Goal: Task Accomplishment & Management: Manage account settings

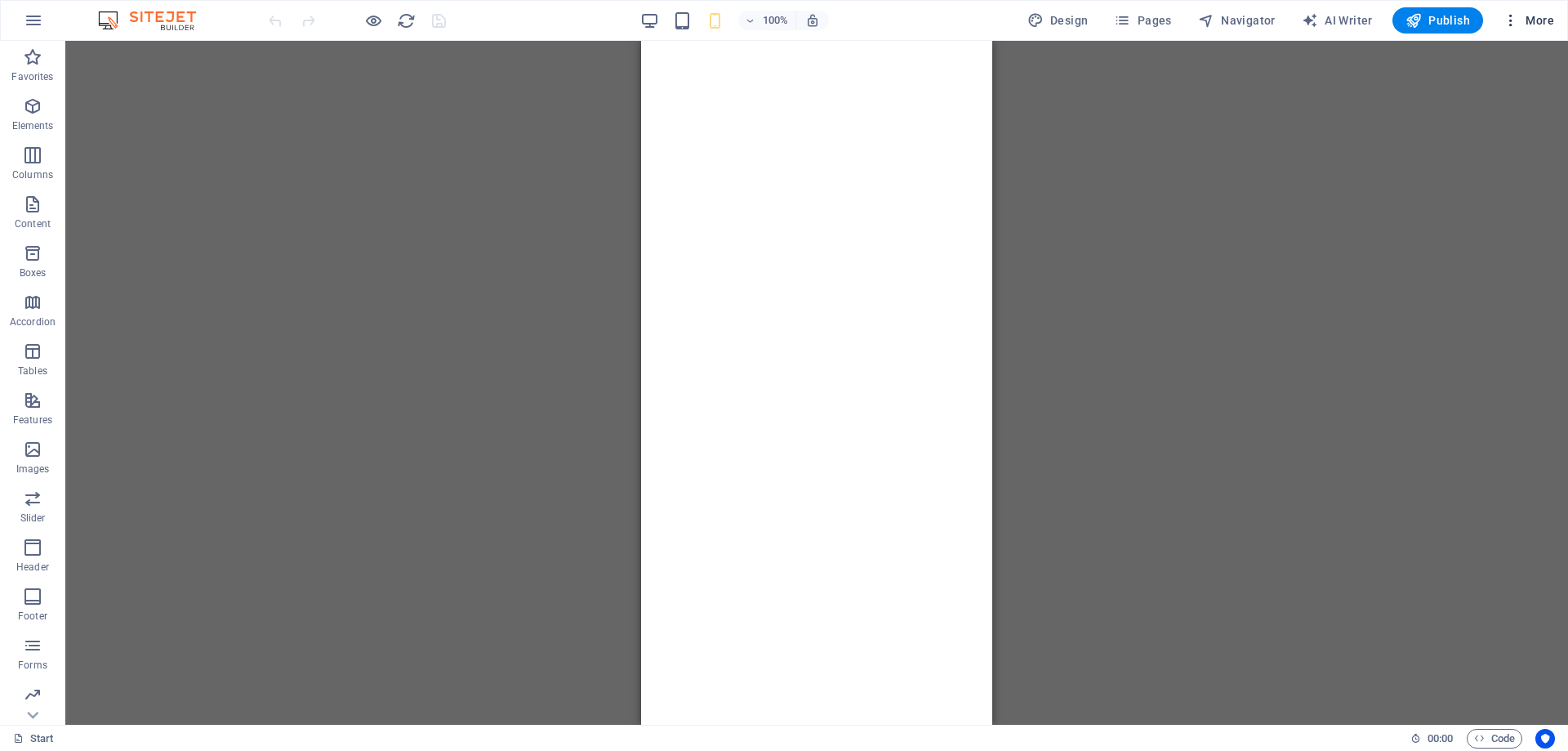
click at [1515, 27] on icon "button" at bounding box center [1510, 20] width 16 height 16
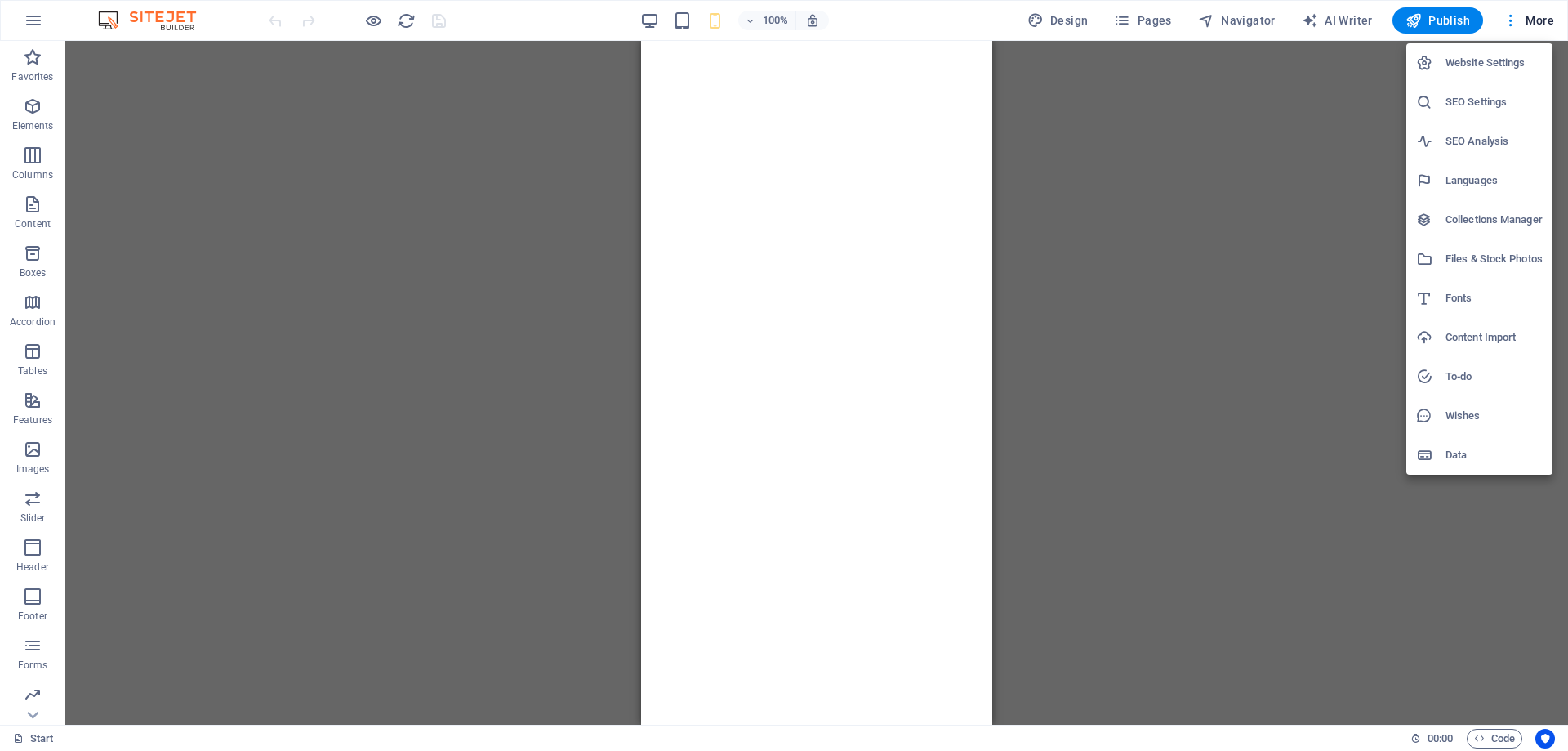
click at [33, 24] on div at bounding box center [784, 375] width 1568 height 751
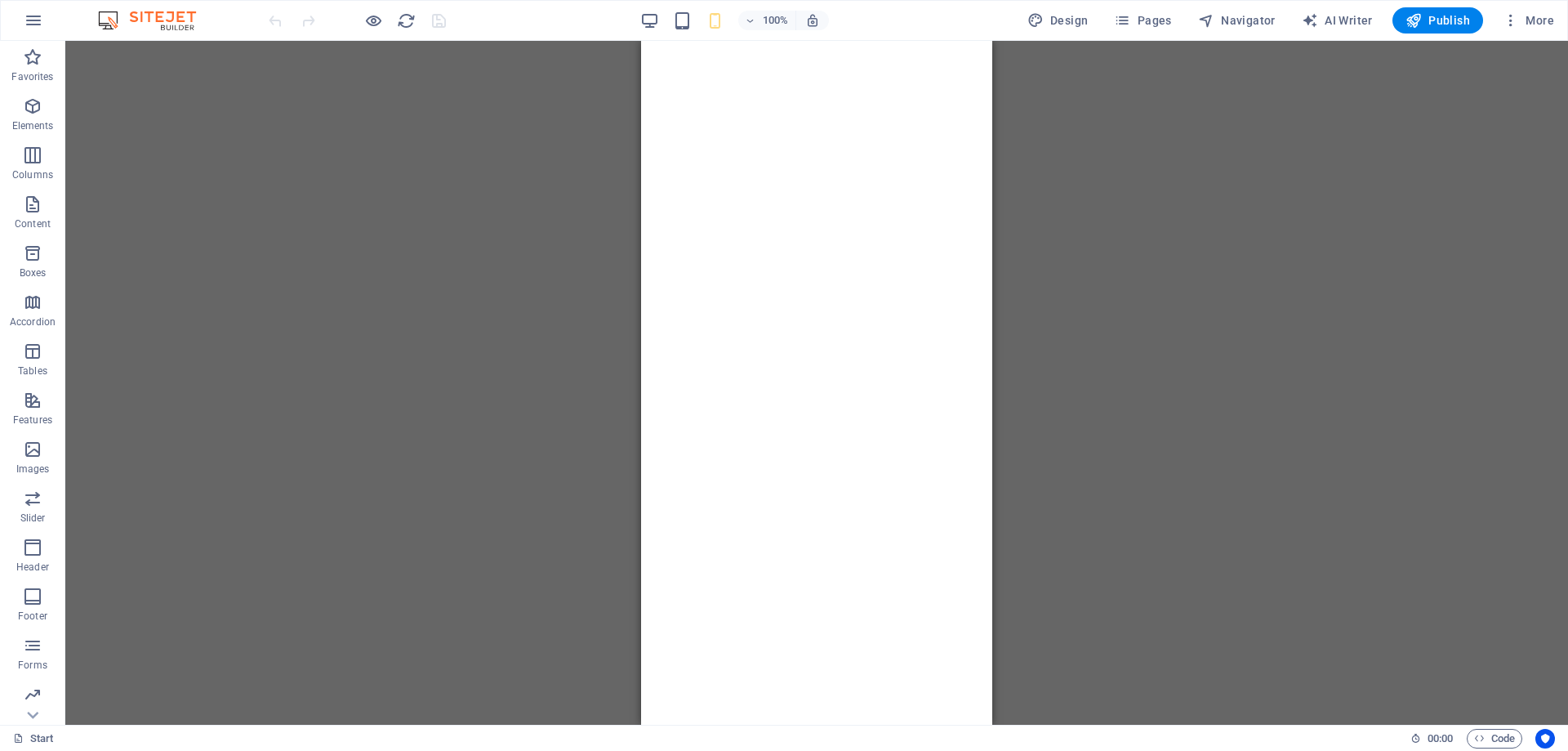
click at [36, 19] on icon "button" at bounding box center [33, 20] width 20 height 20
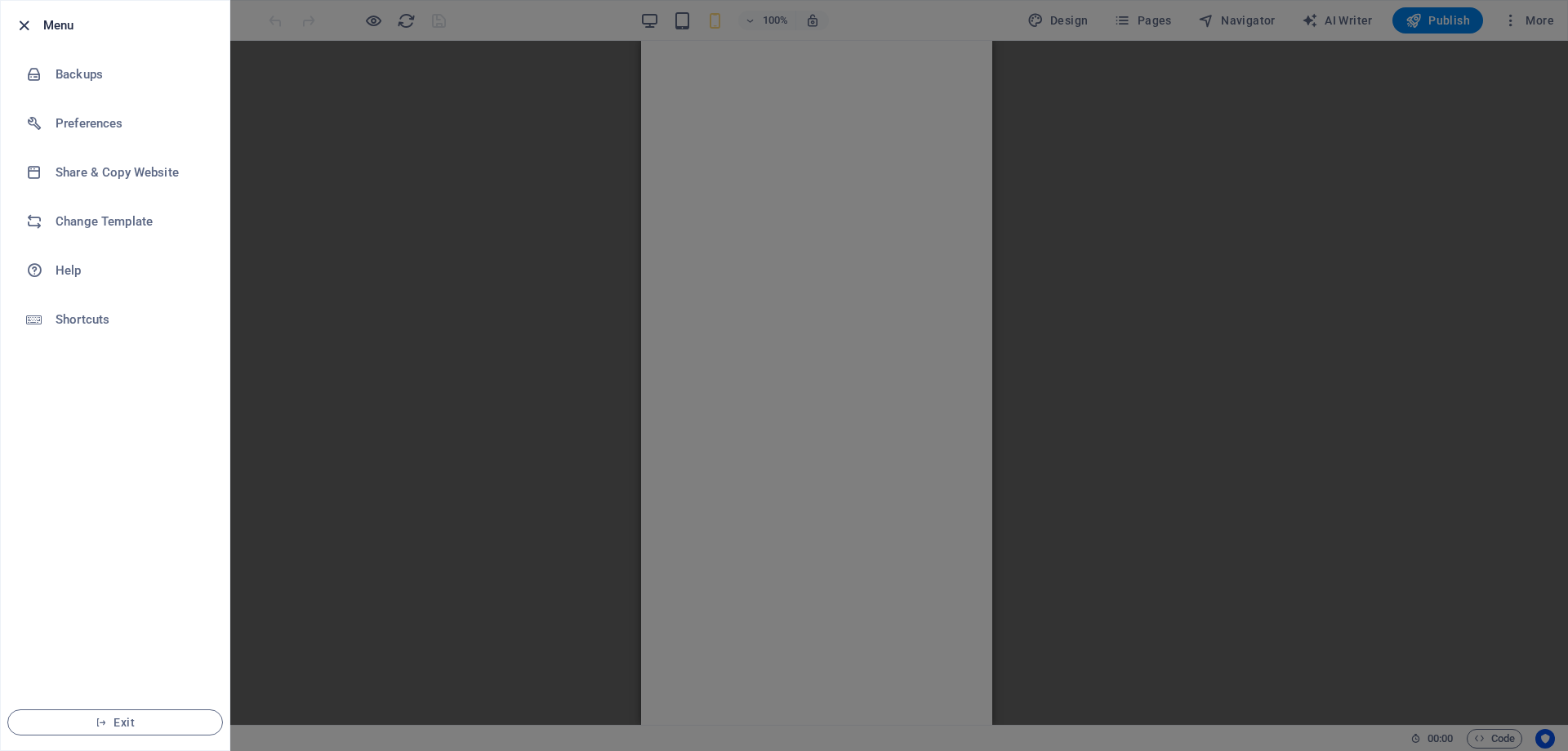
click at [18, 26] on icon "button" at bounding box center [24, 26] width 19 height 19
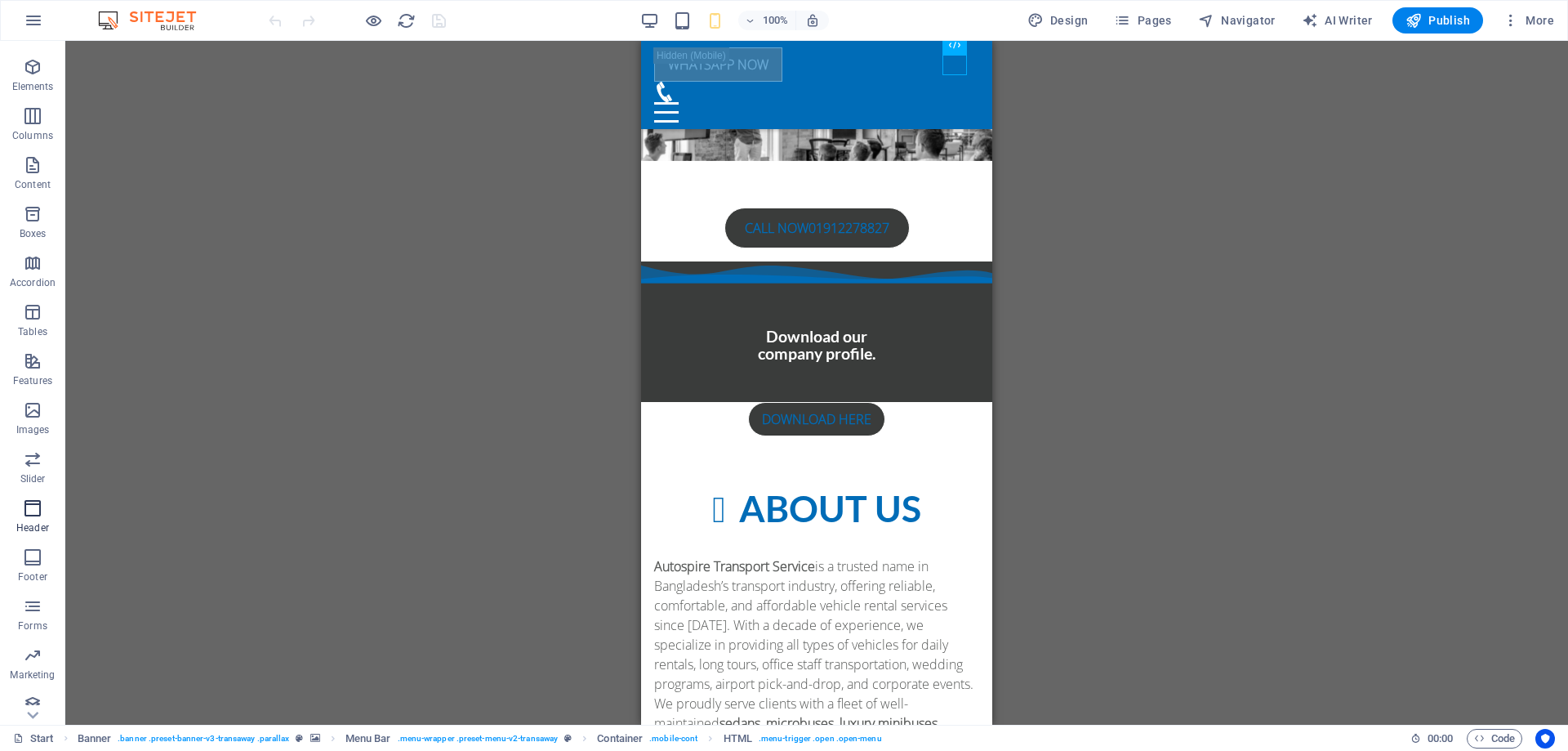
scroll to position [51, 0]
click at [29, 496] on icon "button" at bounding box center [33, 495] width 20 height 20
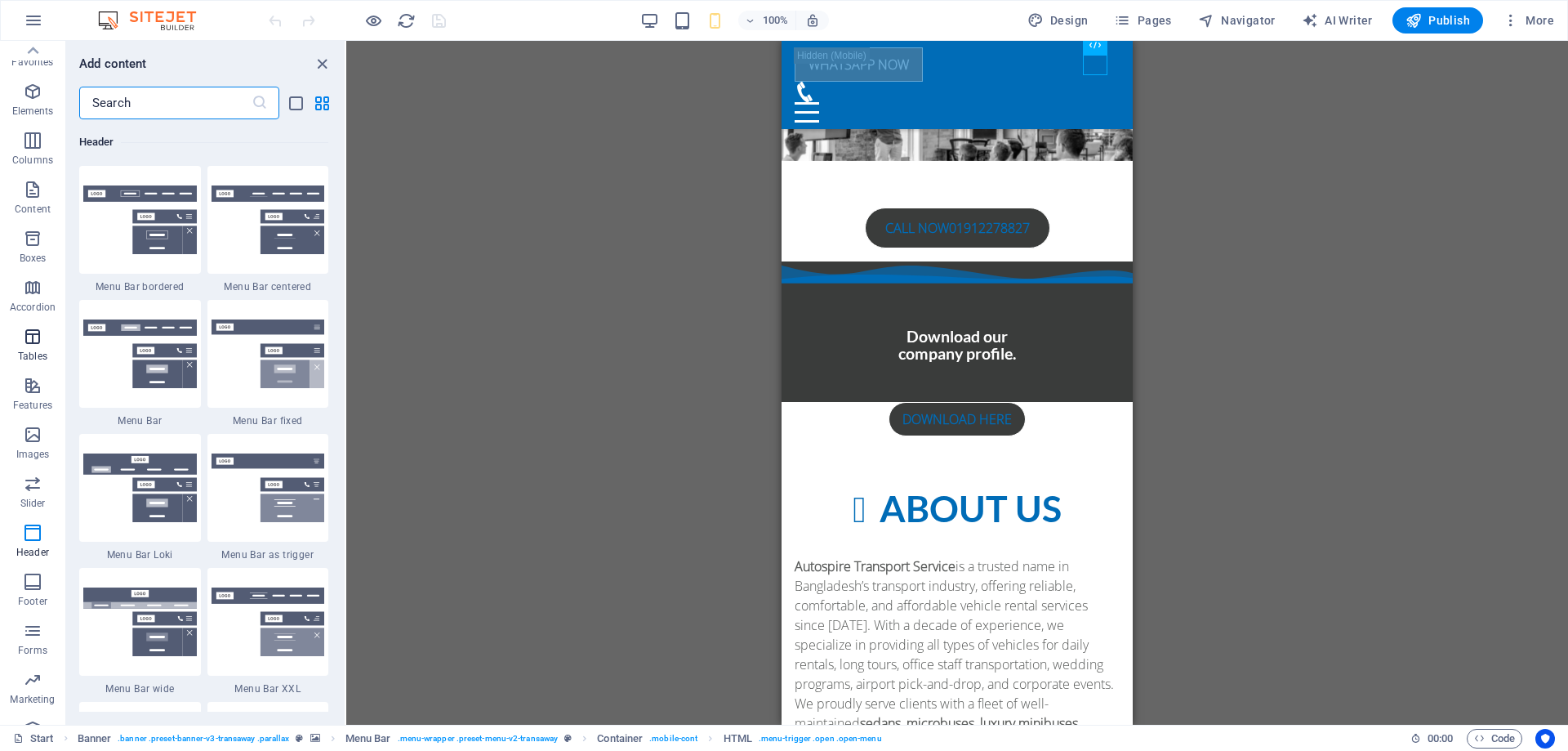
scroll to position [0, 0]
click at [318, 67] on icon "close panel" at bounding box center [322, 64] width 19 height 19
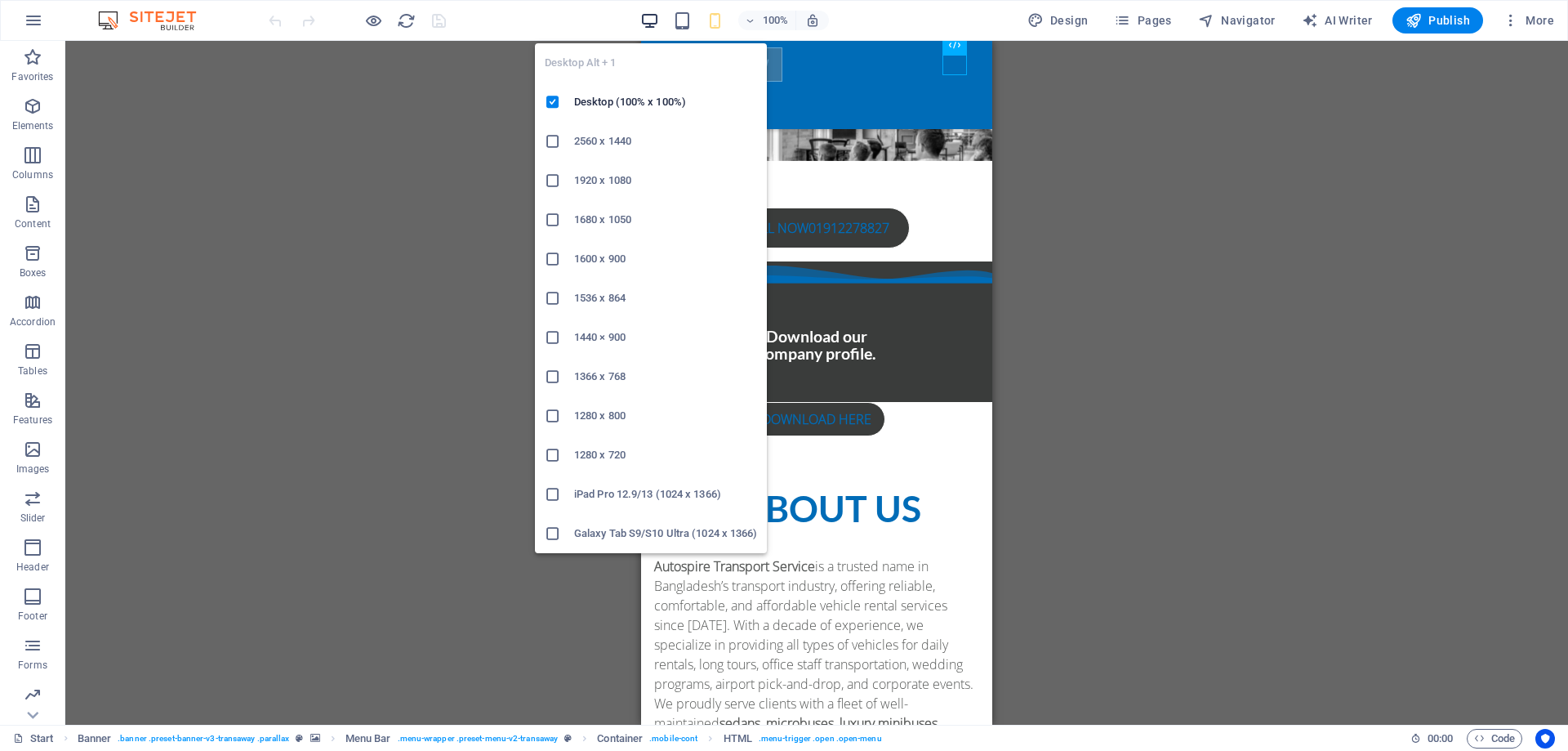
click at [654, 23] on icon "button" at bounding box center [650, 21] width 19 height 19
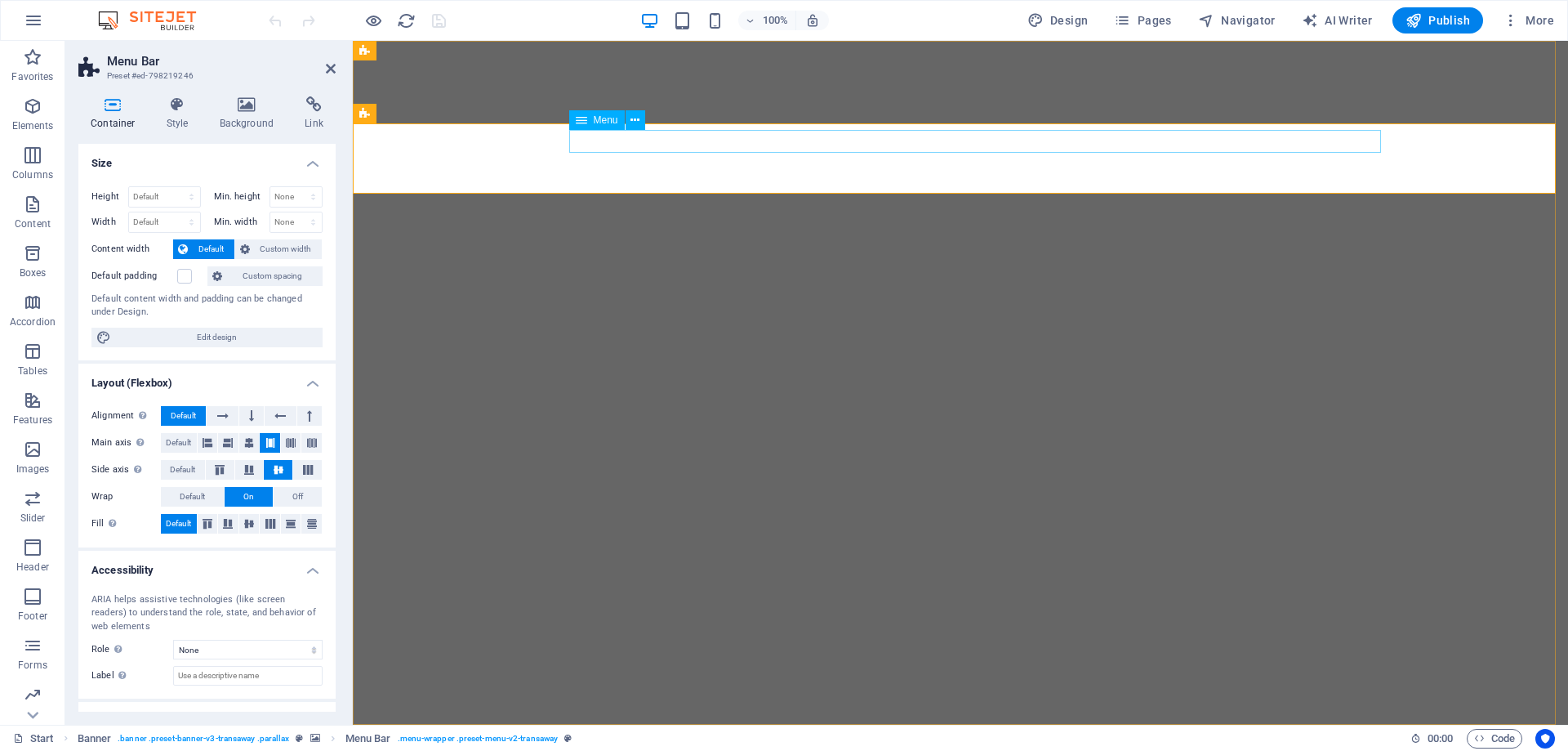
select select
select select "9"
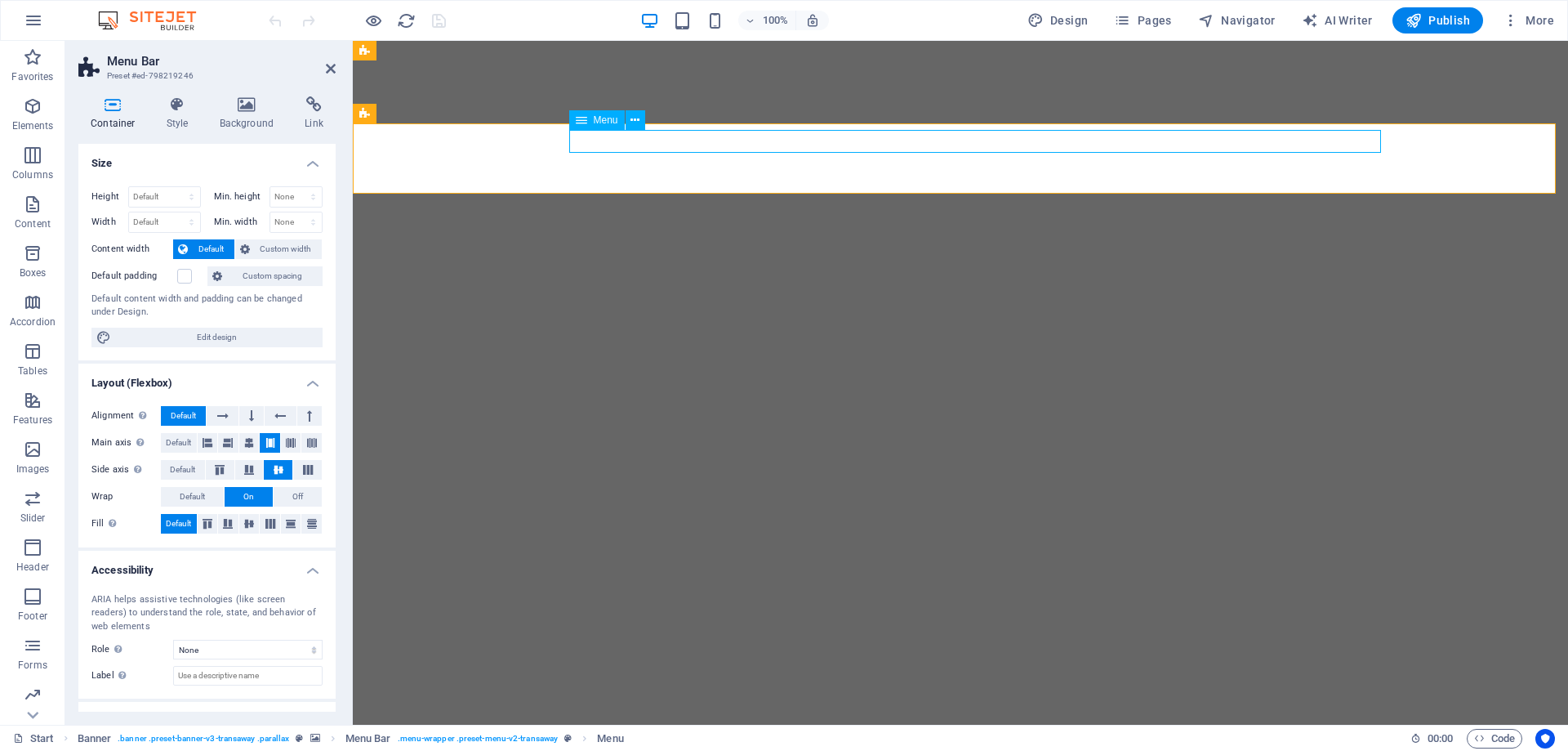
select select
select select "6"
select select
select select "4"
select select
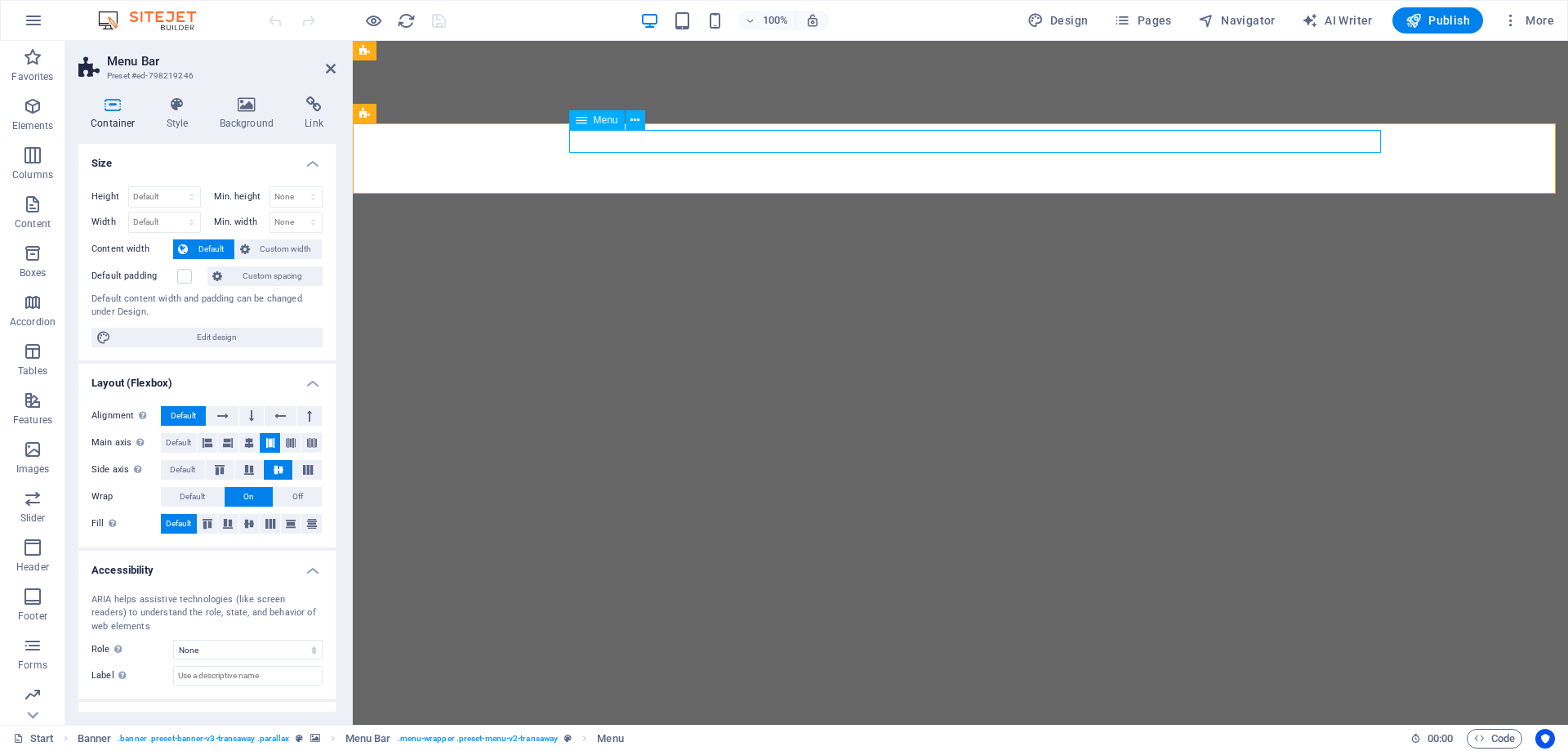
select select "7"
select select
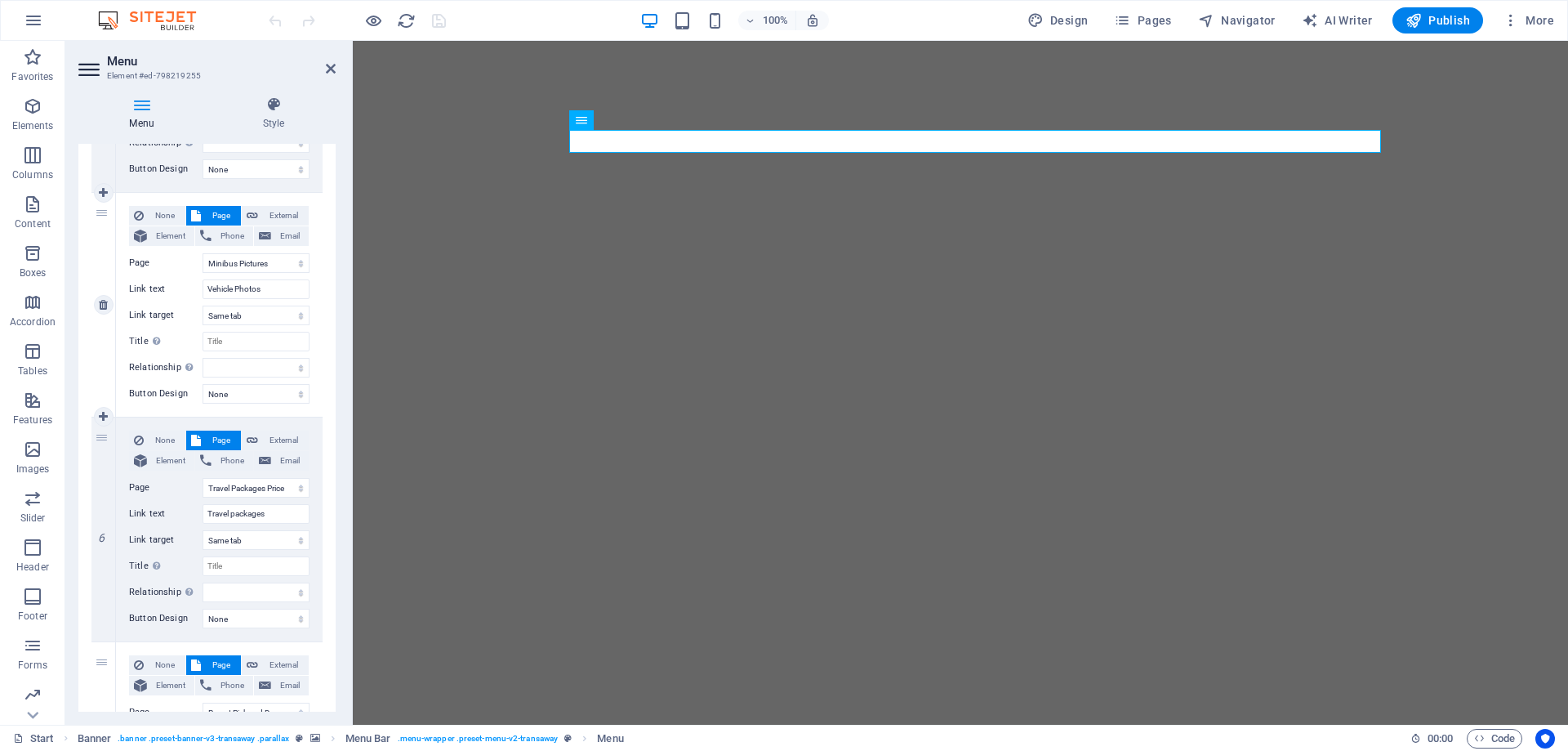
scroll to position [1205, 0]
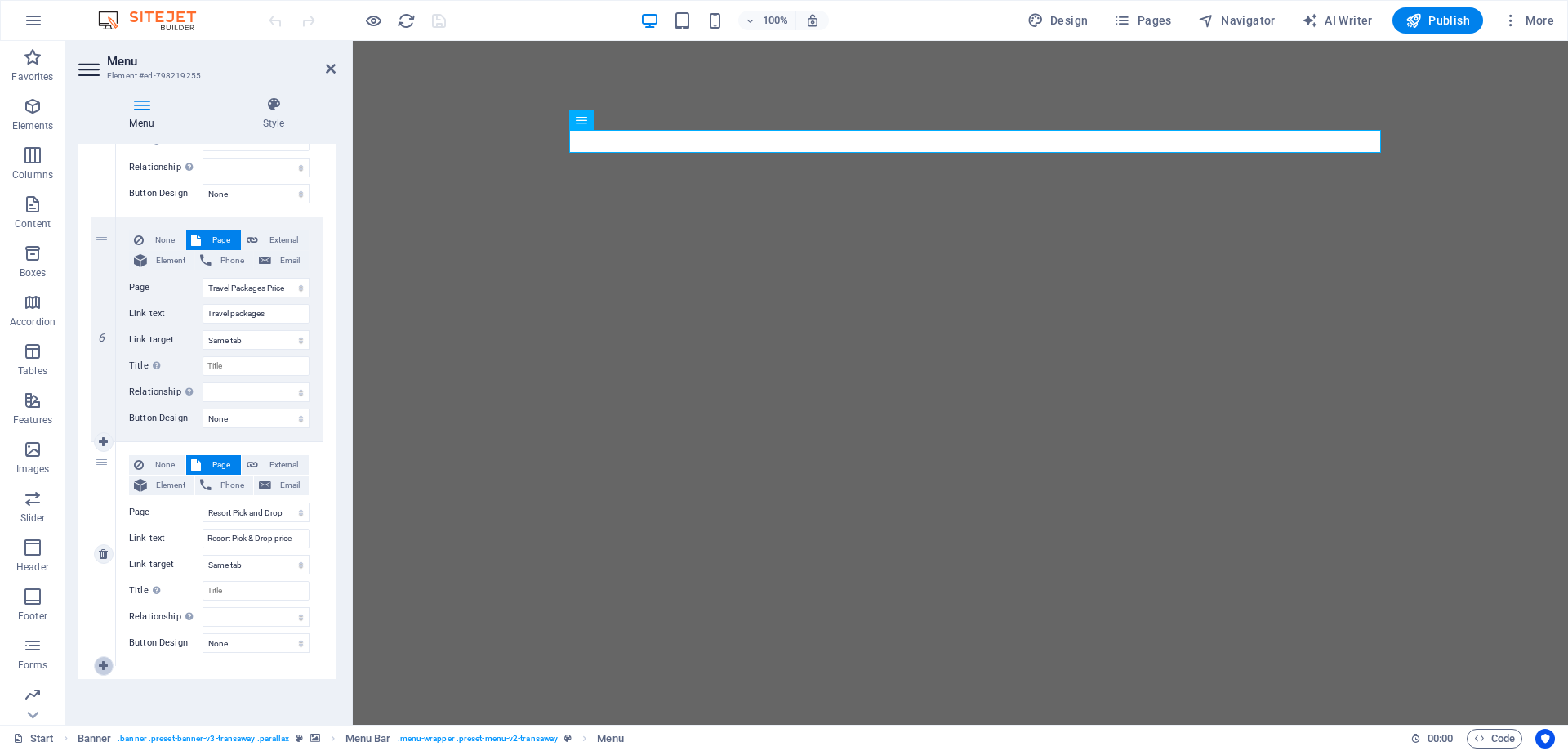
click at [102, 667] on icon at bounding box center [103, 665] width 9 height 11
select select
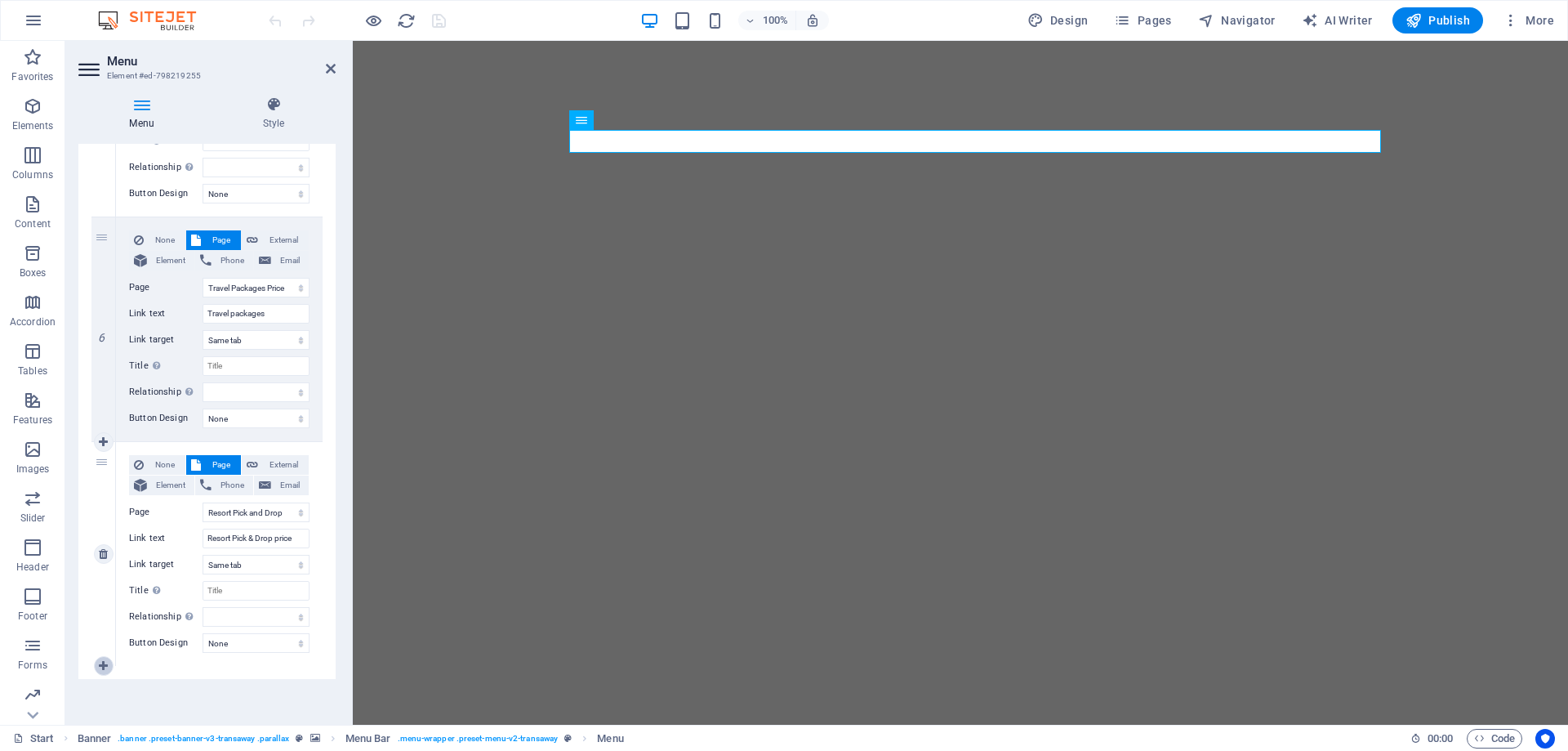
select select
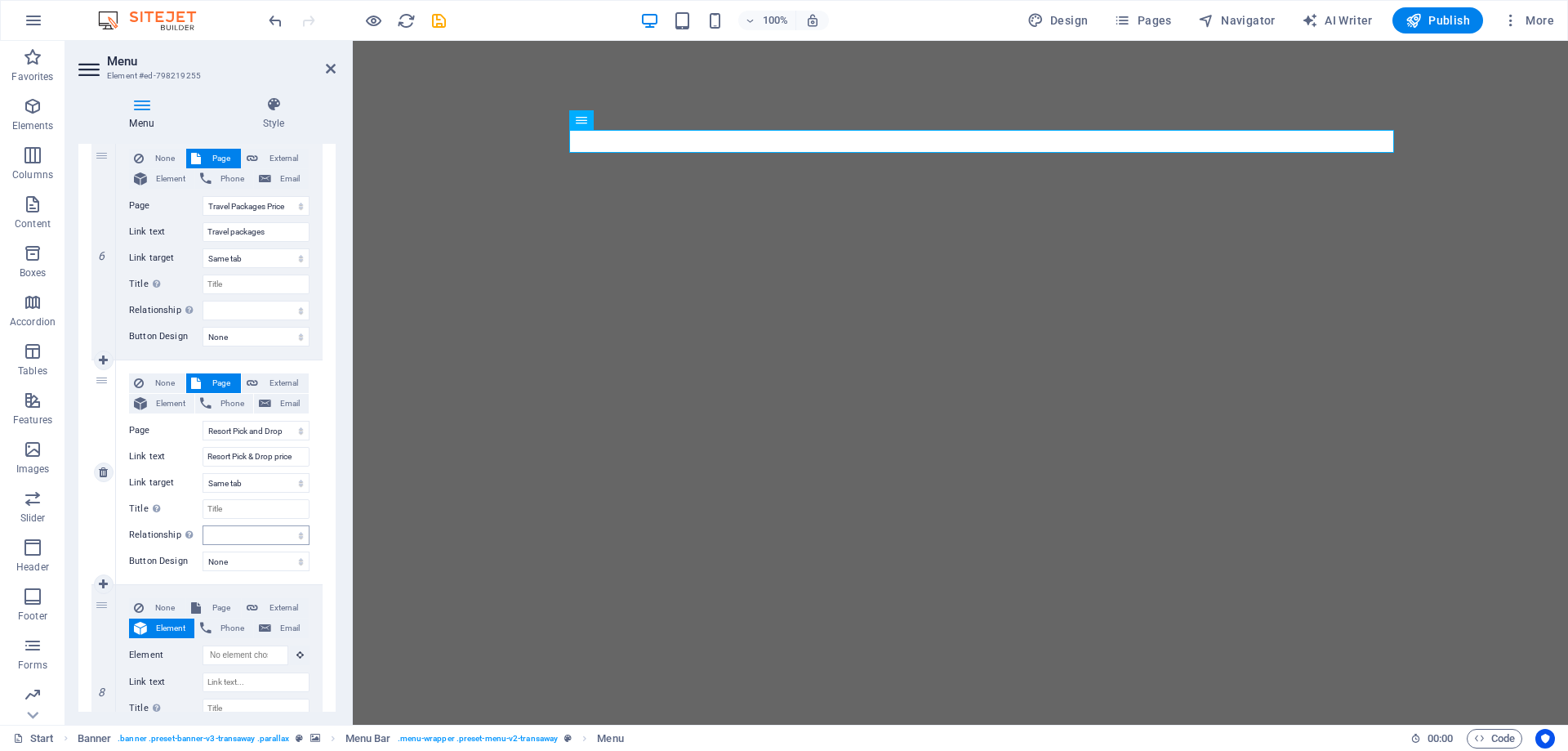
scroll to position [1404, 0]
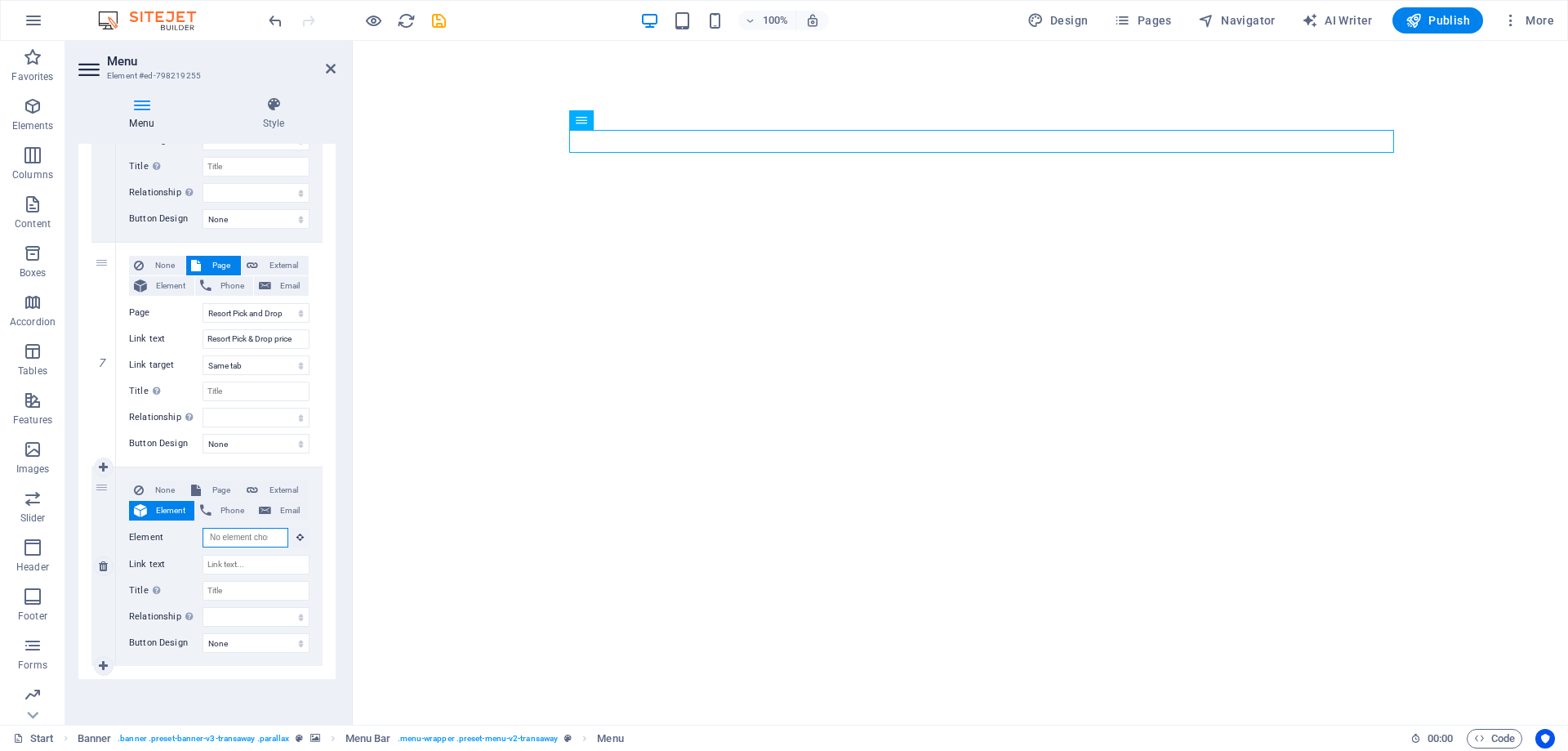
click at [235, 538] on input "Element" at bounding box center [245, 537] width 86 height 20
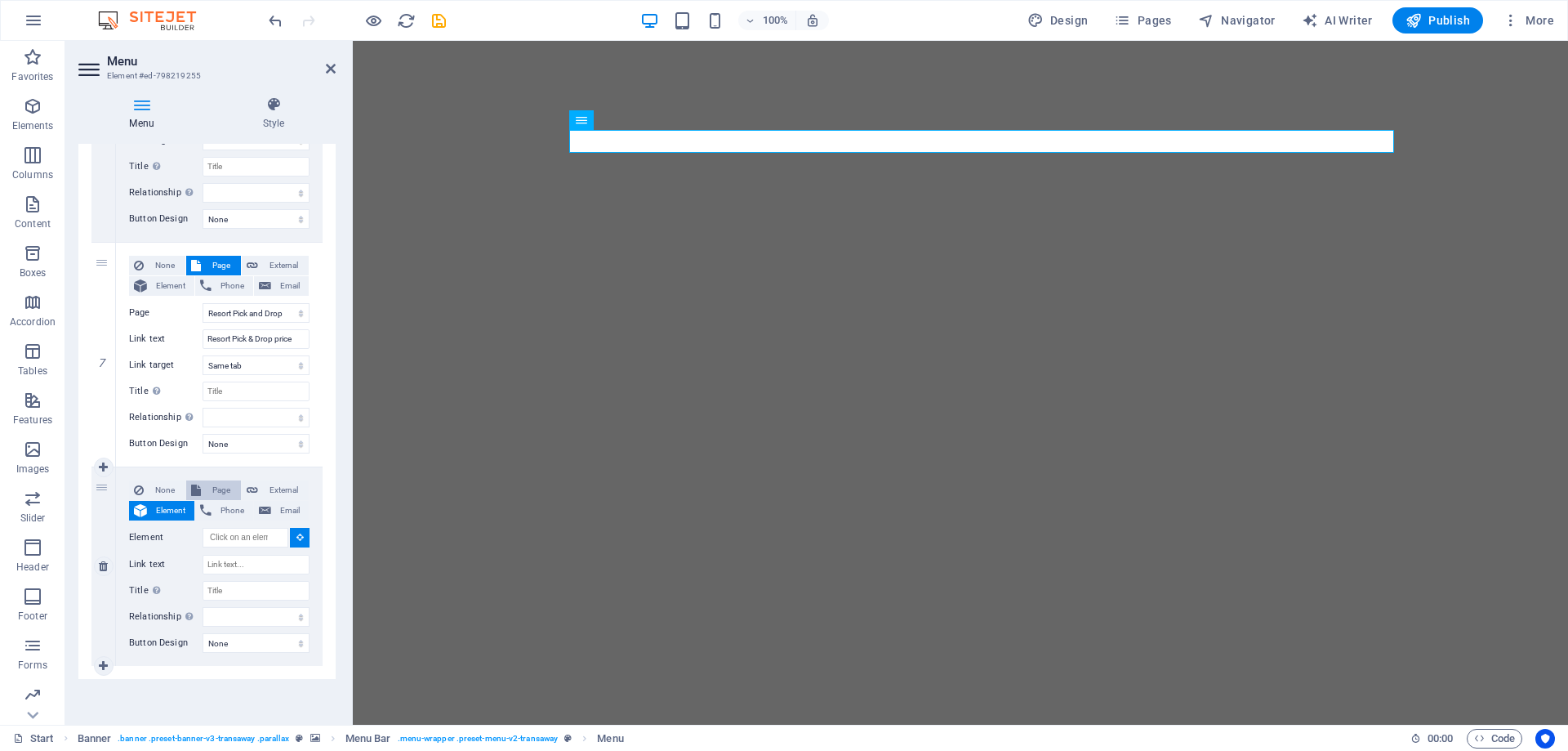
click at [209, 495] on span "Page" at bounding box center [221, 490] width 30 height 20
select select
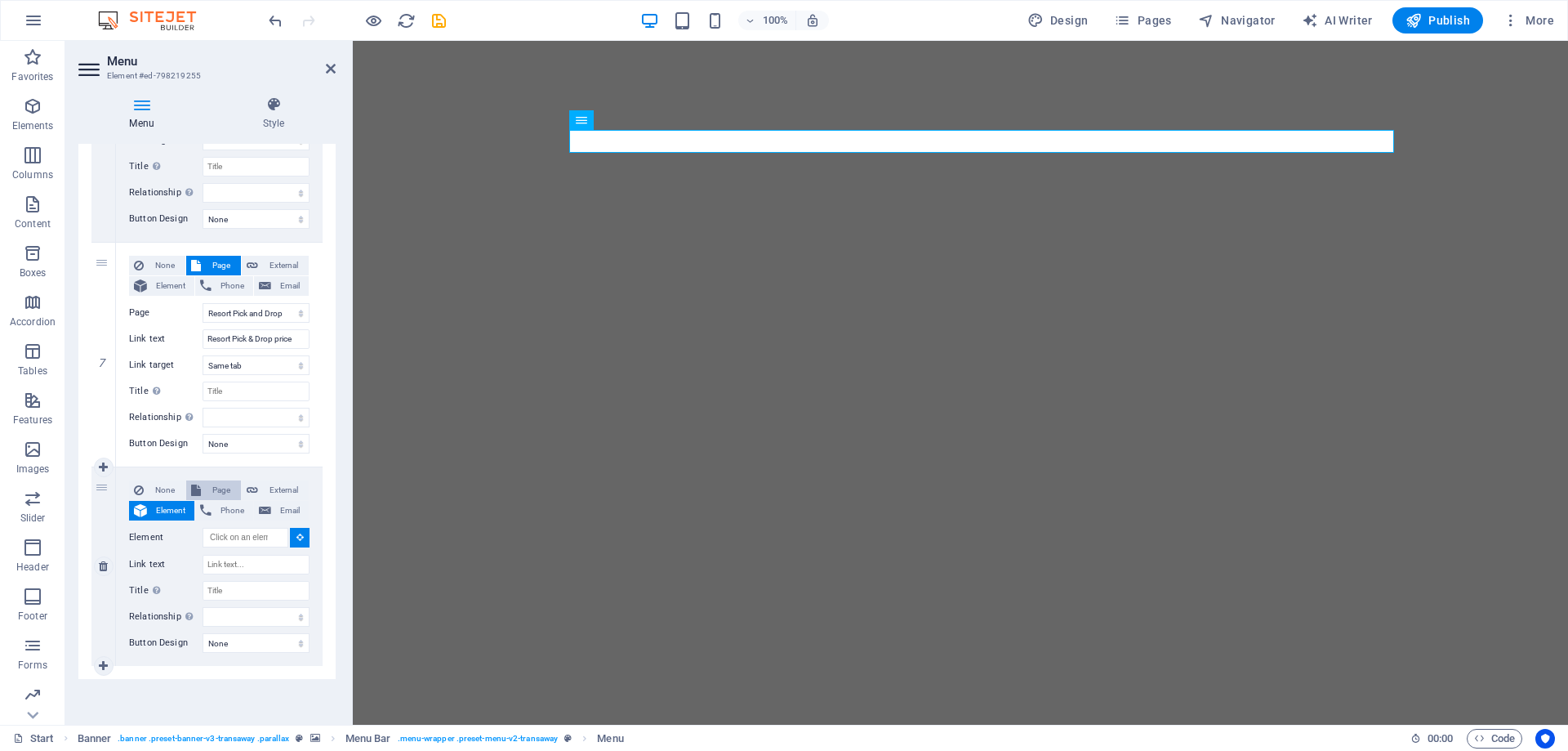
select select
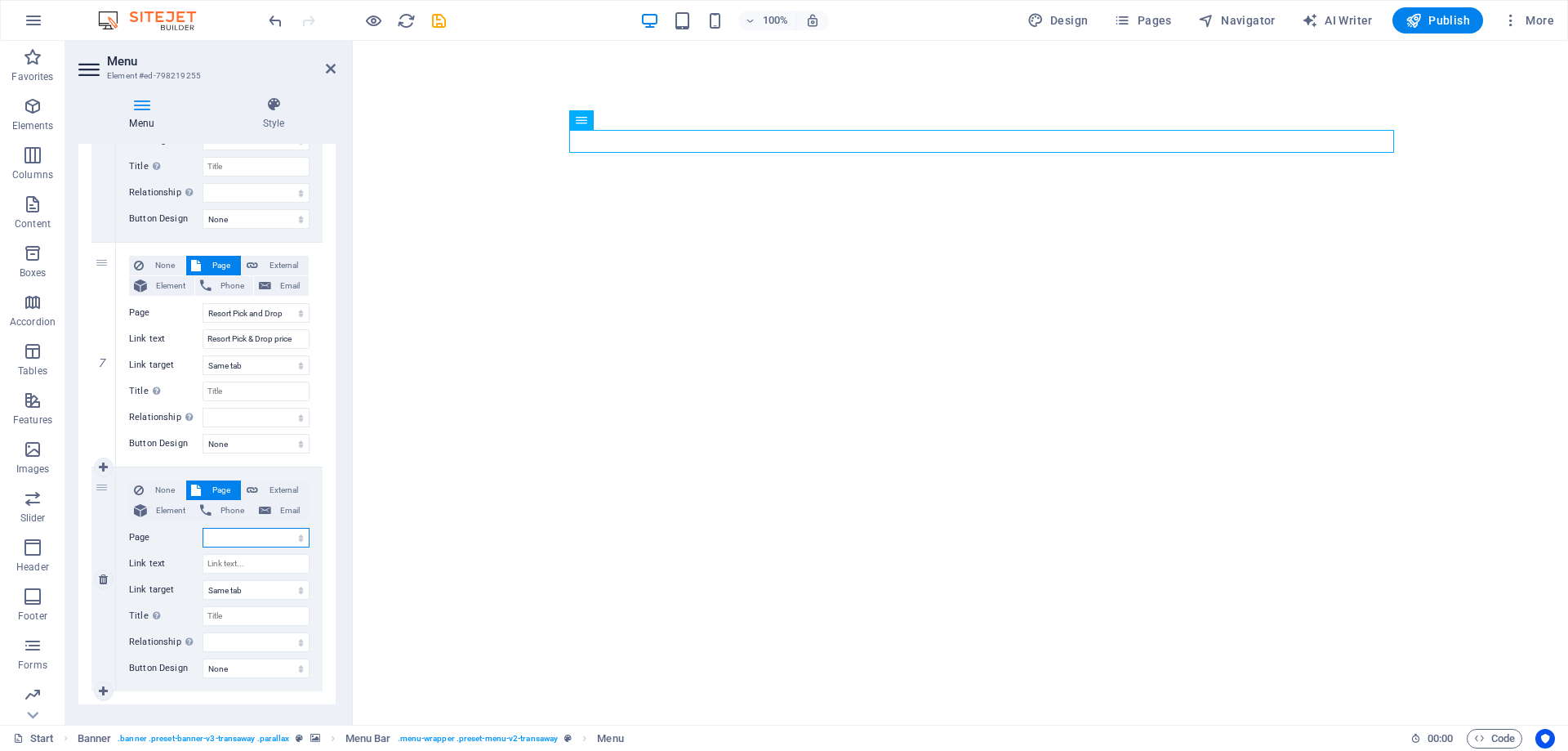
click at [224, 537] on select "Start Subpage Legal Notice Privacy Travel Packages Price Rental Price any resor…" at bounding box center [256, 537] width 107 height 20
select select "11"
click at [203, 528] on select "Start Subpage Legal Notice Privacy Travel Packages Price Rental Price any resor…" at bounding box center [256, 537] width 107 height 20
select select
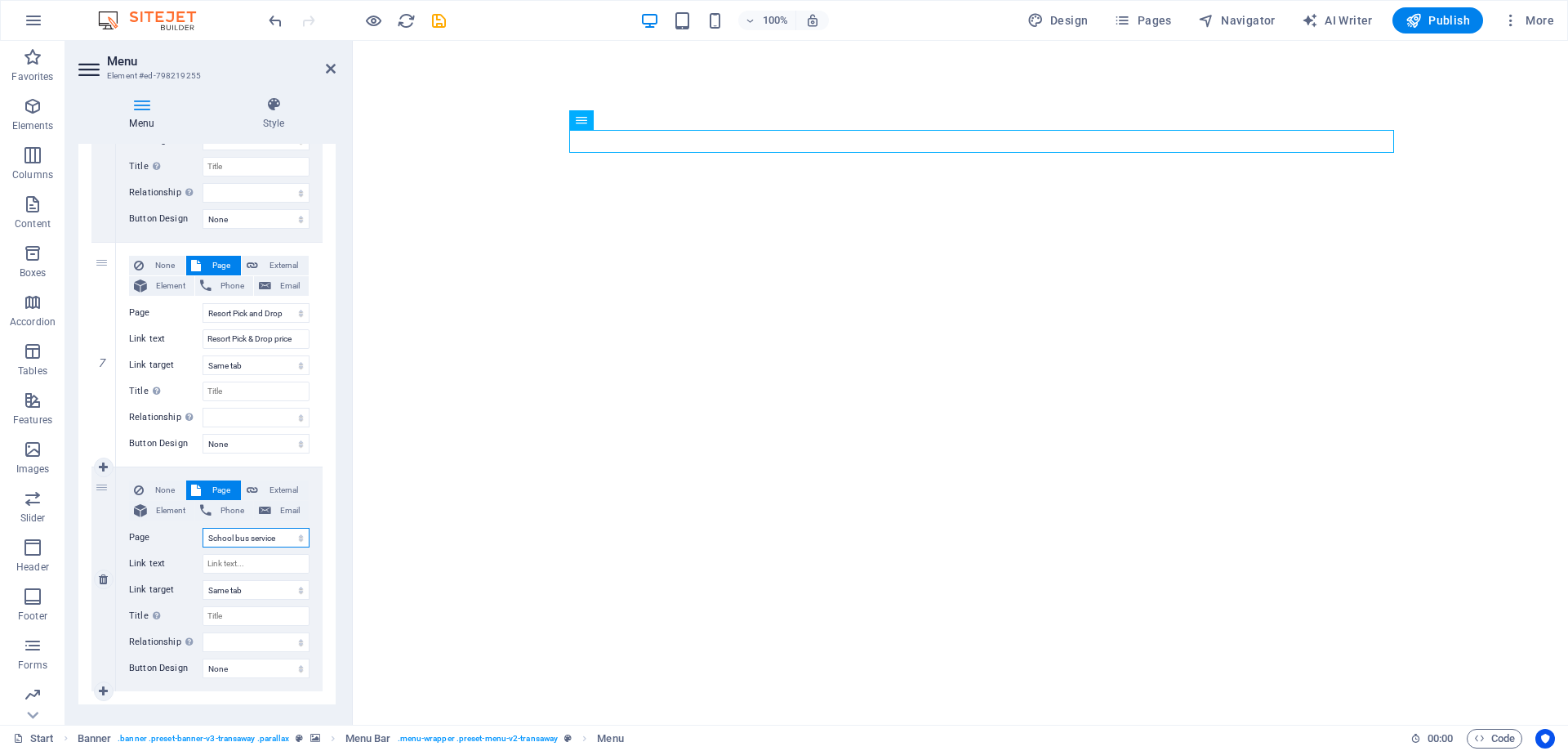
select select
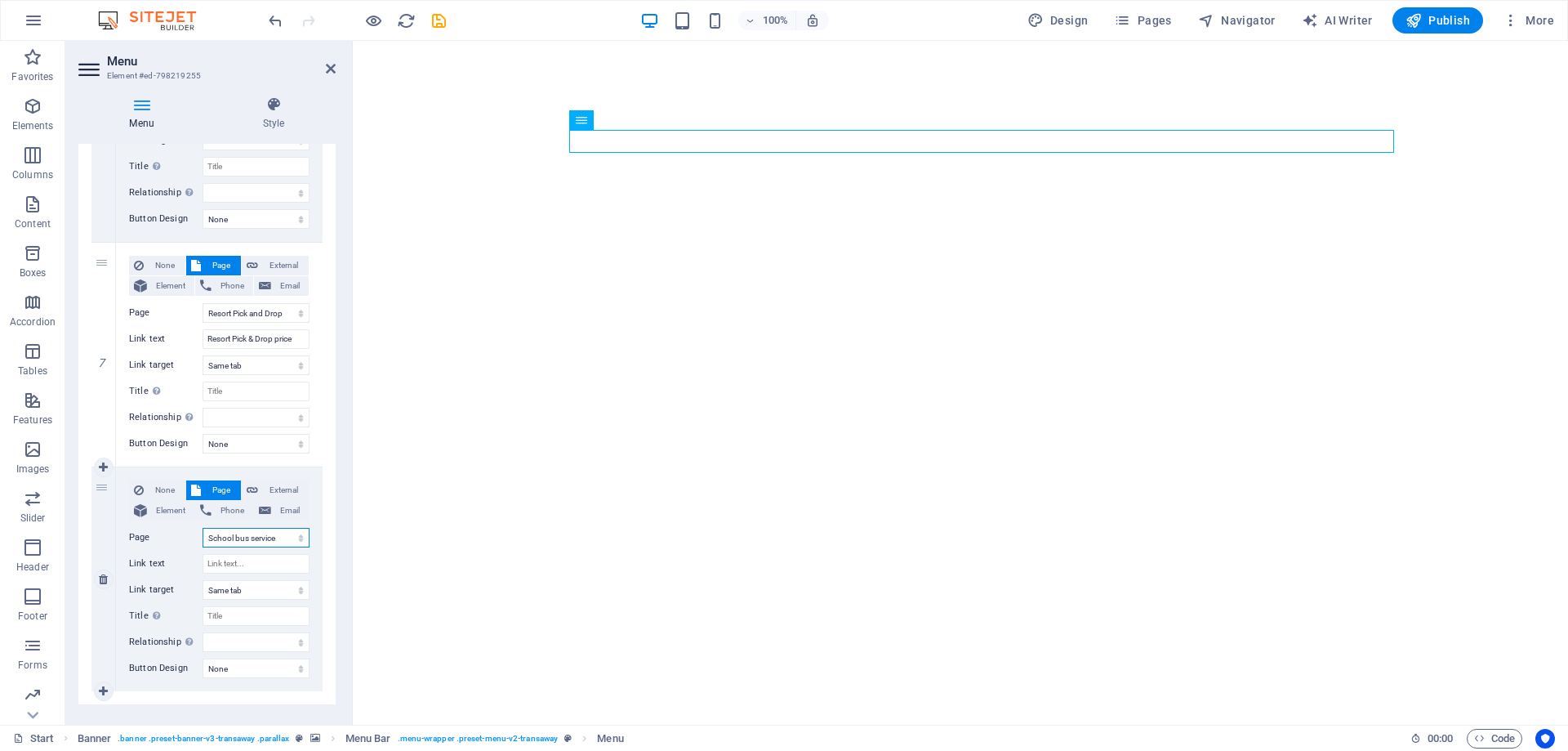
select select
click at [237, 566] on input "Link text" at bounding box center [256, 563] width 107 height 20
type input "School Bus S"
select select
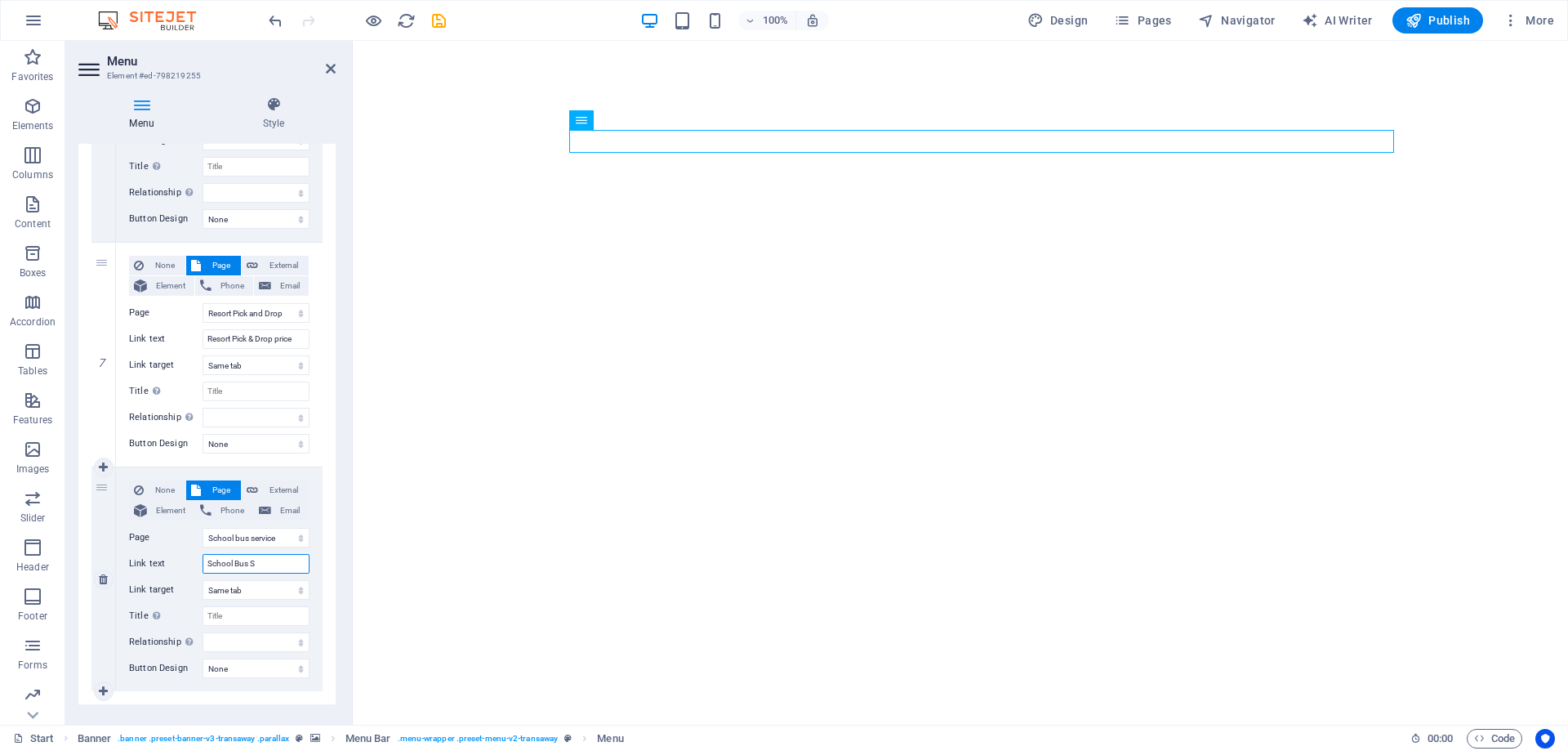
select select
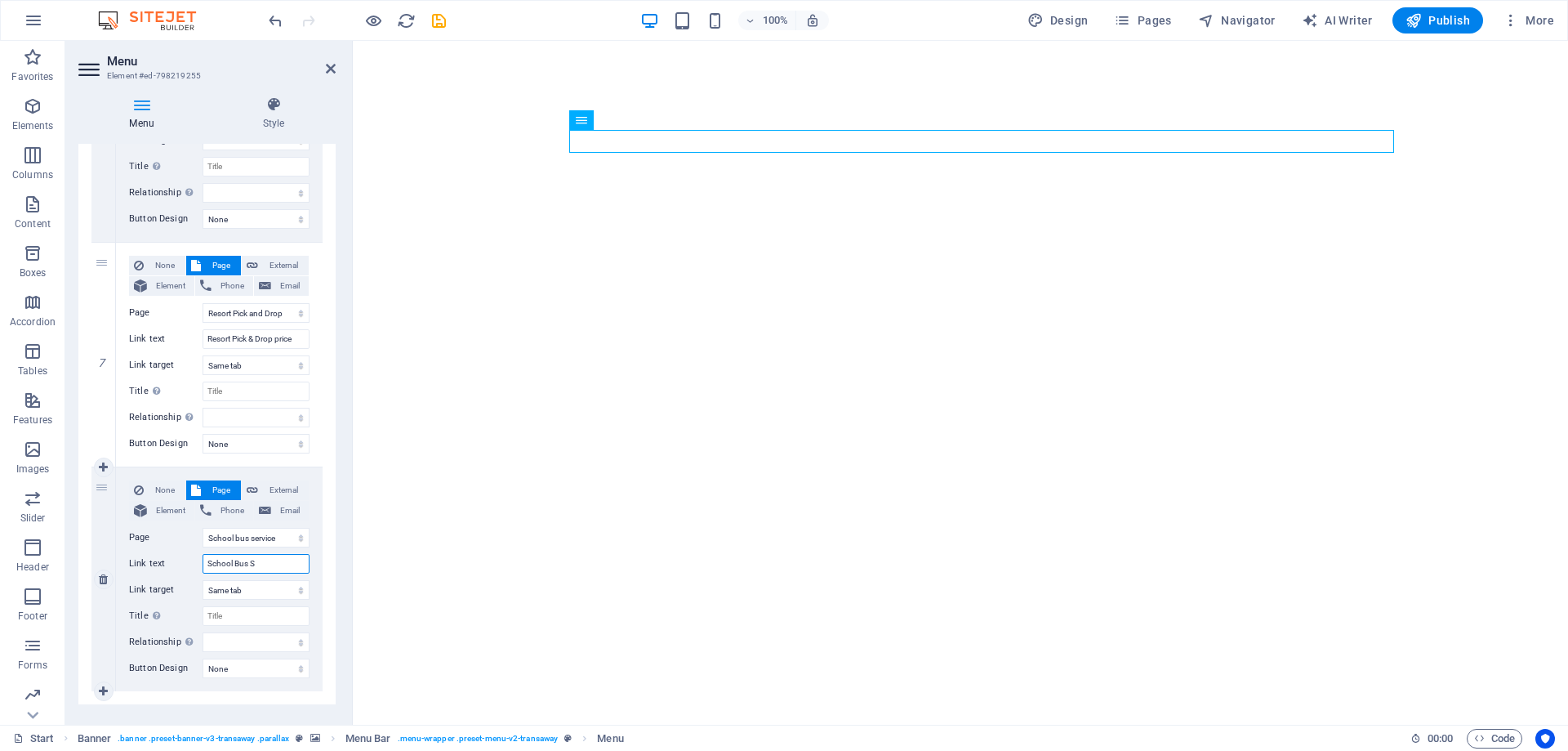
select select
type input "School Bus Service"
select select
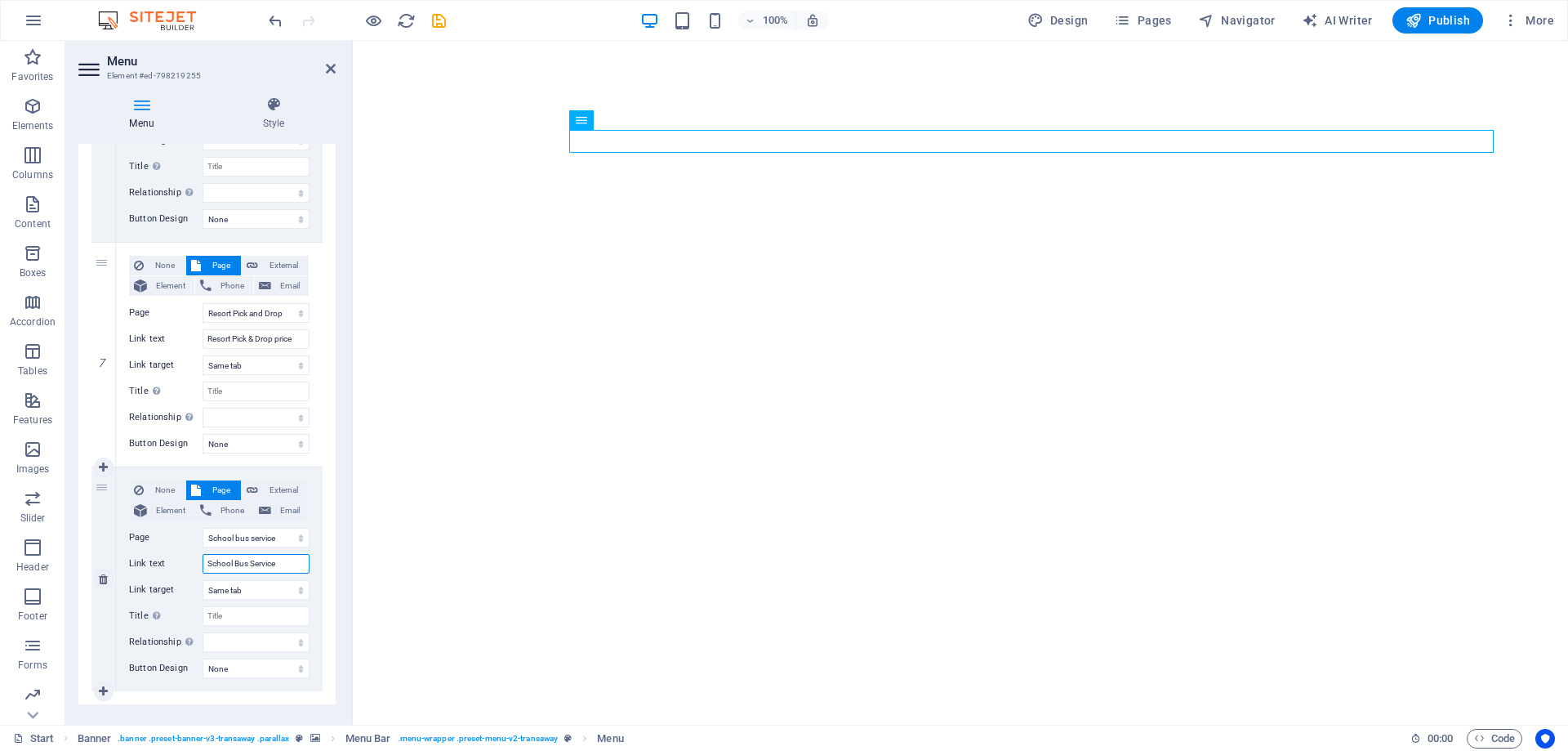
select select
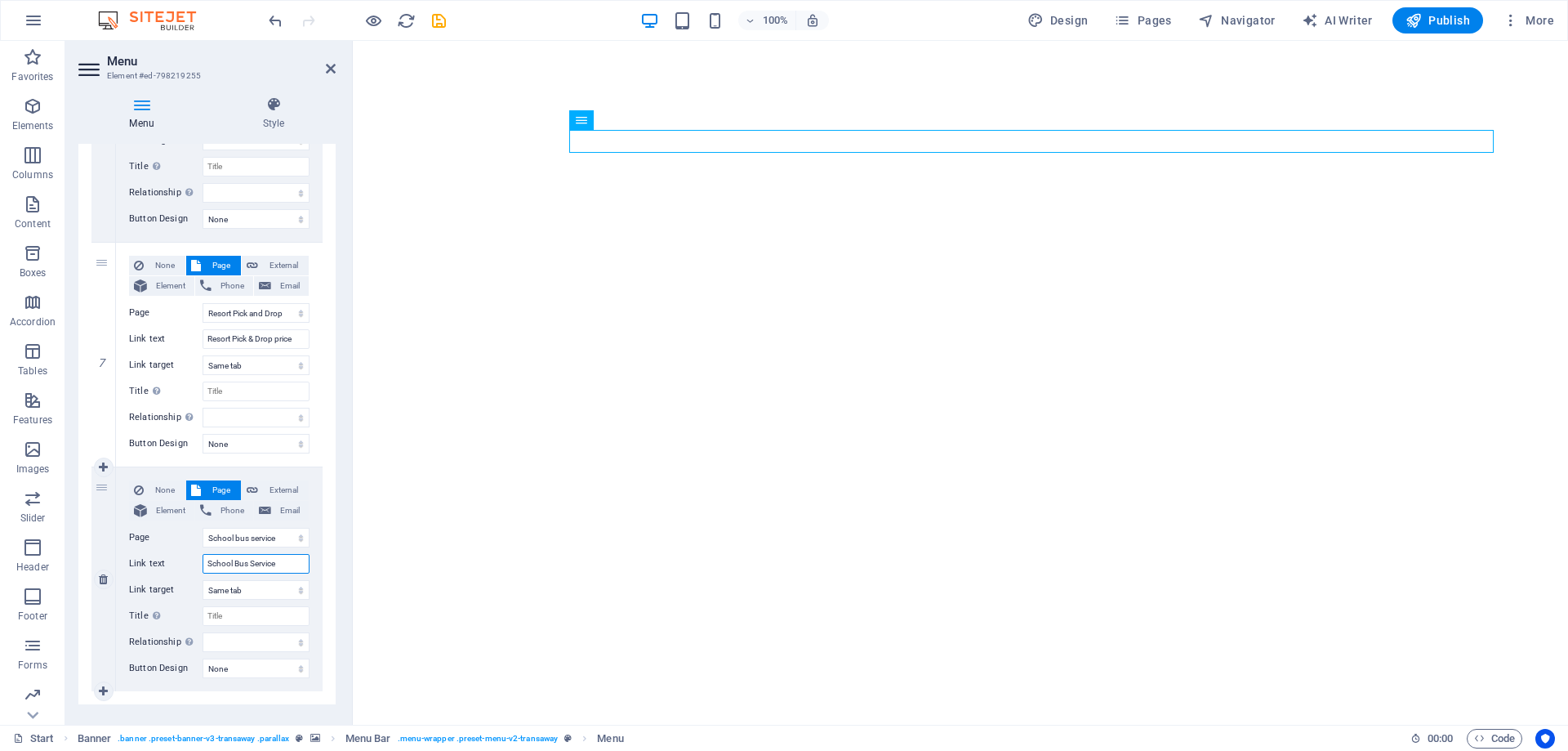
select select
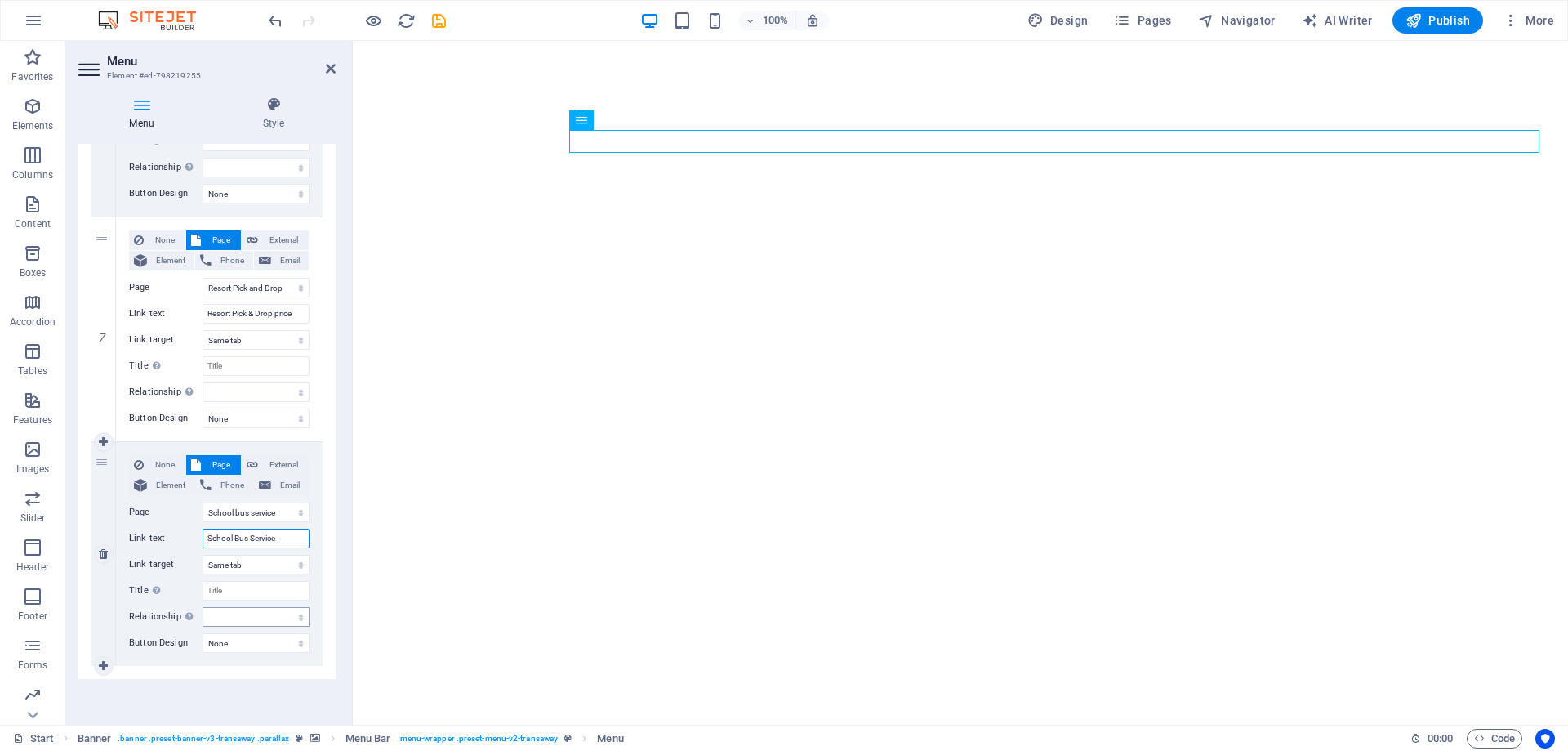
type input "School Bus Service"
click at [279, 617] on select "alternate author bookmark external help license next nofollow noreferrer noopen…" at bounding box center [256, 616] width 107 height 20
click at [437, 21] on icon "save" at bounding box center [439, 21] width 19 height 19
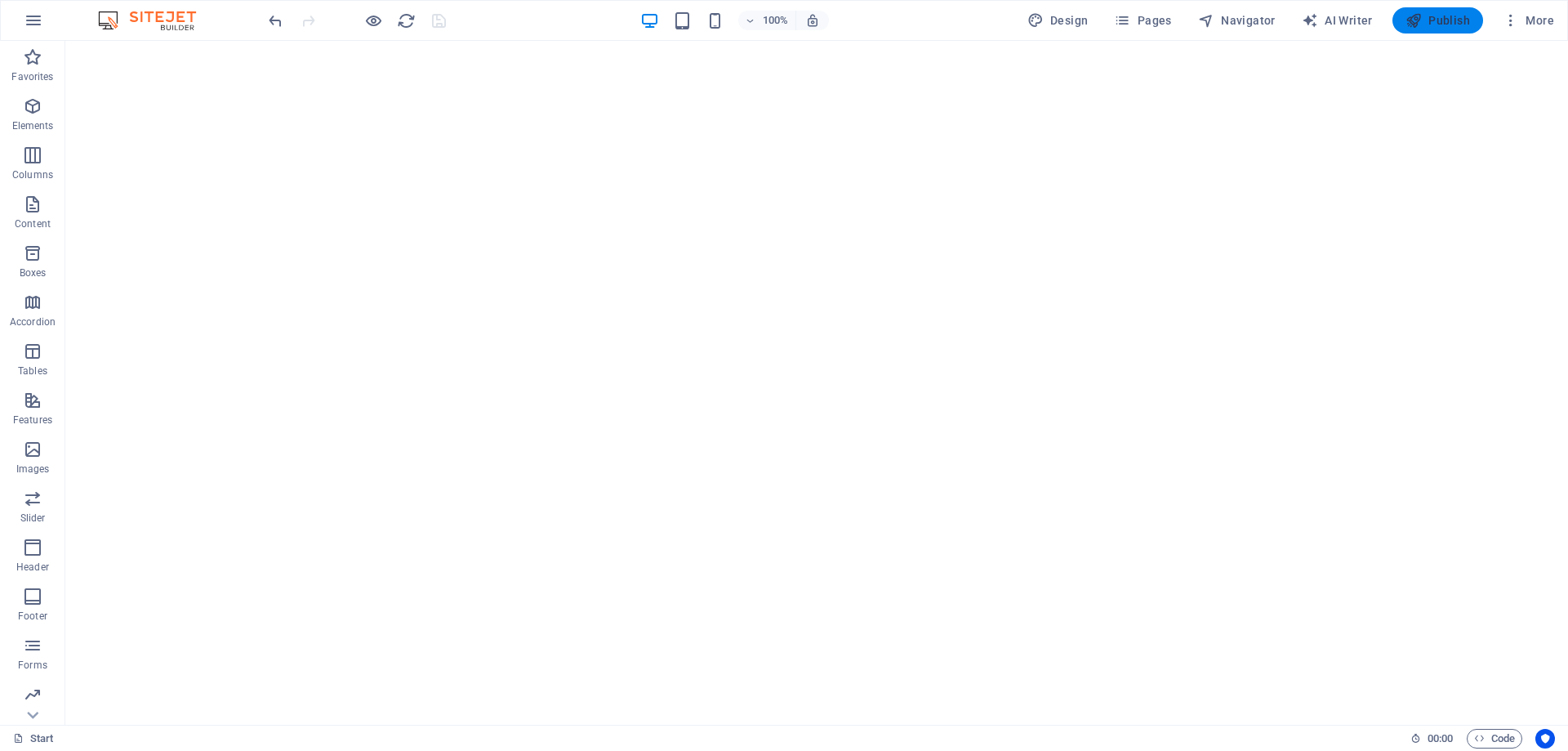
click at [1420, 23] on icon "button" at bounding box center [1414, 20] width 16 height 16
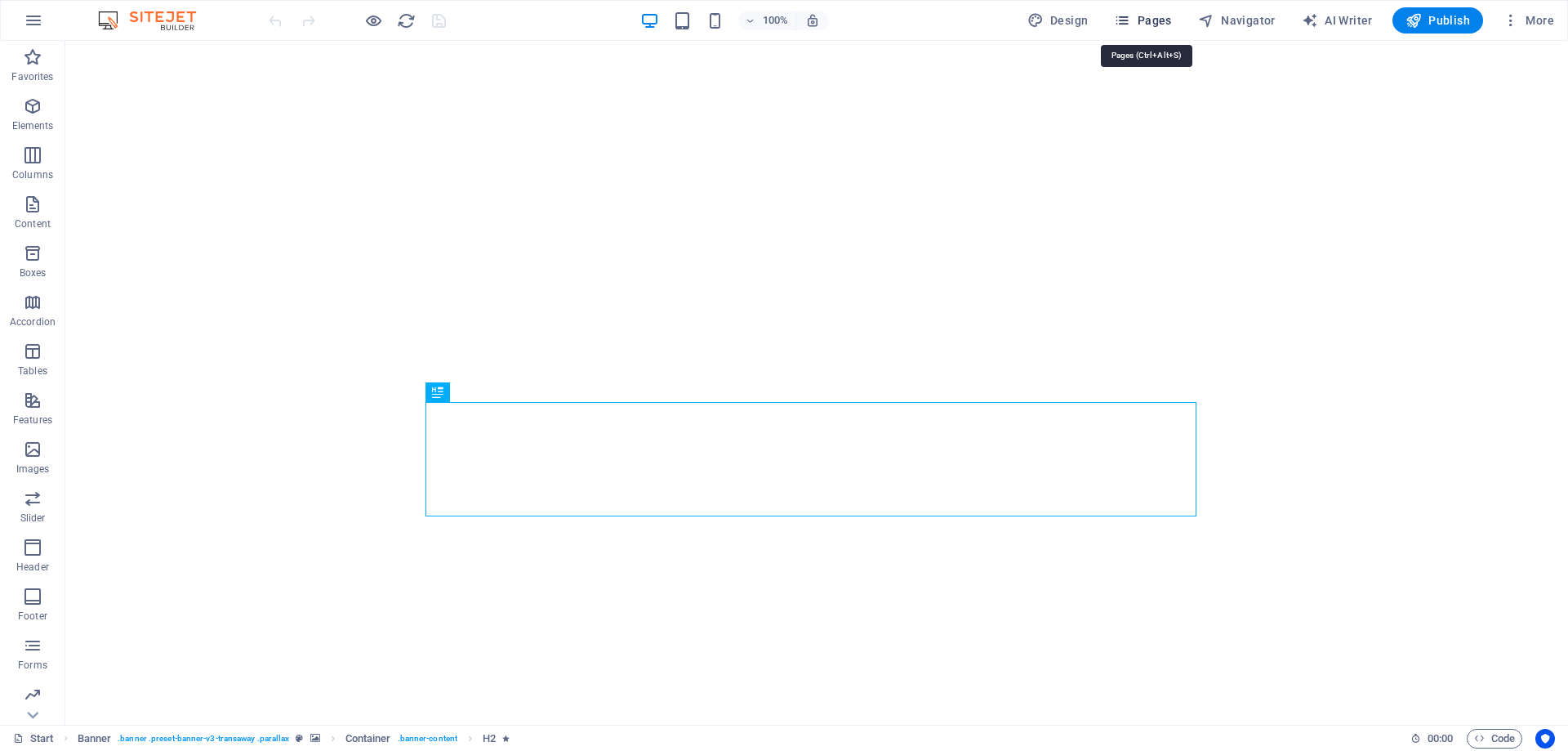
click at [1142, 26] on span "Pages" at bounding box center [1142, 20] width 58 height 16
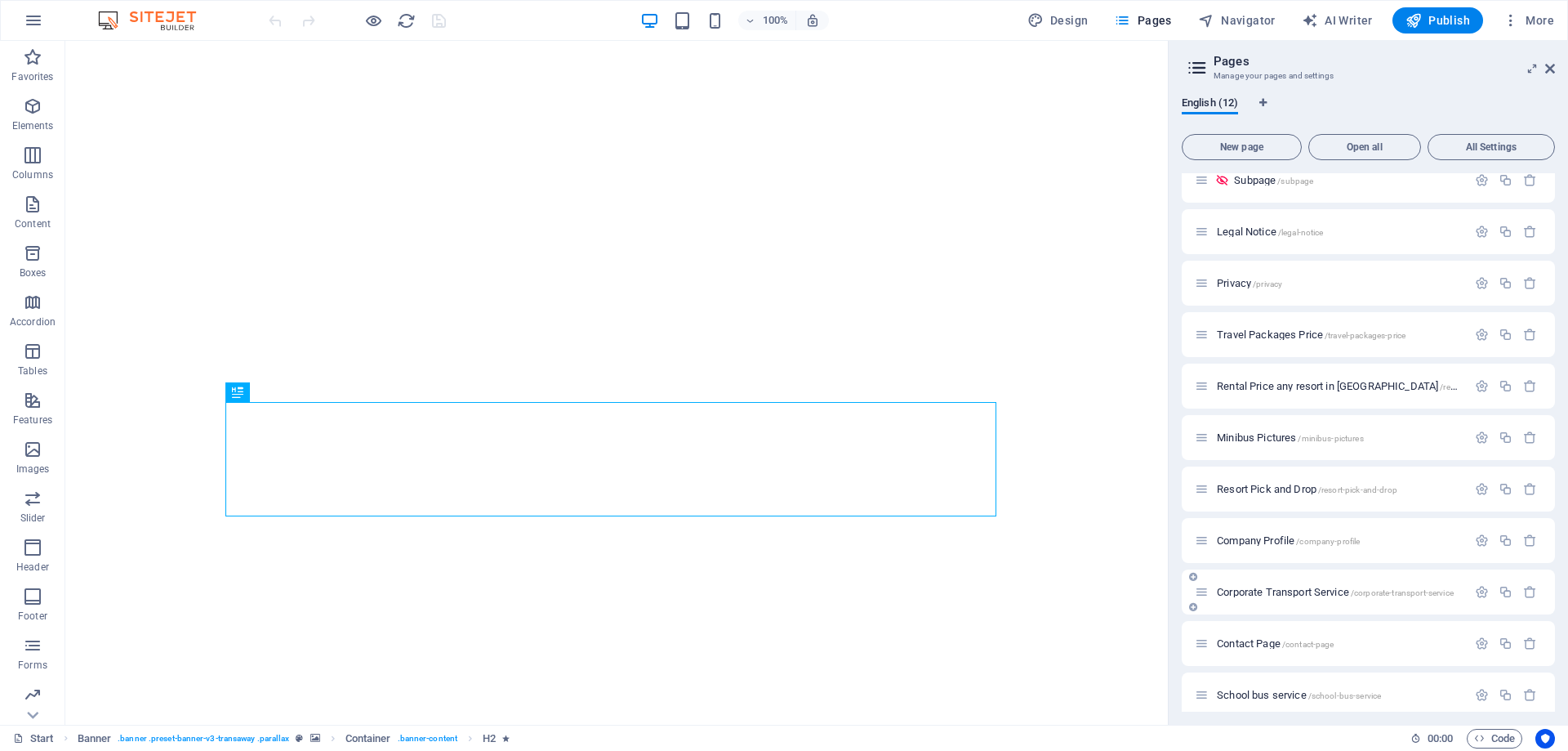
scroll to position [79, 0]
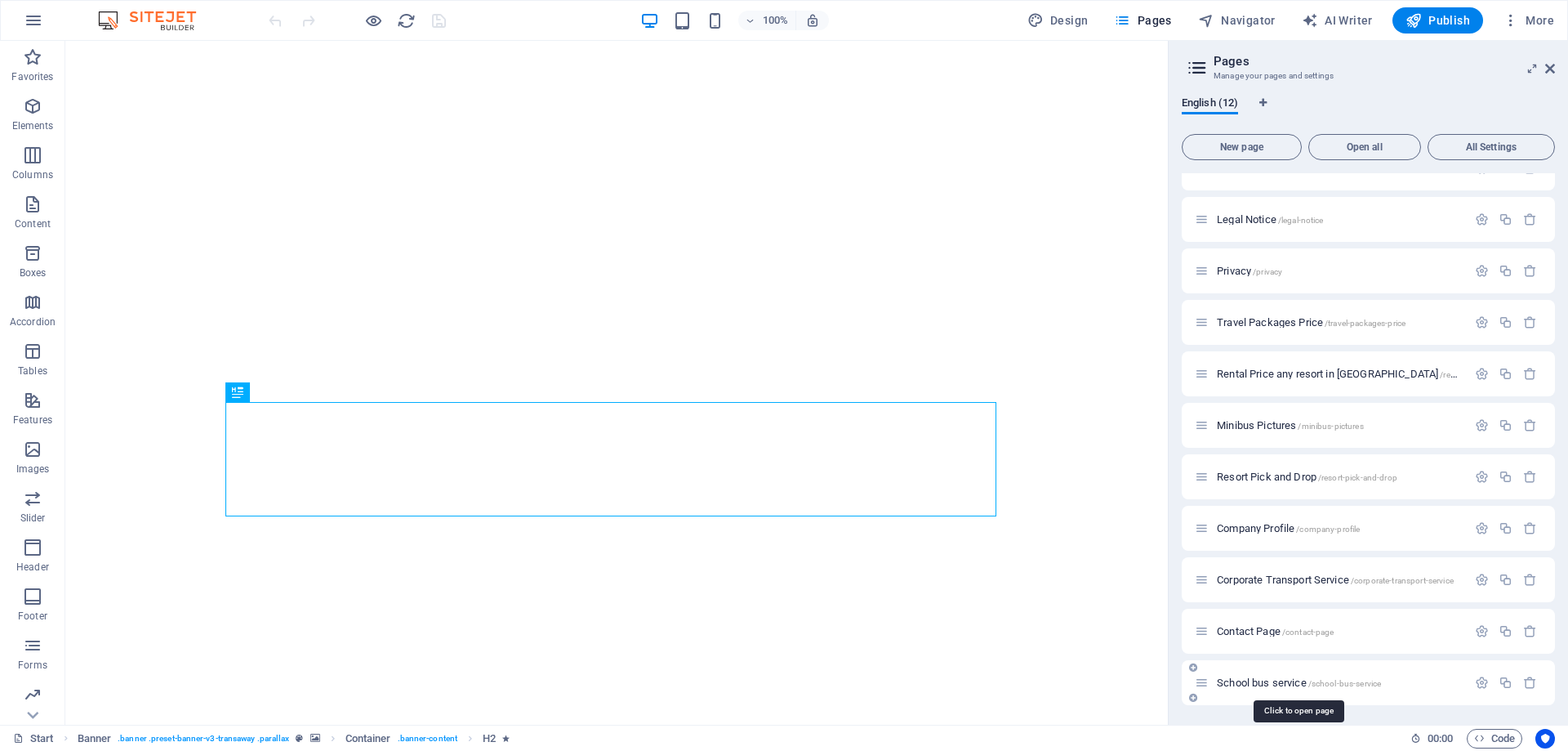
click at [1255, 680] on span "School bus service /school-bus-service" at bounding box center [1299, 682] width 164 height 12
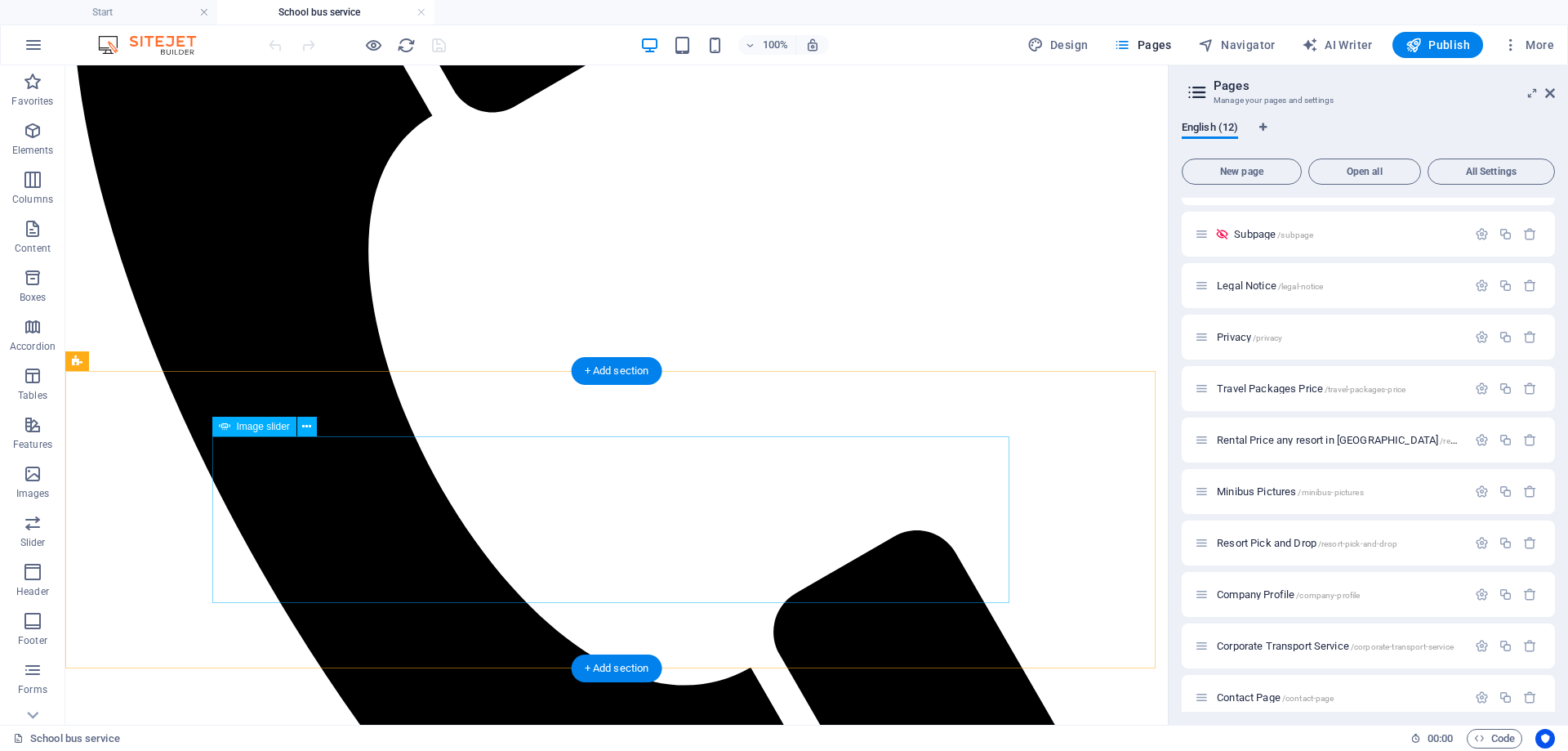
scroll to position [572, 0]
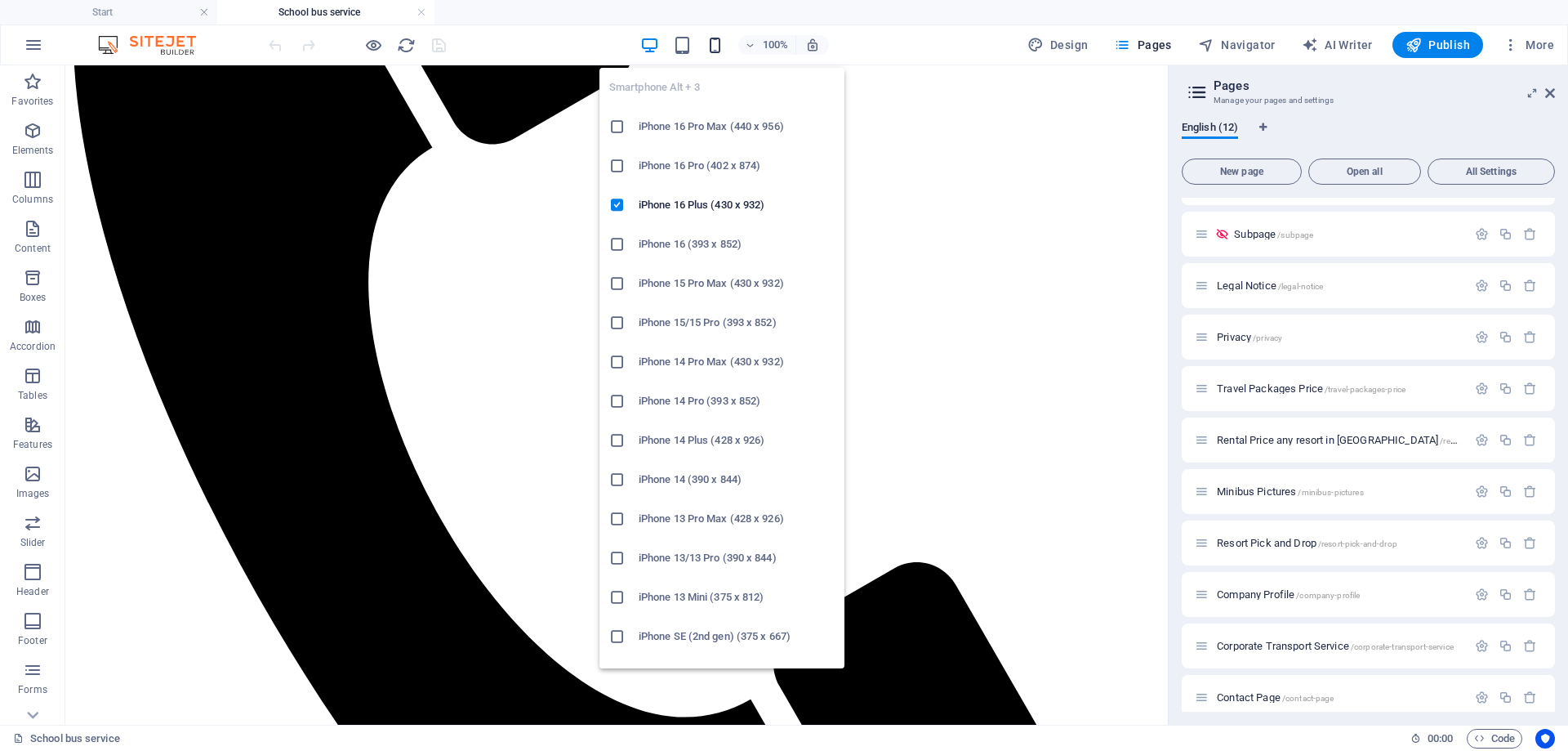
click at [718, 43] on icon "button" at bounding box center [715, 45] width 19 height 19
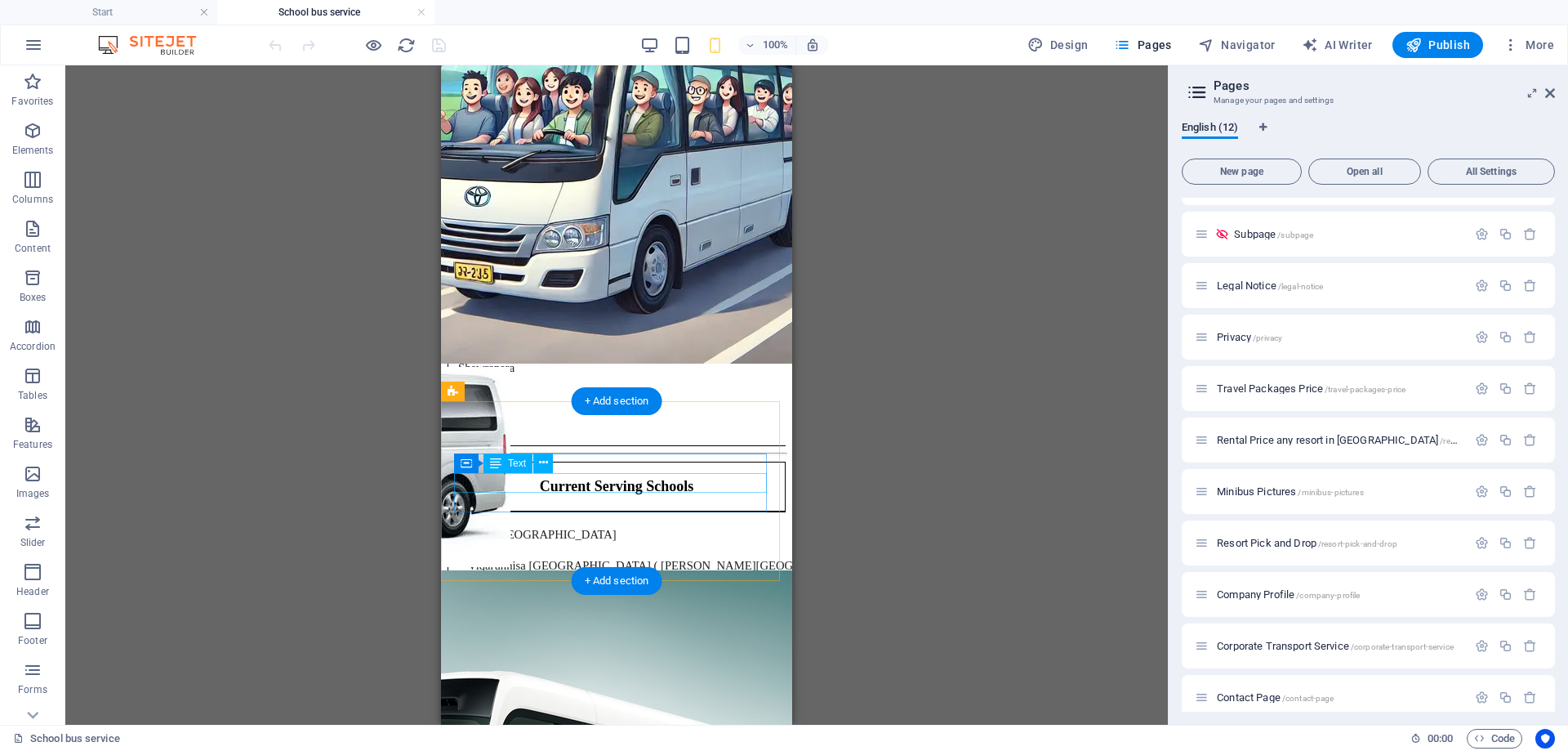
scroll to position [2754, 0]
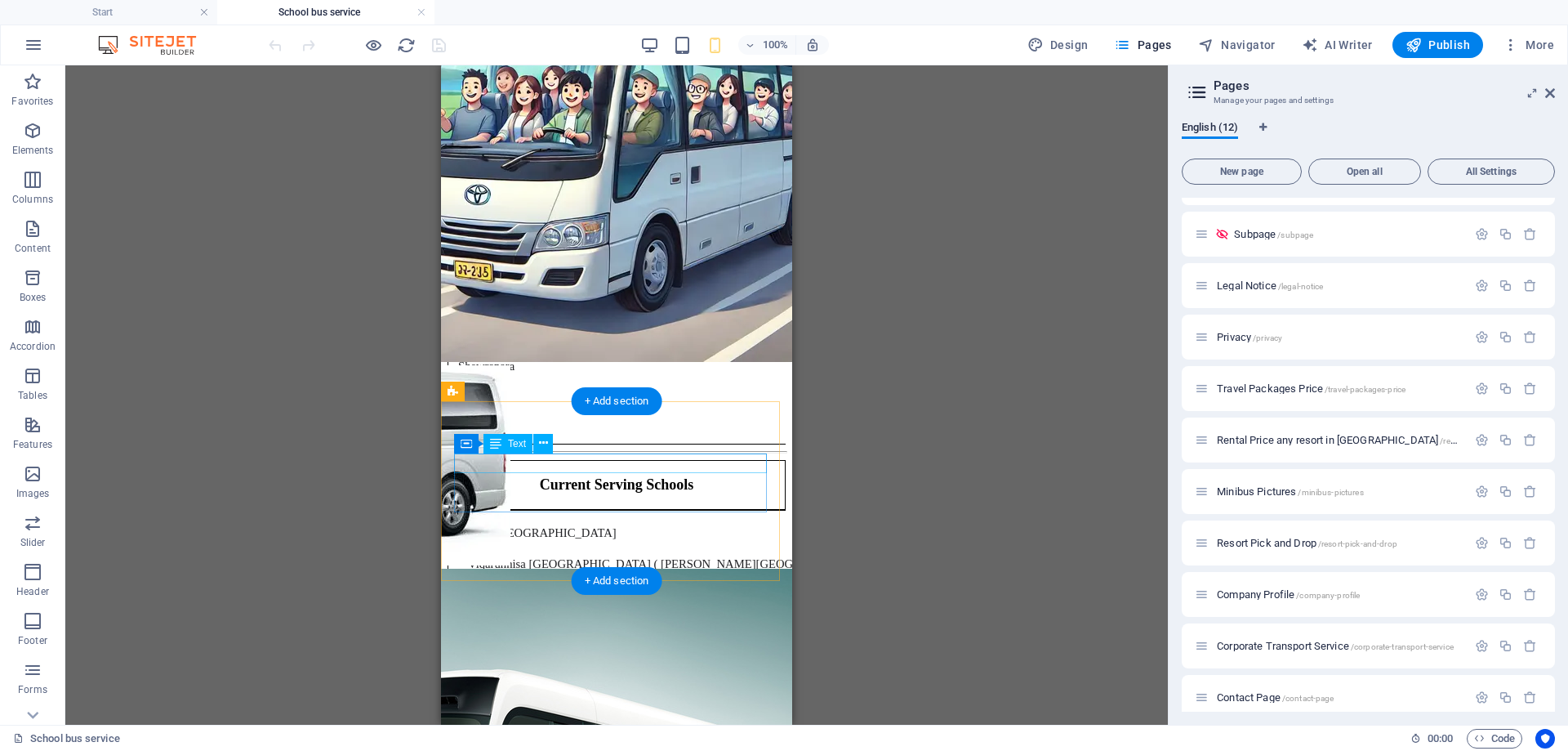
click at [551, 447] on button at bounding box center [542, 443] width 20 height 20
click at [541, 435] on icon at bounding box center [543, 443] width 9 height 17
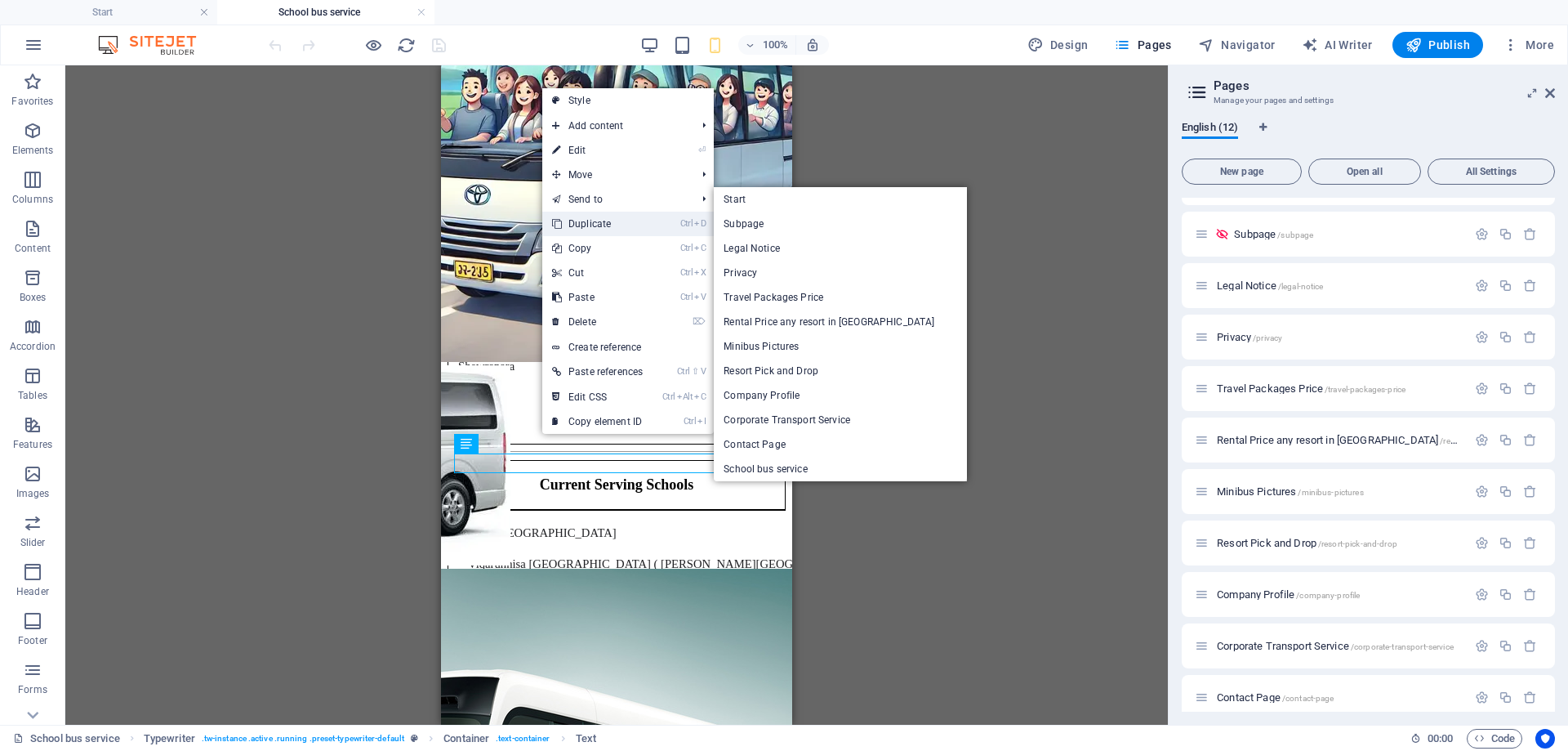
click at [598, 219] on link "Ctrl D Duplicate" at bounding box center [597, 223] width 110 height 25
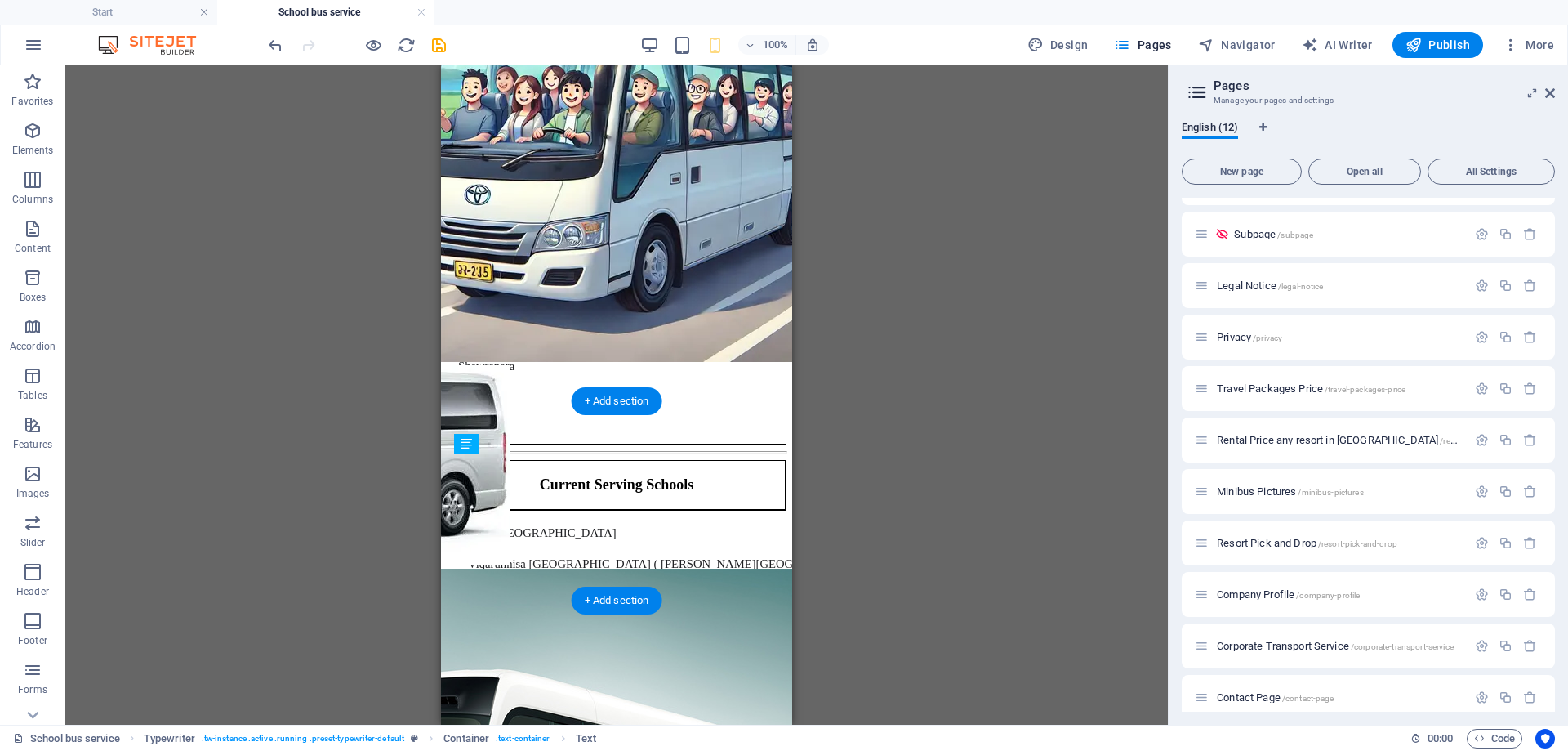
drag, startPoint x: 911, startPoint y: 548, endPoint x: 473, endPoint y: 498, distance: 440.8
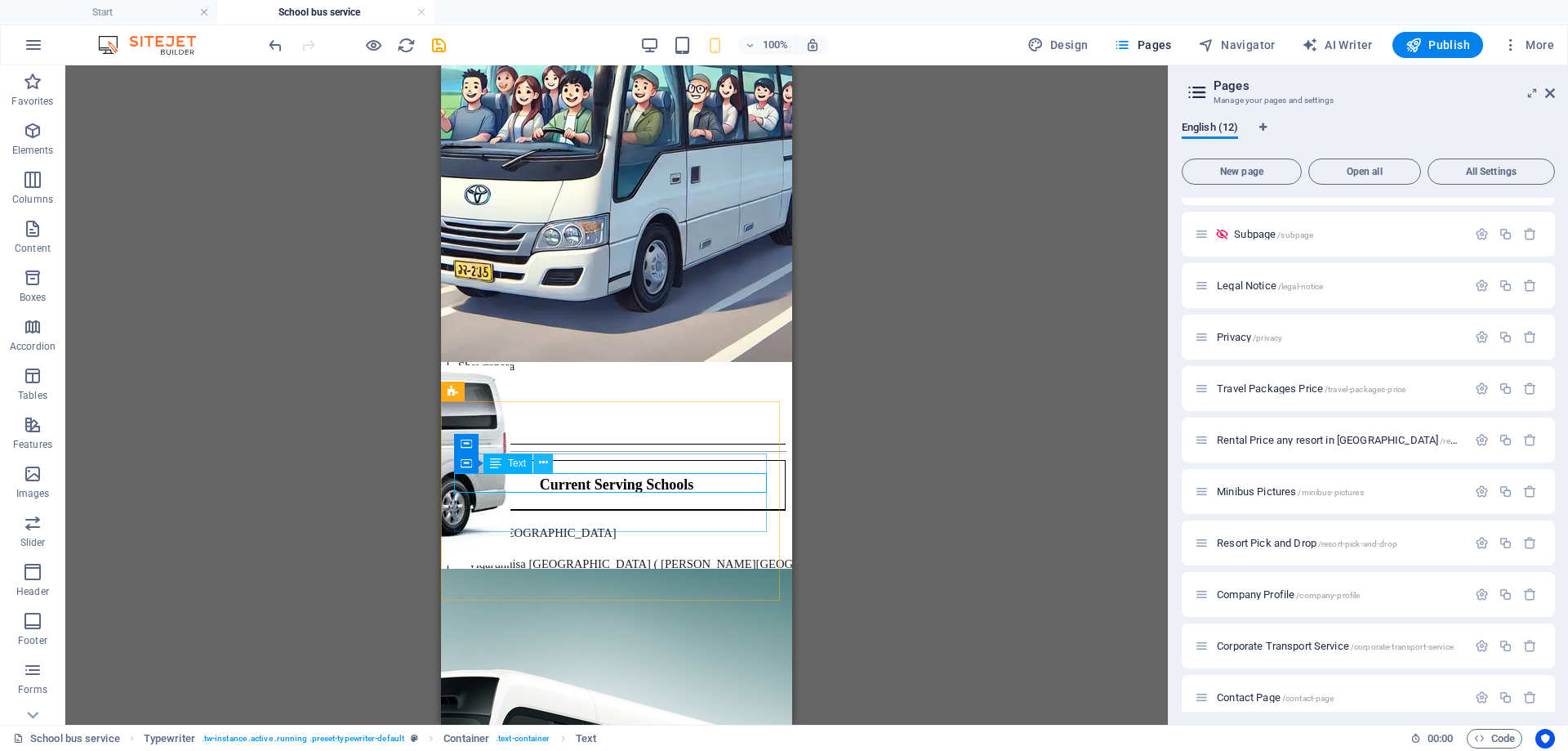
click at [534, 465] on button at bounding box center [542, 463] width 20 height 20
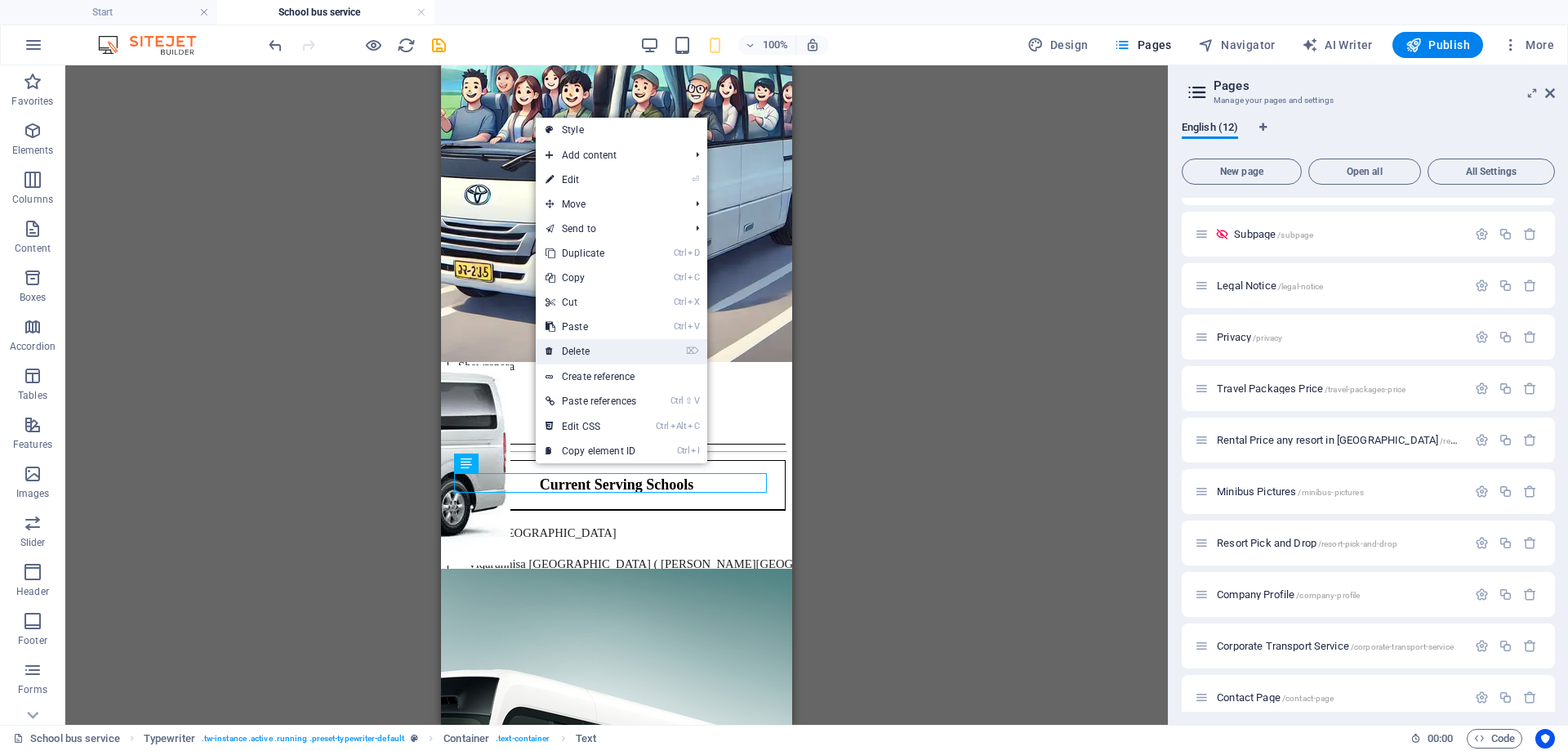
click at [596, 347] on link "⌦ Delete" at bounding box center [590, 351] width 110 height 25
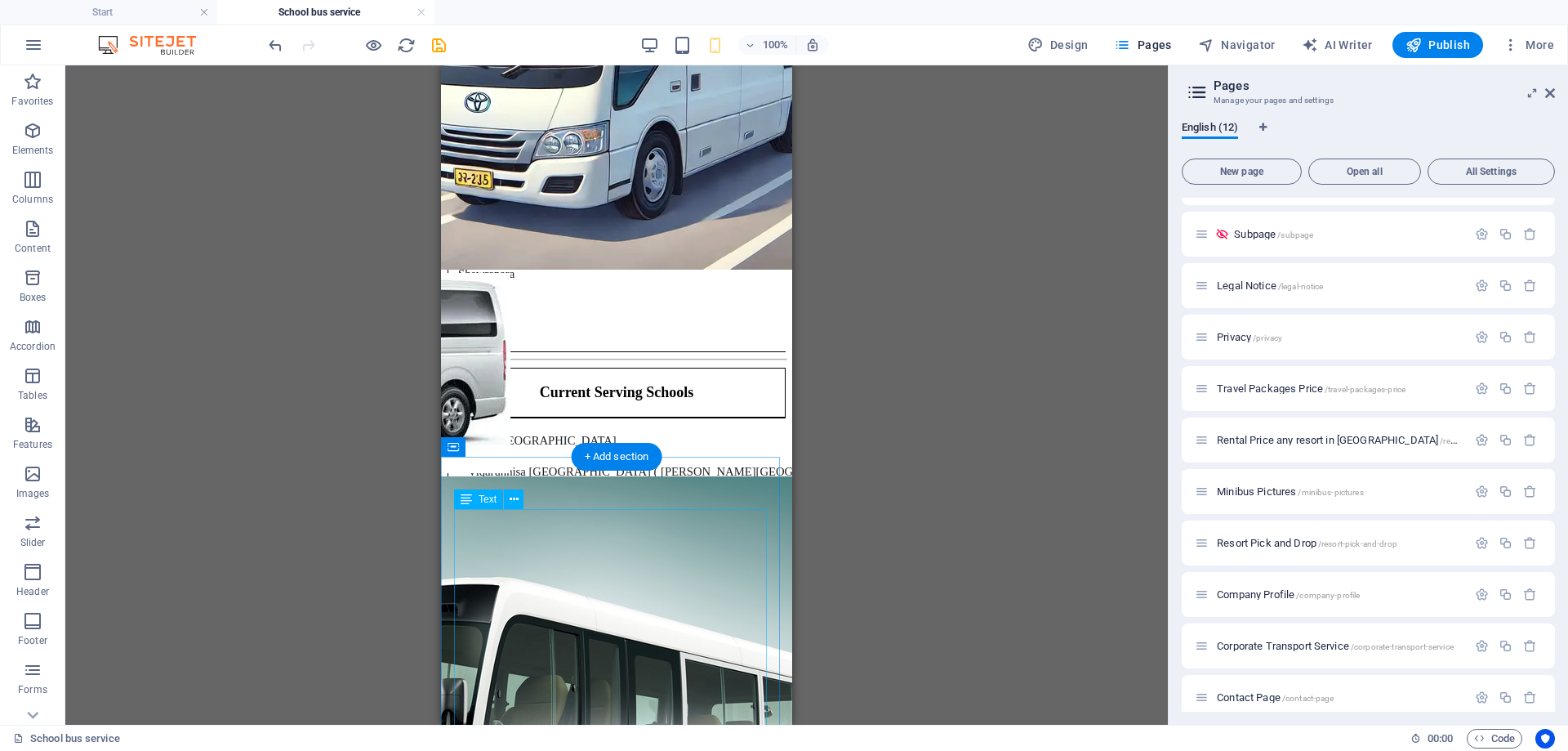
scroll to position [2989, 0]
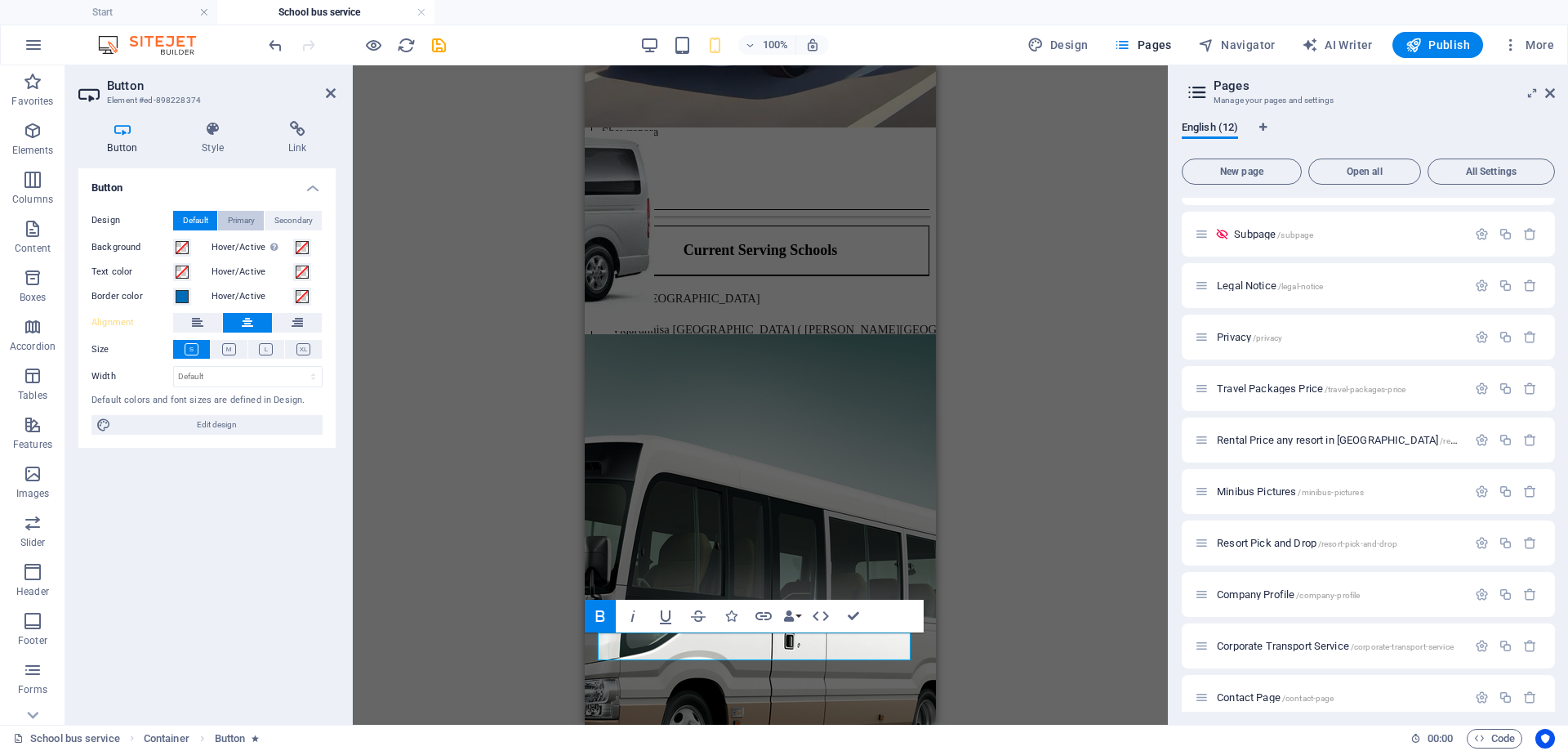
click at [238, 222] on span "Primary" at bounding box center [241, 221] width 27 height 20
click at [306, 217] on span "Secondary" at bounding box center [294, 221] width 39 height 20
click at [250, 225] on span "Primary" at bounding box center [241, 221] width 27 height 20
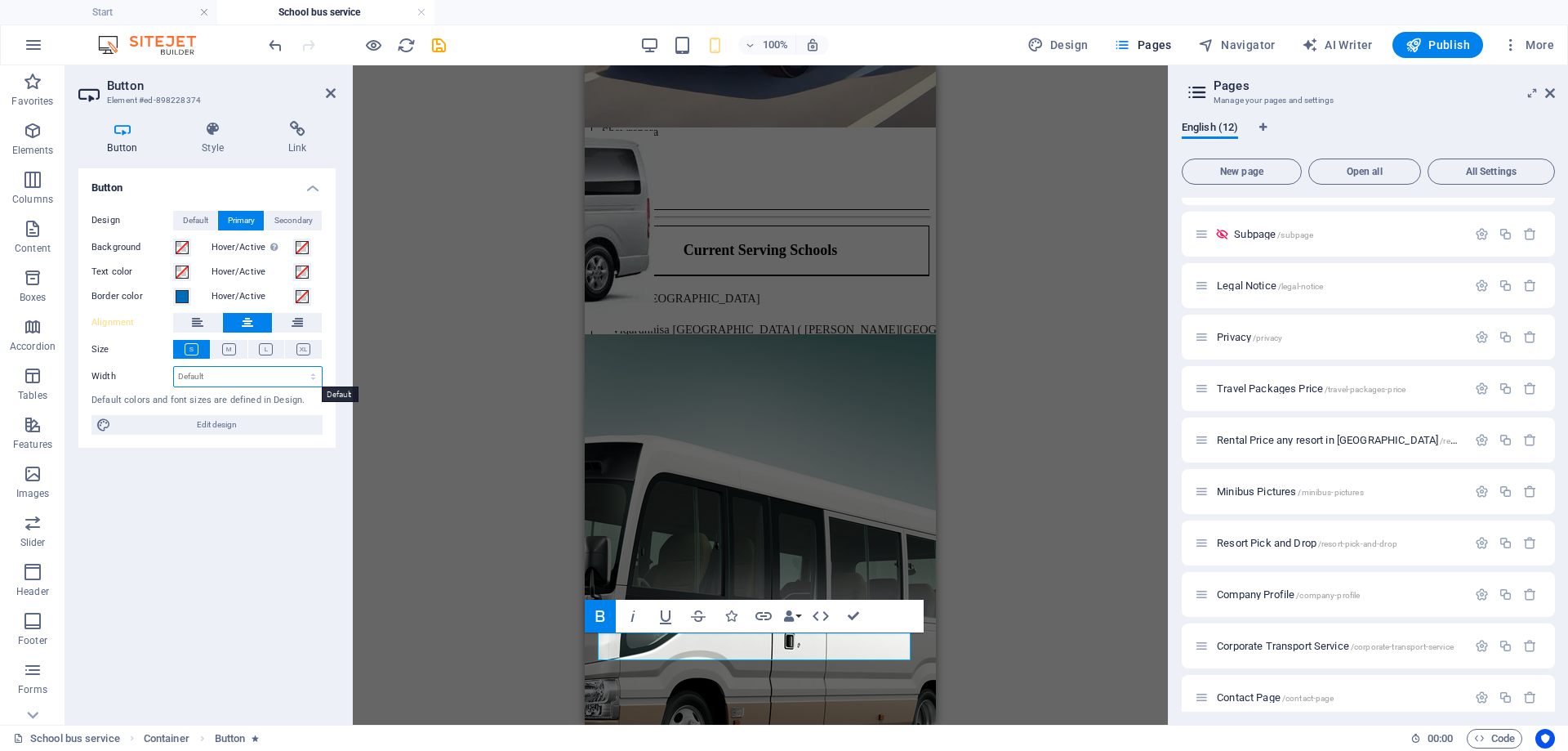
click at [239, 375] on select "Default px rem % em vh vw" at bounding box center [248, 376] width 148 height 20
click at [259, 379] on select "Default px rem % em vh vw" at bounding box center [248, 376] width 148 height 20
click at [118, 142] on h4 "Button" at bounding box center [125, 138] width 94 height 34
click at [212, 139] on h4 "Style" at bounding box center [216, 138] width 87 height 34
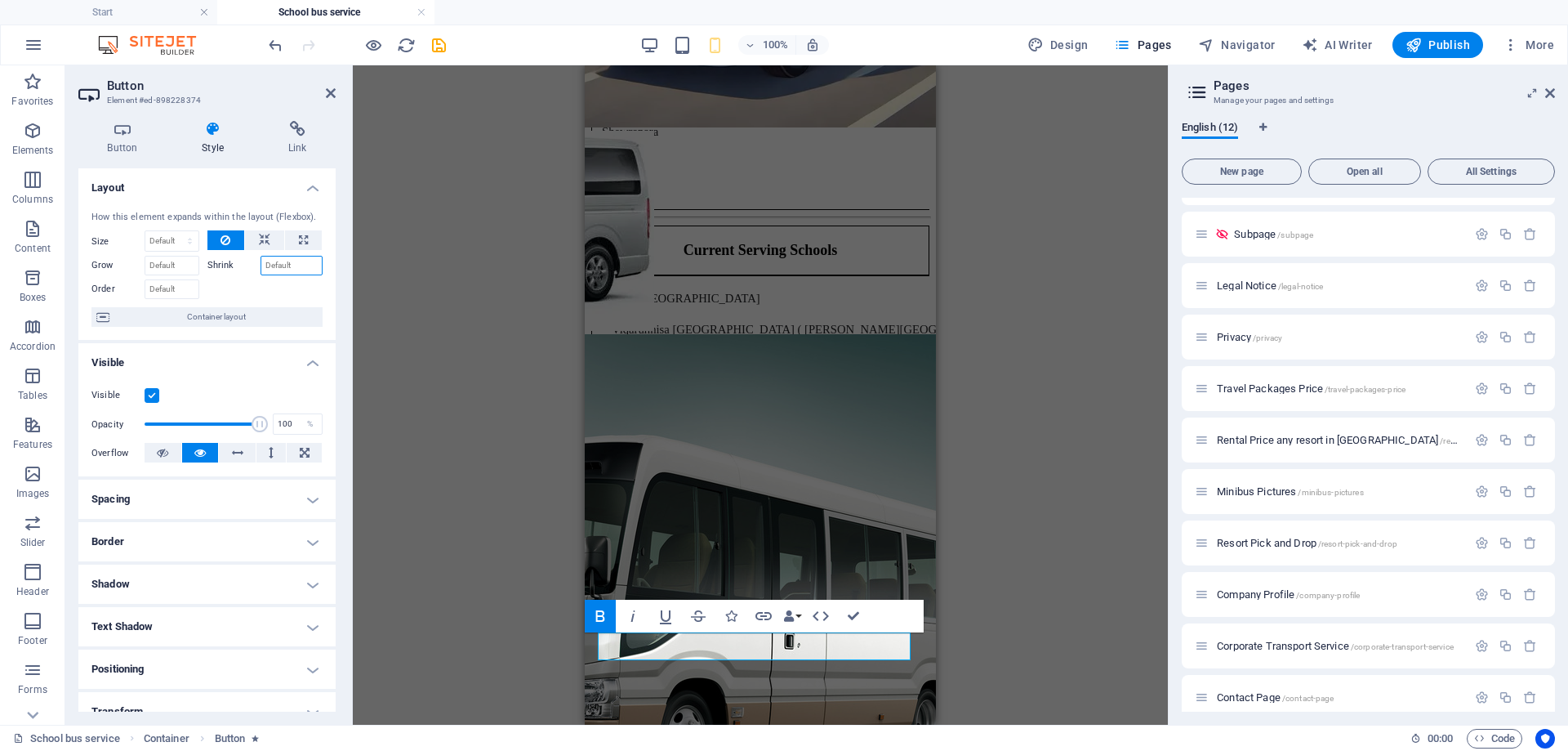
click at [273, 266] on input "Shrink" at bounding box center [292, 265] width 63 height 20
click at [267, 234] on icon at bounding box center [264, 239] width 11 height 20
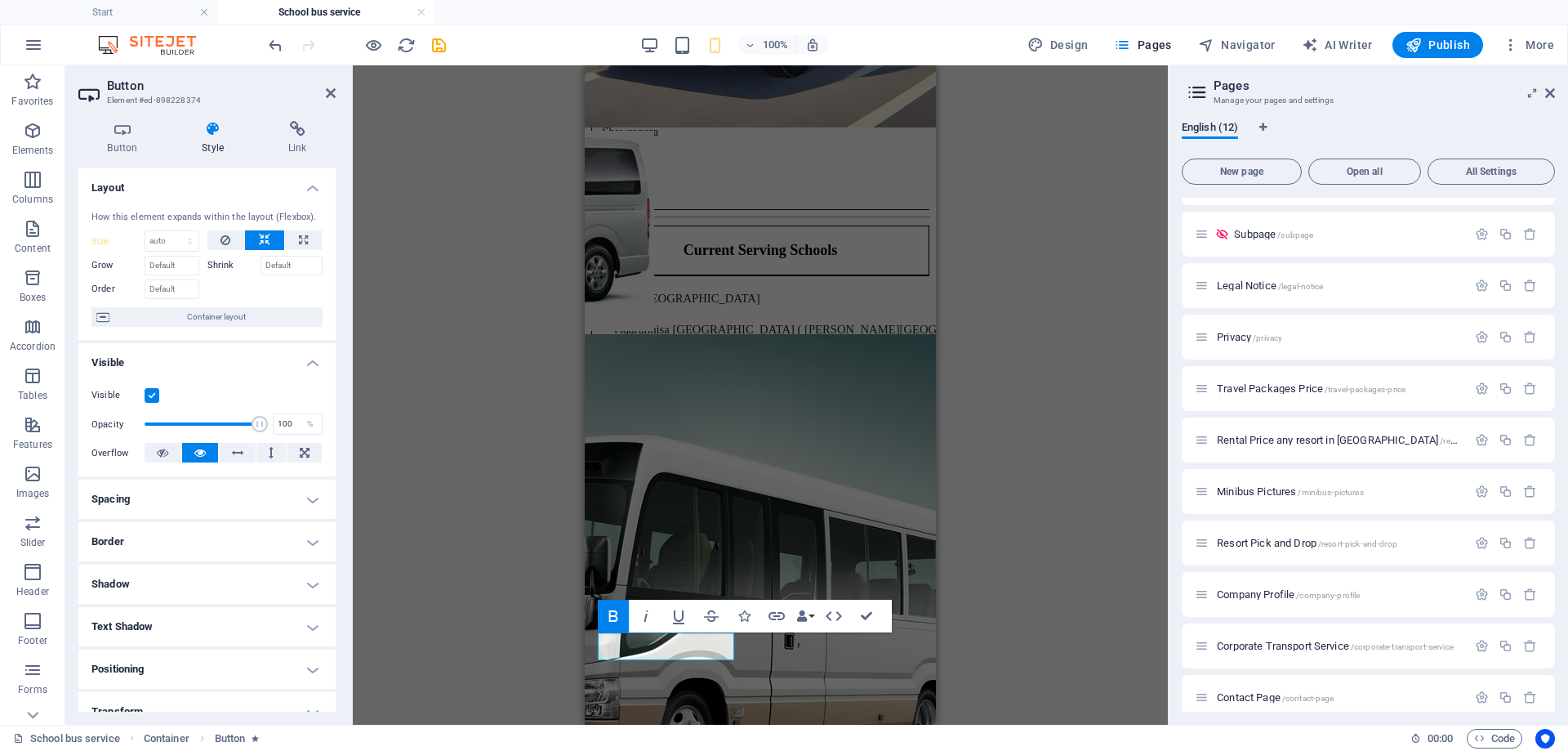
click at [267, 234] on icon at bounding box center [264, 239] width 11 height 20
click at [227, 240] on icon at bounding box center [225, 239] width 9 height 20
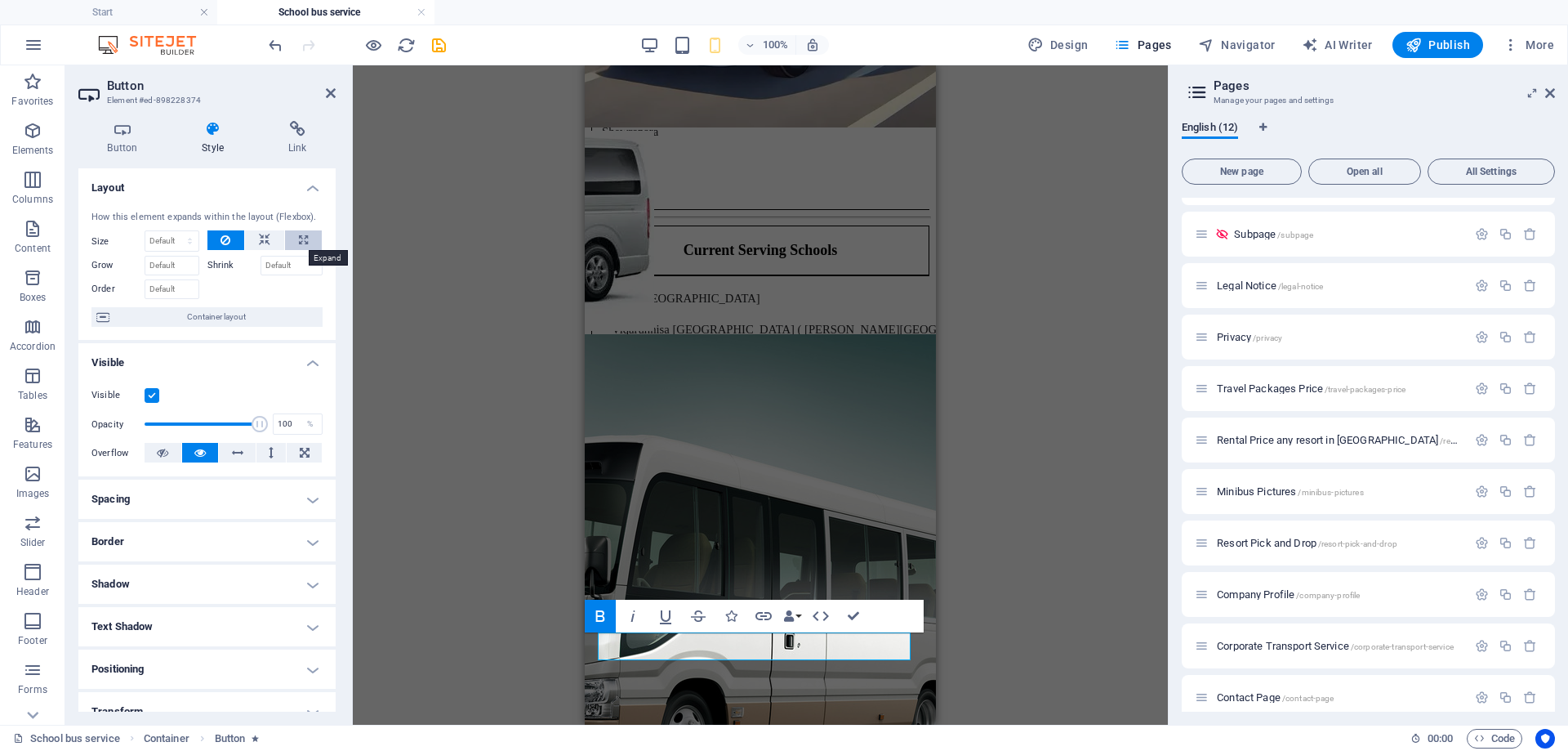
click at [299, 245] on icon at bounding box center [303, 239] width 9 height 20
type input "100"
select select "%"
click at [227, 235] on icon at bounding box center [225, 239] width 9 height 20
select select "DISABLED_OPTION_VALUE"
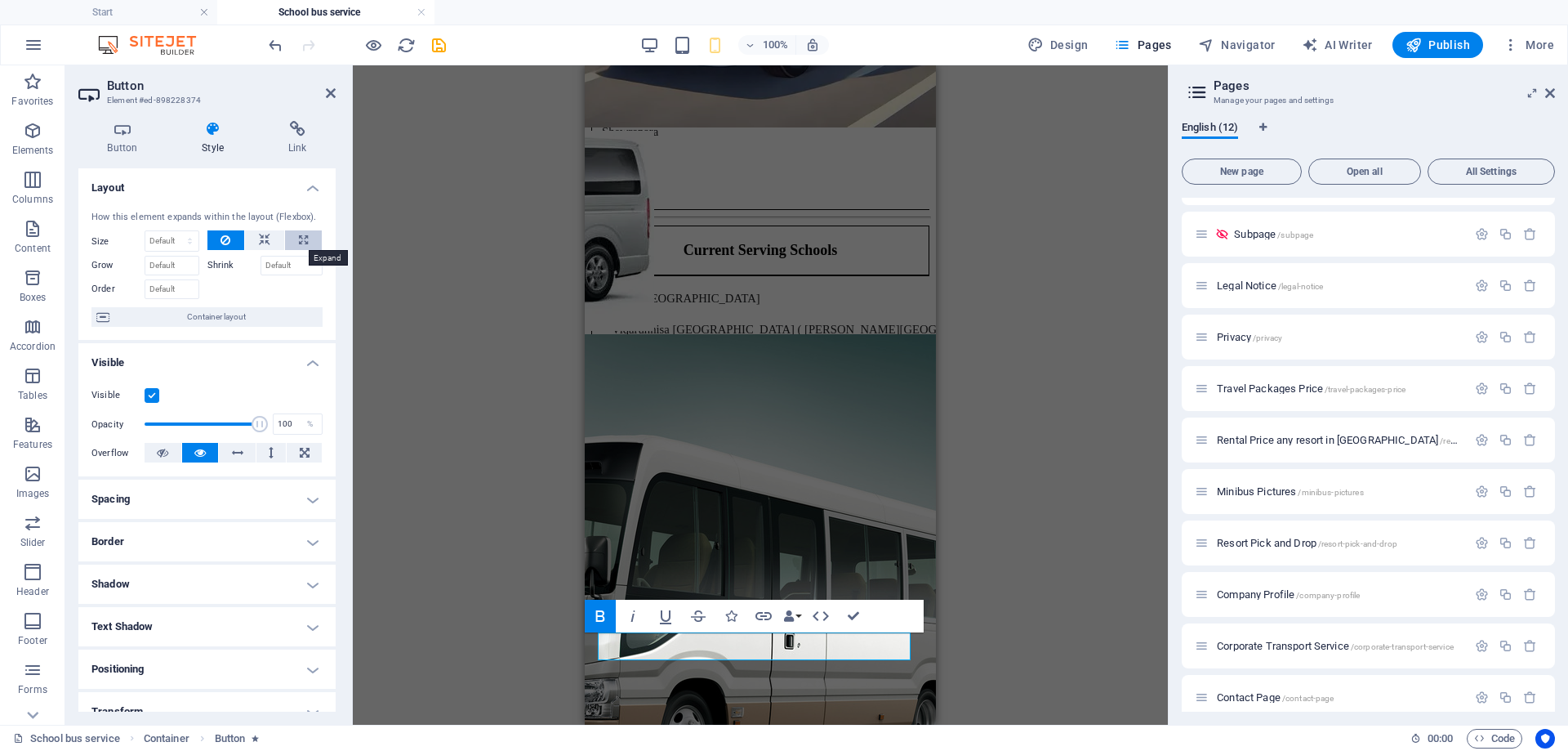
click at [299, 241] on icon at bounding box center [303, 239] width 9 height 20
type input "100"
select select "%"
click at [230, 240] on button at bounding box center [227, 239] width 38 height 20
select select "DISABLED_OPTION_VALUE"
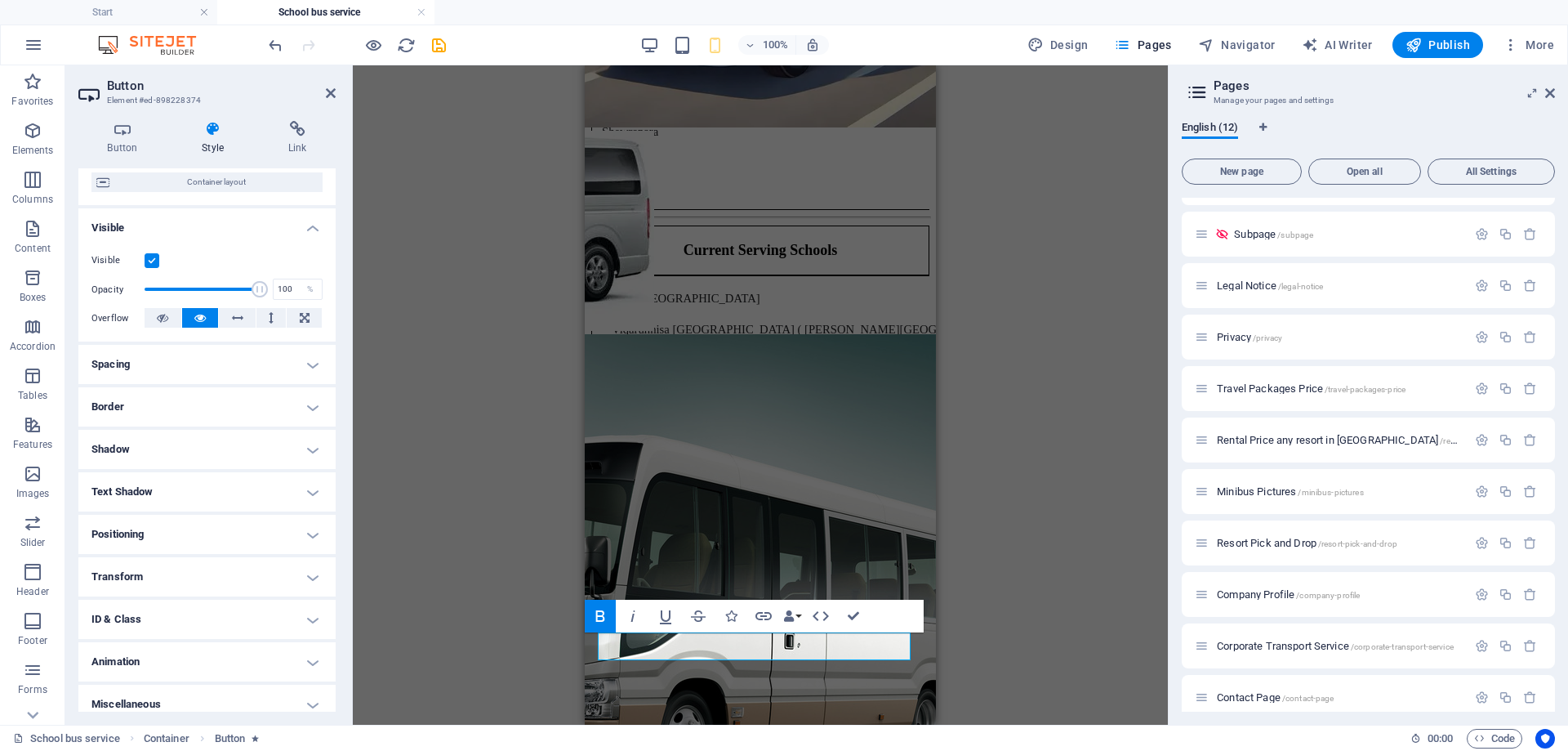
scroll to position [147, 0]
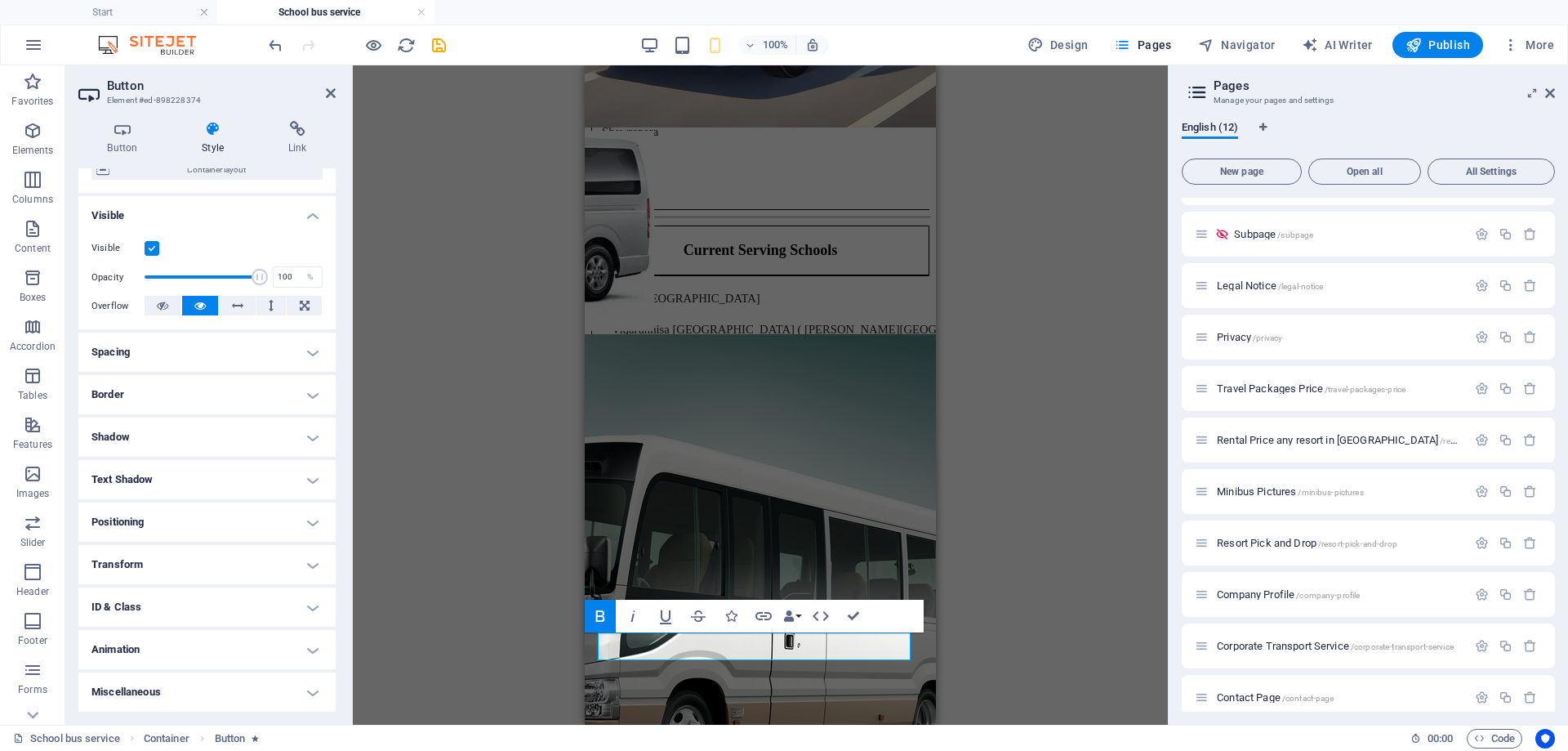
click at [211, 563] on h4 "Transform" at bounding box center [207, 565] width 257 height 39
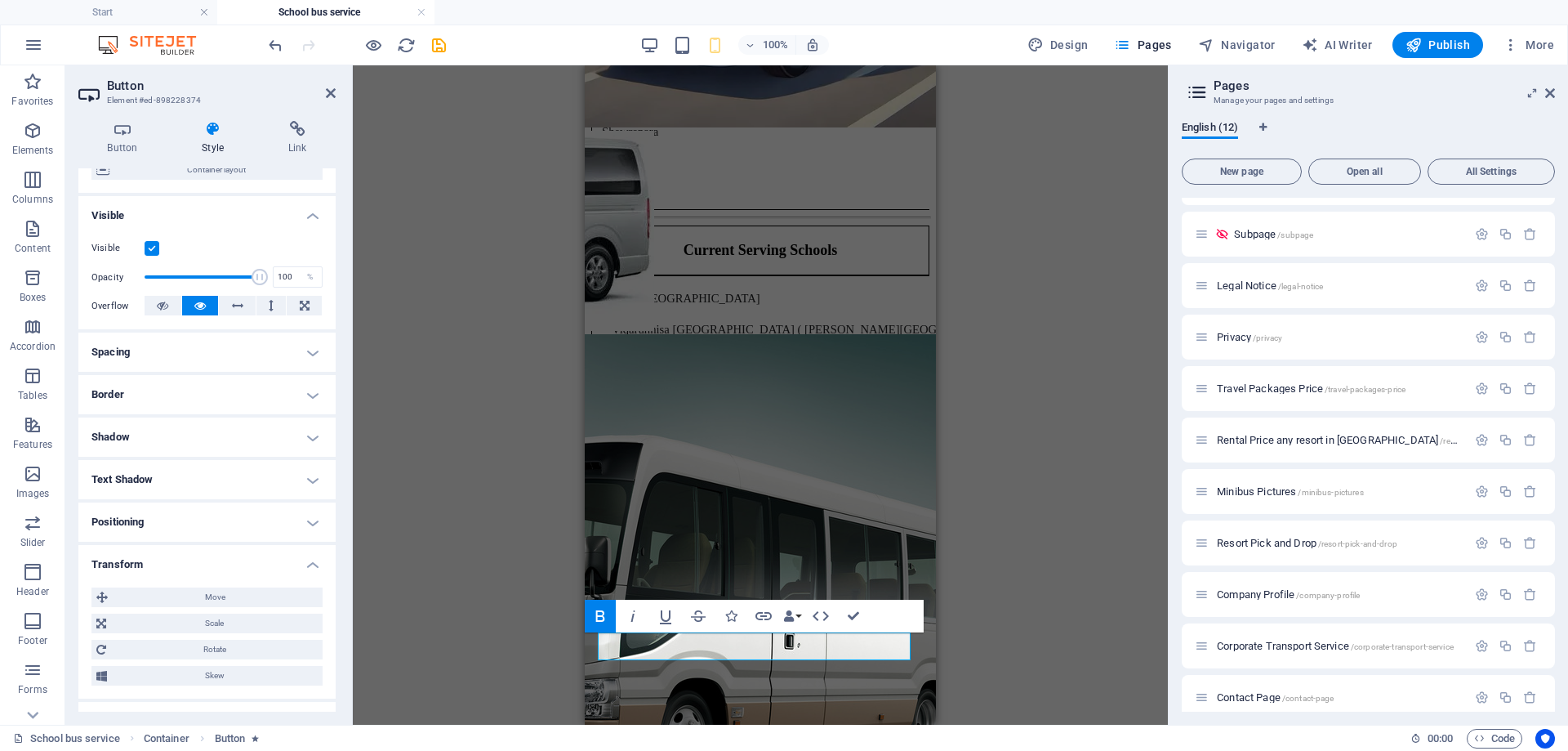
click at [221, 482] on h4 "Text Shadow" at bounding box center [207, 480] width 257 height 39
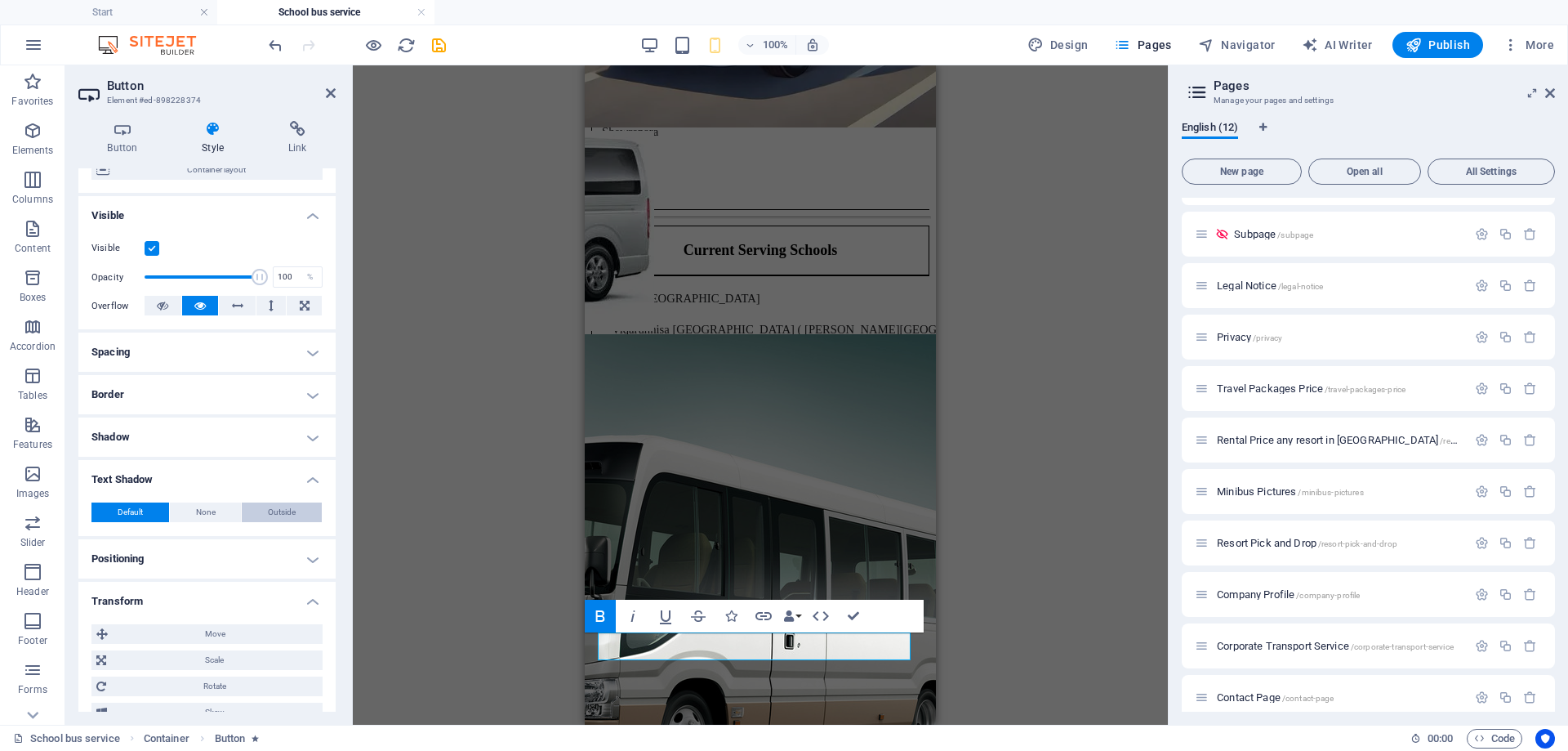
click at [276, 511] on span "Outside" at bounding box center [282, 512] width 27 height 20
type input "2"
type input "4"
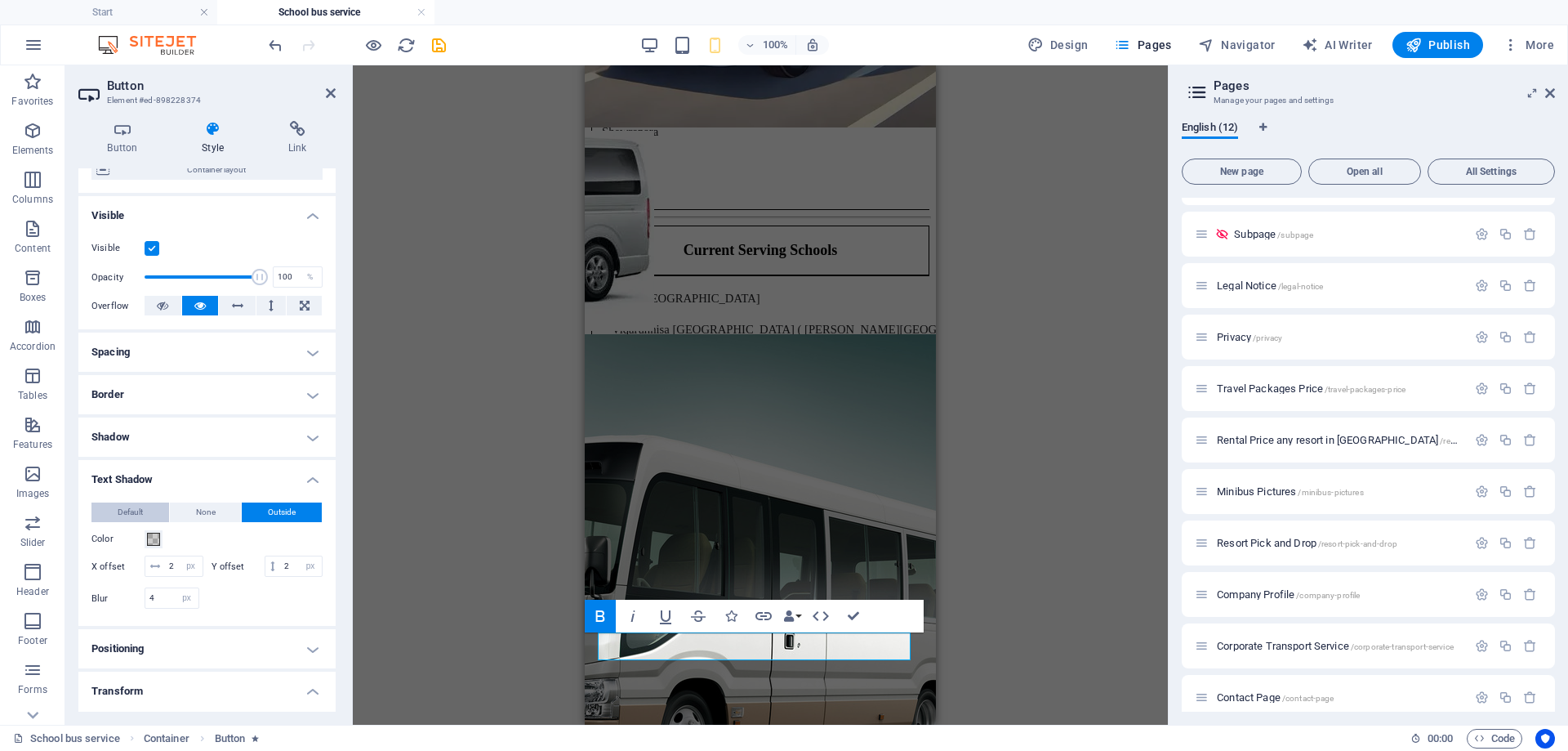
click at [119, 510] on span "Default" at bounding box center [130, 512] width 26 height 20
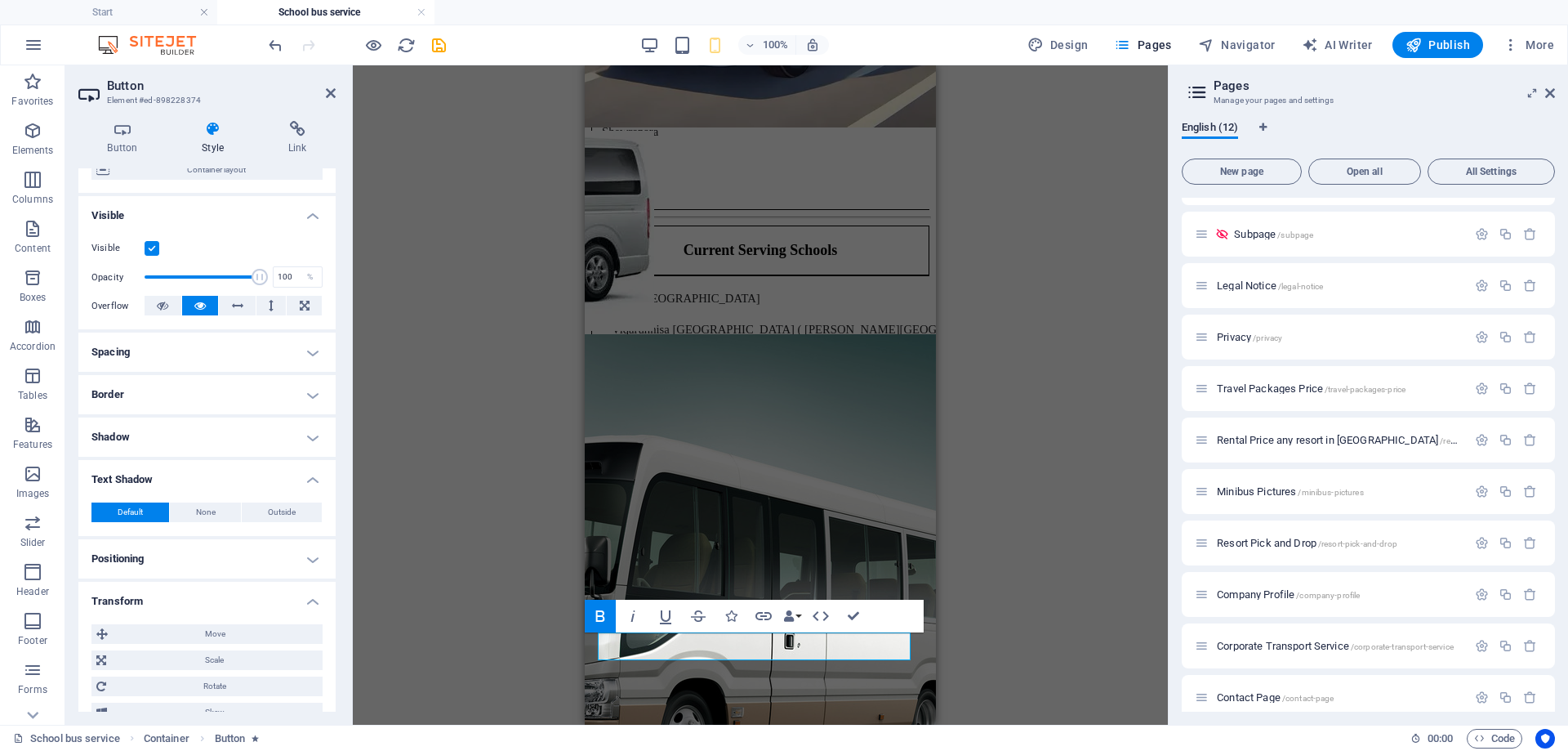
click at [195, 393] on h4 "Border" at bounding box center [207, 395] width 257 height 39
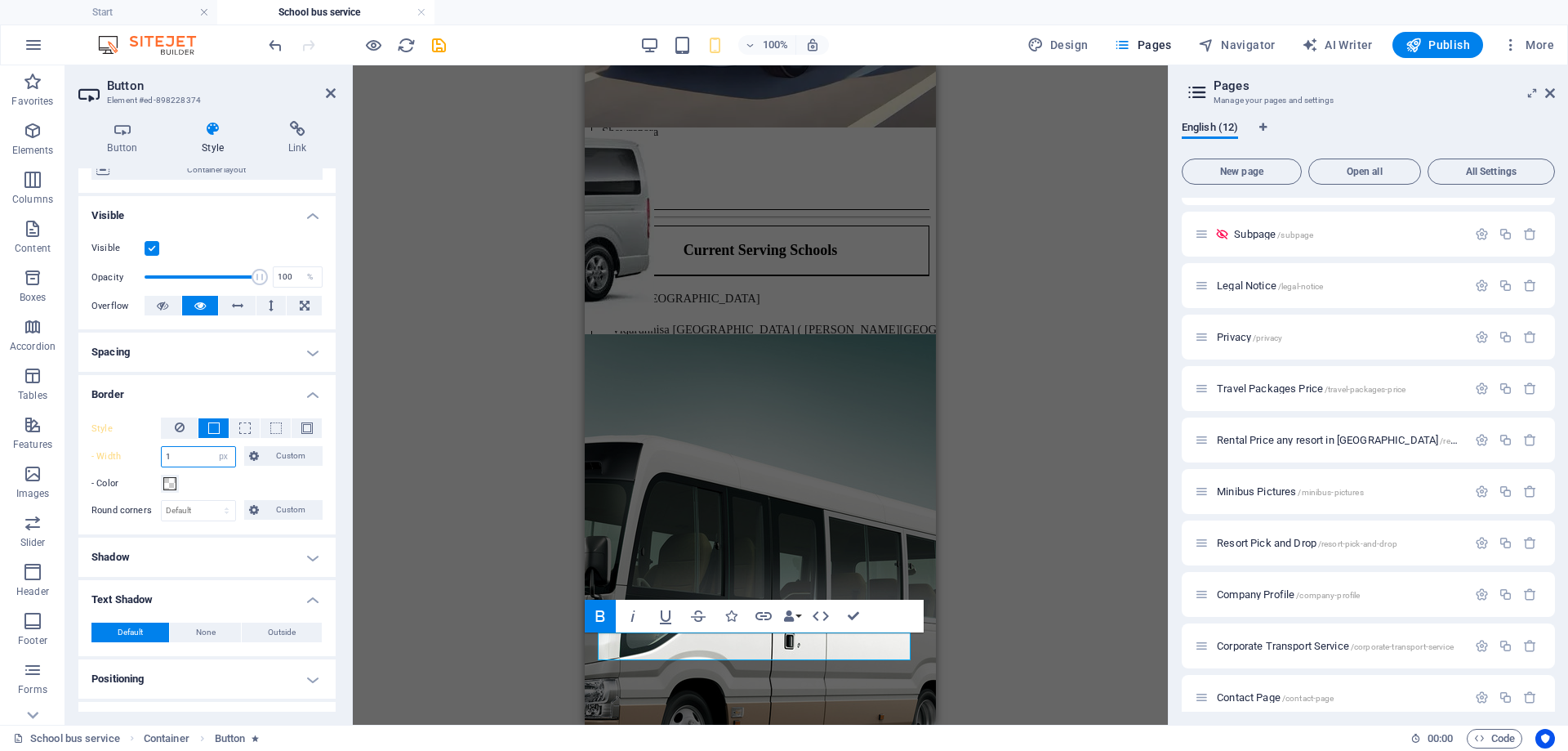
drag, startPoint x: 183, startPoint y: 454, endPoint x: 155, endPoint y: 454, distance: 28.0
click at [155, 454] on div "- Width 1 auto px rem % vh vw Custom Custom" at bounding box center [207, 457] width 231 height 21
type input "5"
click at [272, 488] on div "- Color" at bounding box center [207, 483] width 231 height 20
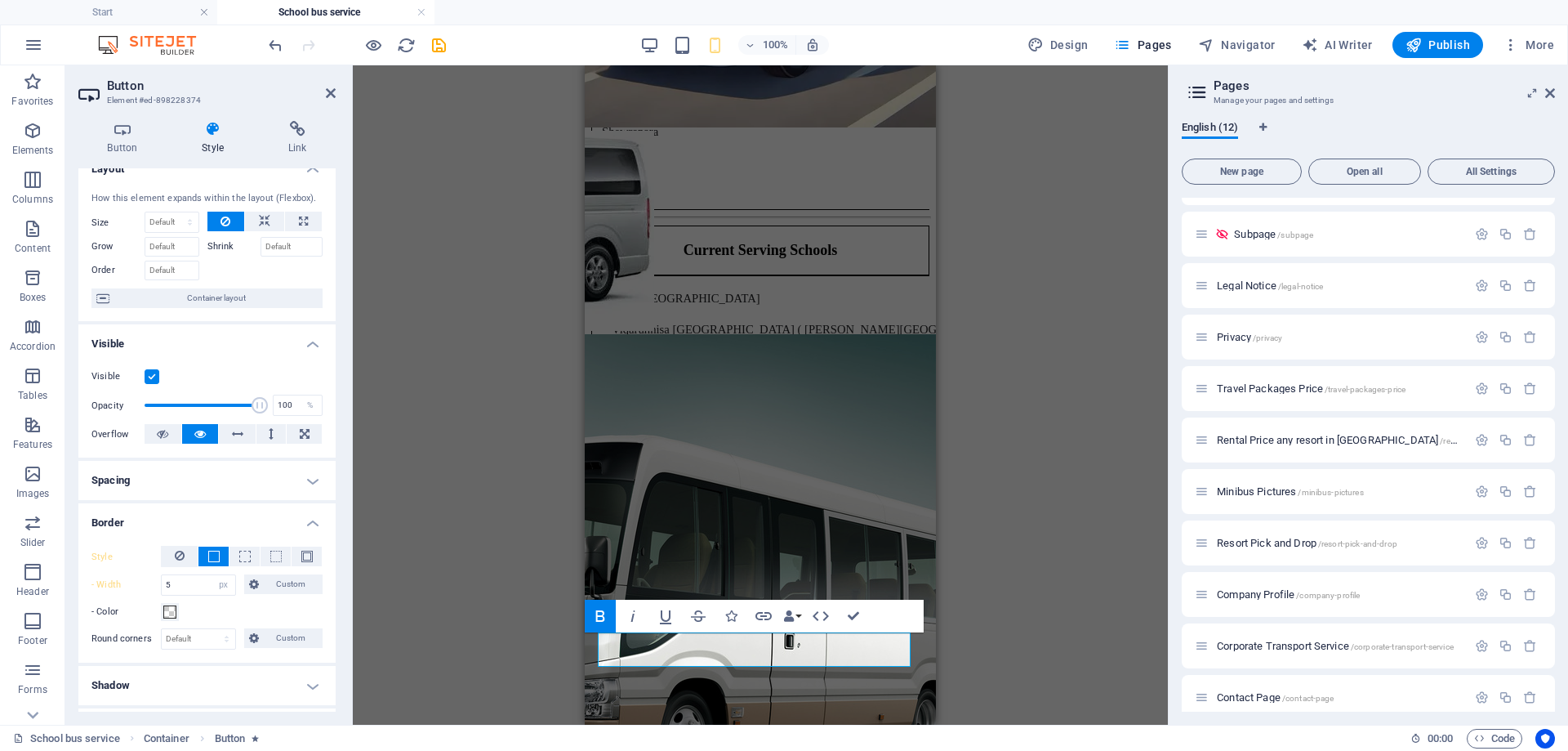
scroll to position [0, 0]
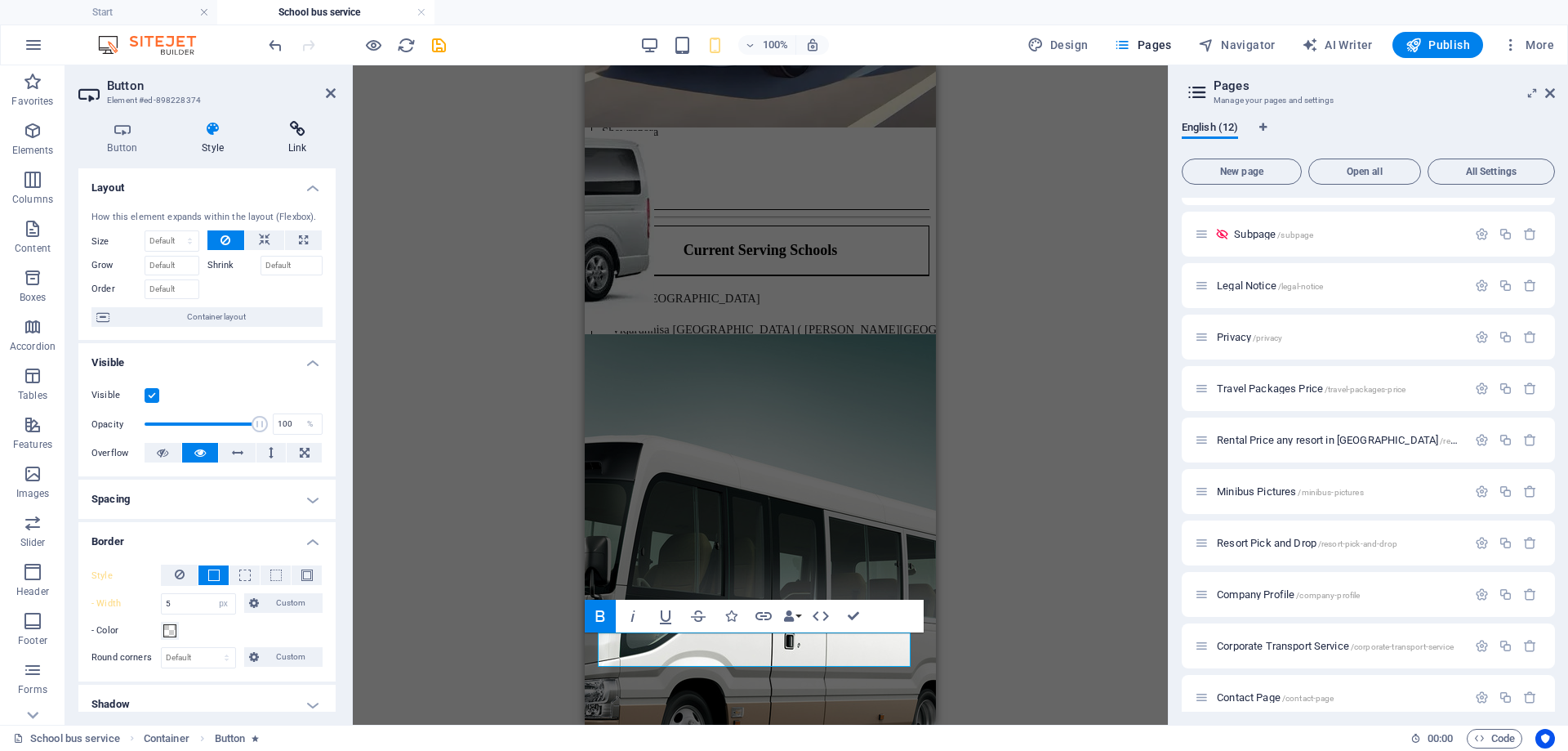
click at [287, 129] on icon at bounding box center [297, 129] width 76 height 16
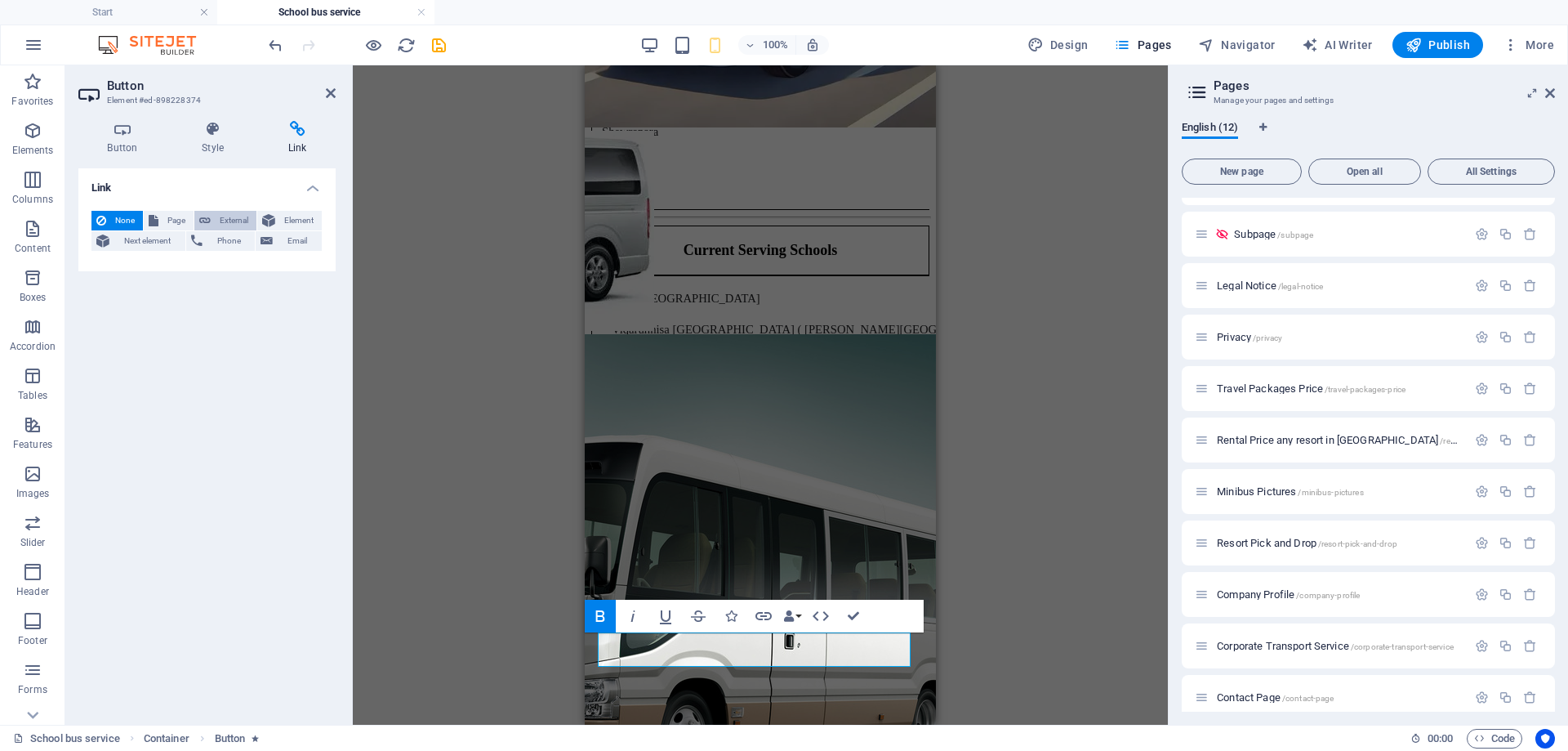
click at [225, 221] on span "External" at bounding box center [233, 221] width 36 height 20
select select "blank"
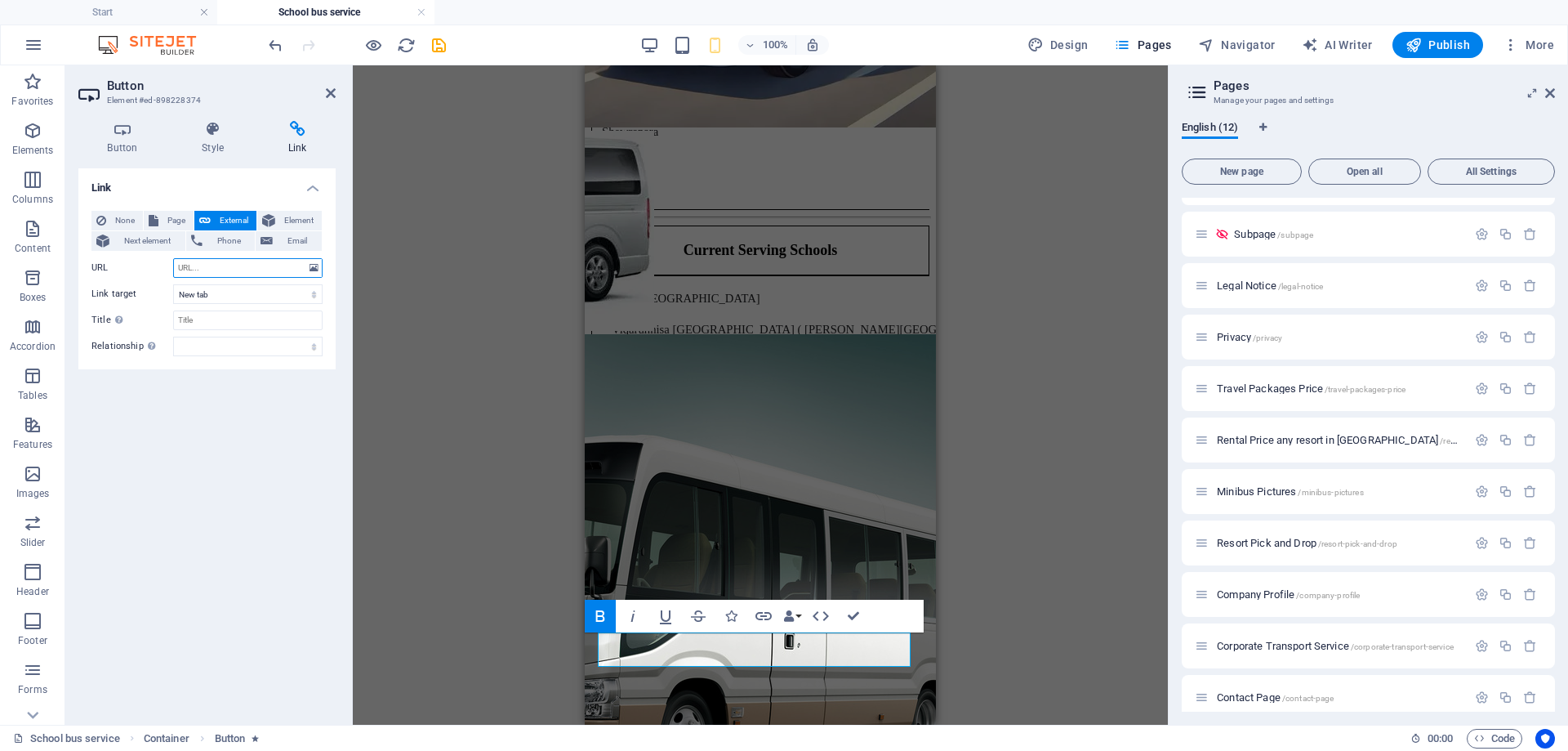
click at [235, 264] on input "URL" at bounding box center [248, 268] width 149 height 20
click at [235, 266] on input "URL" at bounding box center [248, 268] width 149 height 20
paste input "https://docs.google.com/forms/d/e/1FAIpQLSdB7cQQFVpzZCjOWUqu5RFRPwSvlYg8V5CUW_X…"
type input "https://docs.google.com/forms/d/e/1FAIpQLSdB7cQQFVpzZCjOWUqu5RFRPwSvlYg8V5CUW_X…"
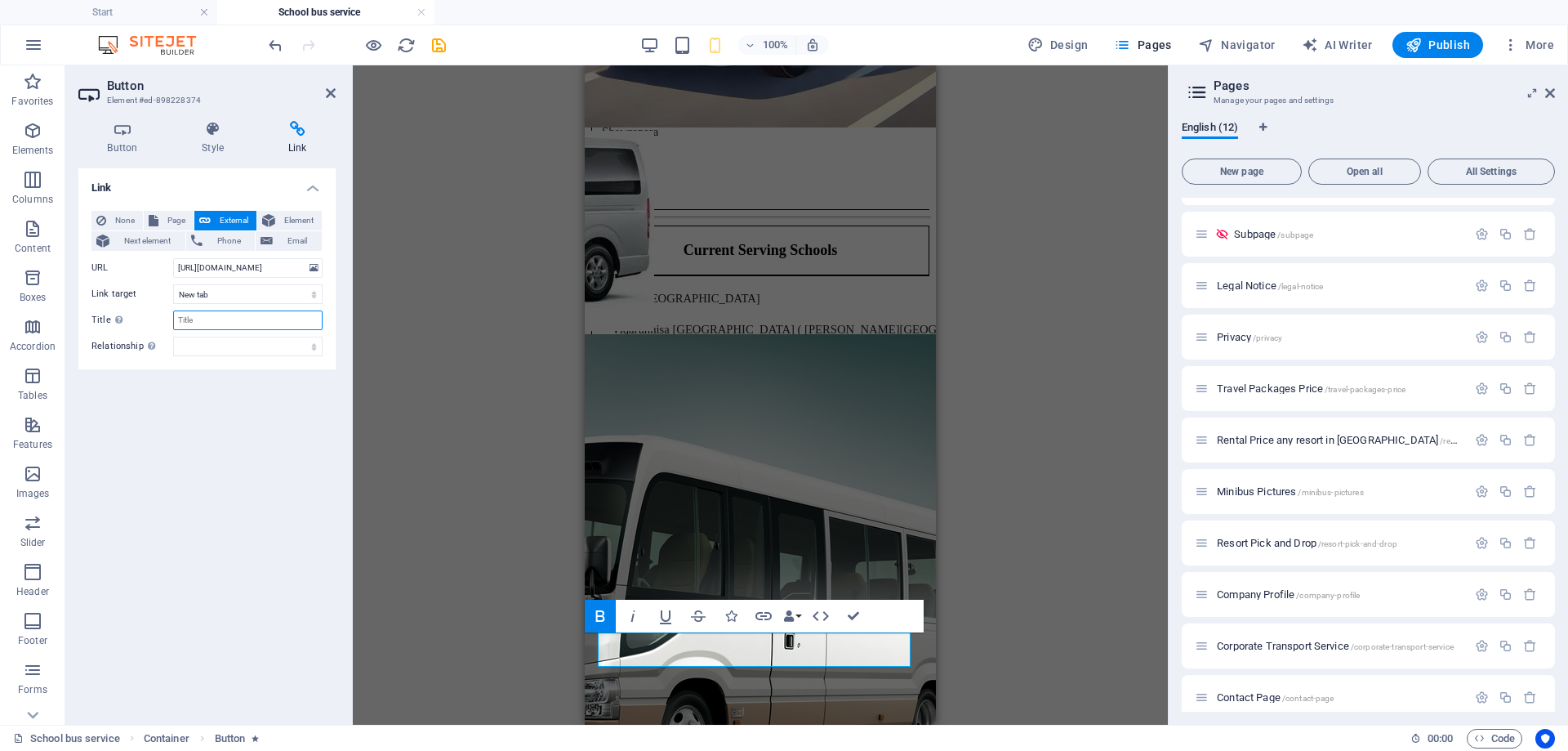
click at [228, 324] on input "Title Additional link description, should not be the same as the link text. The…" at bounding box center [248, 320] width 149 height 20
type input "School Bus service form"
click at [277, 191] on h4 "Link" at bounding box center [207, 183] width 257 height 29
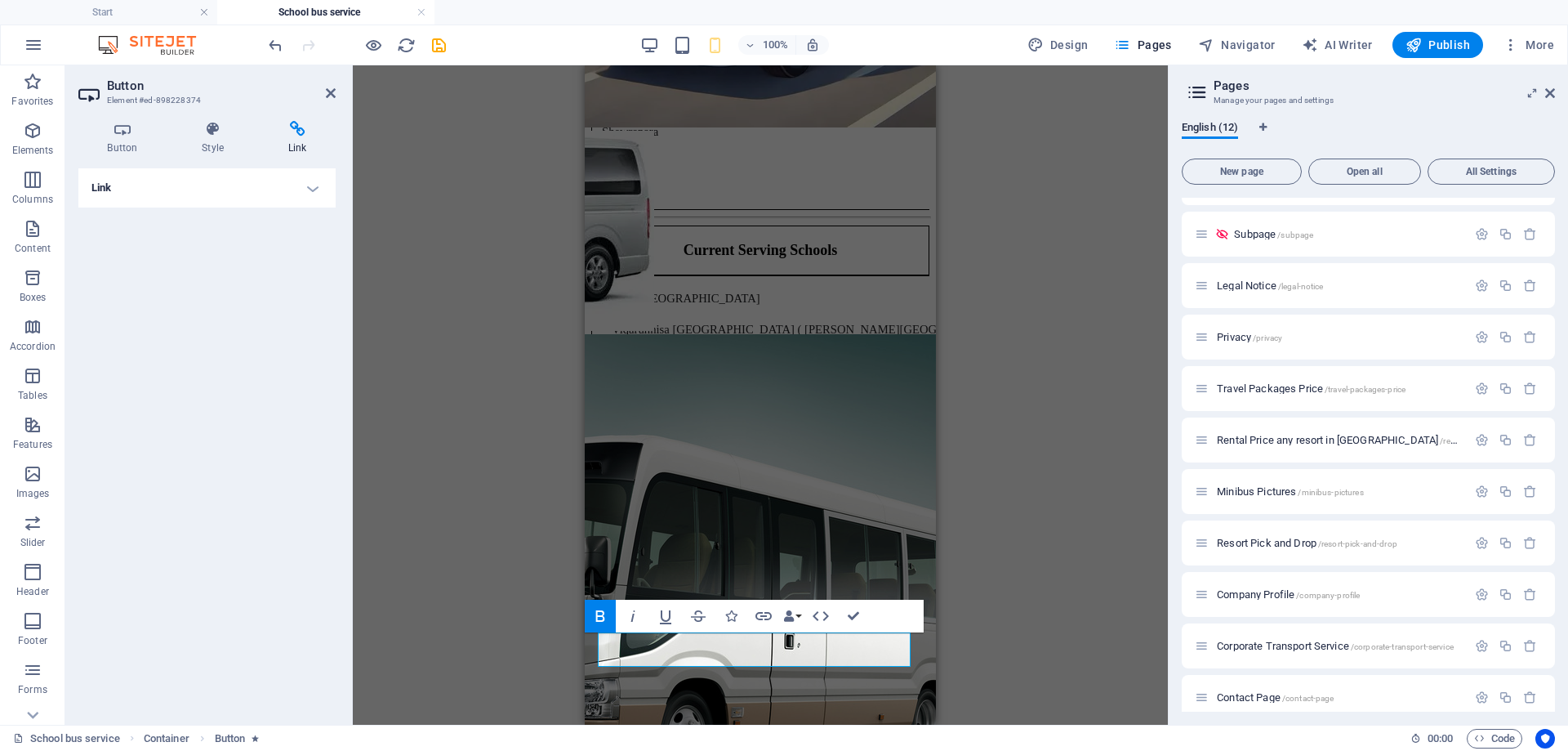
click at [312, 187] on h4 "Link" at bounding box center [207, 188] width 257 height 39
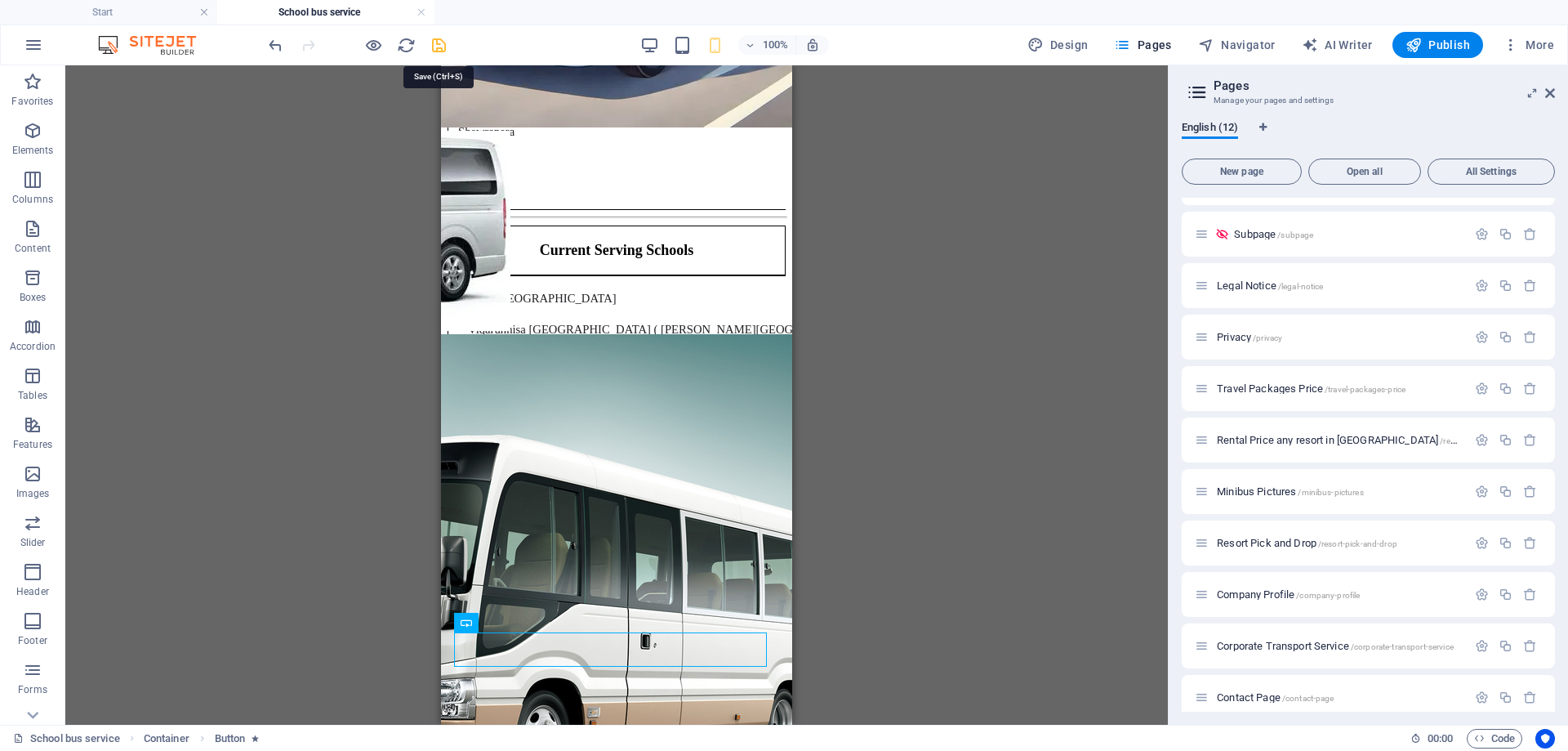
click at [439, 51] on icon "save" at bounding box center [439, 45] width 19 height 19
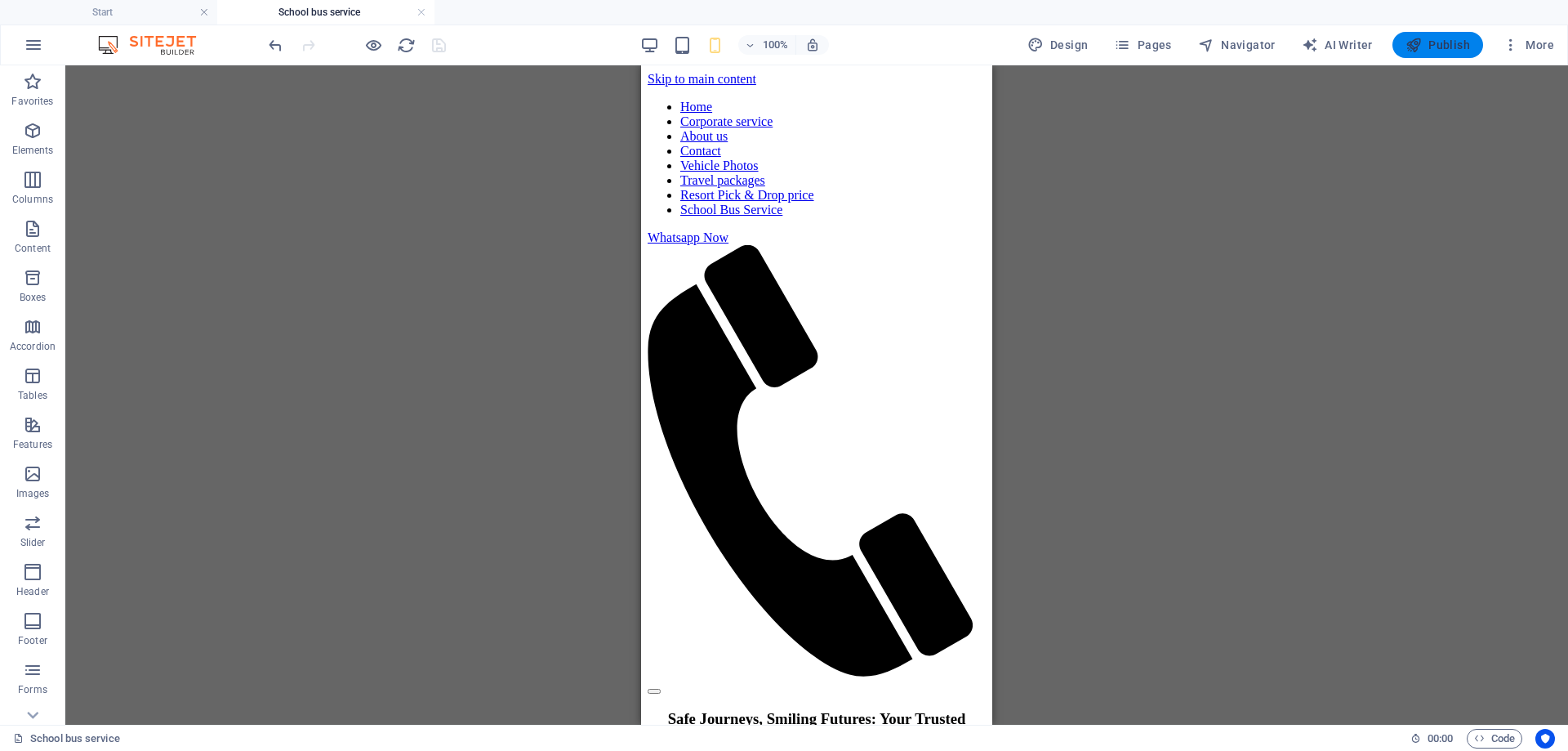
click at [1426, 45] on span "Publish" at bounding box center [1438, 45] width 64 height 16
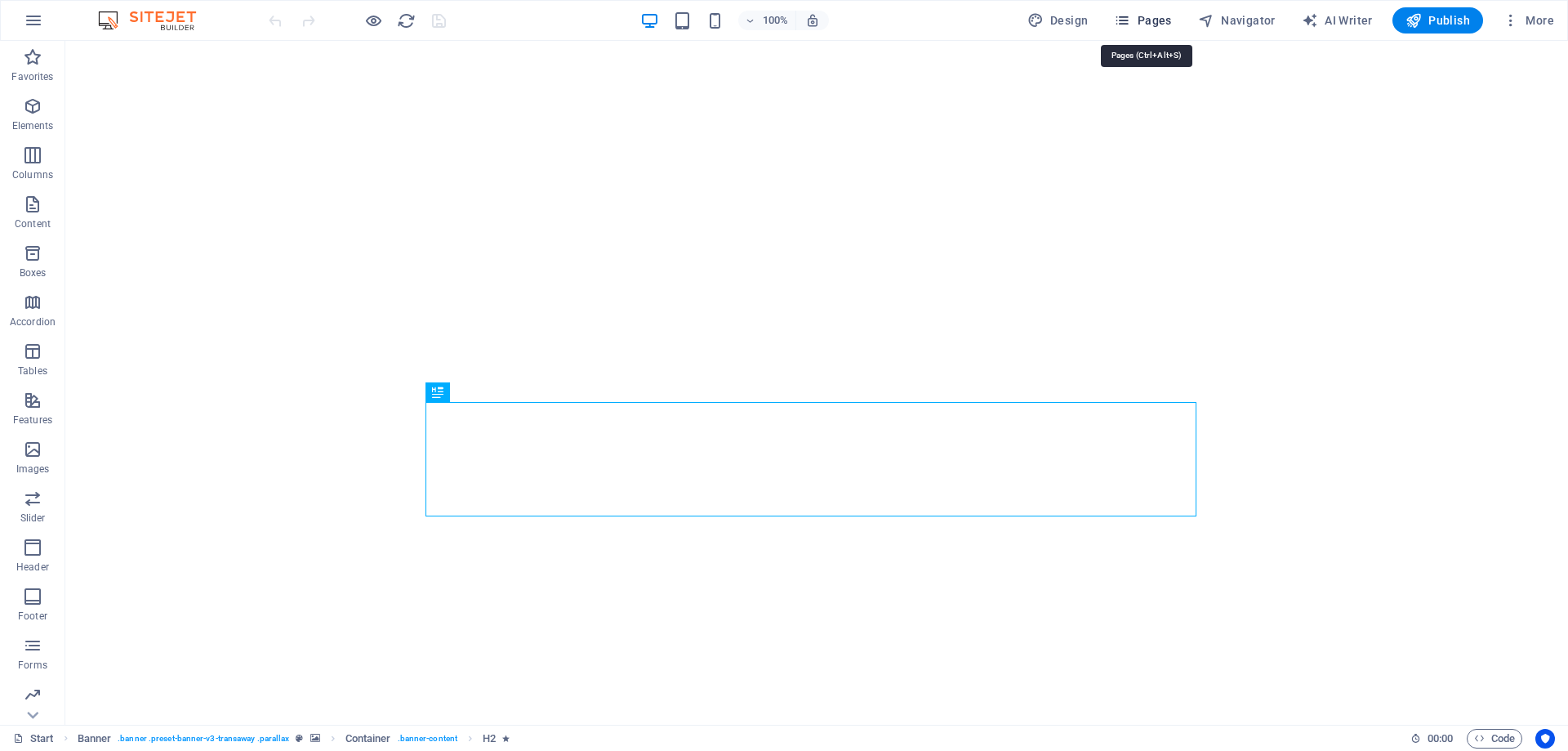
click at [1166, 18] on span "Pages" at bounding box center [1142, 20] width 58 height 16
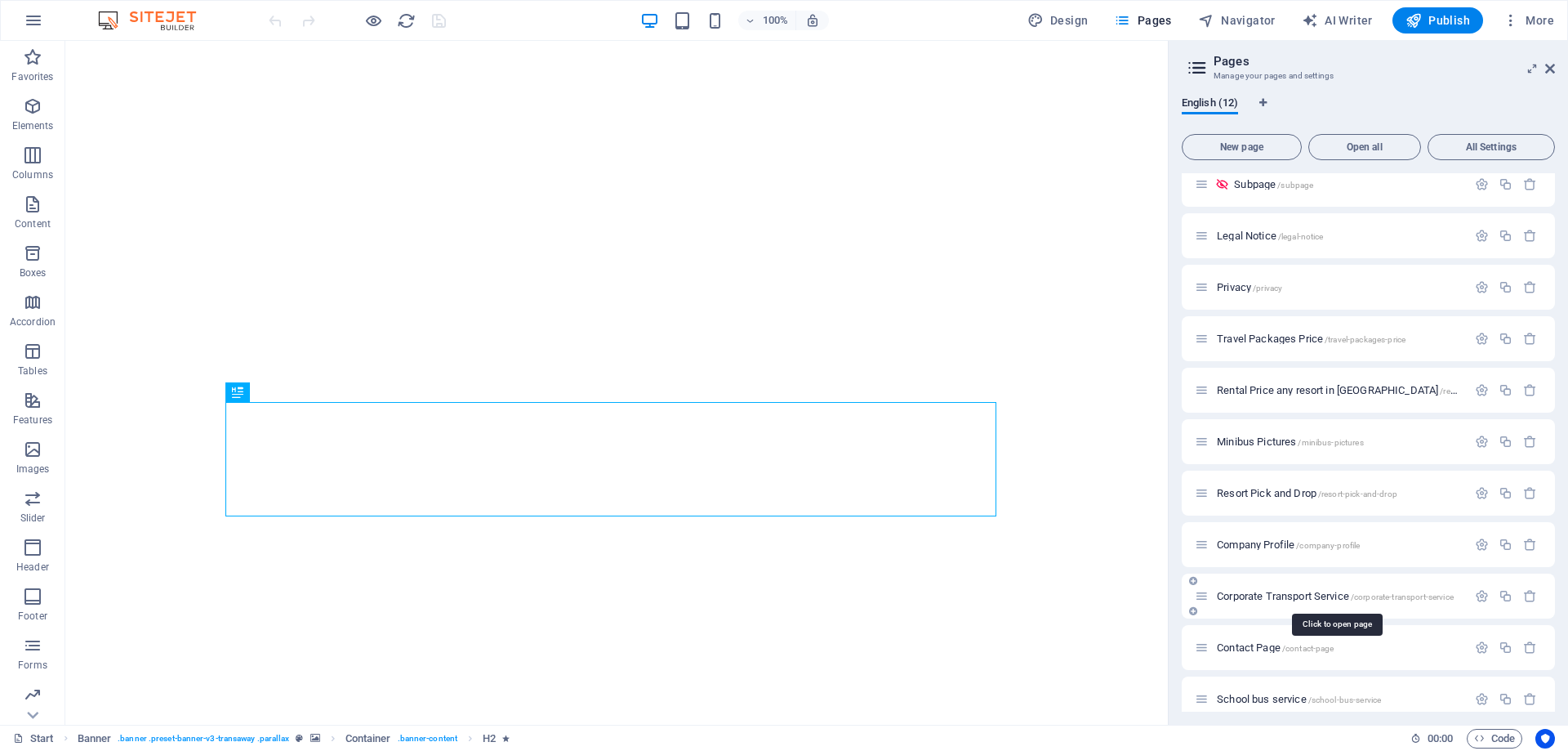
scroll to position [79, 0]
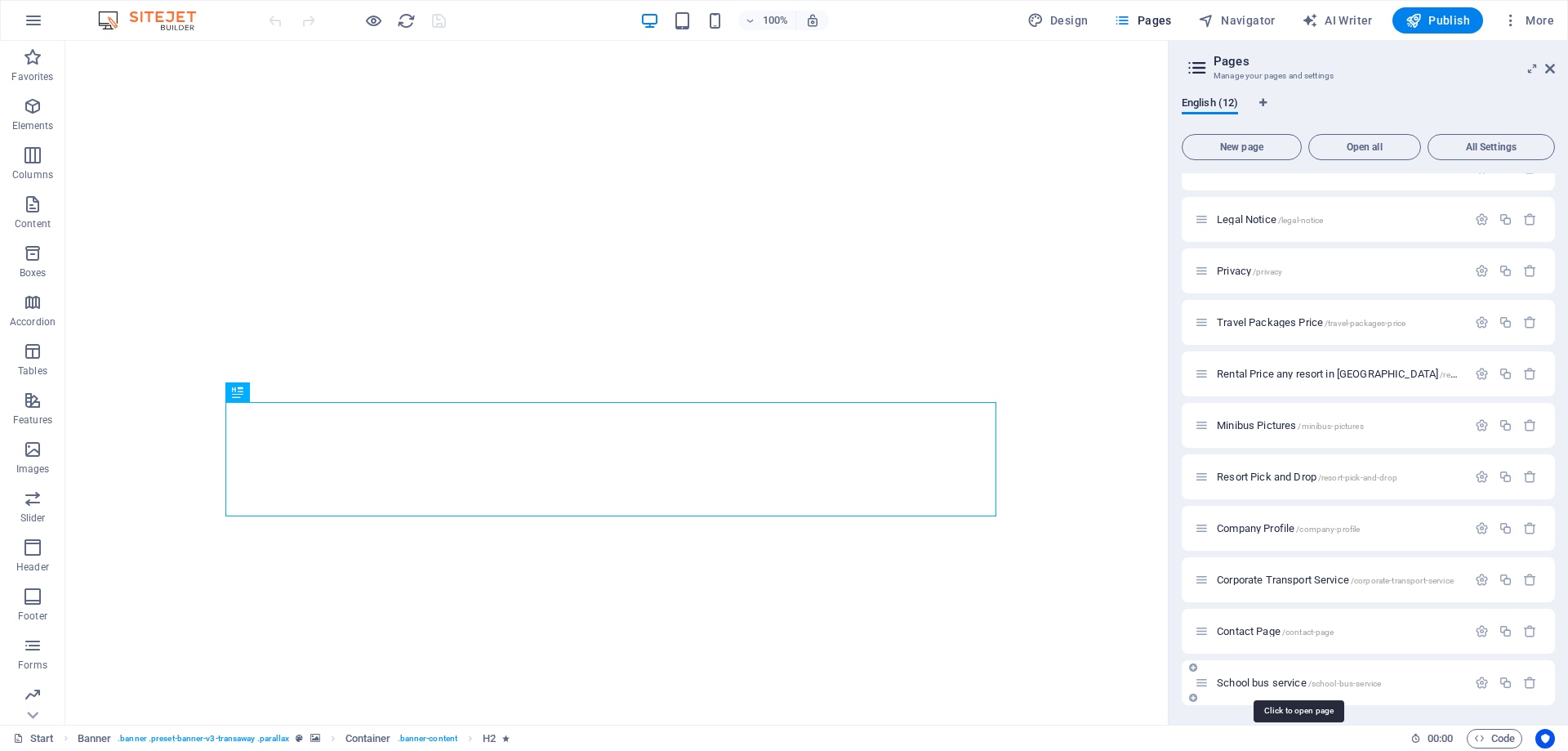
click at [1265, 681] on span "School bus service /school-bus-service" at bounding box center [1299, 682] width 164 height 12
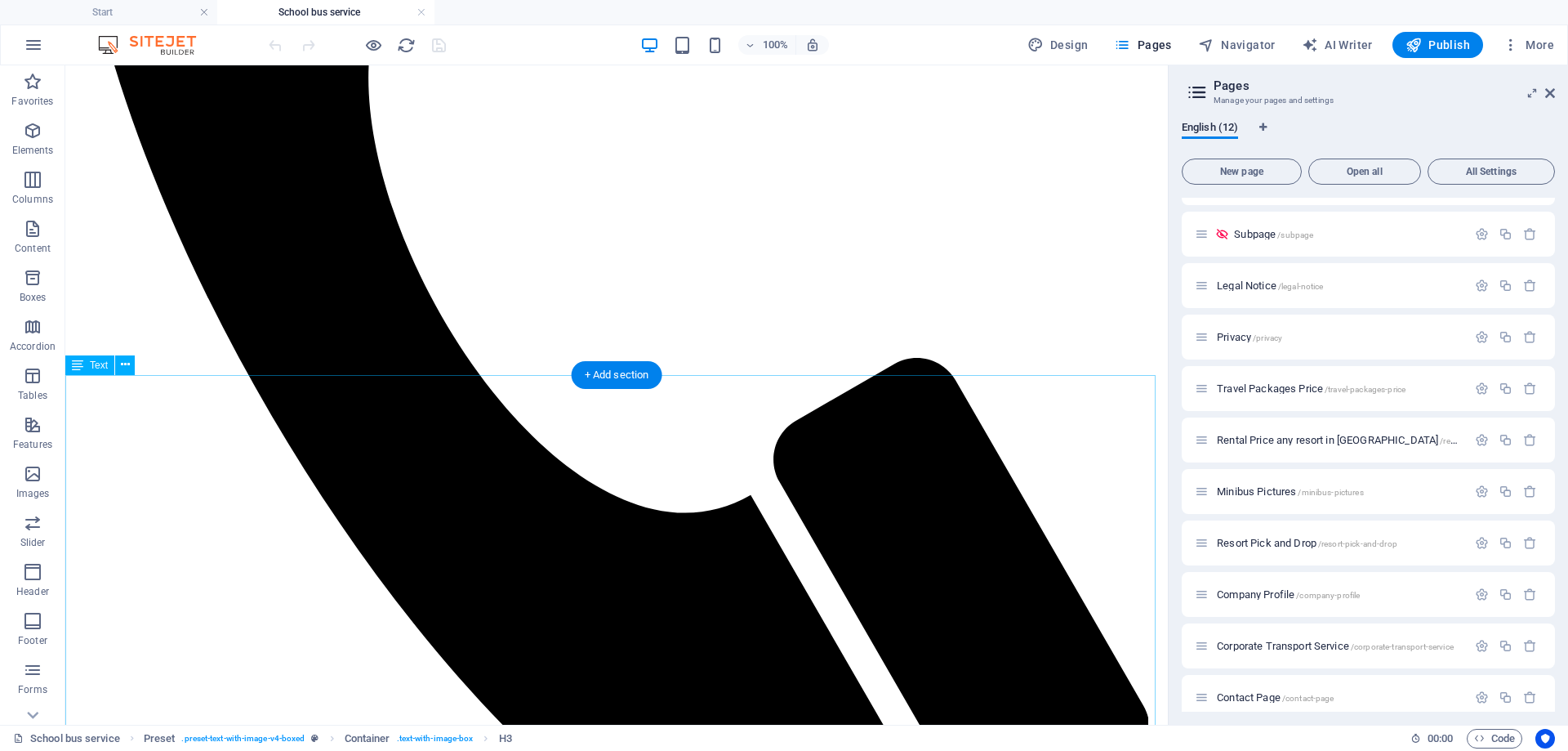
scroll to position [572, 0]
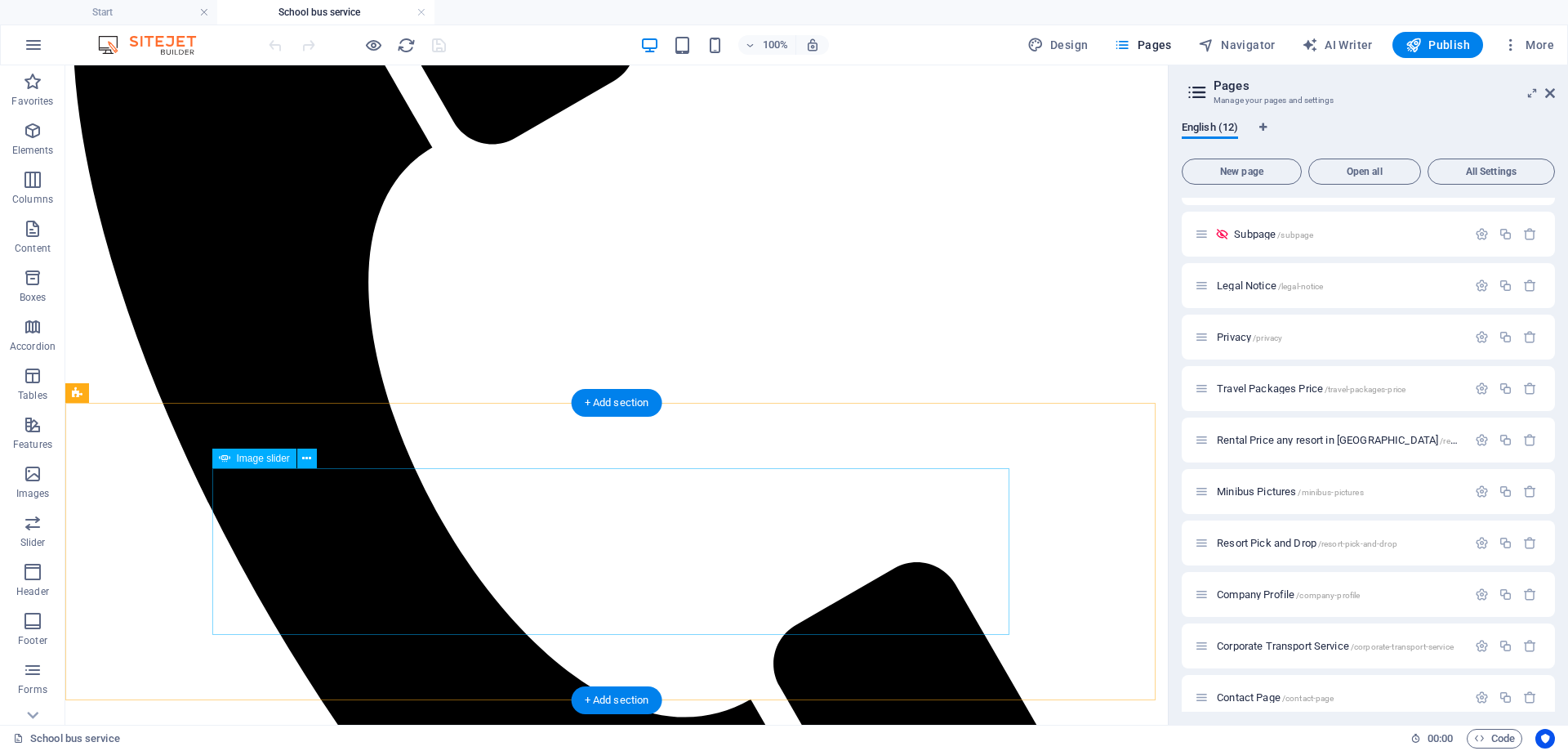
select select "px"
select select "ms"
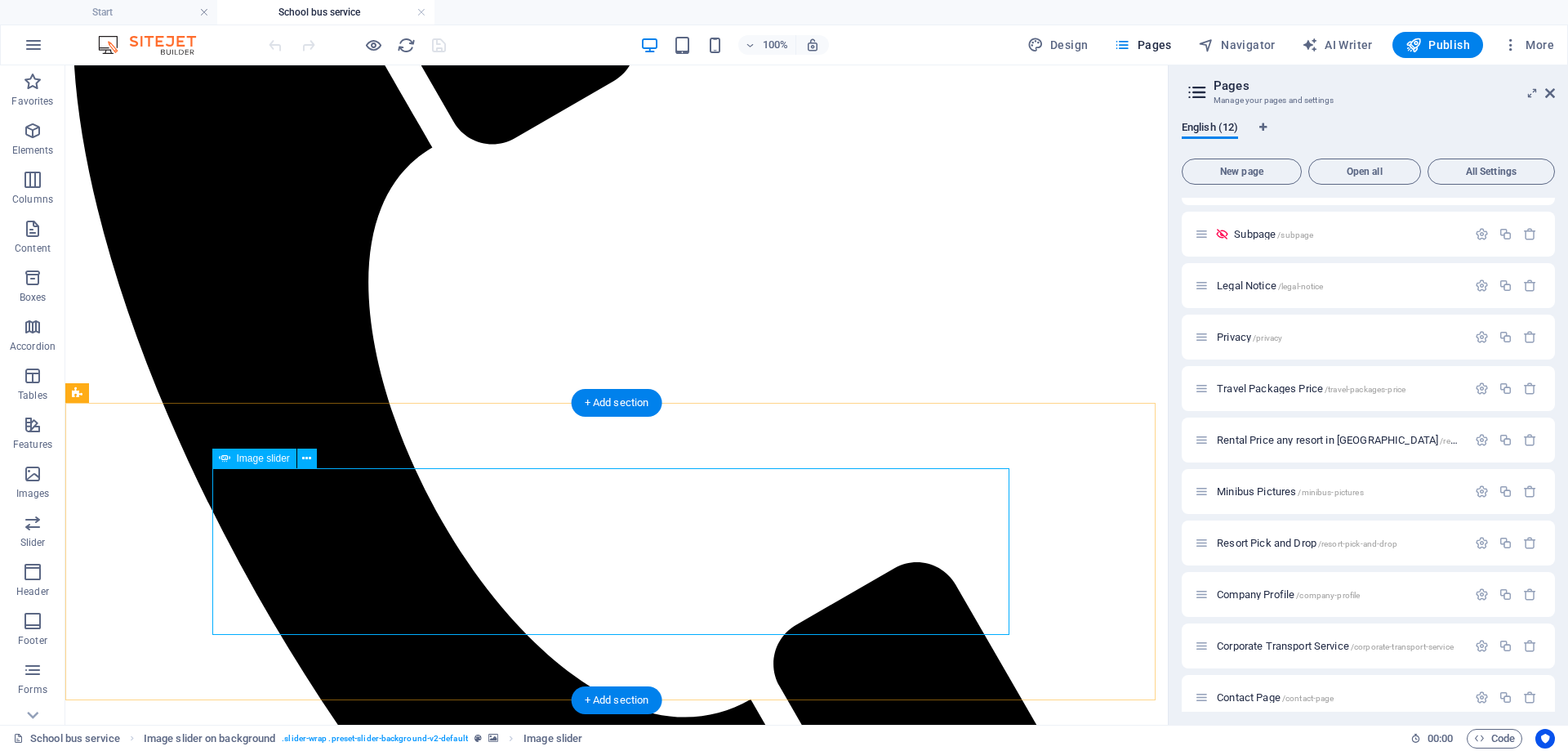
select select "s"
select select "progressive"
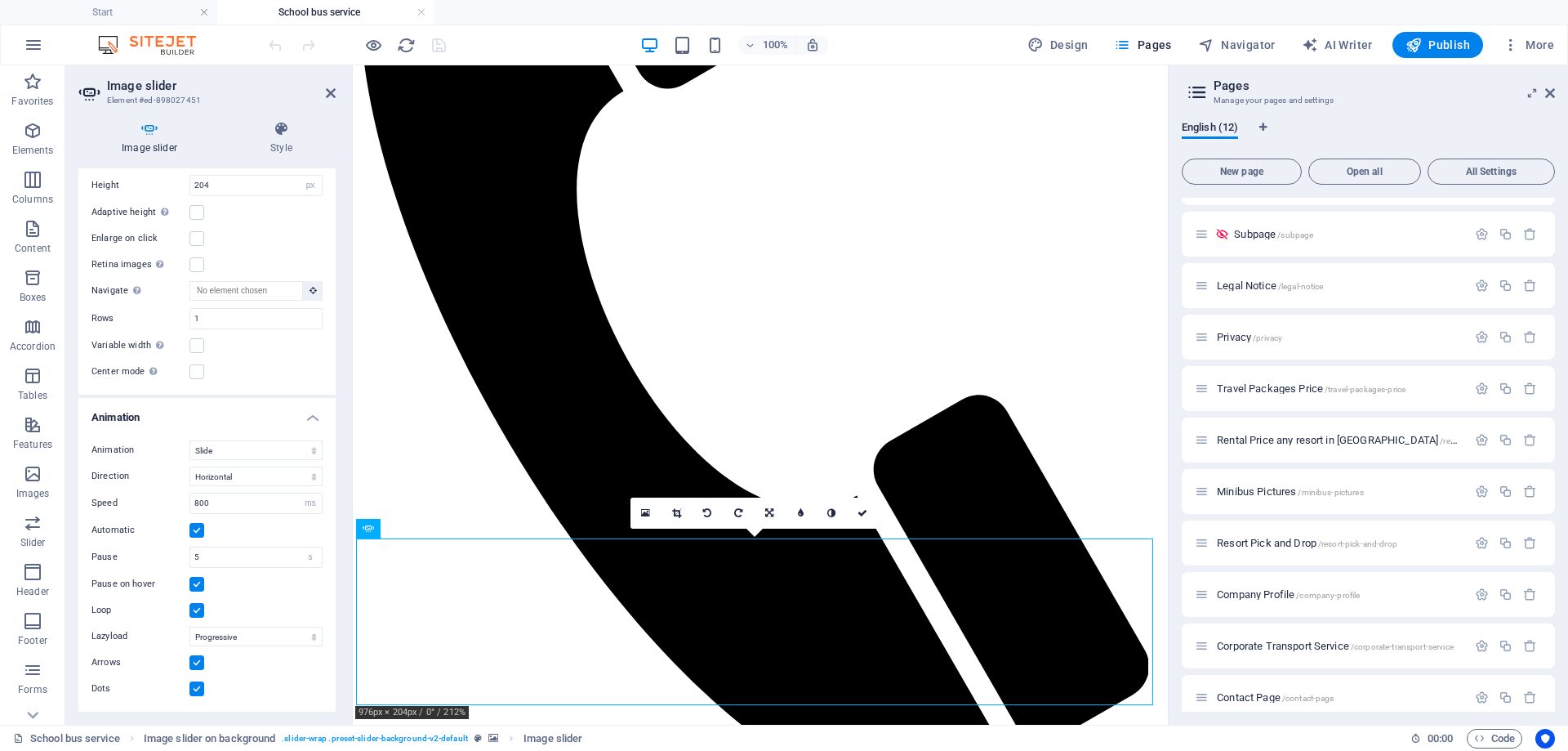
scroll to position [431, 0]
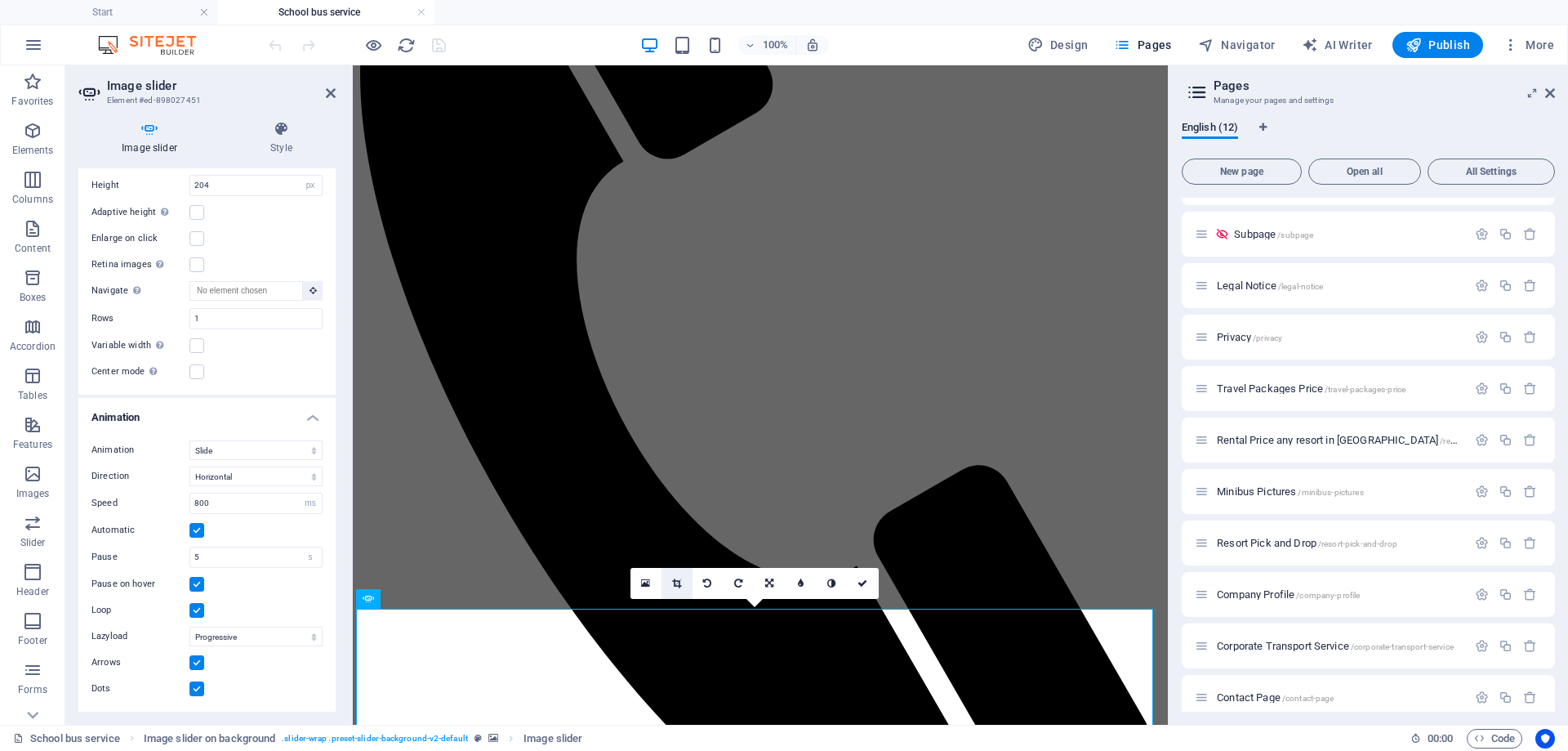
click at [675, 579] on icon at bounding box center [676, 583] width 9 height 9
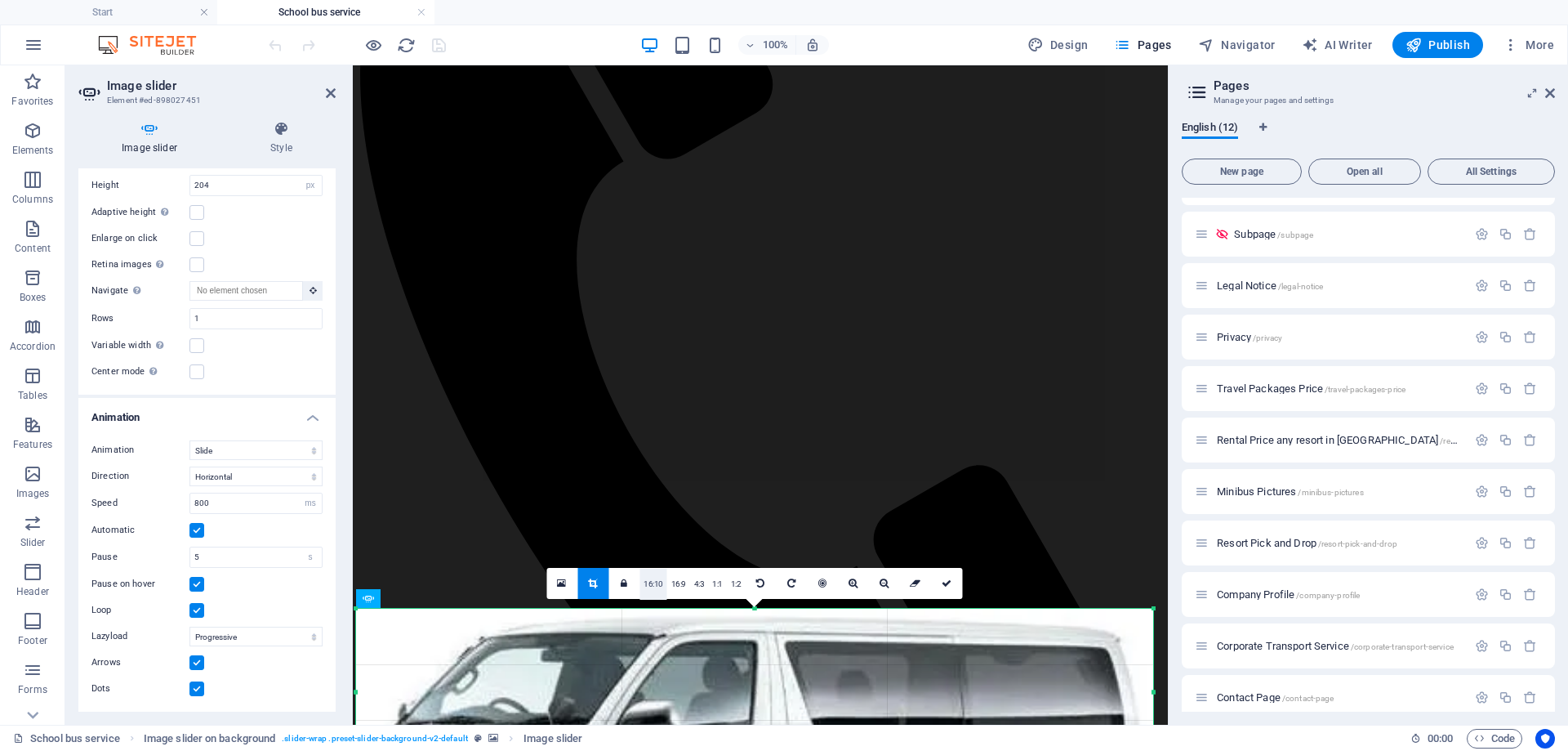
click at [658, 591] on link "16:10" at bounding box center [653, 584] width 27 height 31
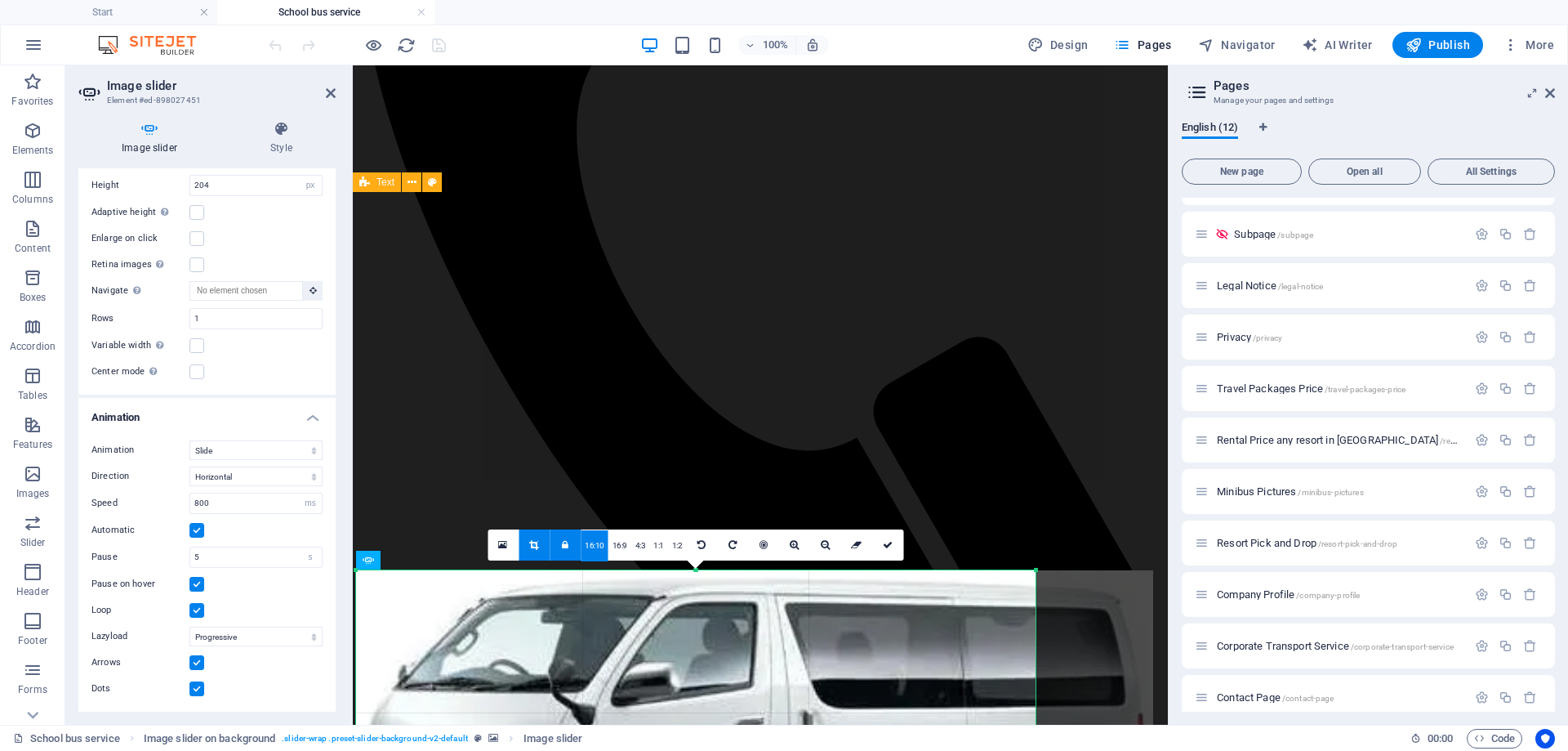
scroll to position [758, 0]
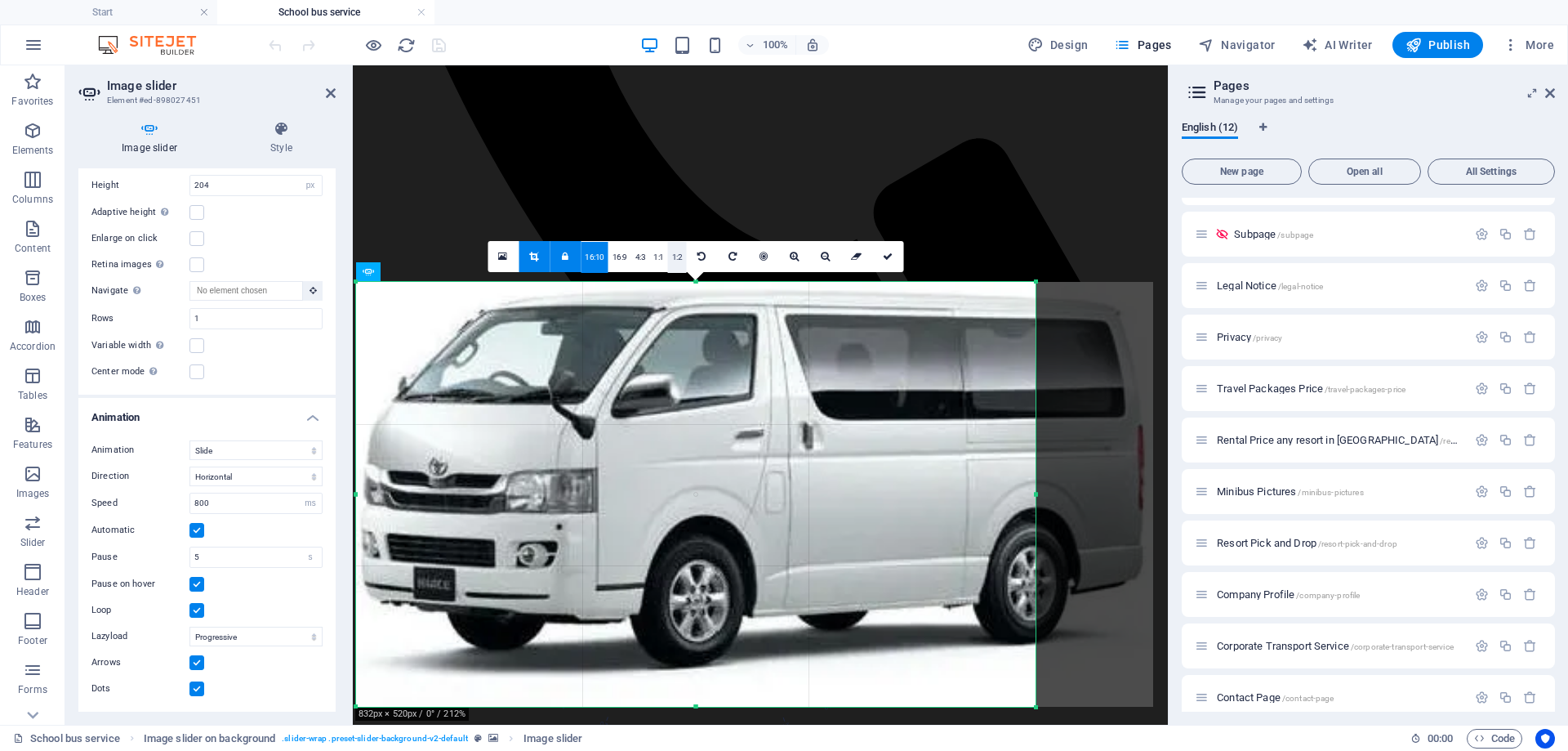
click at [668, 257] on link "1:2" at bounding box center [677, 257] width 19 height 31
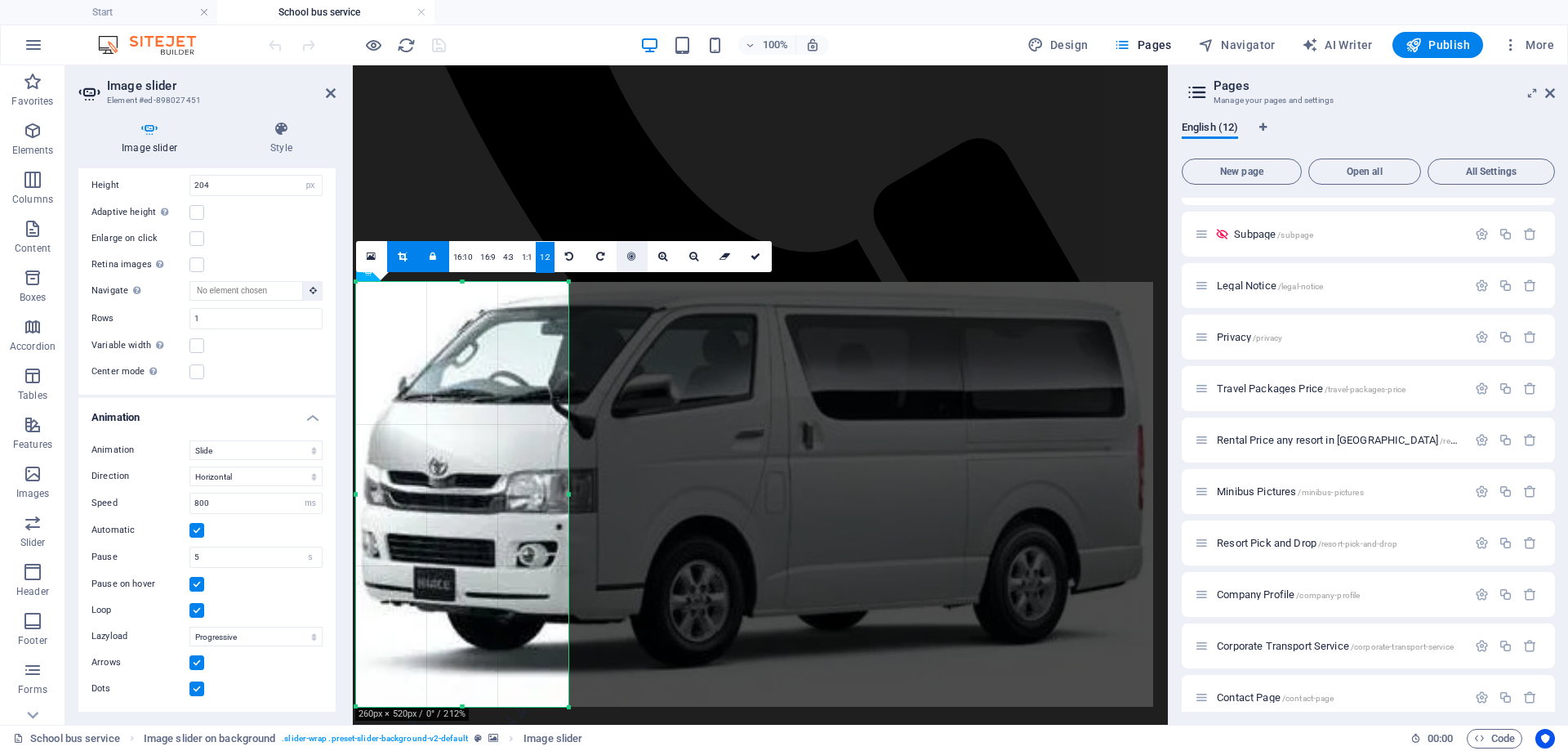
click at [637, 254] on link at bounding box center [633, 257] width 31 height 31
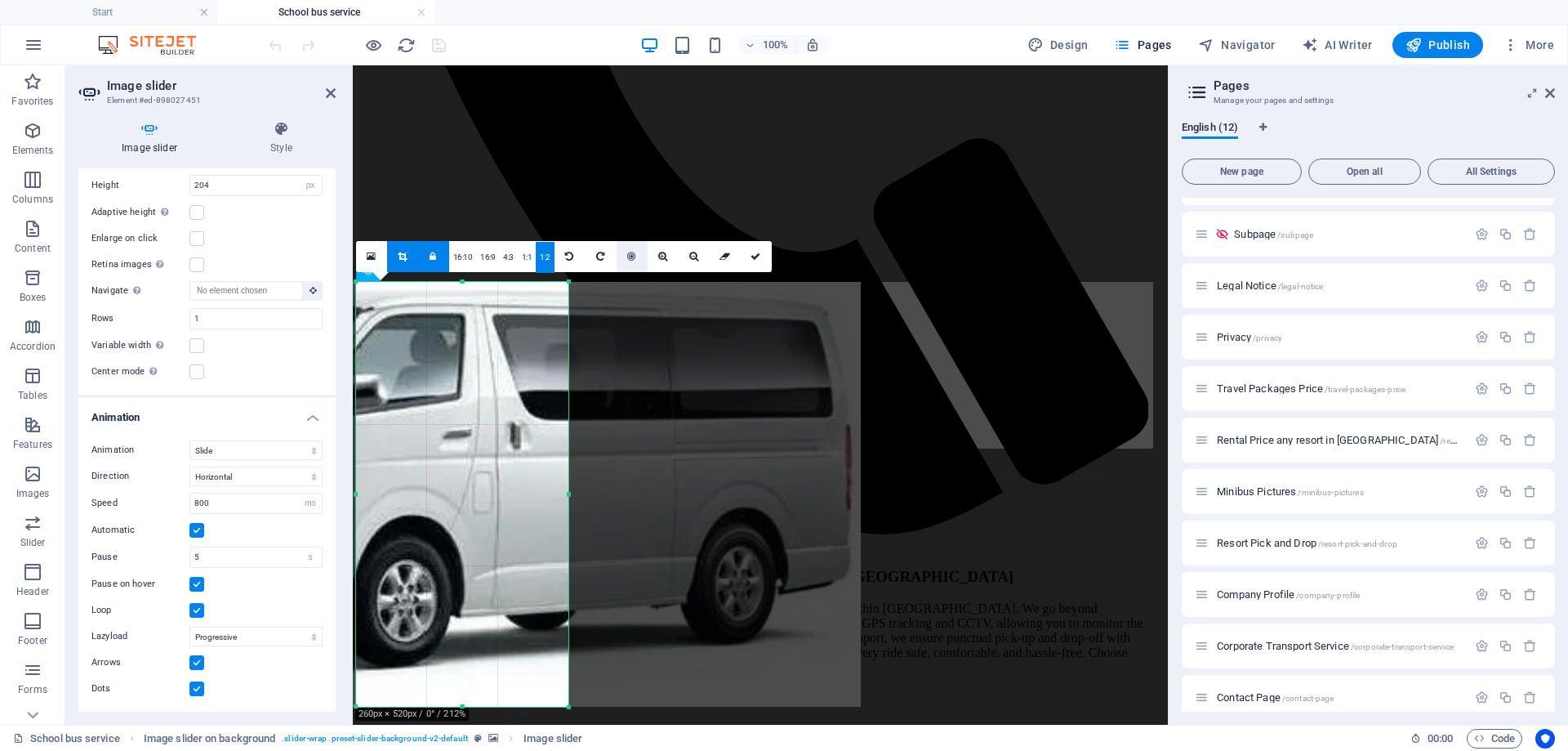
click at [637, 254] on link at bounding box center [633, 257] width 31 height 31
click at [525, 256] on link "1:1" at bounding box center [527, 257] width 19 height 31
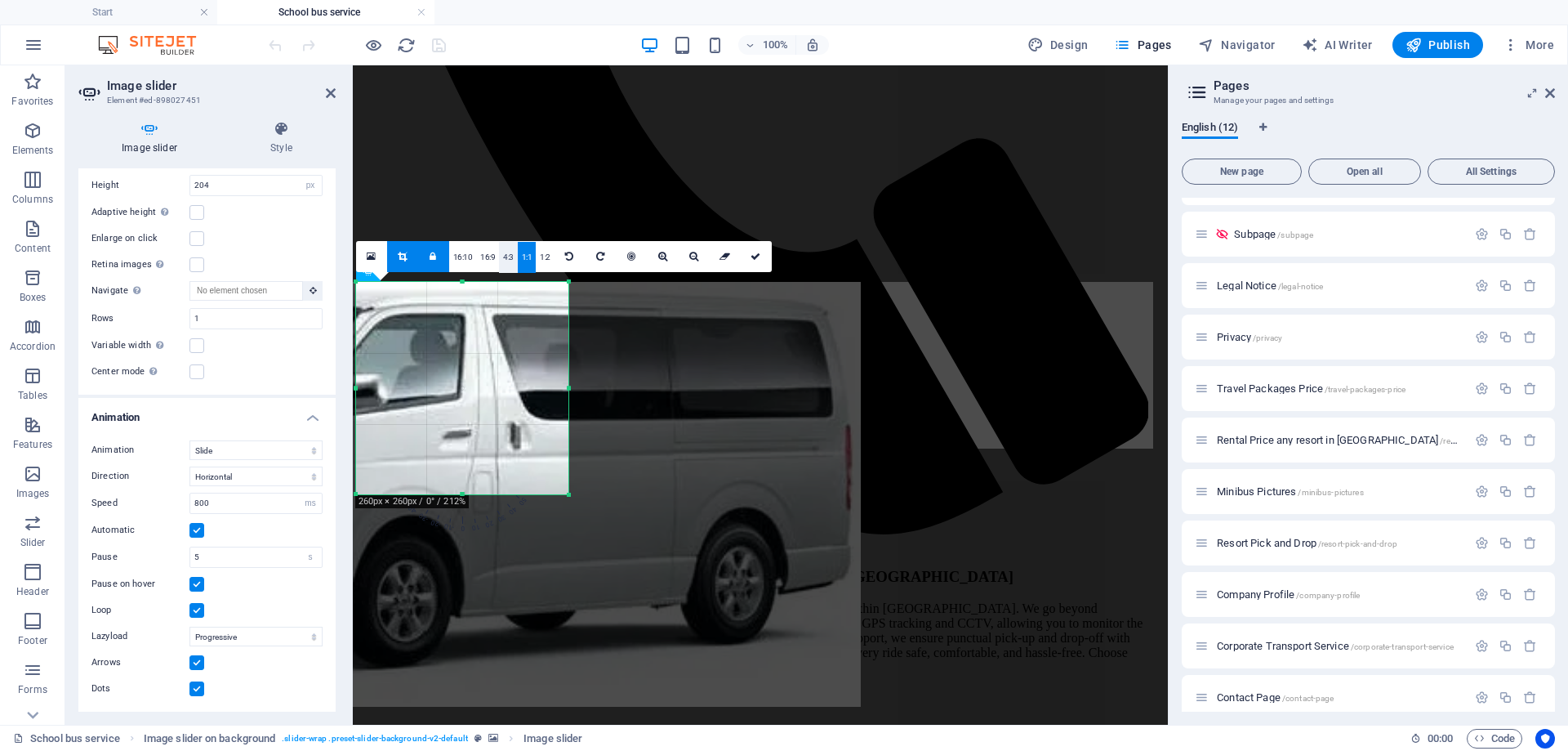
click at [504, 257] on link "4:3" at bounding box center [508, 257] width 19 height 31
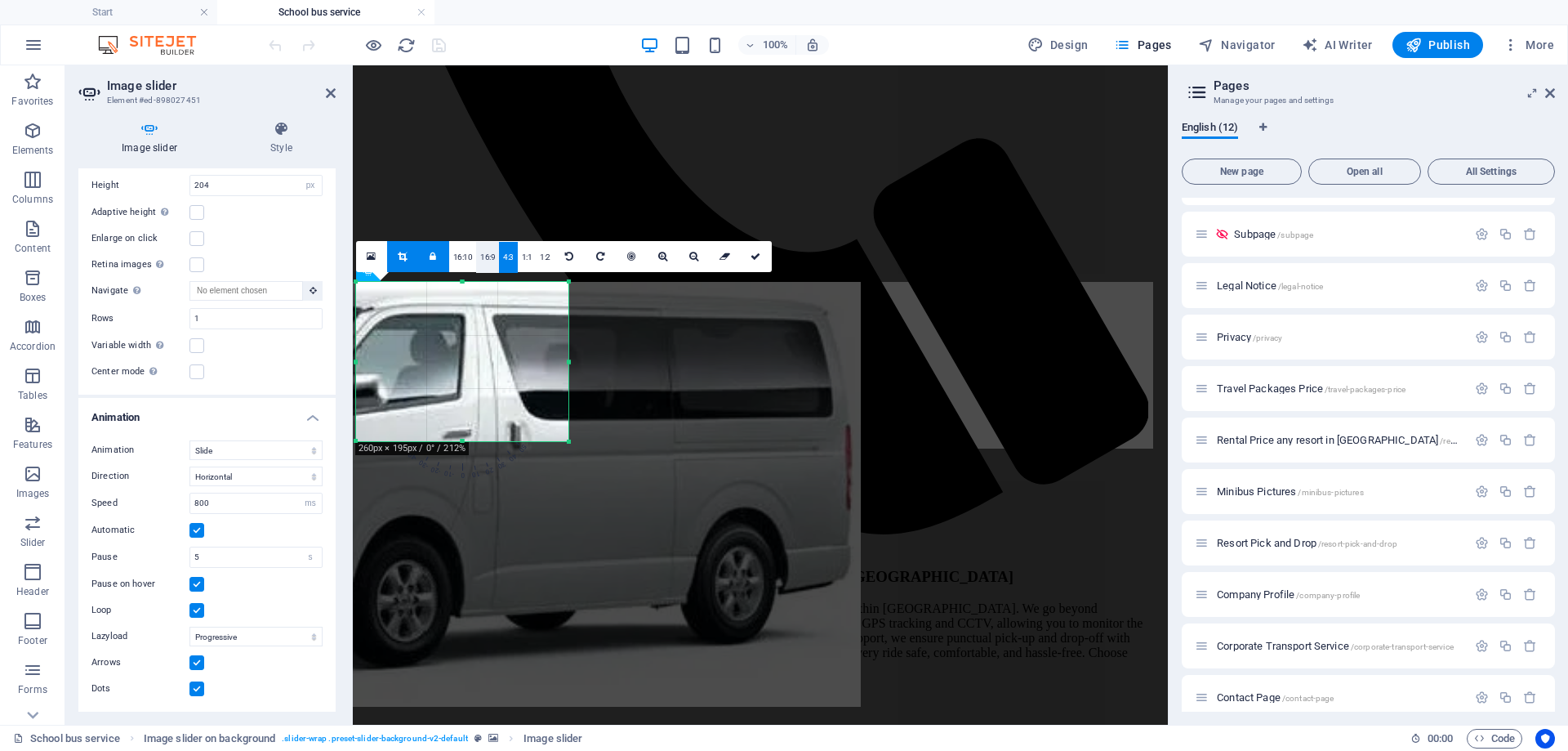
click at [484, 257] on link "16:9" at bounding box center [487, 257] width 23 height 31
click at [467, 257] on link "16:10" at bounding box center [463, 257] width 27 height 31
click at [621, 259] on link at bounding box center [633, 257] width 31 height 31
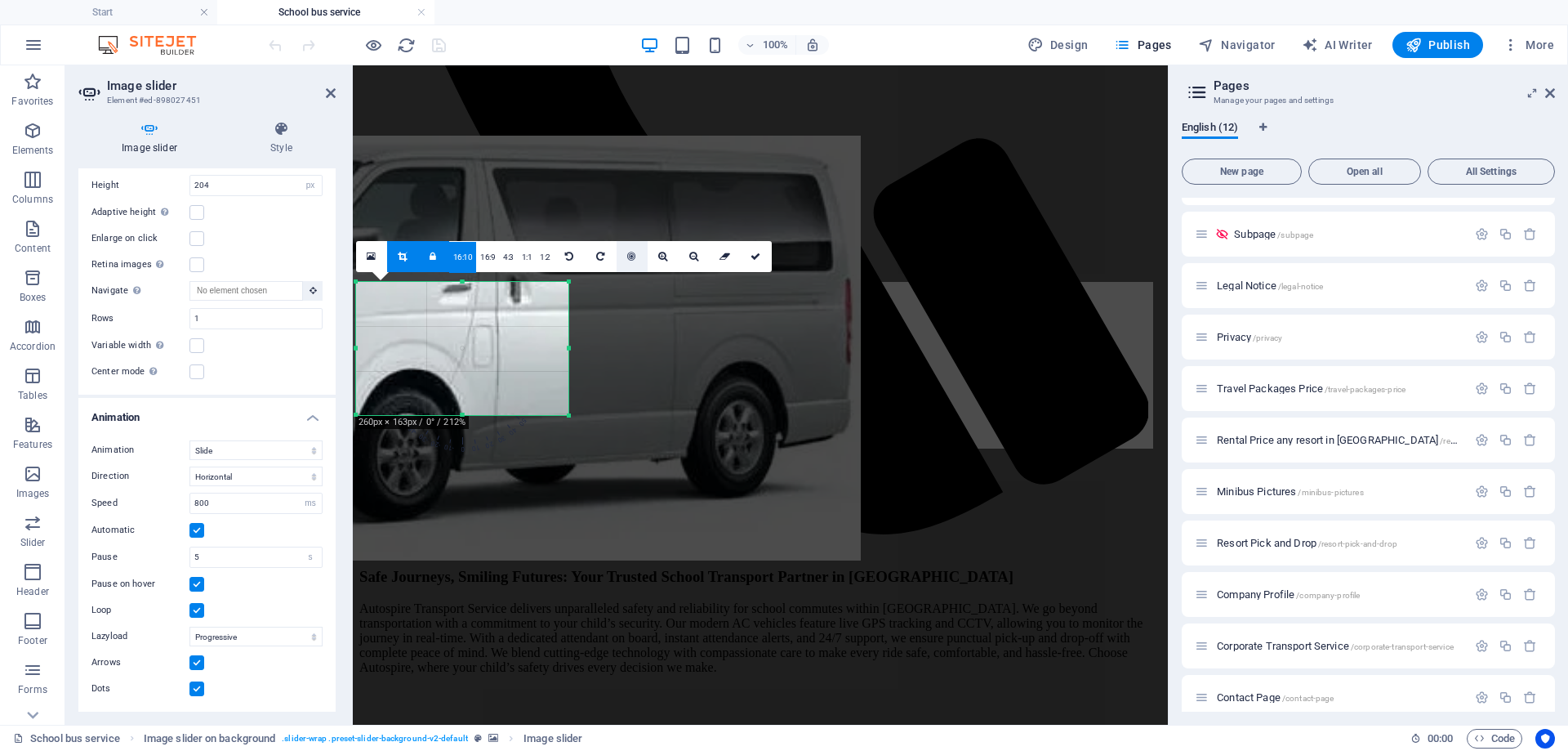
click at [627, 257] on icon at bounding box center [632, 256] width 9 height 9
click at [689, 409] on div at bounding box center [462, 348] width 797 height 425
click at [330, 92] on icon at bounding box center [330, 93] width 9 height 13
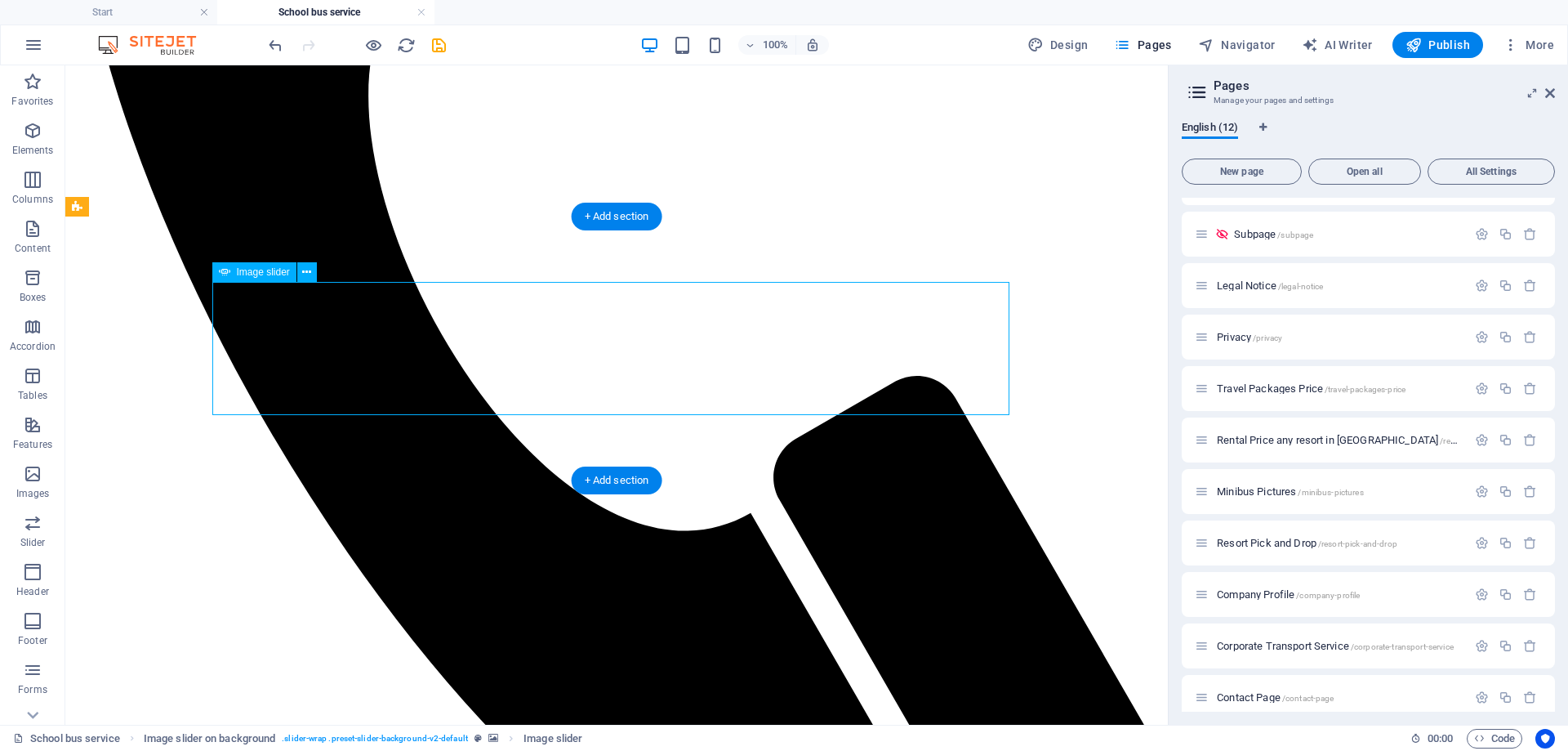
select select "px"
select select "ms"
select select "s"
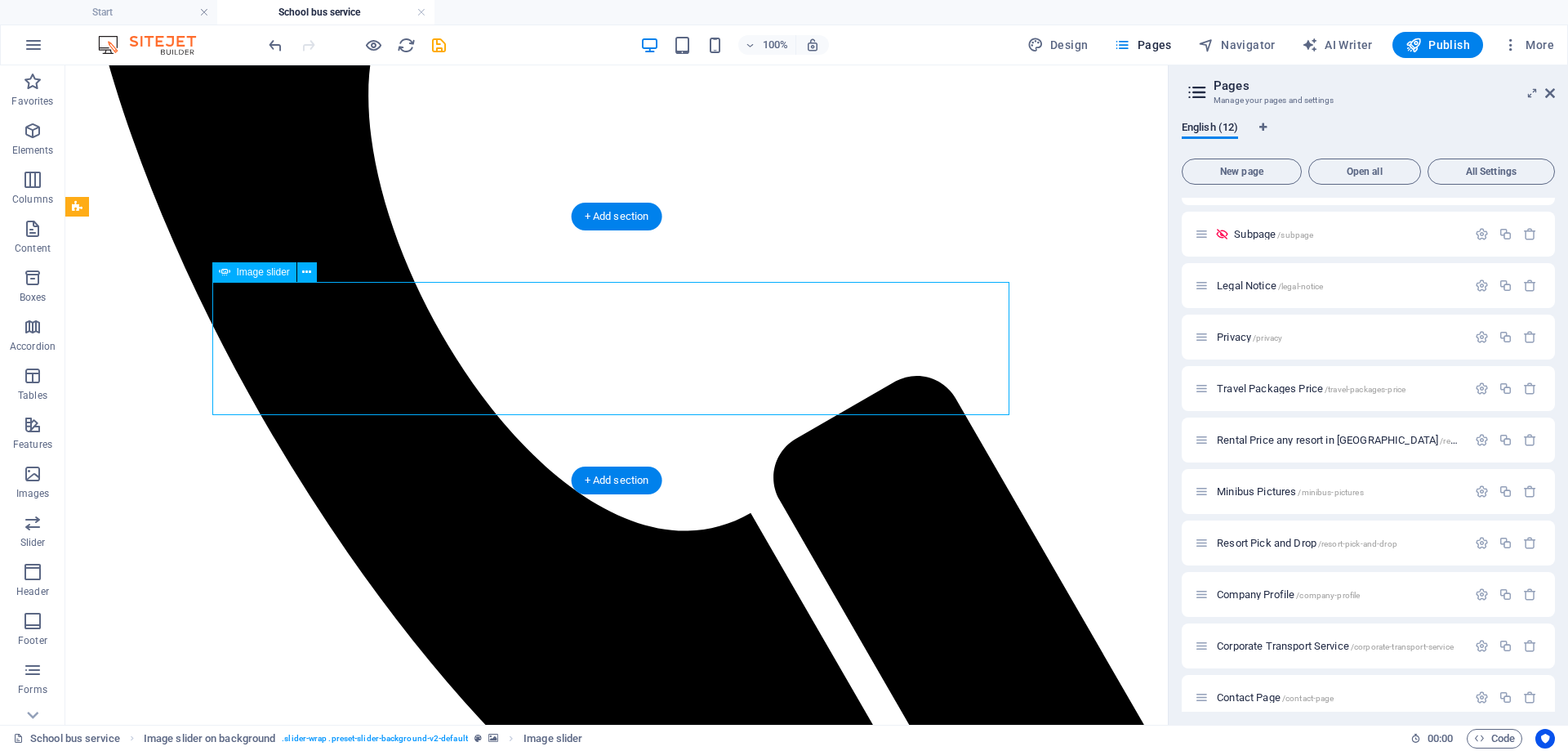
select select "progressive"
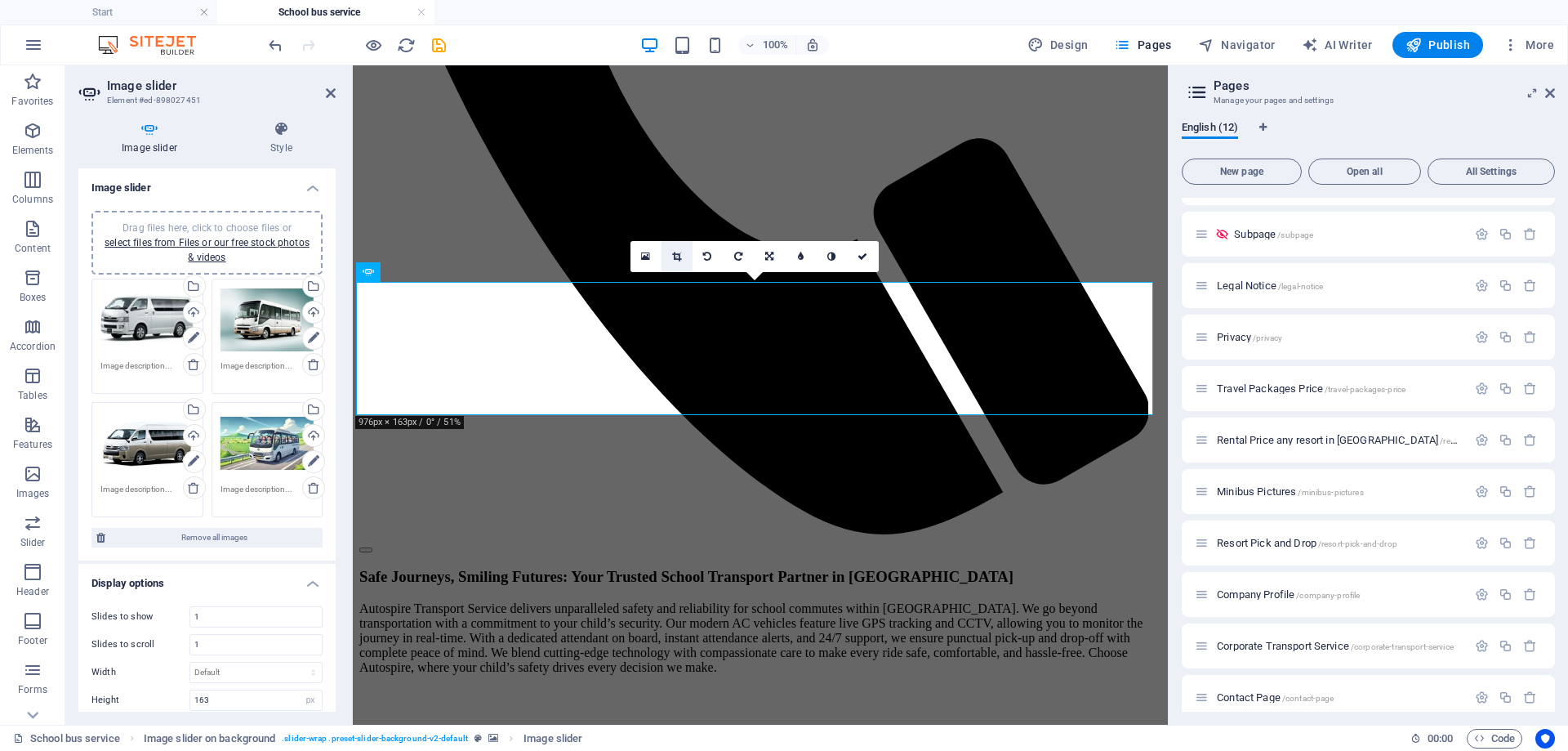
click at [681, 254] on icon at bounding box center [676, 256] width 9 height 9
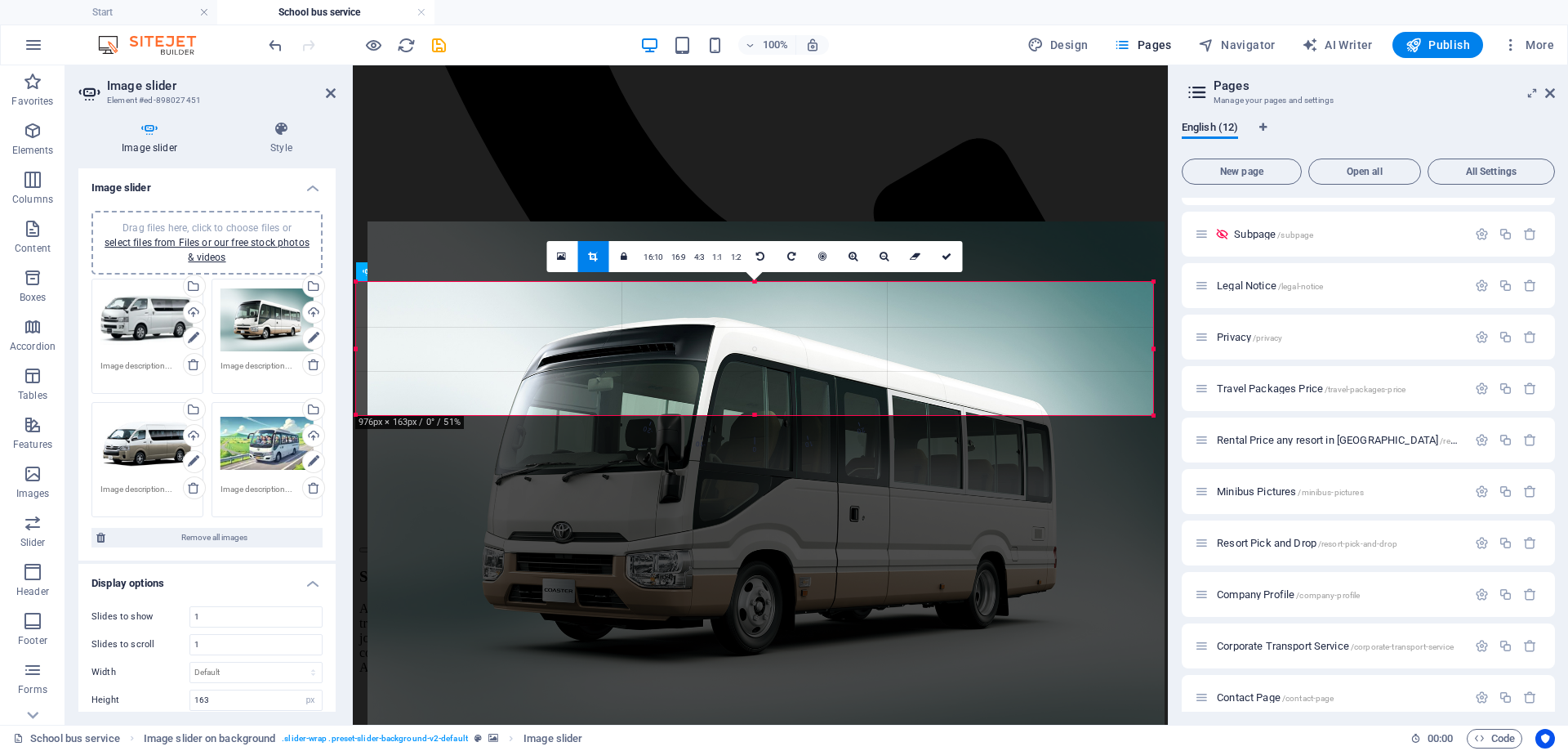
drag, startPoint x: 725, startPoint y: 360, endPoint x: 736, endPoint y: 300, distance: 61.0
click at [736, 300] on div at bounding box center [766, 489] width 797 height 536
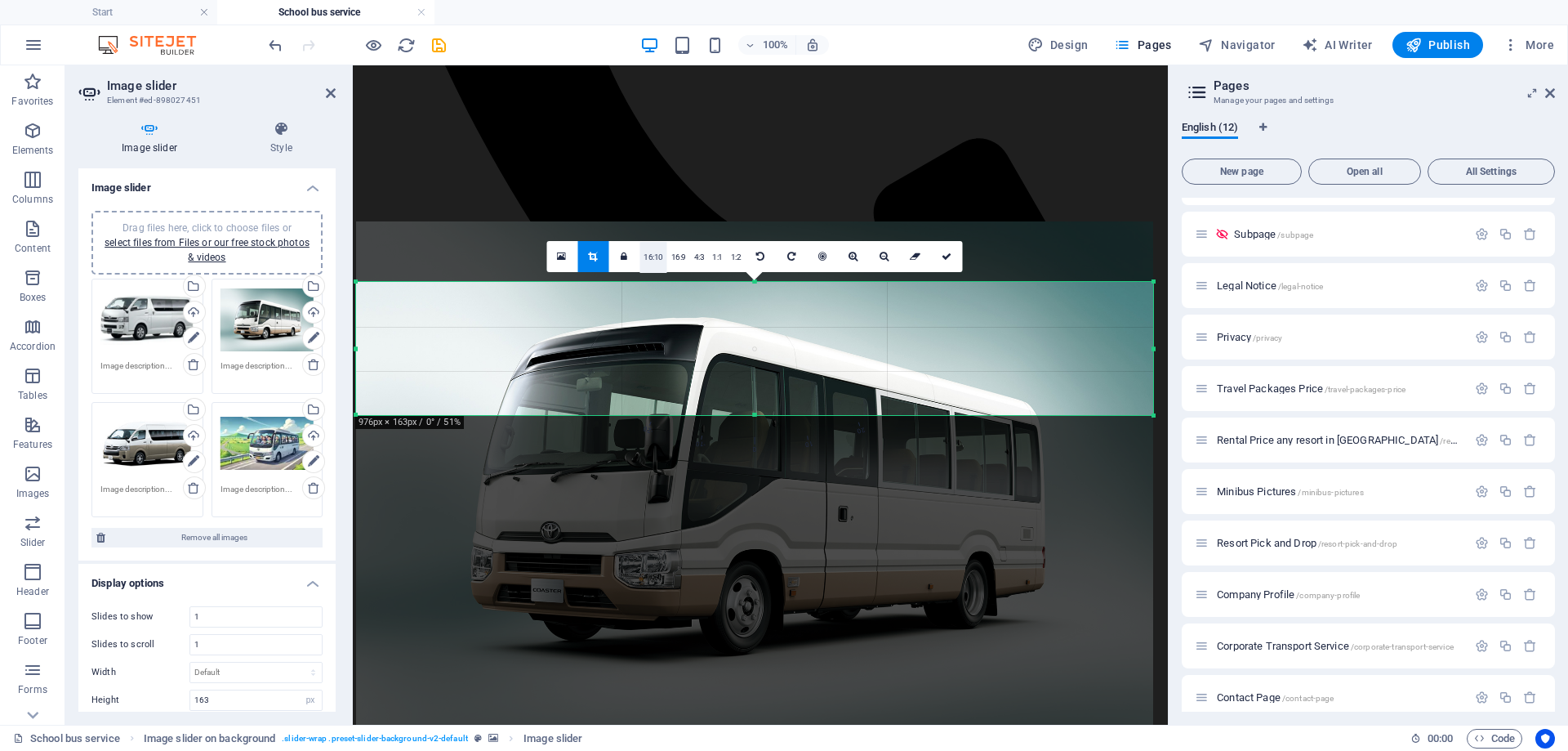
click at [653, 257] on link "16:10" at bounding box center [653, 257] width 27 height 31
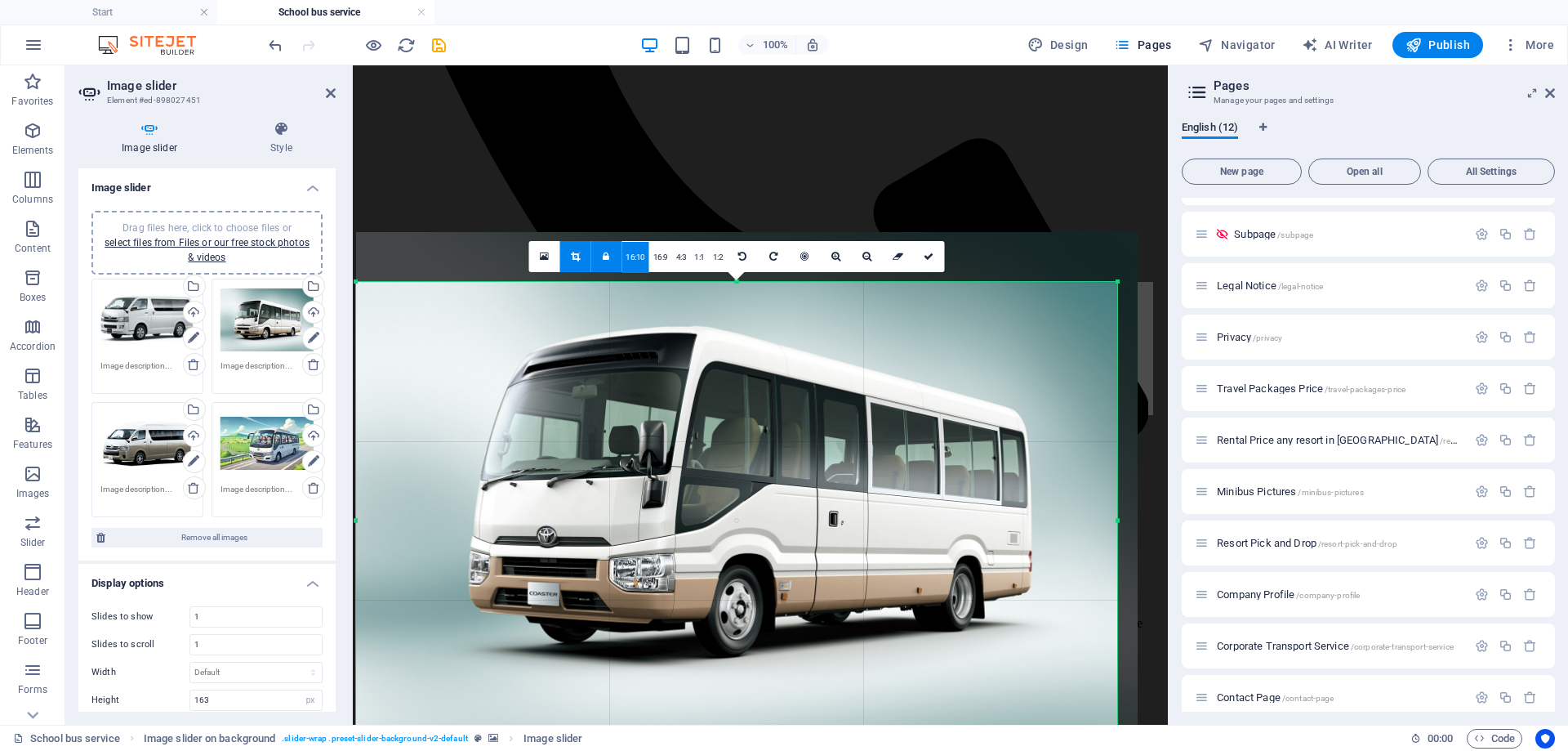
click at [157, 316] on div "Drag files here, click to choose files or select files from Files or our free s…" at bounding box center [147, 320] width 94 height 65
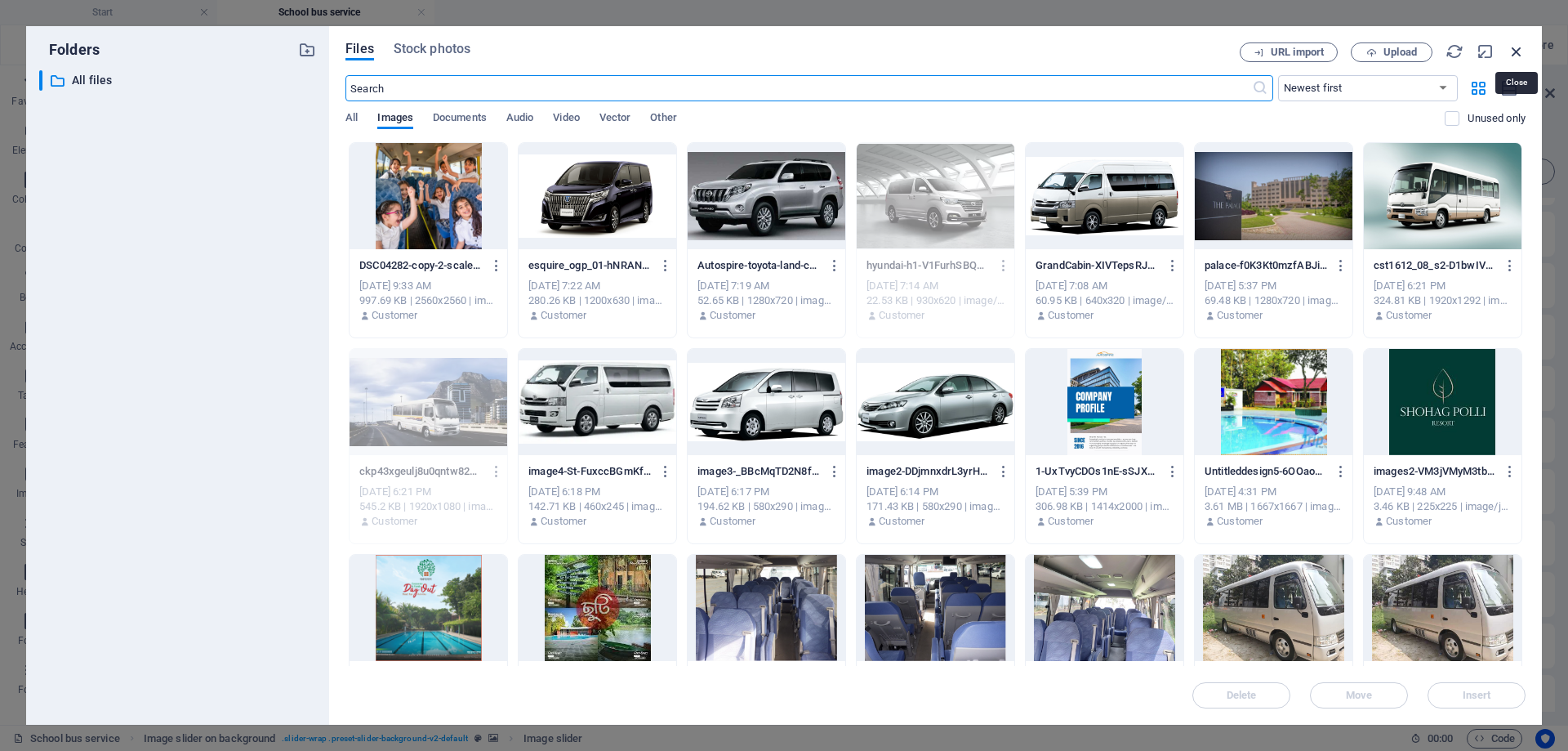
click at [1512, 51] on icon "button" at bounding box center [1517, 51] width 18 height 18
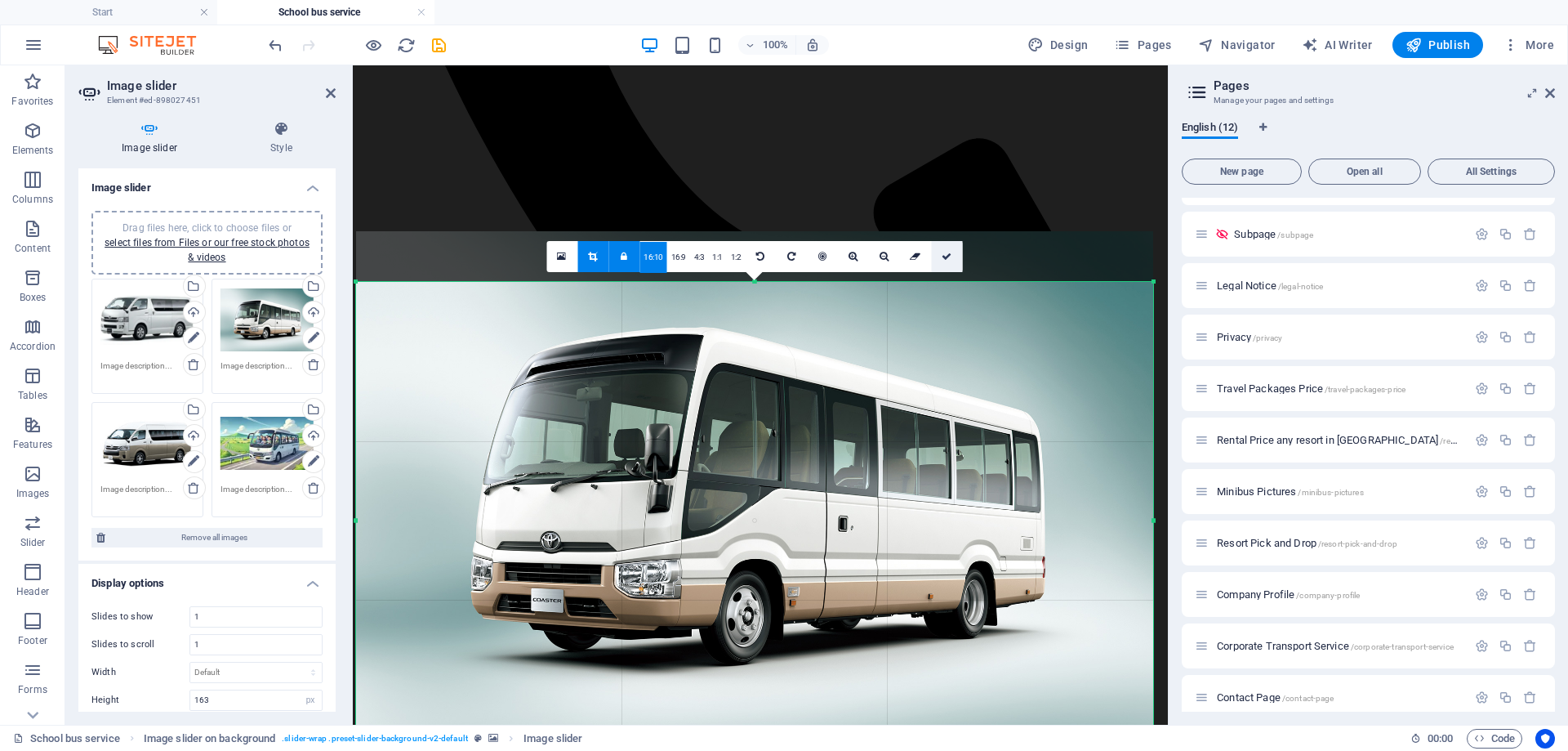
click at [958, 253] on link at bounding box center [947, 257] width 31 height 31
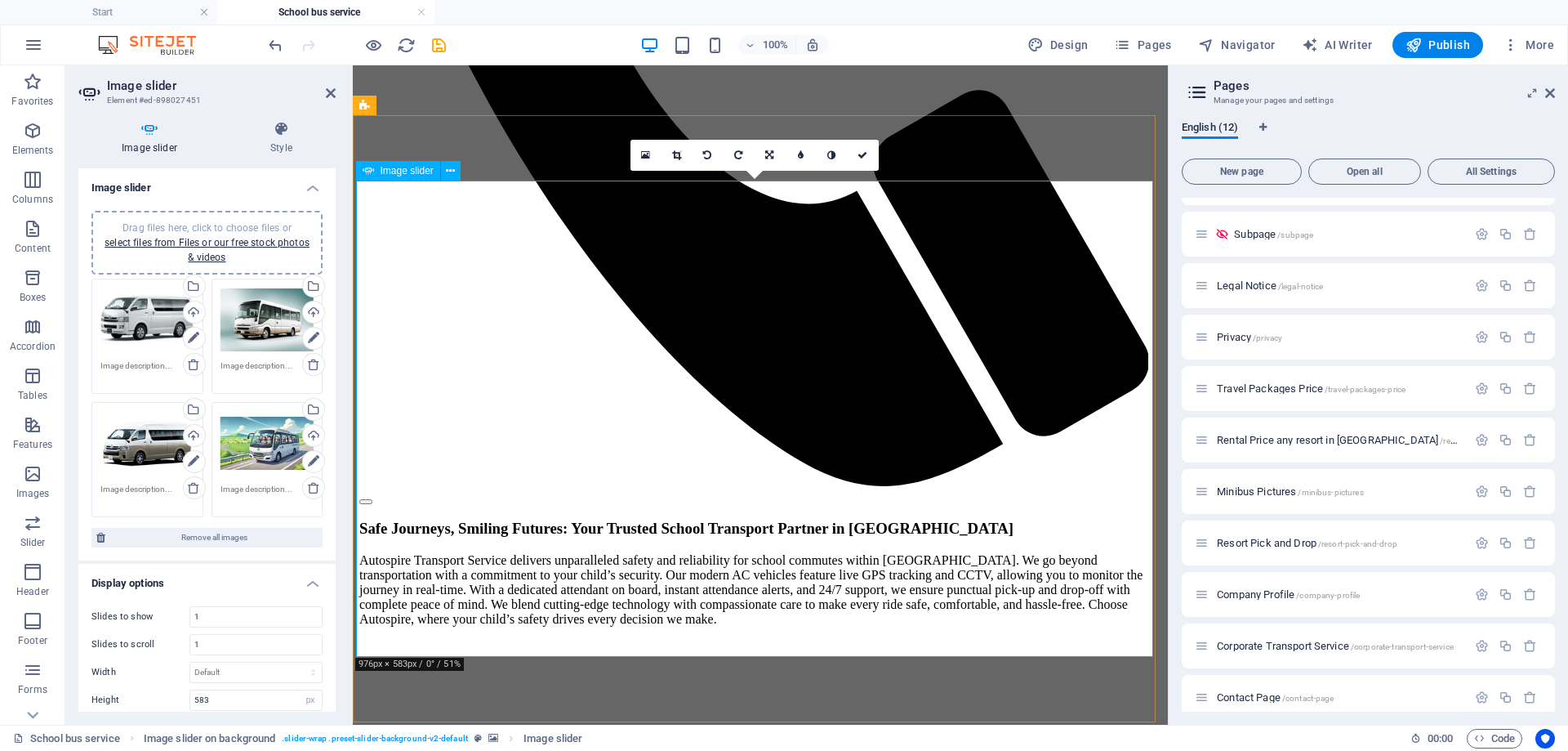
scroll to position [921, 0]
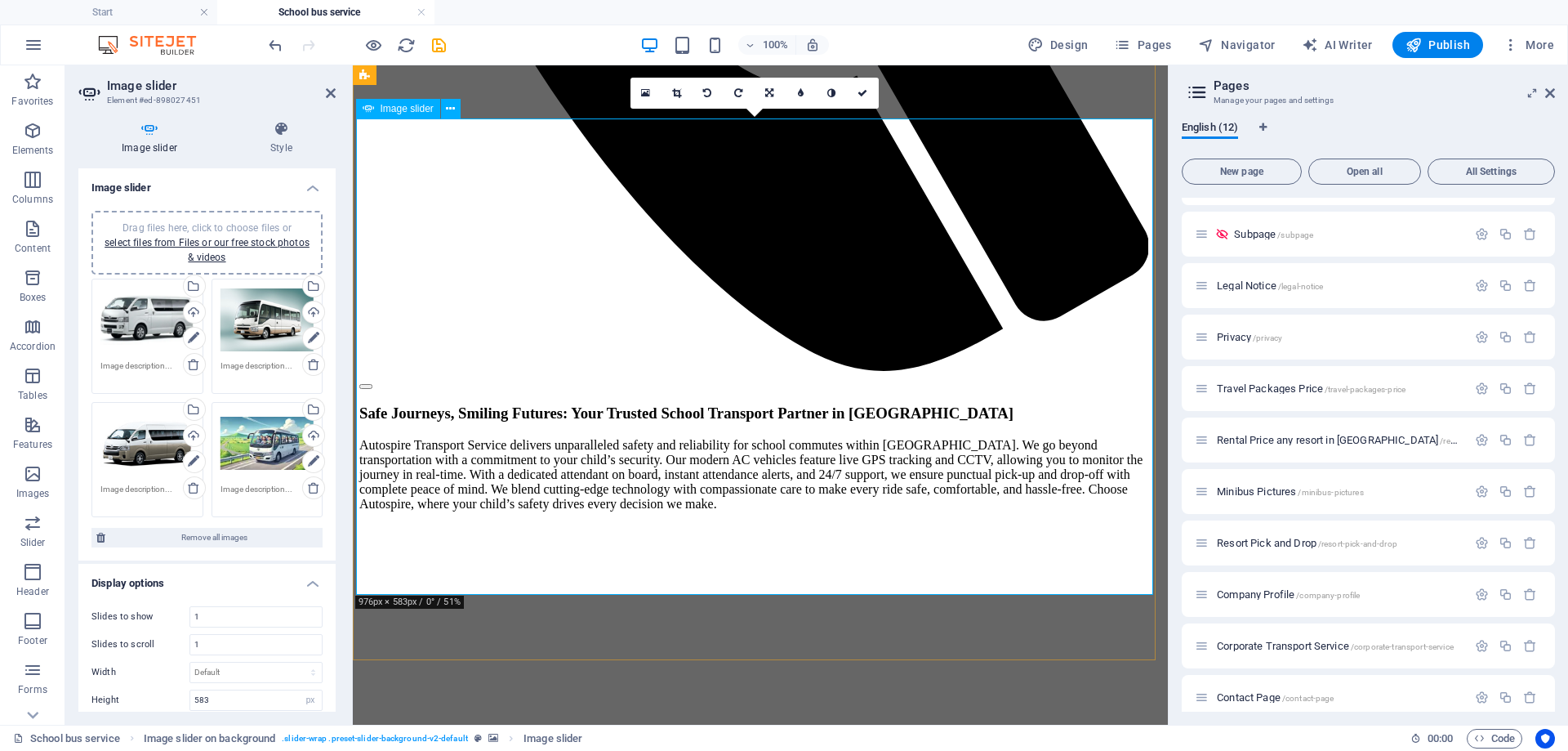
click at [681, 92] on icon at bounding box center [676, 93] width 9 height 9
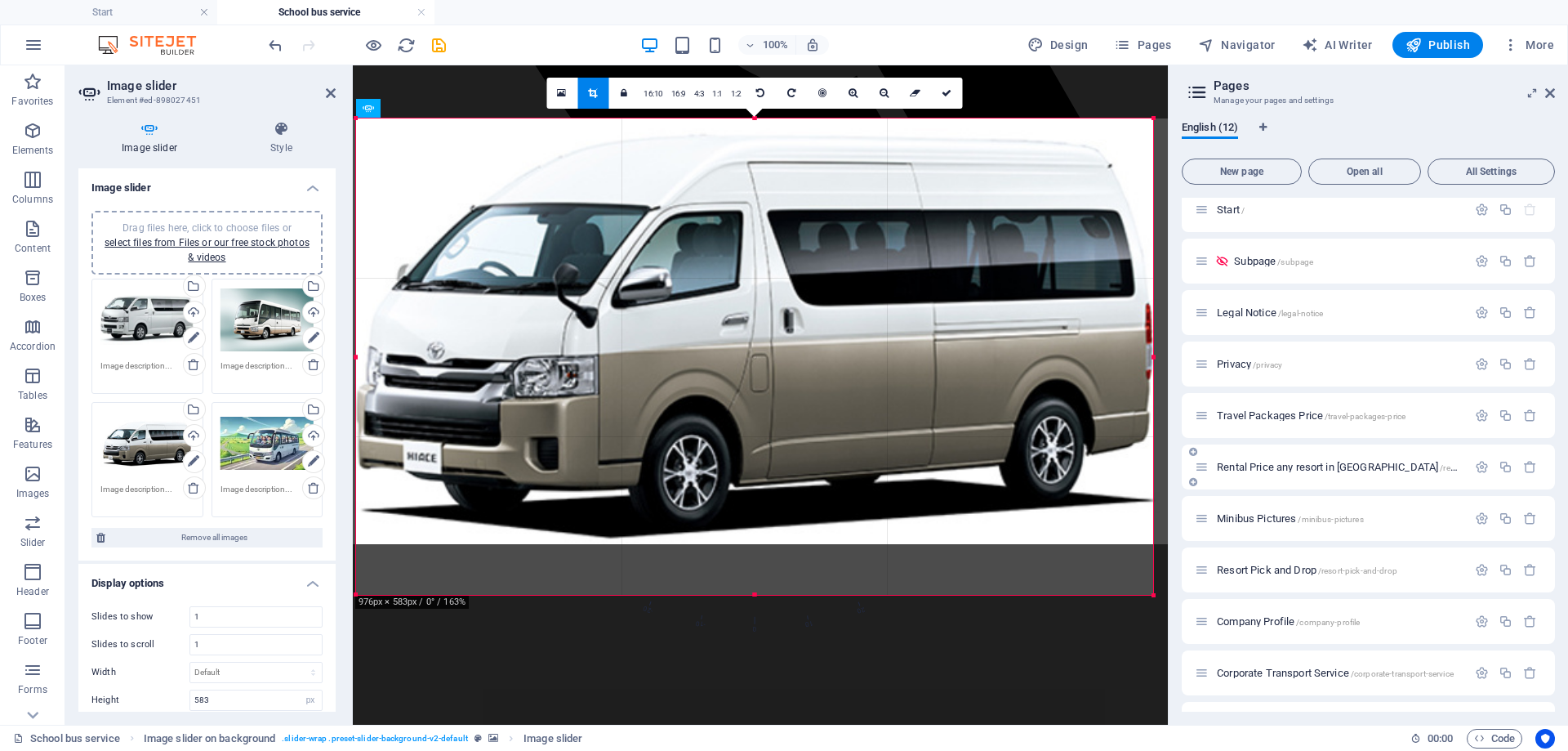
scroll to position [0, 0]
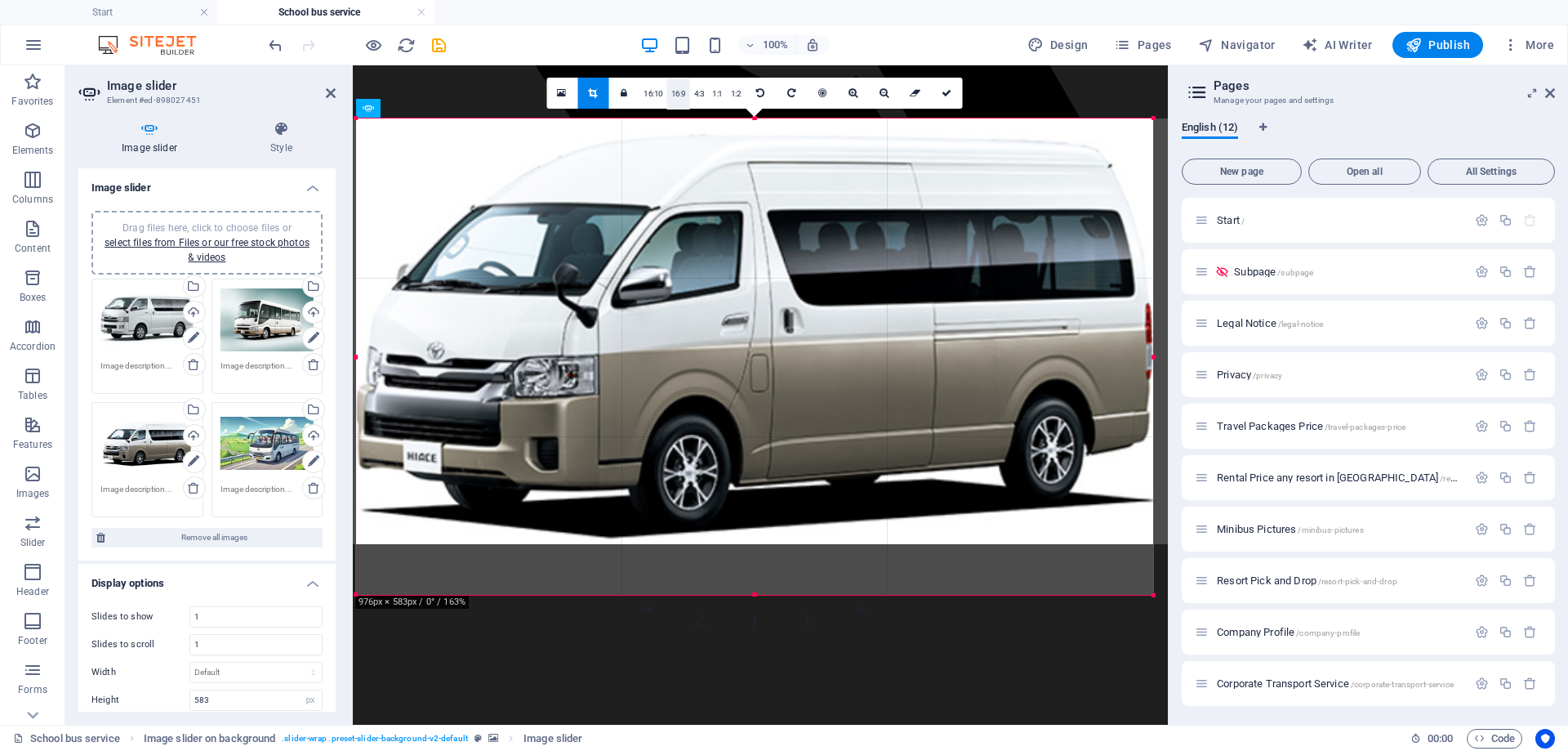
click at [682, 92] on link "16:9" at bounding box center [679, 94] width 23 height 31
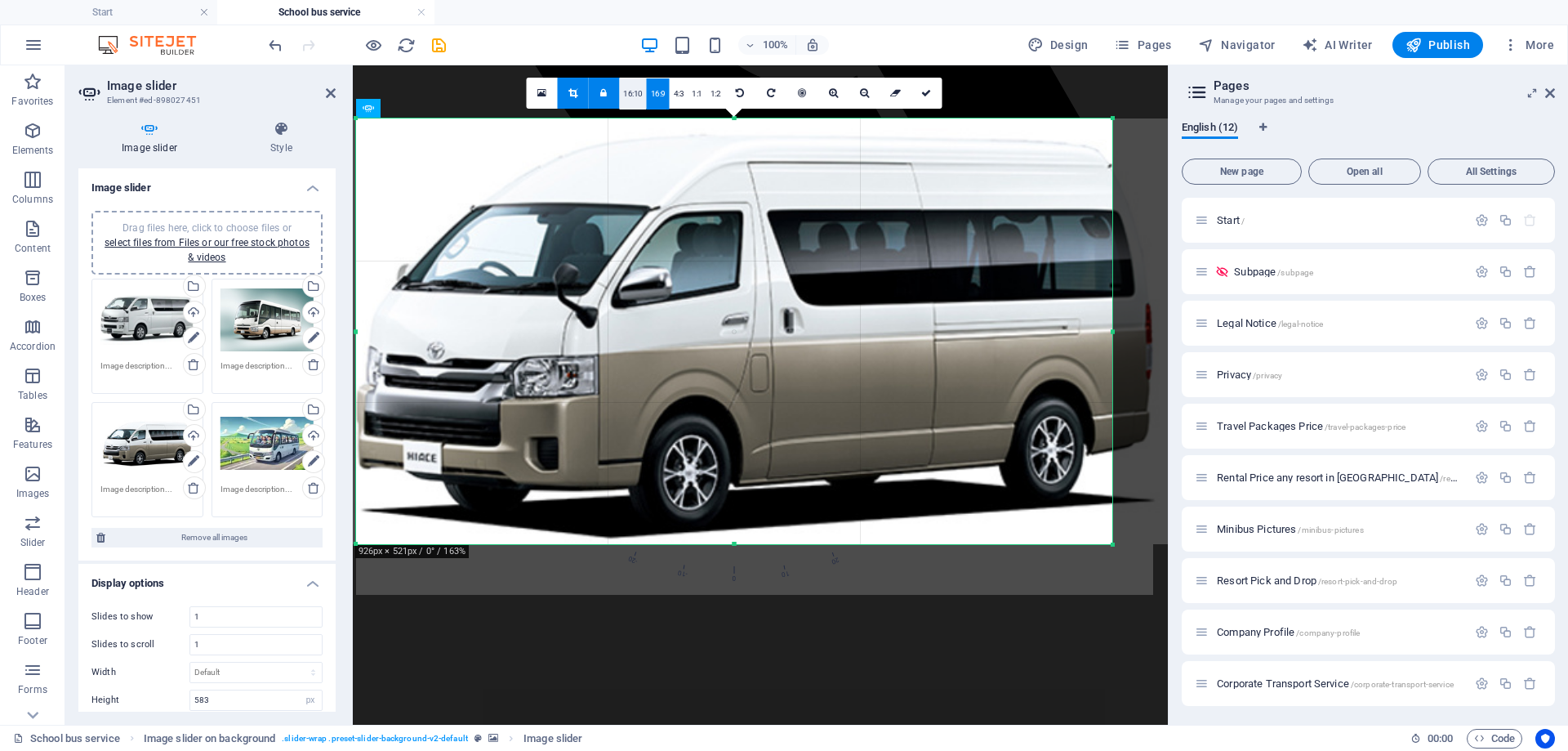
click at [634, 91] on link "16:10" at bounding box center [633, 94] width 27 height 31
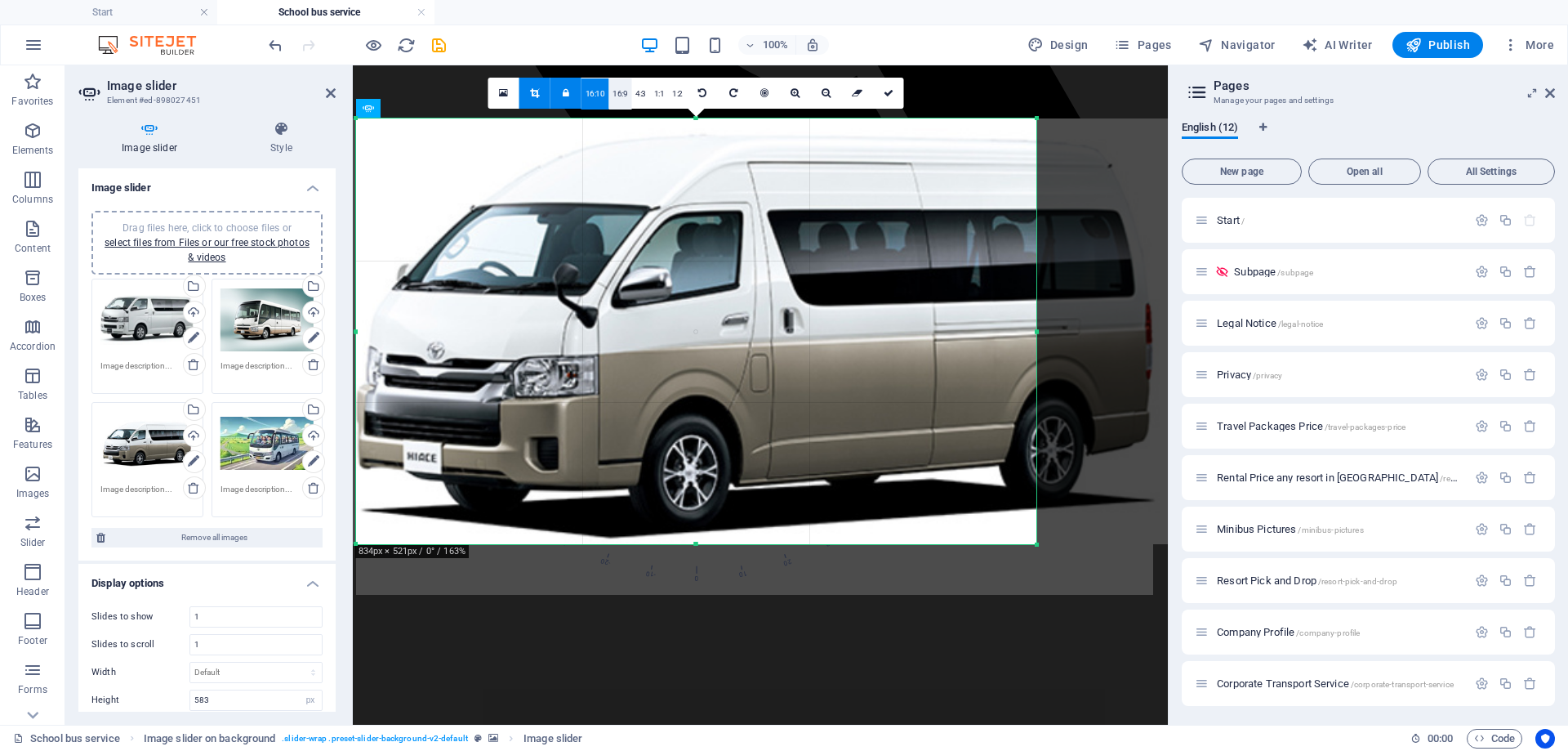
click at [623, 93] on link "16:9" at bounding box center [620, 94] width 23 height 31
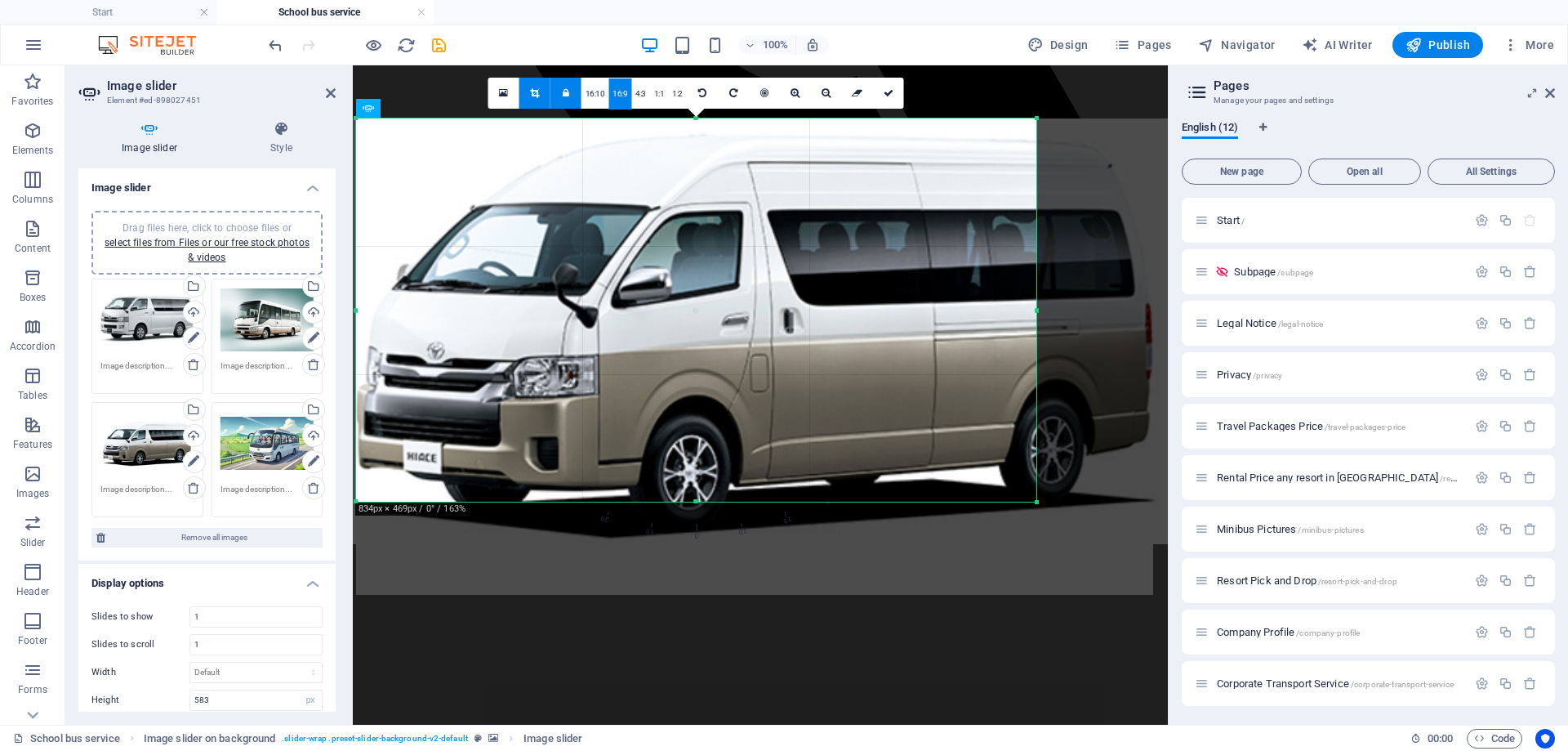
click at [559, 98] on link at bounding box center [566, 93] width 31 height 31
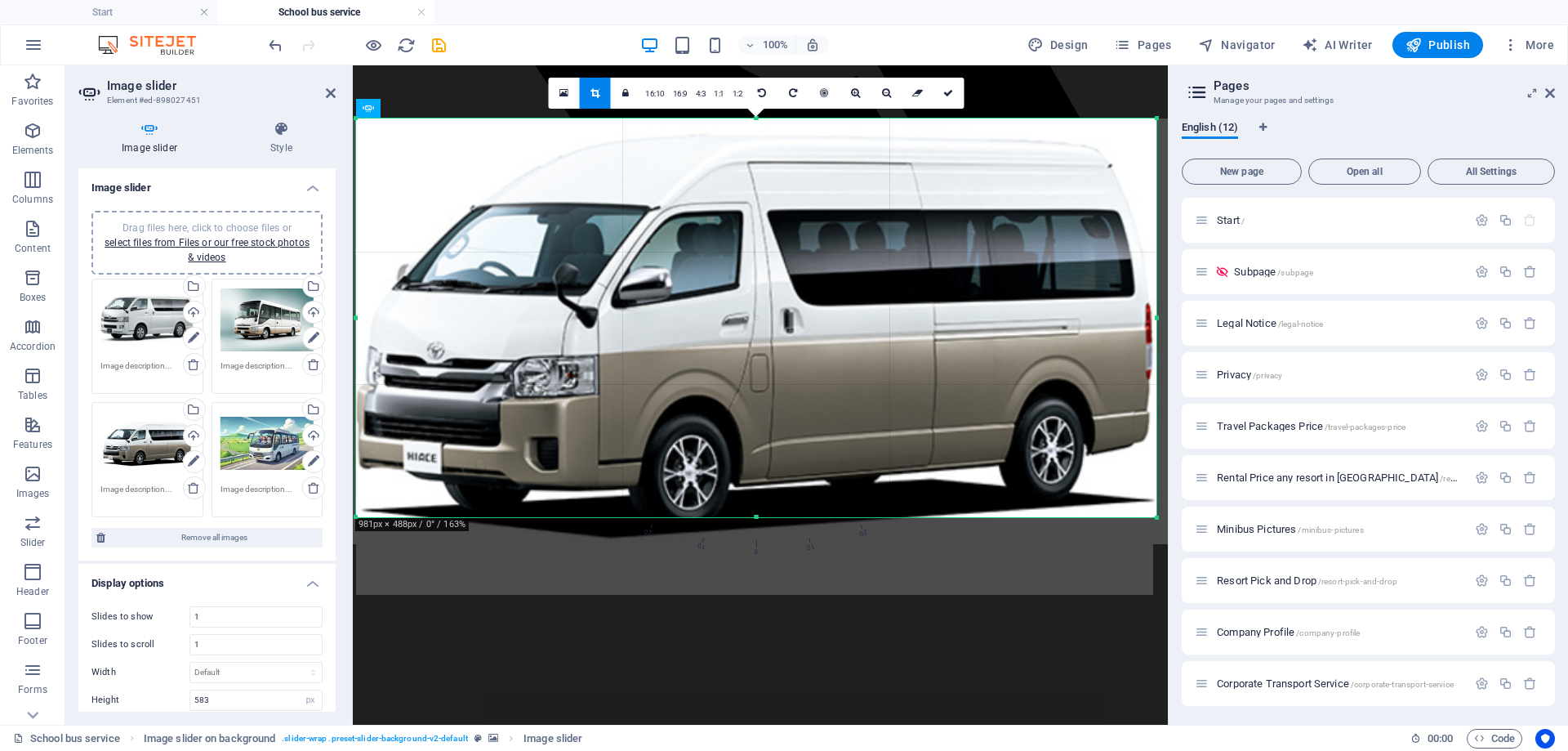
drag, startPoint x: 1038, startPoint y: 502, endPoint x: 1158, endPoint y: 518, distance: 121.1
click at [1158, 518] on div at bounding box center [1157, 518] width 9 height 9
click at [947, 97] on icon at bounding box center [947, 93] width 9 height 9
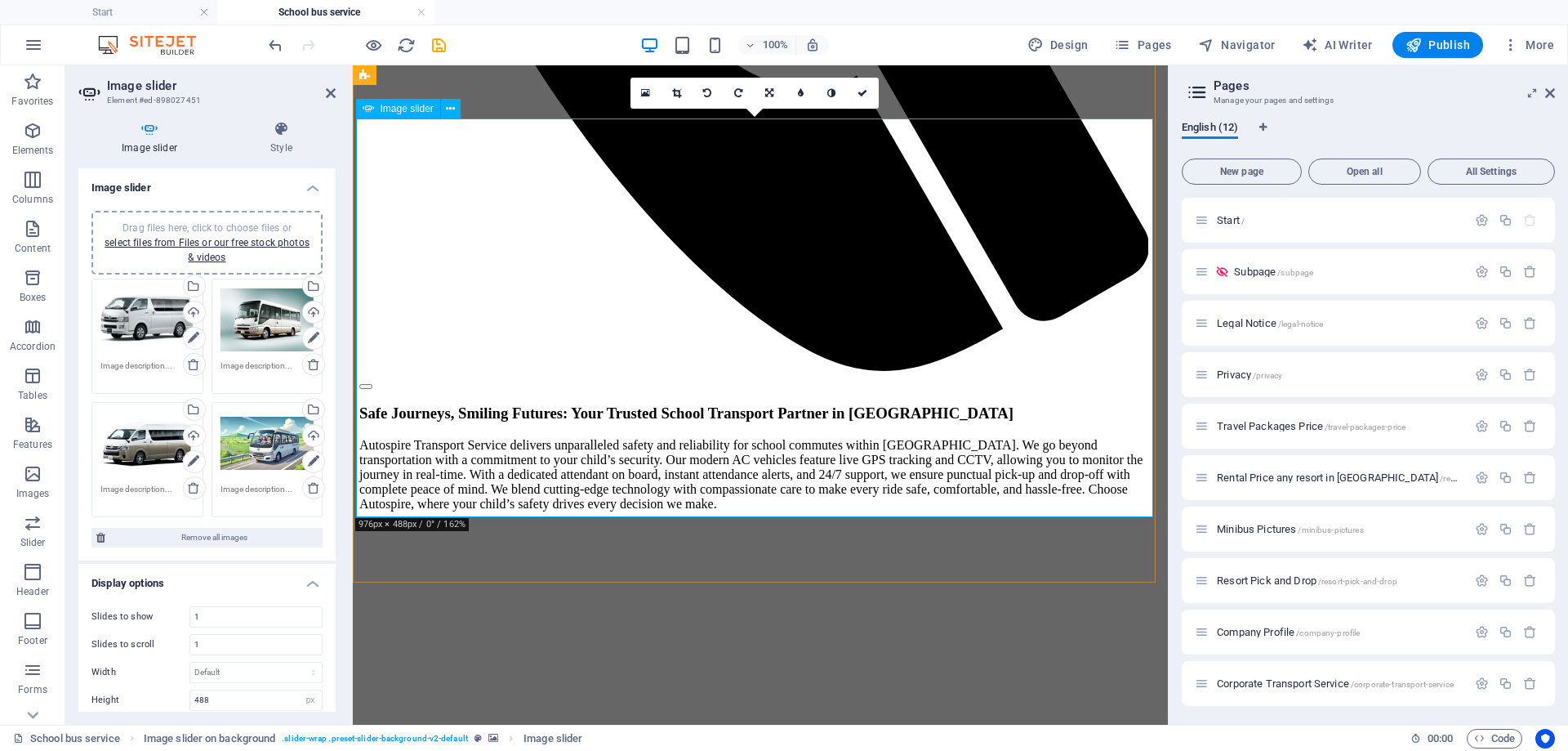
click at [679, 89] on icon at bounding box center [676, 93] width 9 height 9
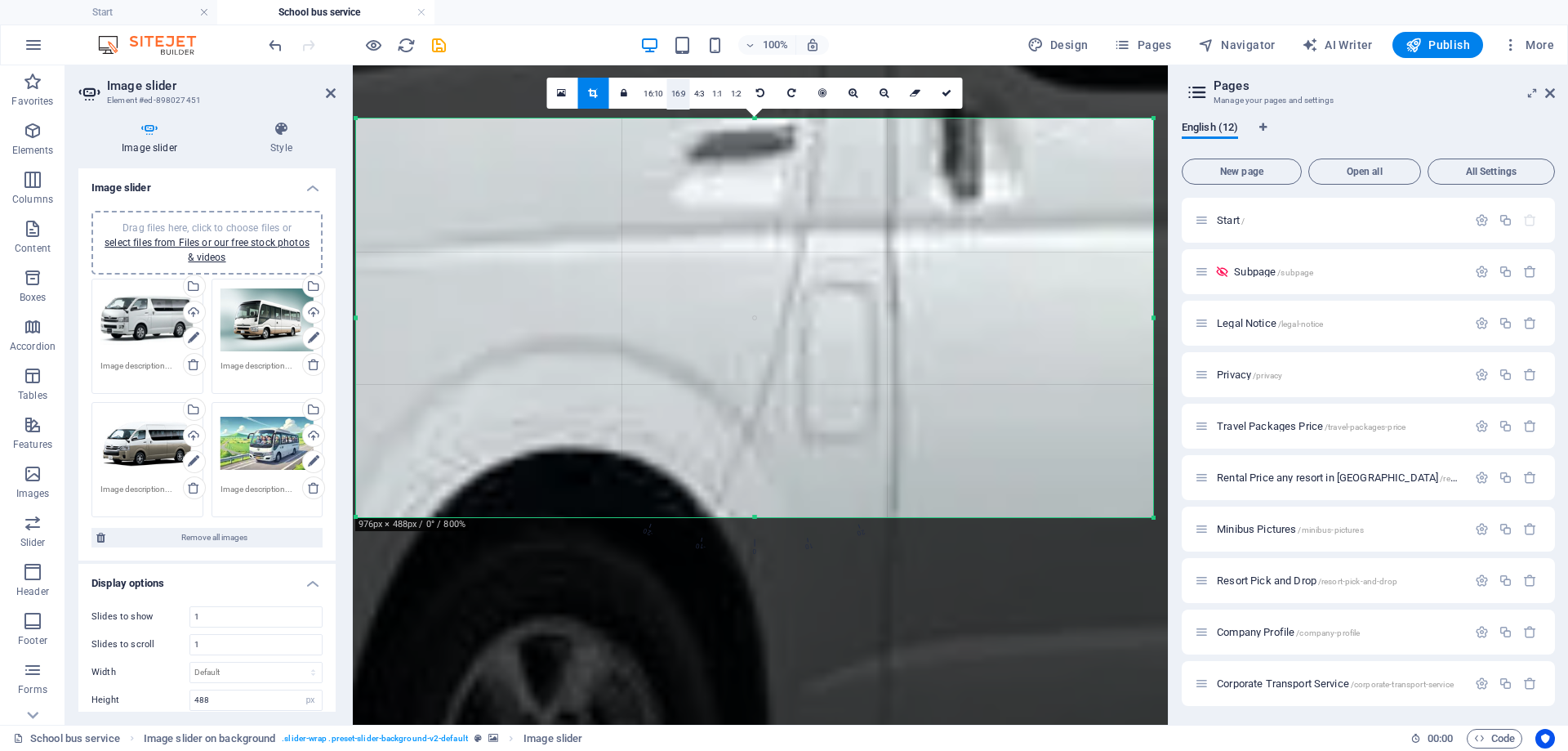
click at [675, 94] on link "16:9" at bounding box center [679, 94] width 23 height 31
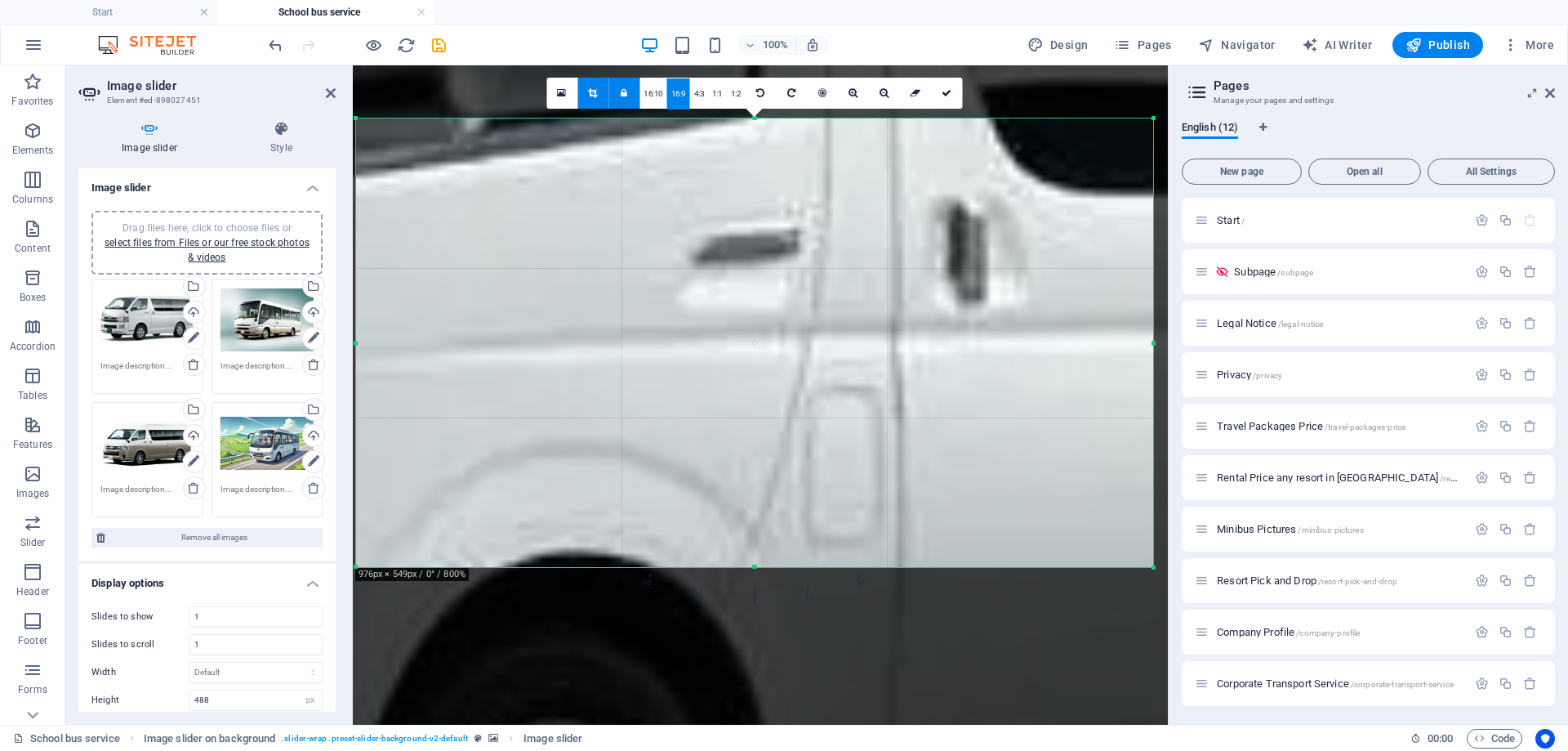
drag, startPoint x: 809, startPoint y: 427, endPoint x: 822, endPoint y: 512, distance: 86.0
click at [822, 512] on div at bounding box center [766, 473] width 3006 height 1601
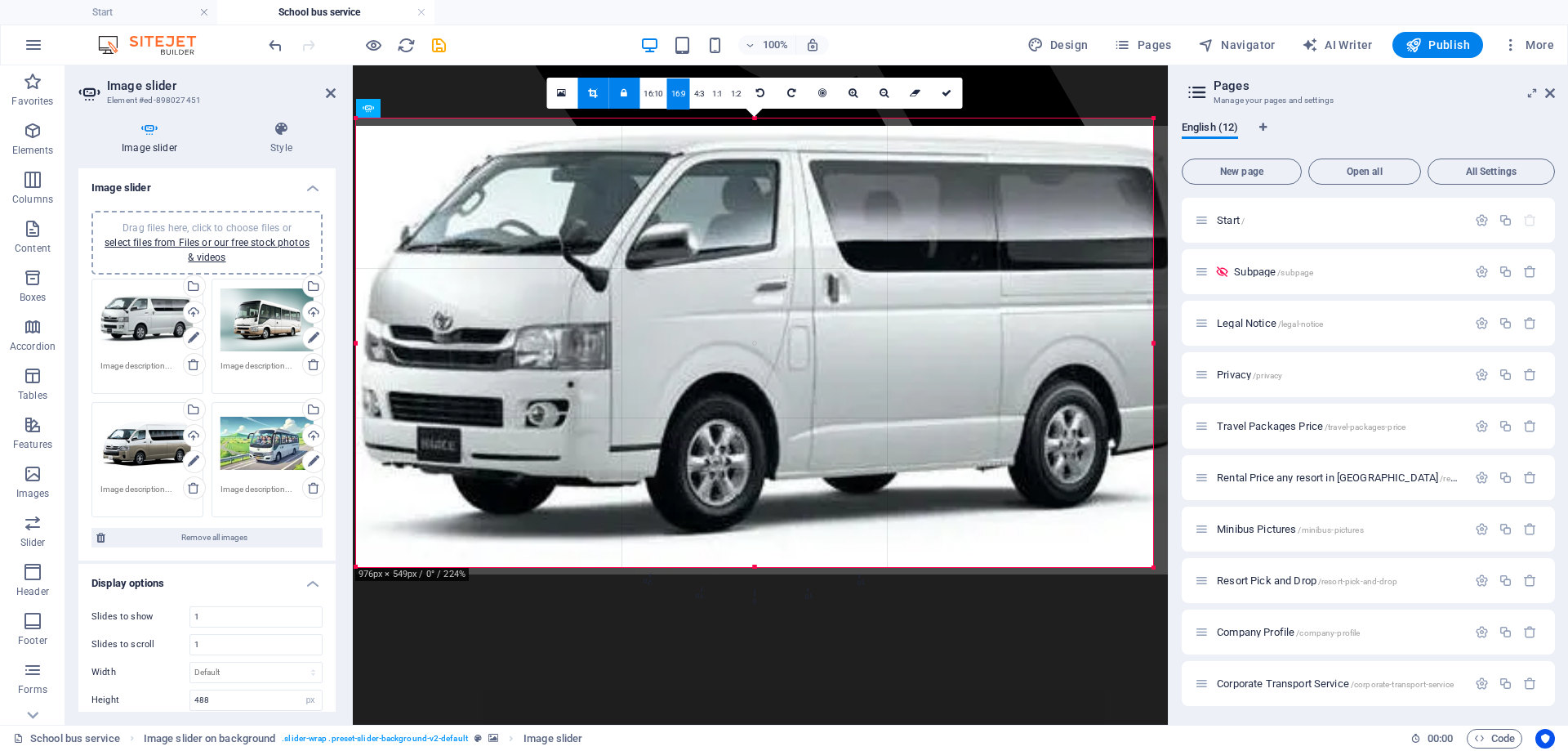
drag, startPoint x: 792, startPoint y: 368, endPoint x: 835, endPoint y: 376, distance: 43.7
click at [835, 376] on div at bounding box center [777, 350] width 842 height 448
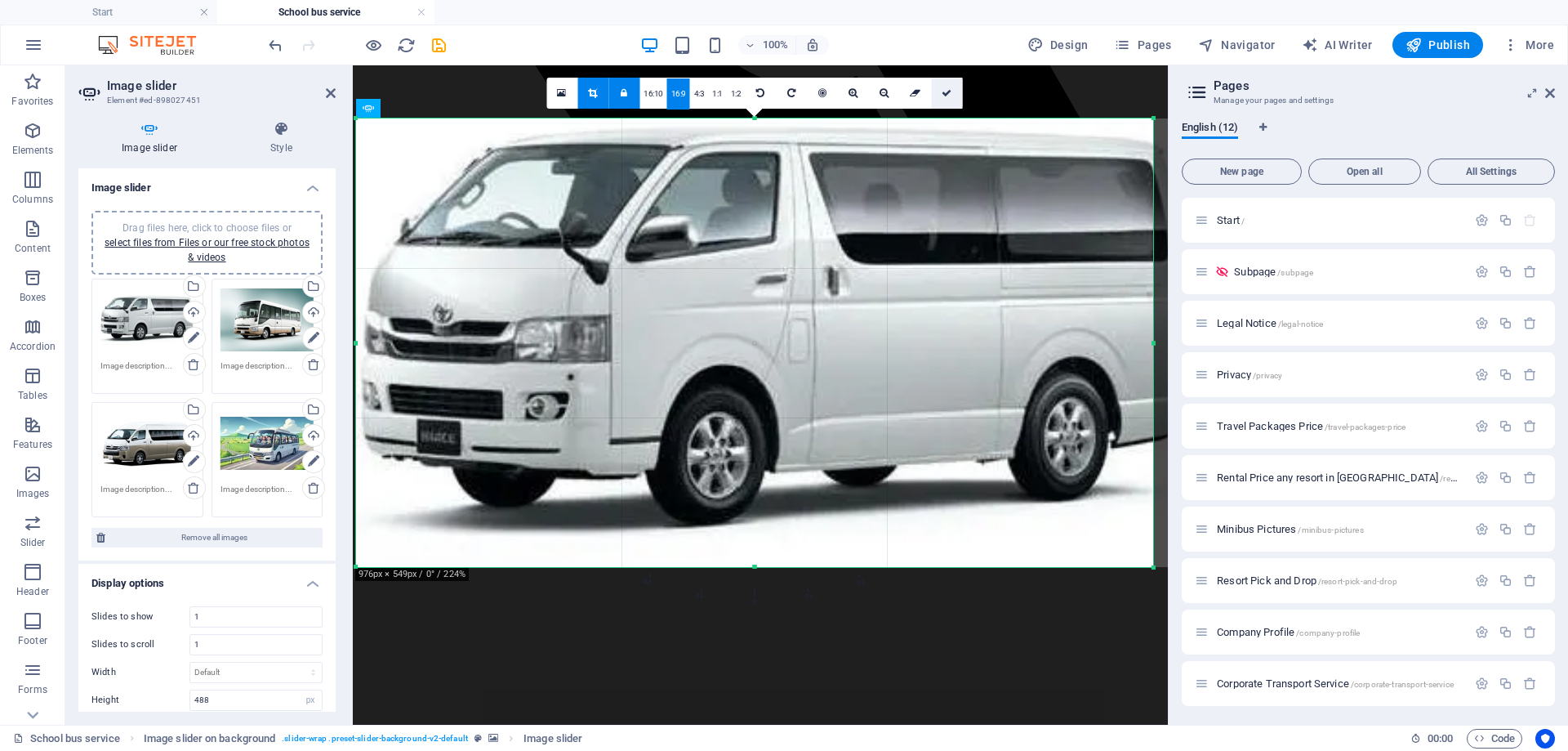
click at [946, 96] on icon at bounding box center [946, 93] width 9 height 9
type input "549"
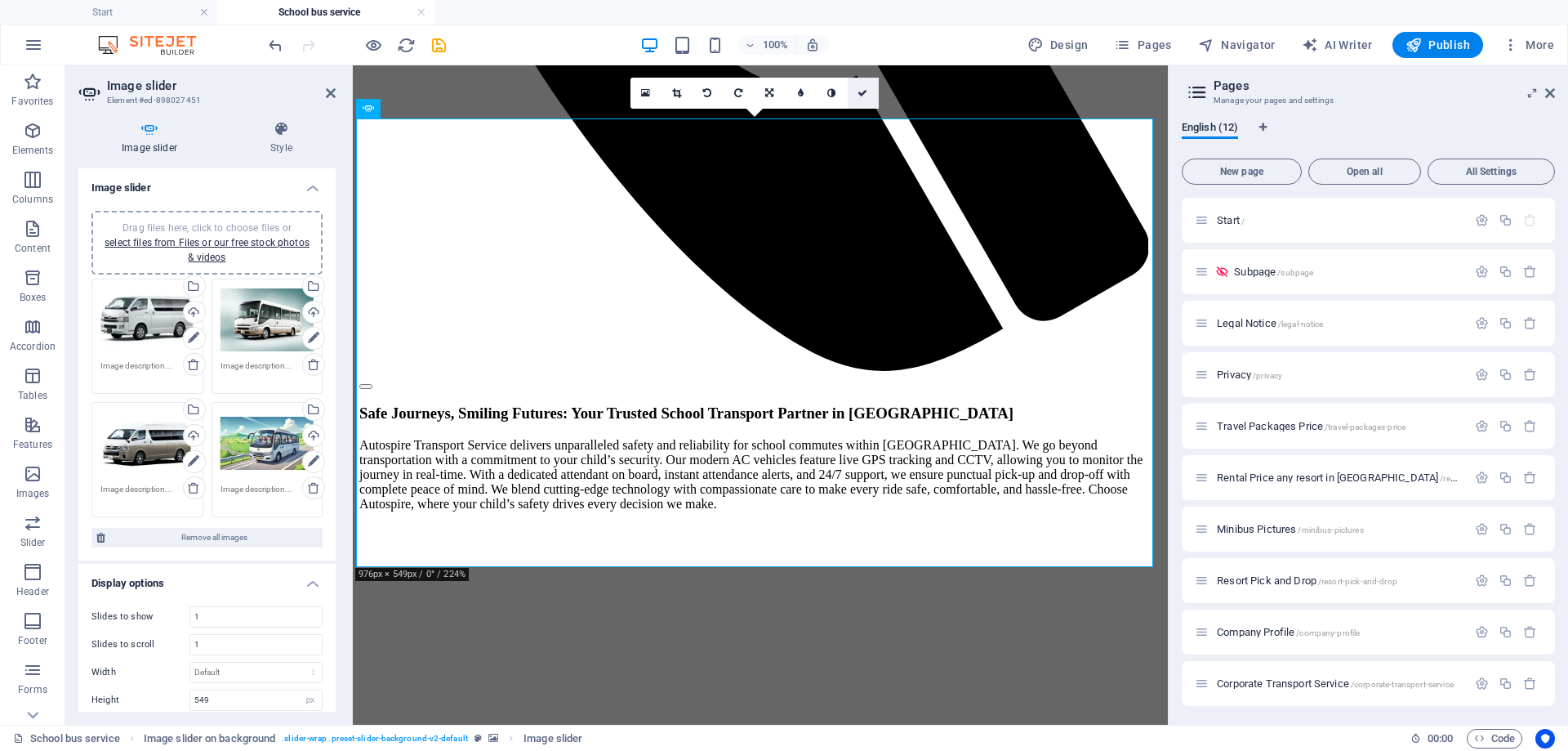
click at [863, 93] on icon at bounding box center [862, 93] width 9 height 9
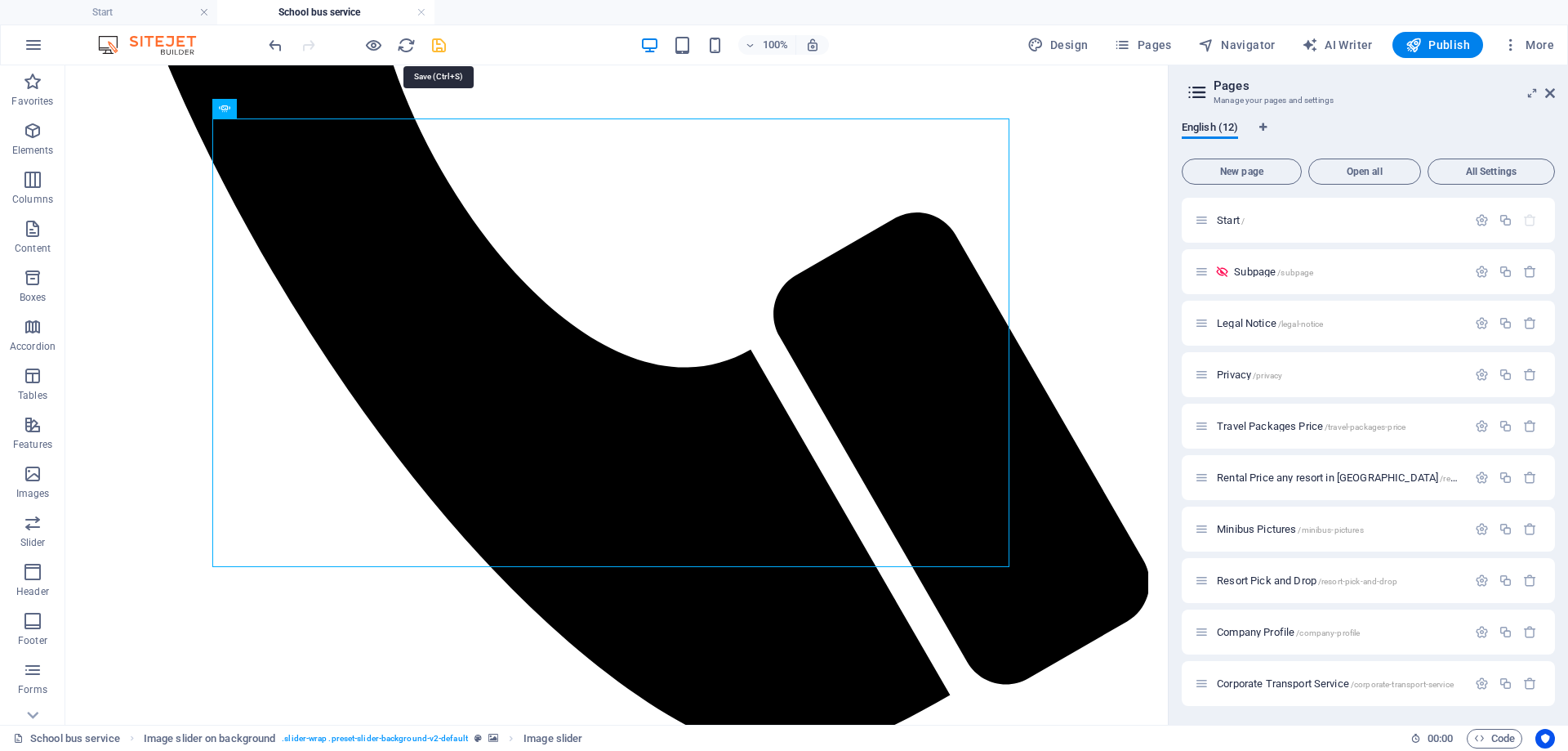
click at [437, 45] on icon "save" at bounding box center [439, 45] width 19 height 19
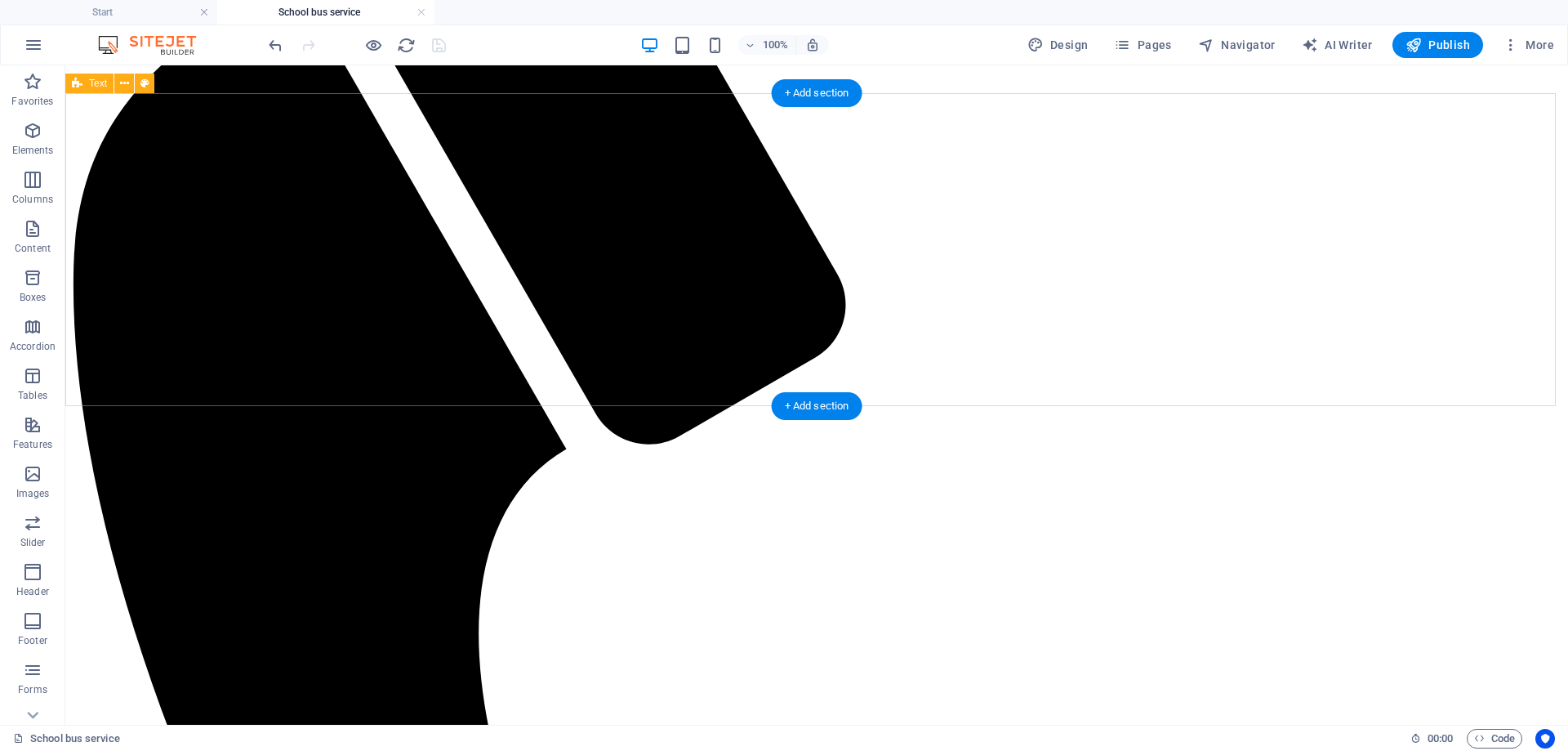
scroll to position [431, 0]
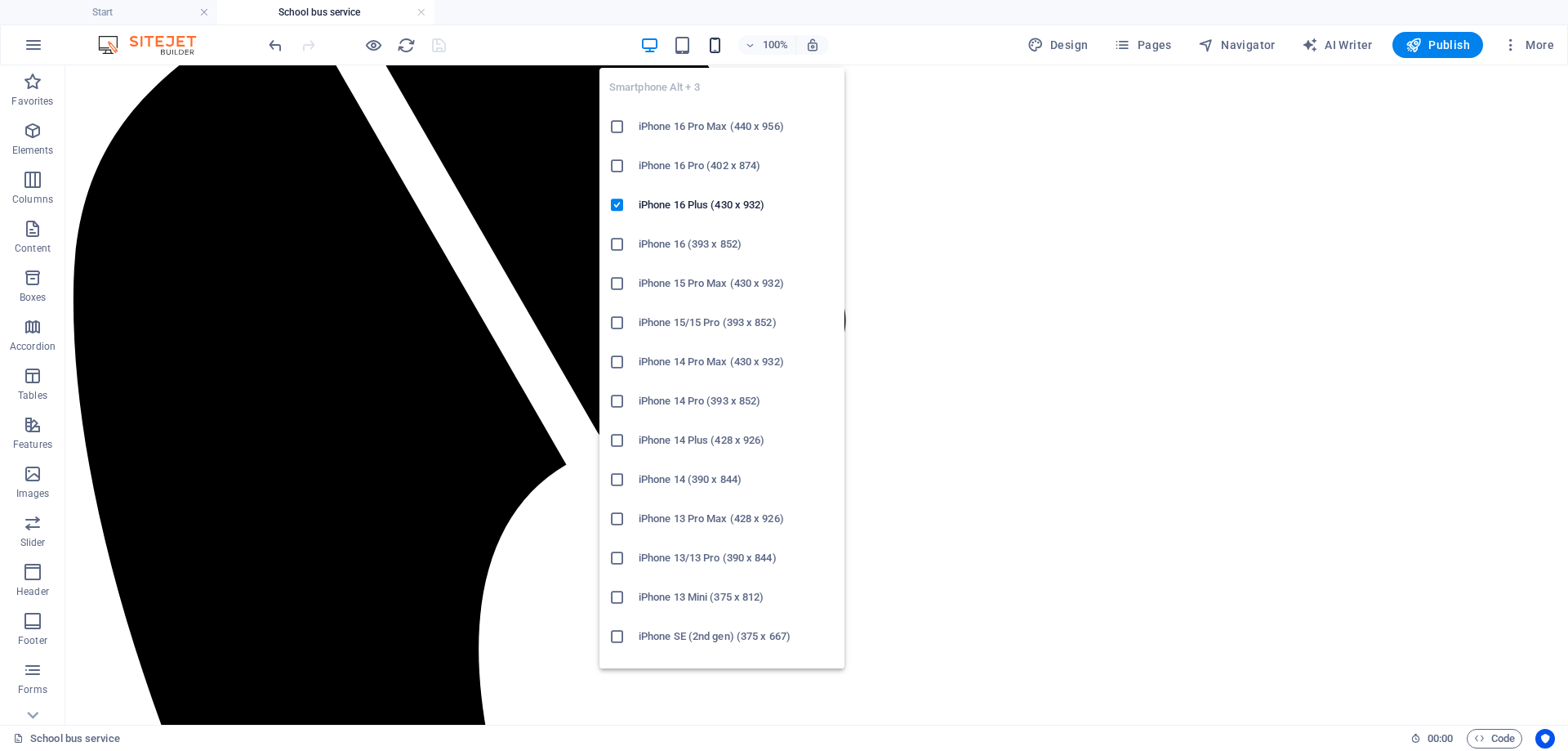
click at [718, 50] on icon "button" at bounding box center [715, 45] width 19 height 19
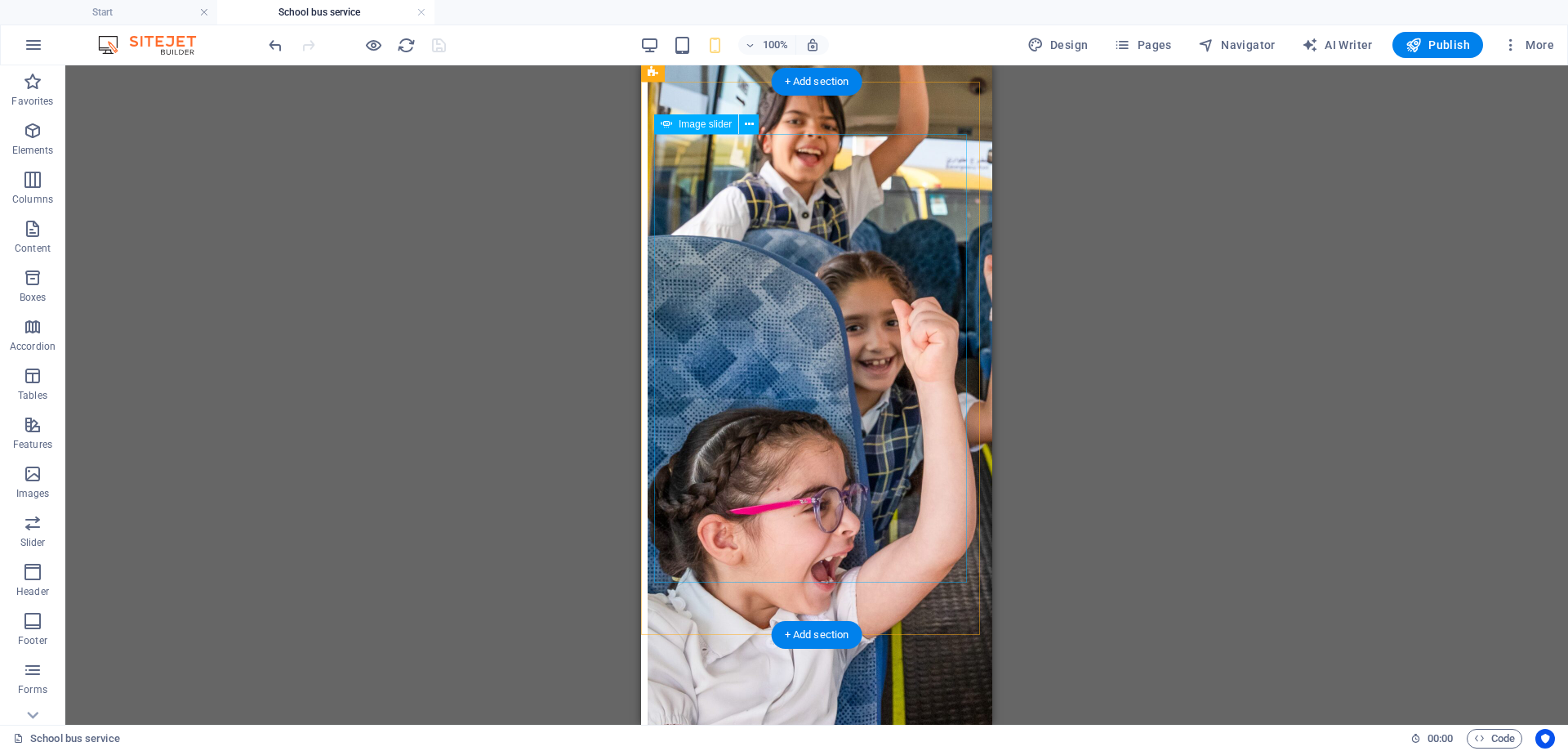
scroll to position [1389, 0]
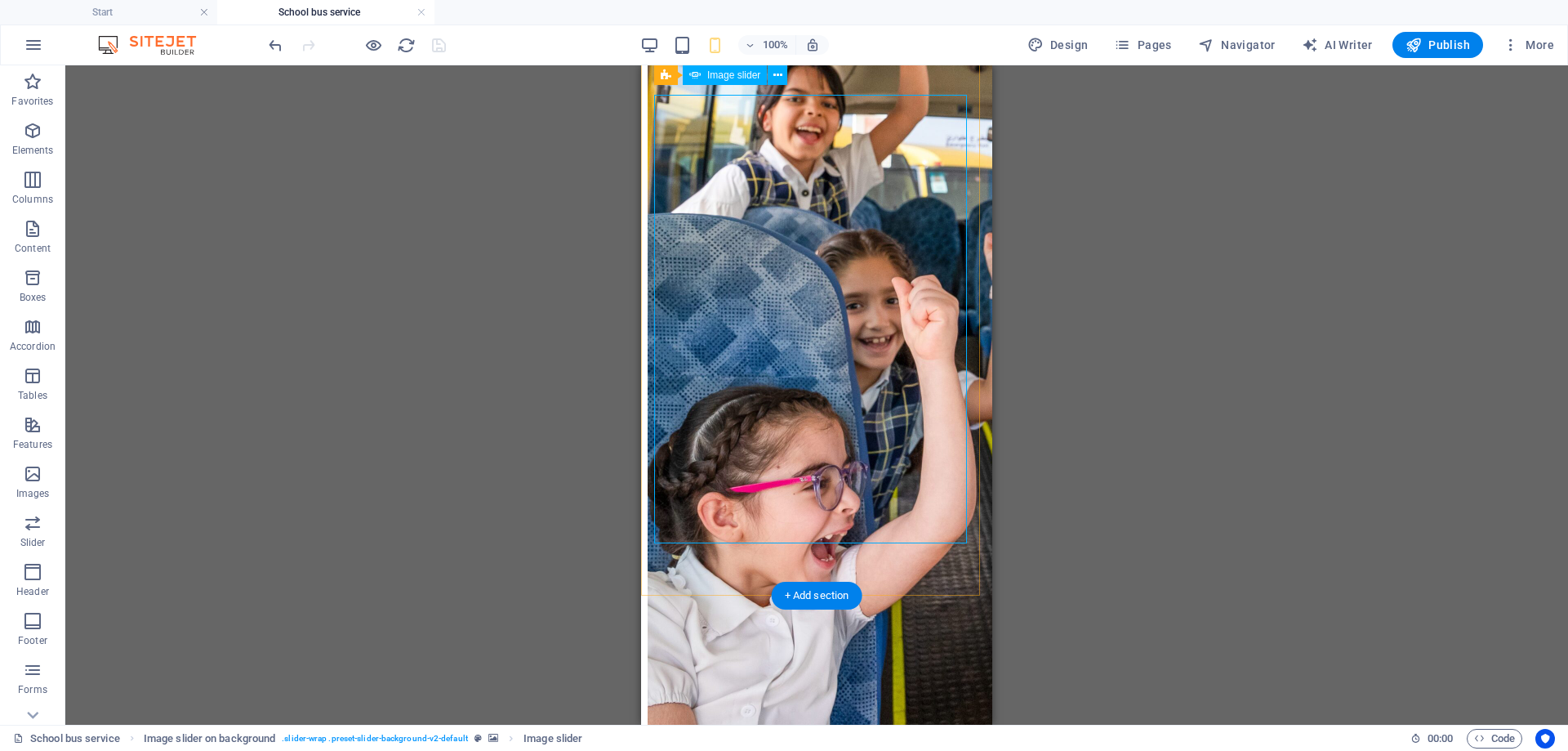
scroll to position [1226, 0]
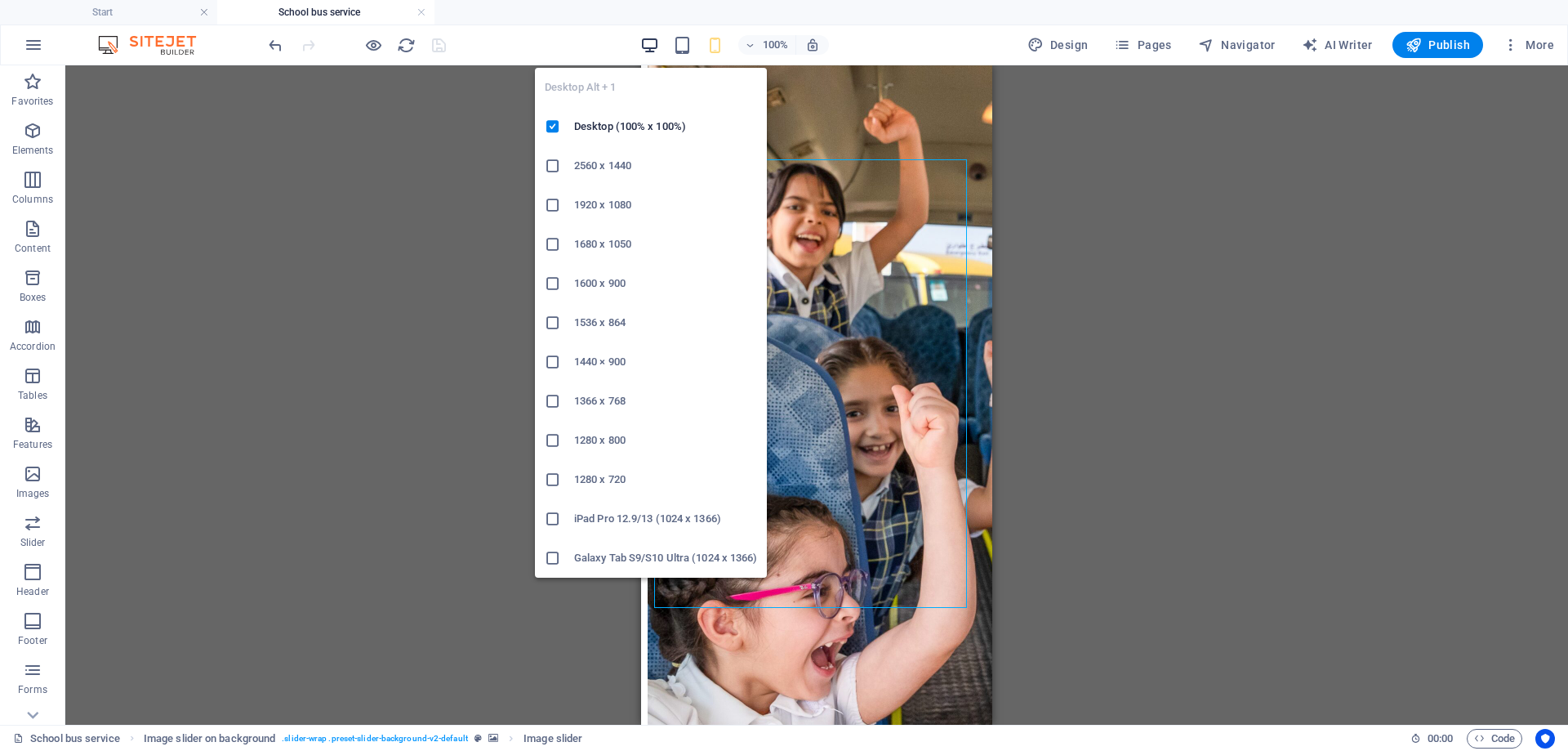
click at [648, 43] on icon "button" at bounding box center [650, 45] width 19 height 19
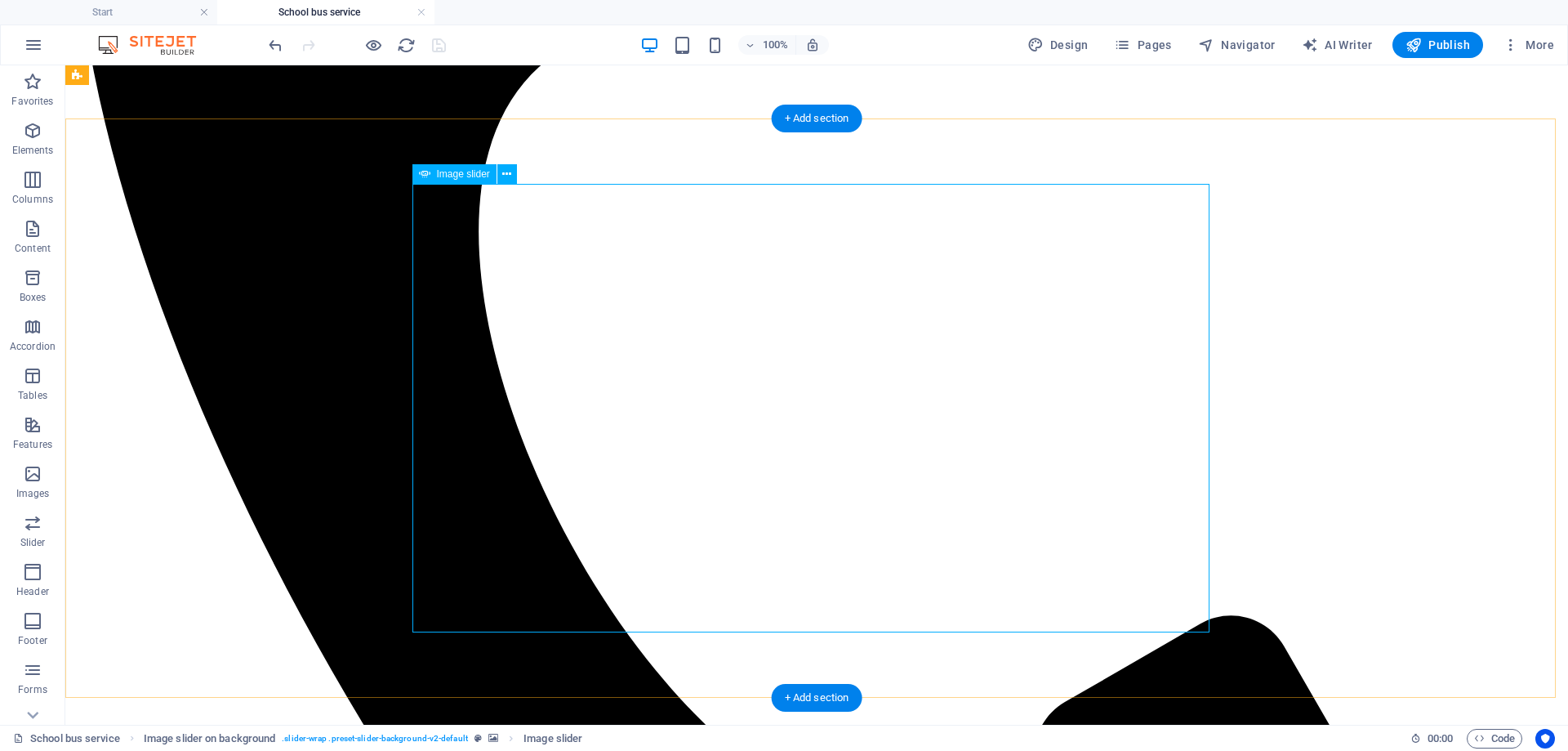
scroll to position [845, 0]
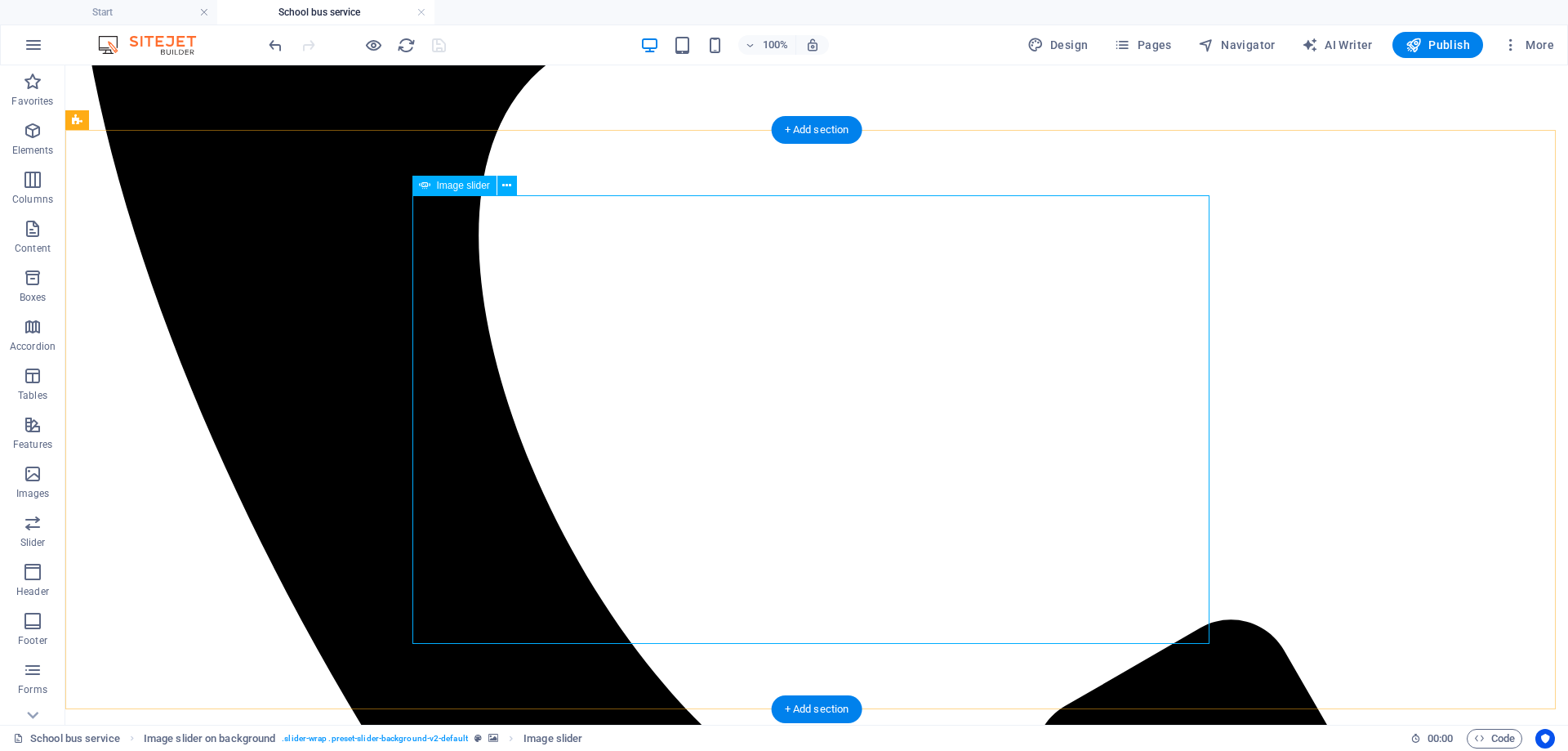
select select "px"
select select "ms"
select select "s"
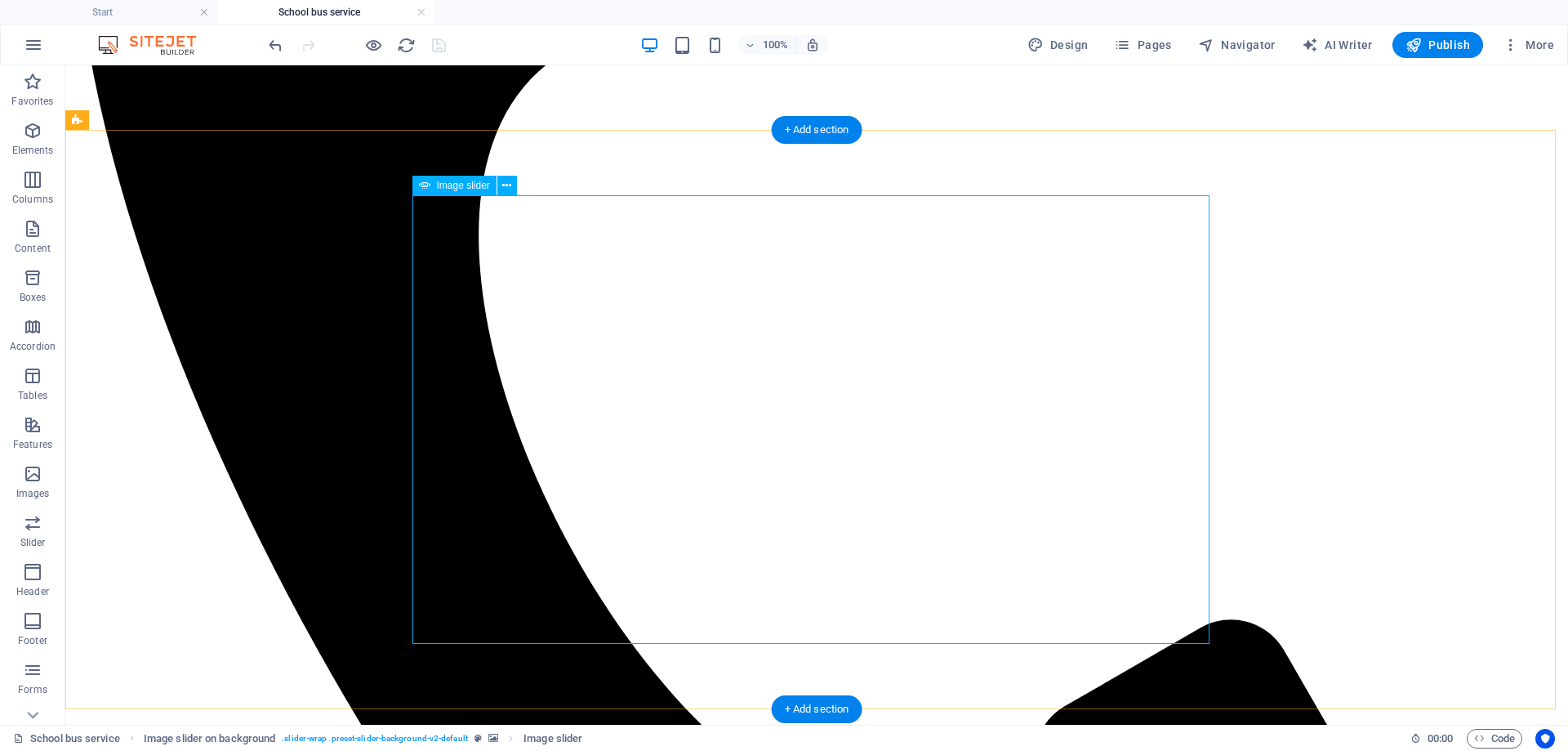
select select "progressive"
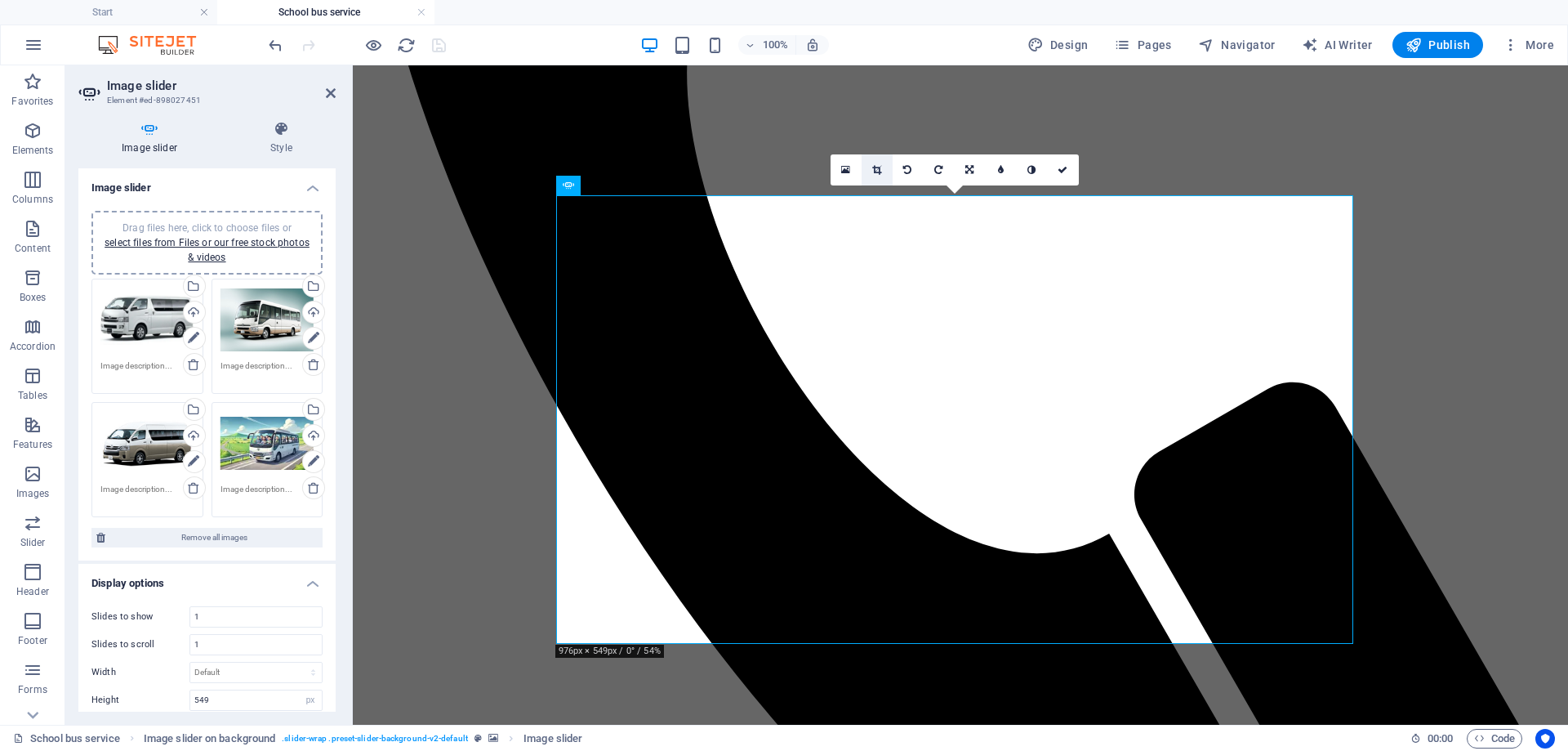
click at [873, 163] on link at bounding box center [877, 170] width 31 height 31
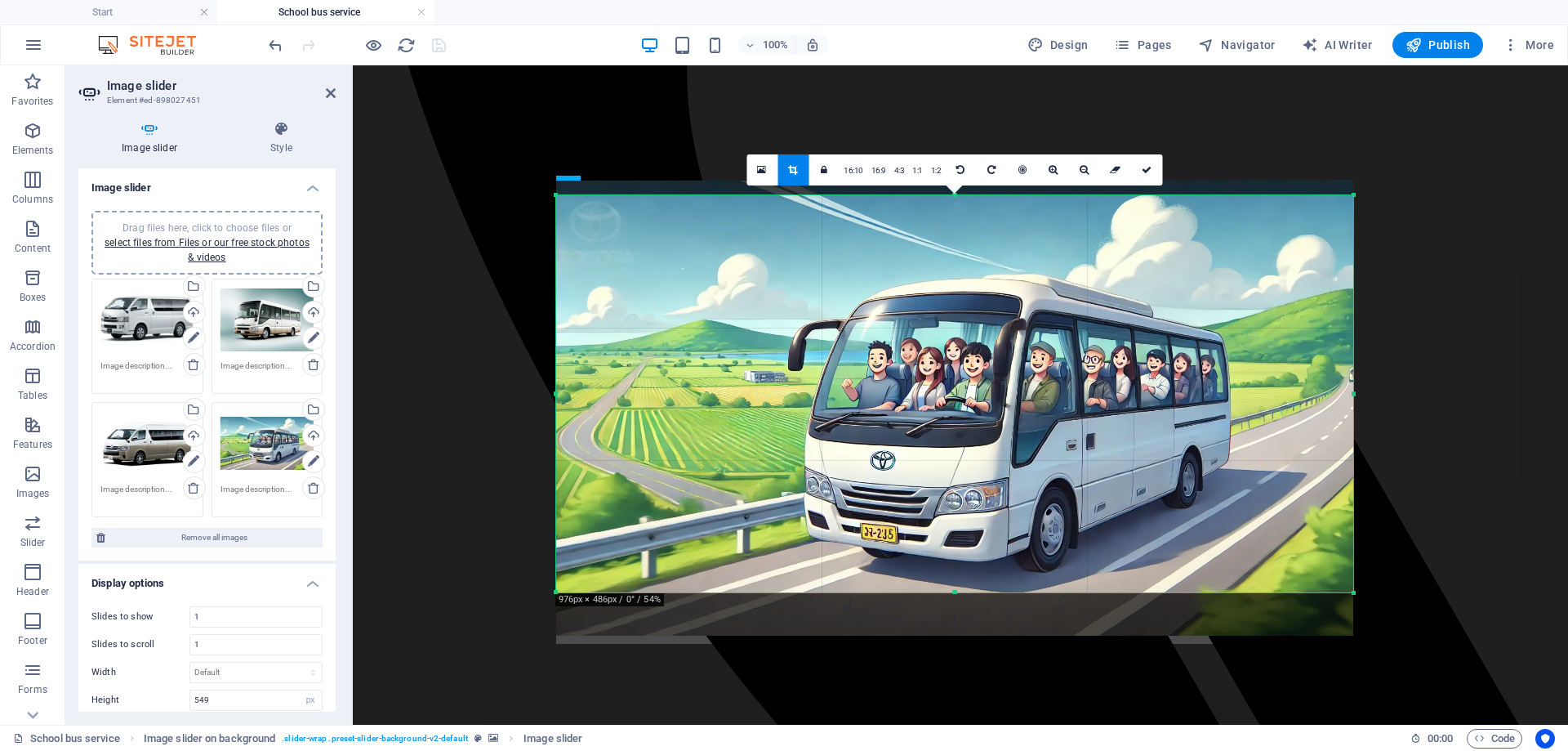
drag, startPoint x: 560, startPoint y: 645, endPoint x: 738, endPoint y: 593, distance: 185.4
click at [738, 592] on div "180 170 160 150 140 130 120 110 100 90 80 70 60 50 40 30 20 10 0 -10 -20 -30 -4…" at bounding box center [954, 393] width 797 height 397
click at [916, 173] on link "1:1" at bounding box center [917, 171] width 19 height 31
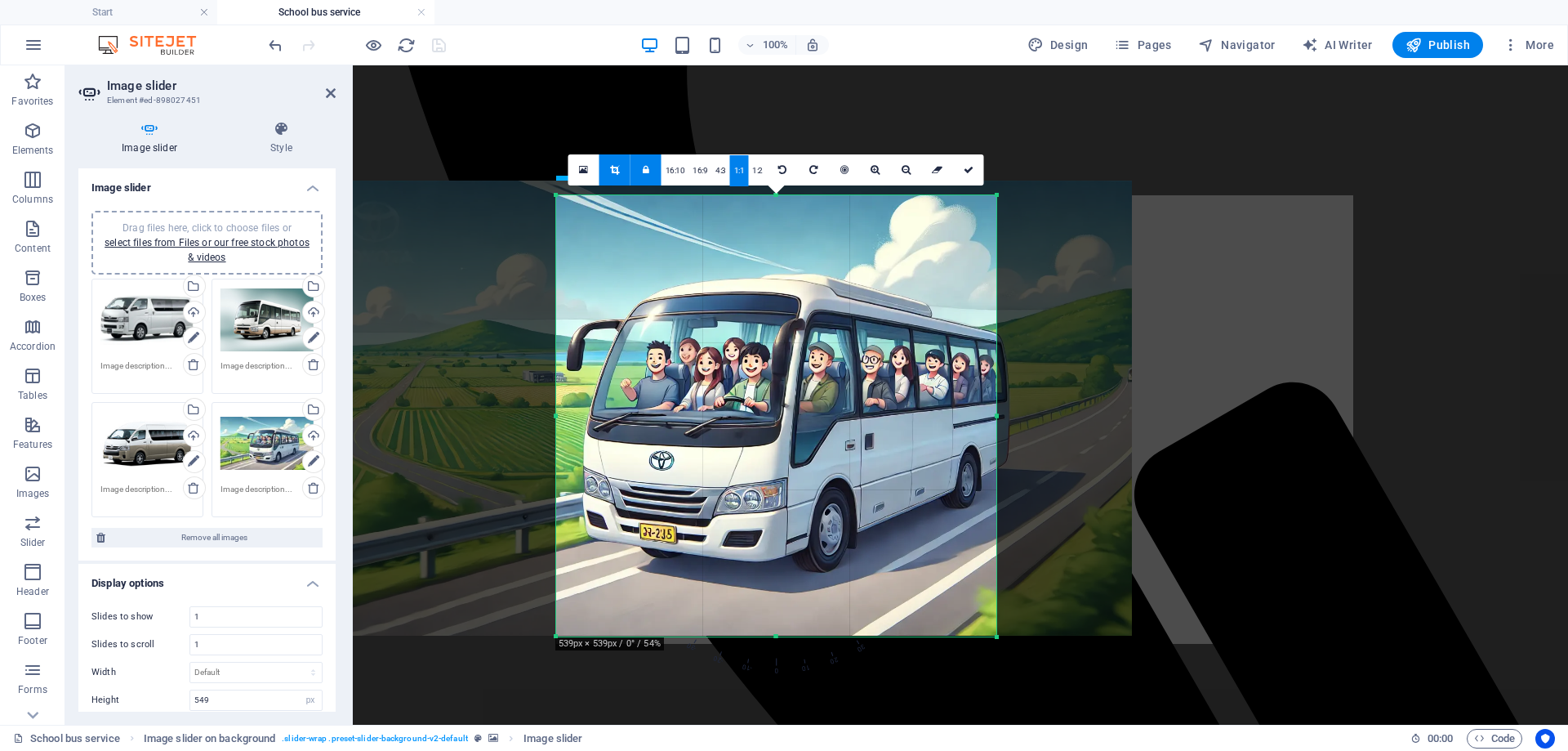
drag, startPoint x: 877, startPoint y: 361, endPoint x: 656, endPoint y: 366, distance: 221.1
click at [656, 366] on div at bounding box center [733, 408] width 797 height 456
click at [753, 170] on link "1:2" at bounding box center [758, 171] width 19 height 31
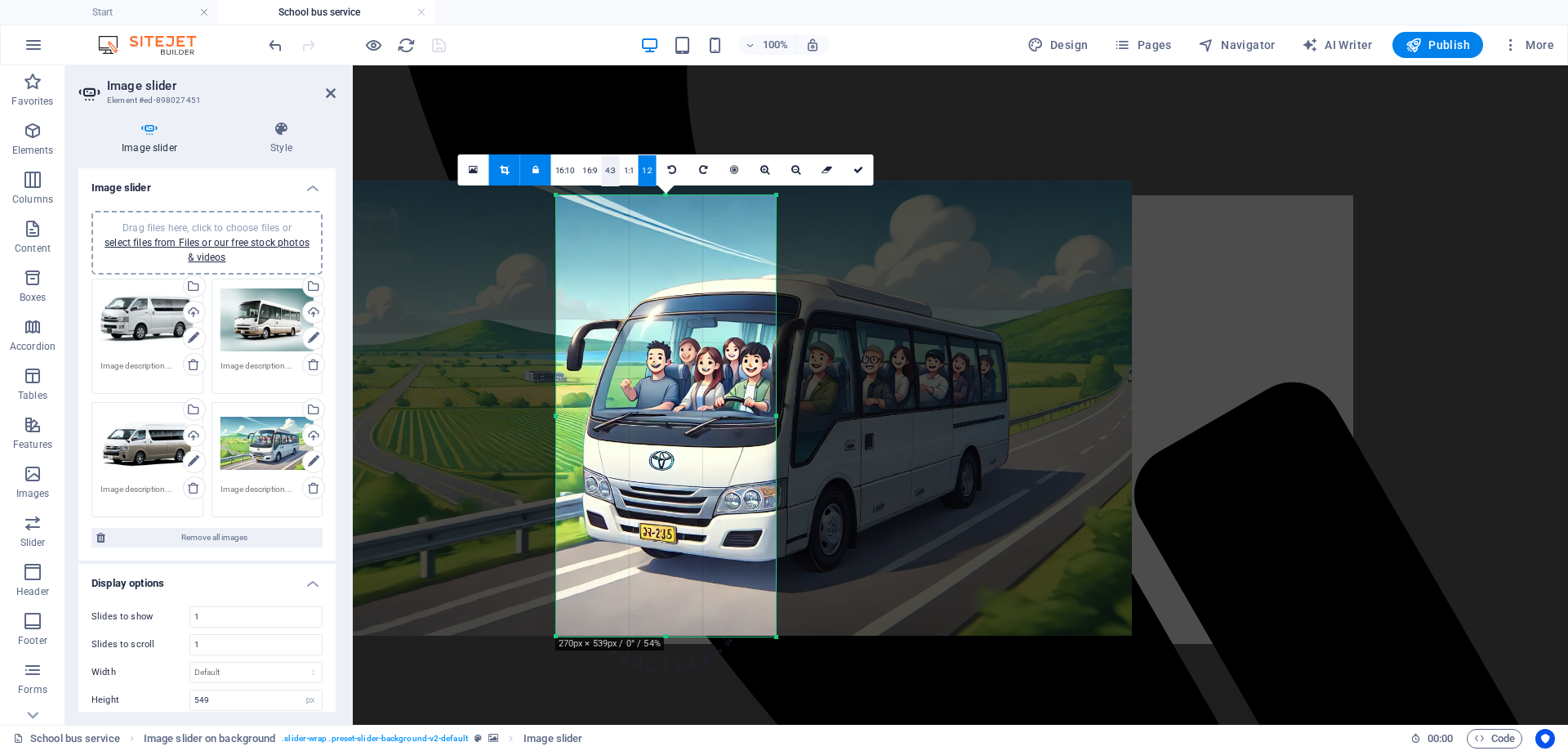
click at [617, 167] on link "4:3" at bounding box center [610, 171] width 19 height 31
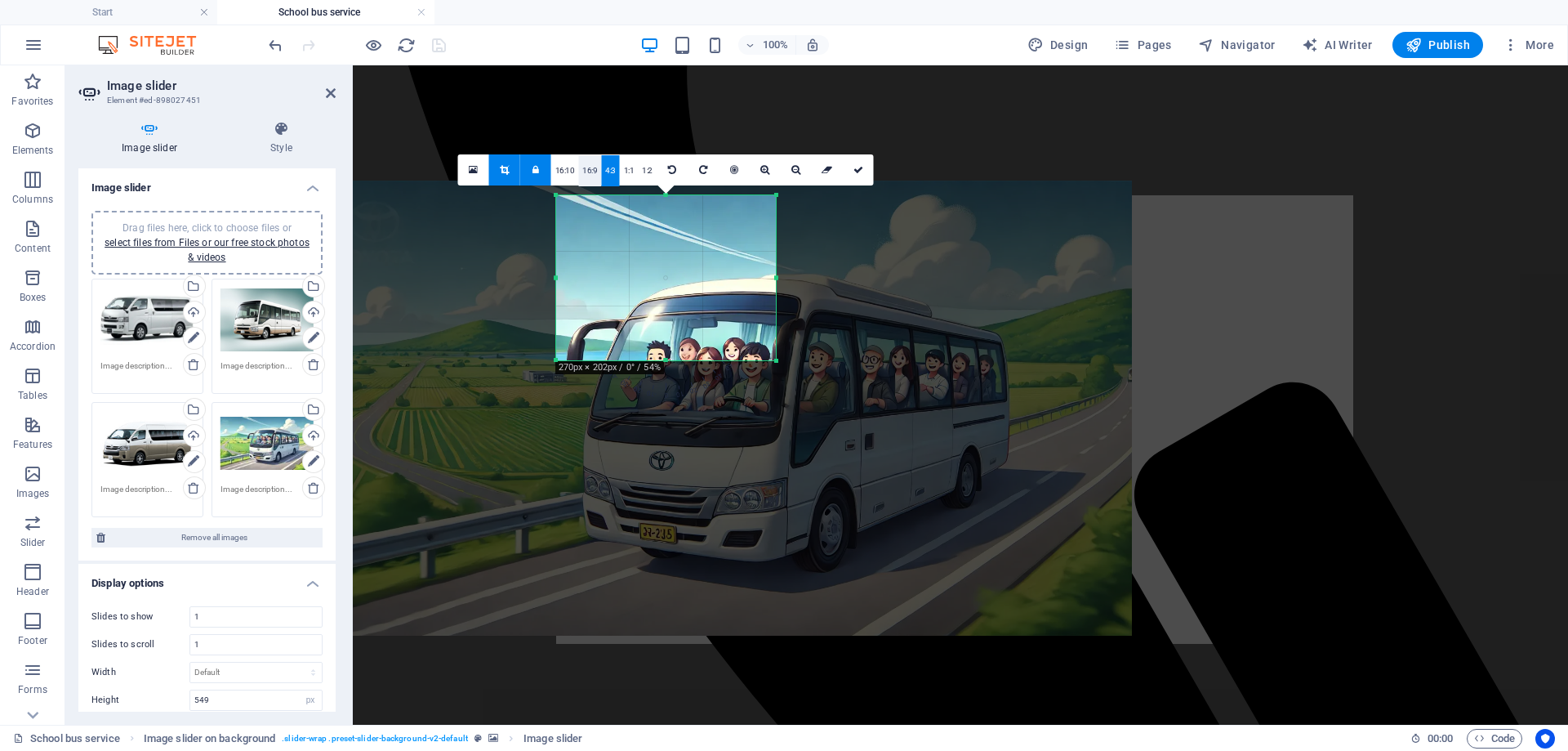
click at [590, 167] on link "16:9" at bounding box center [590, 171] width 23 height 31
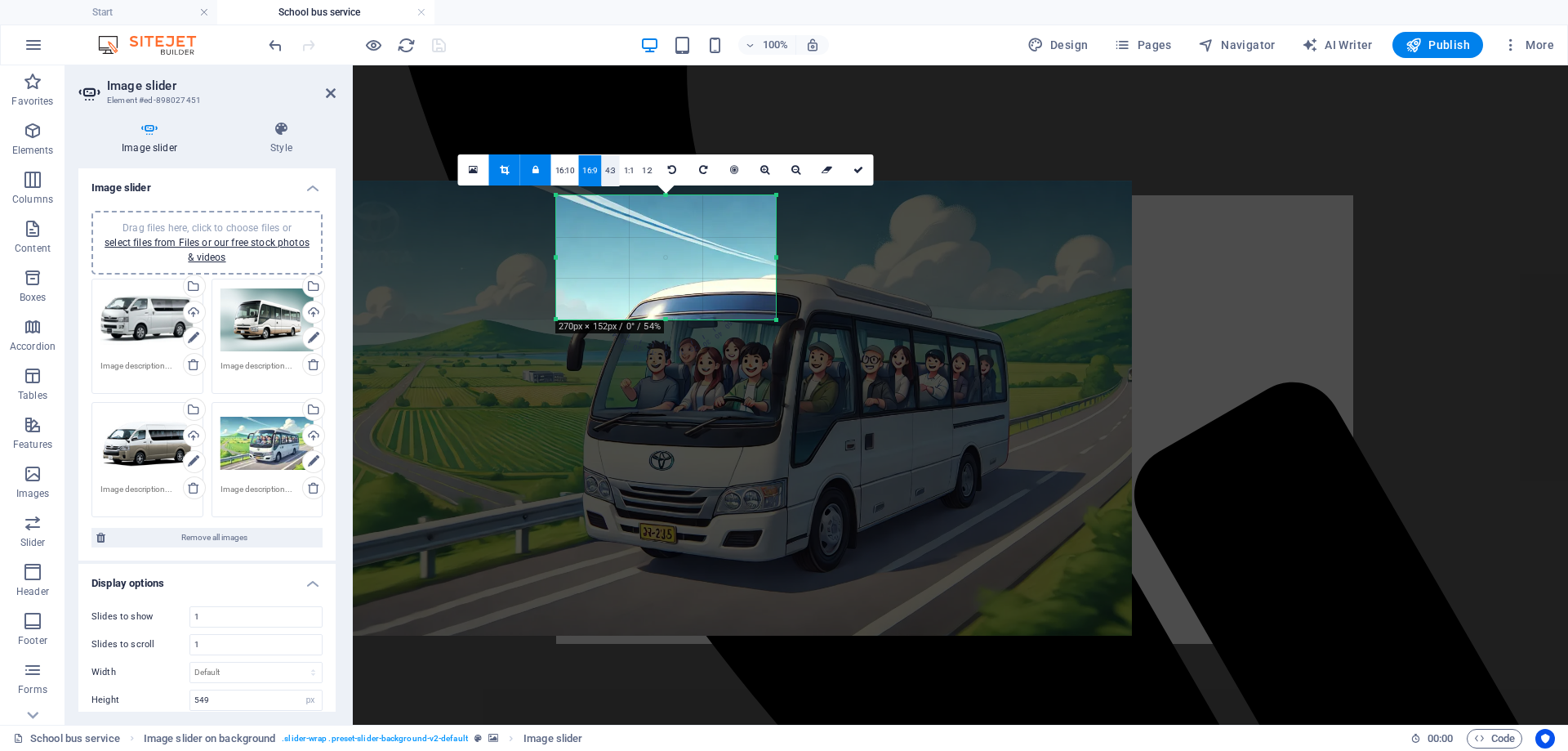
click at [608, 167] on link "4:3" at bounding box center [610, 171] width 19 height 31
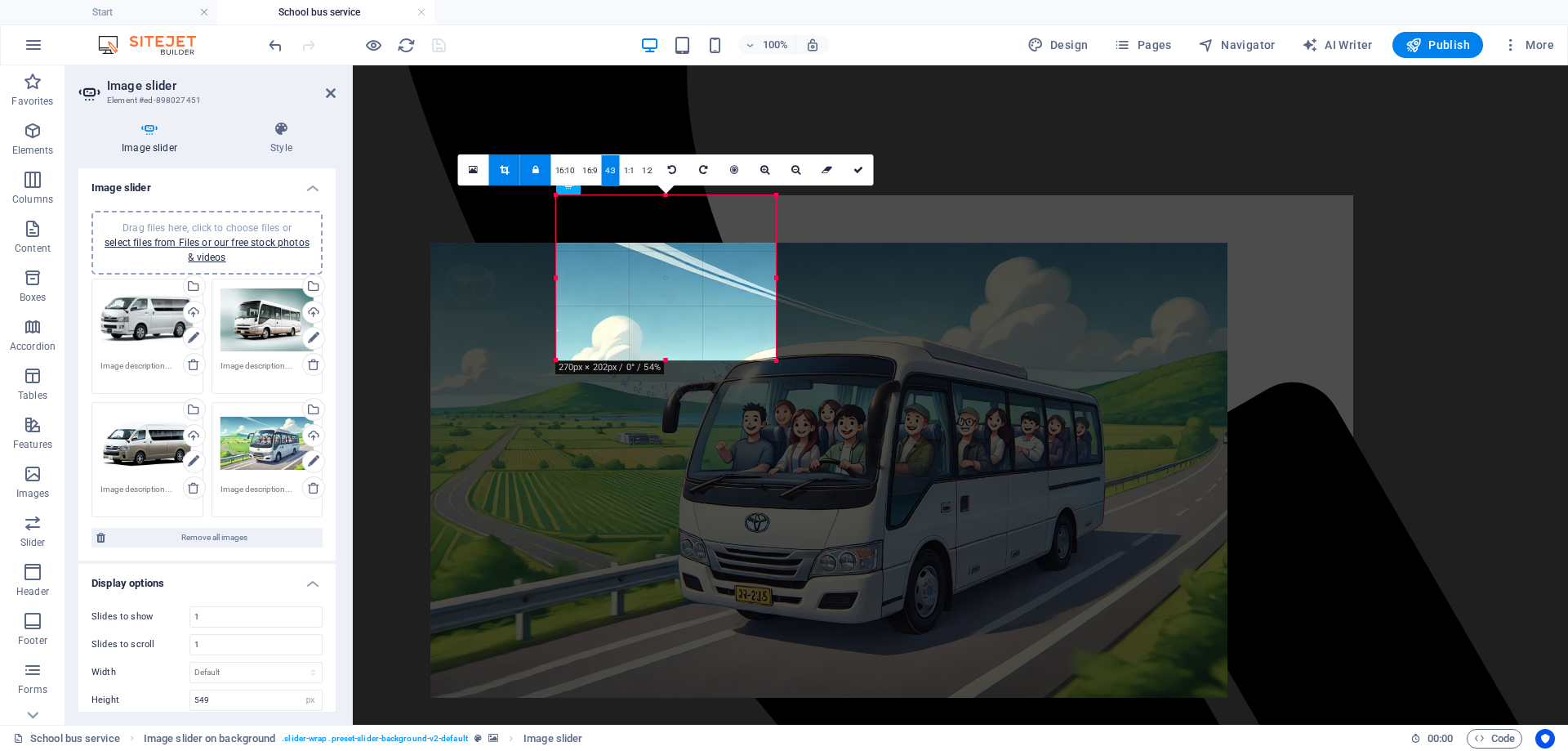
drag, startPoint x: 691, startPoint y: 295, endPoint x: 786, endPoint y: 358, distance: 114.0
click at [786, 358] on div at bounding box center [829, 470] width 797 height 456
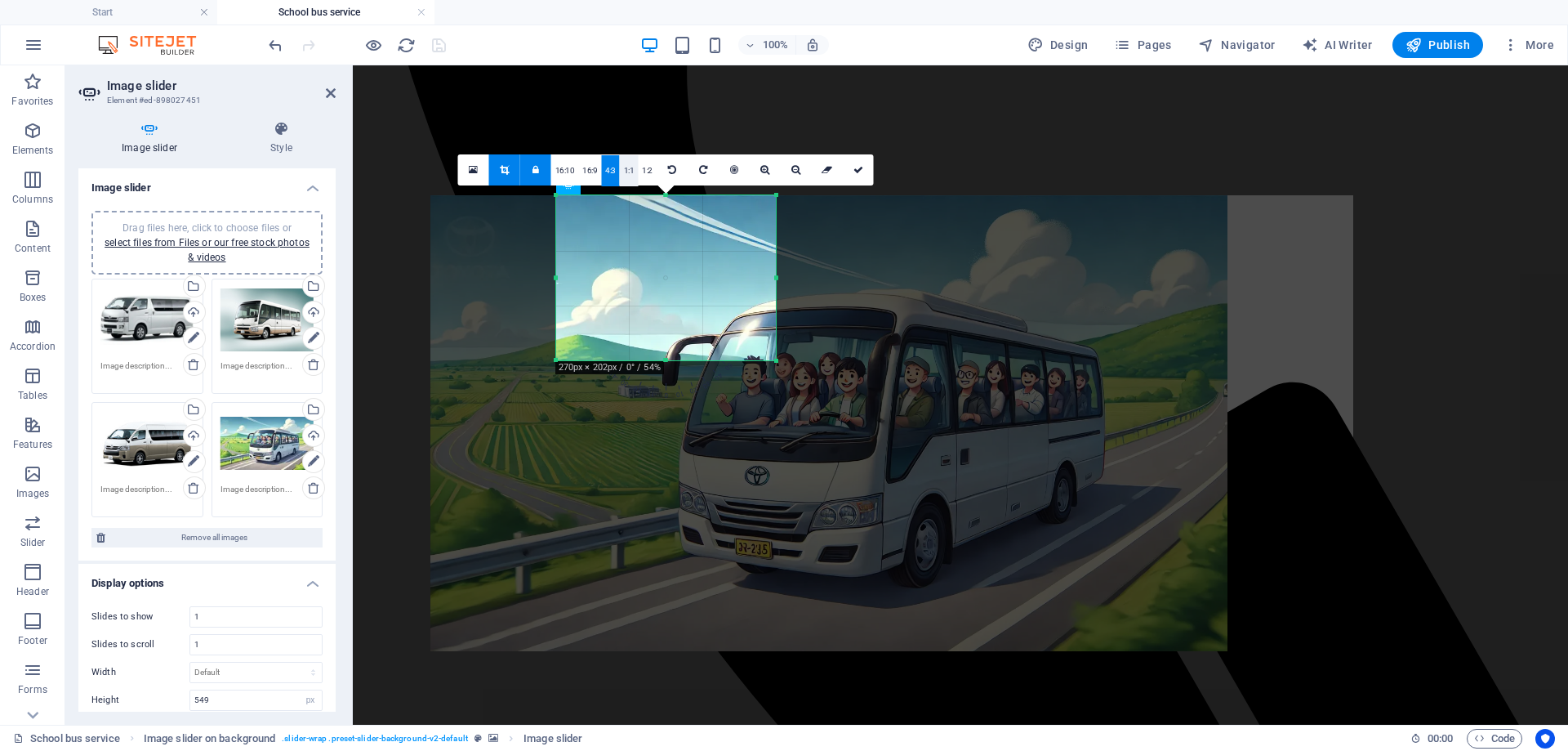
click at [632, 185] on link "1:1" at bounding box center [629, 171] width 19 height 31
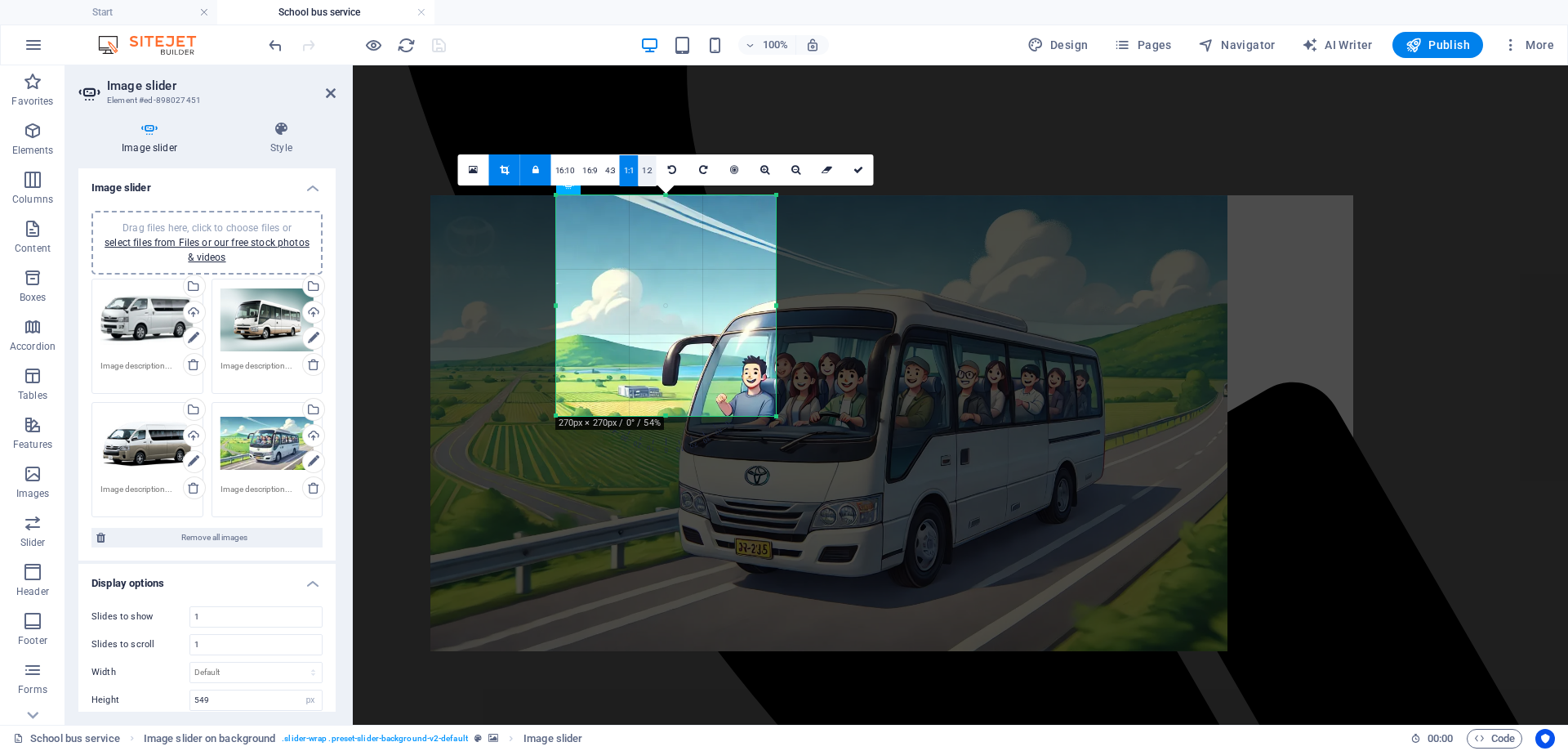
click at [639, 173] on link "1:2" at bounding box center [647, 171] width 19 height 31
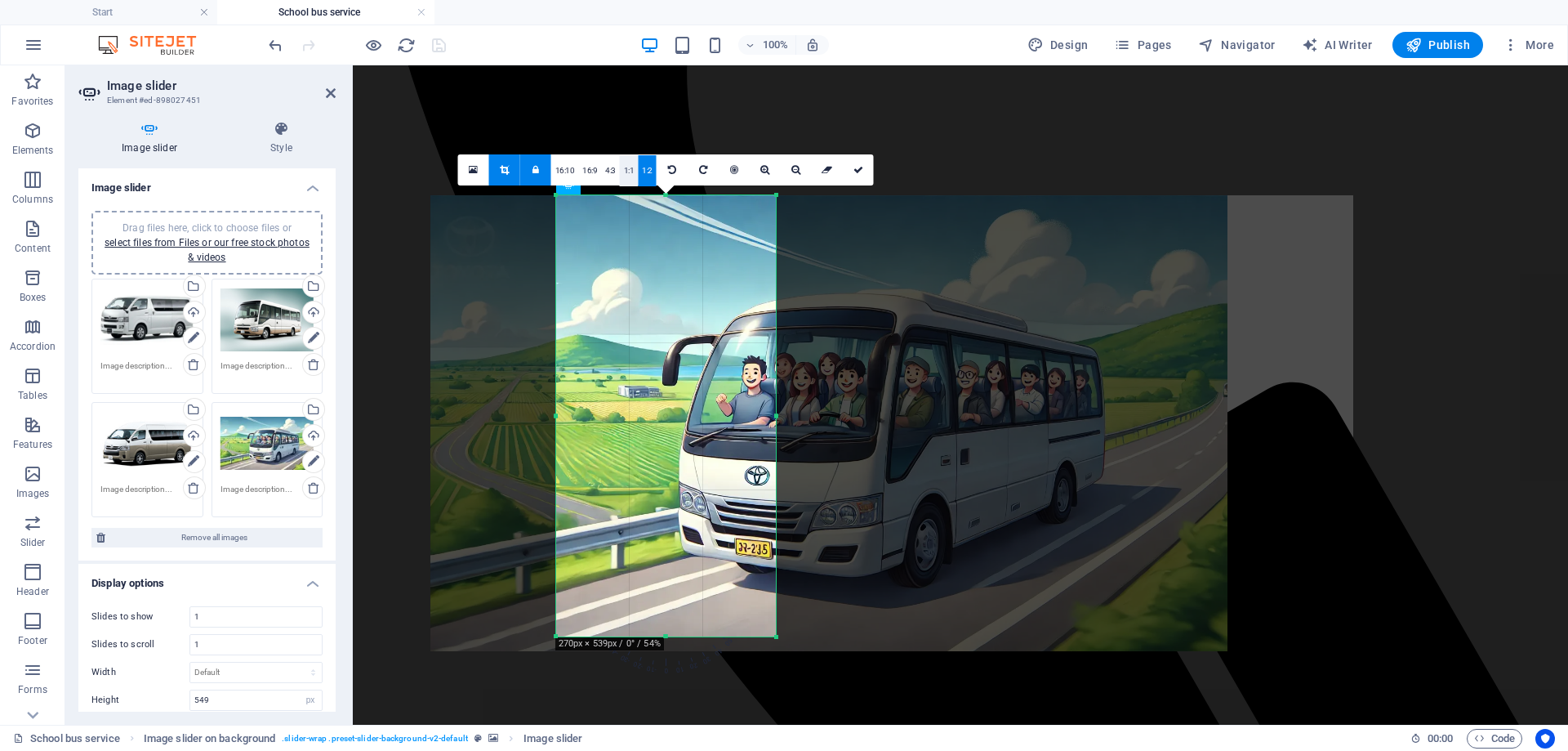
click at [622, 175] on link "1:1" at bounding box center [629, 171] width 19 height 31
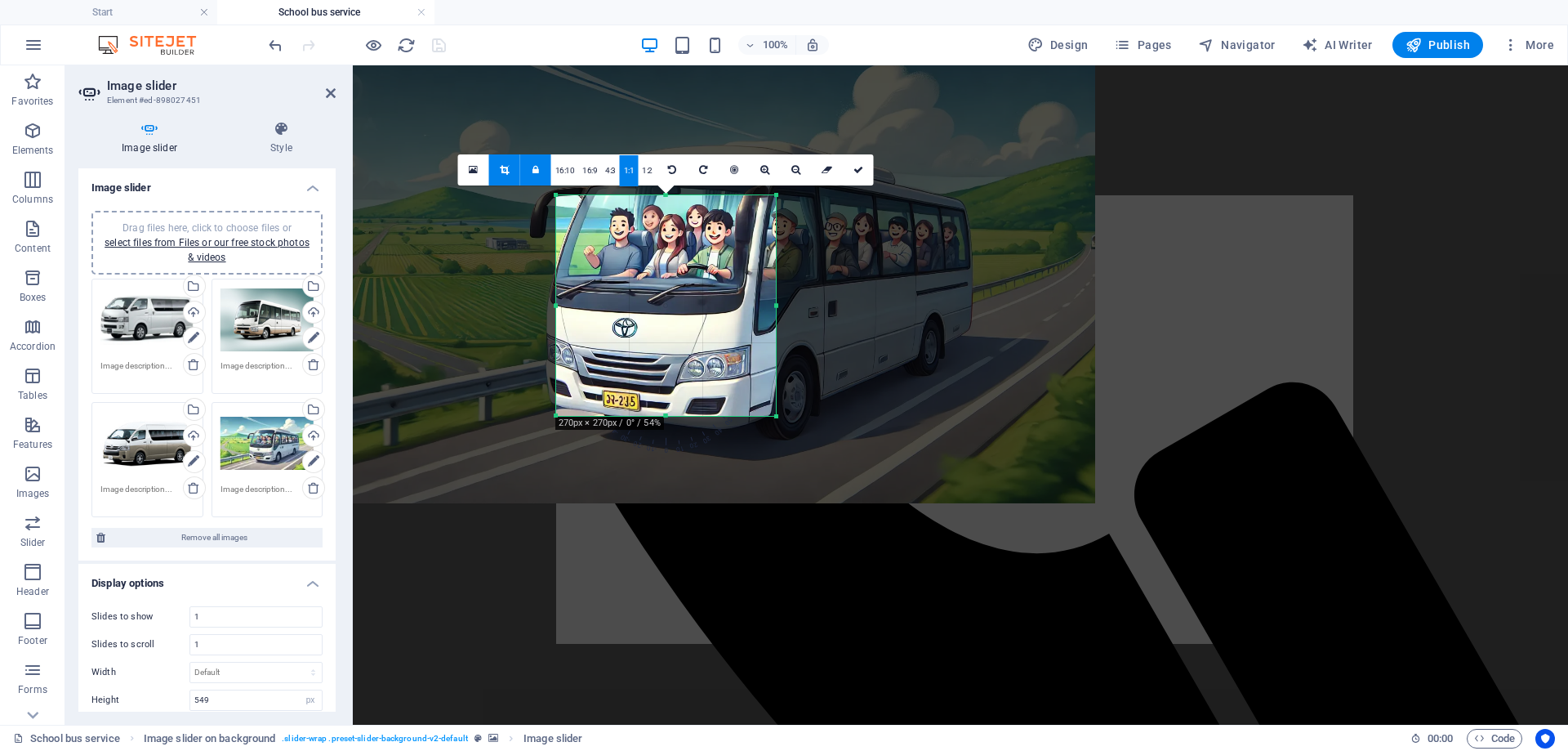
drag, startPoint x: 705, startPoint y: 335, endPoint x: 573, endPoint y: 187, distance: 198.3
click at [573, 187] on div at bounding box center [696, 275] width 797 height 456
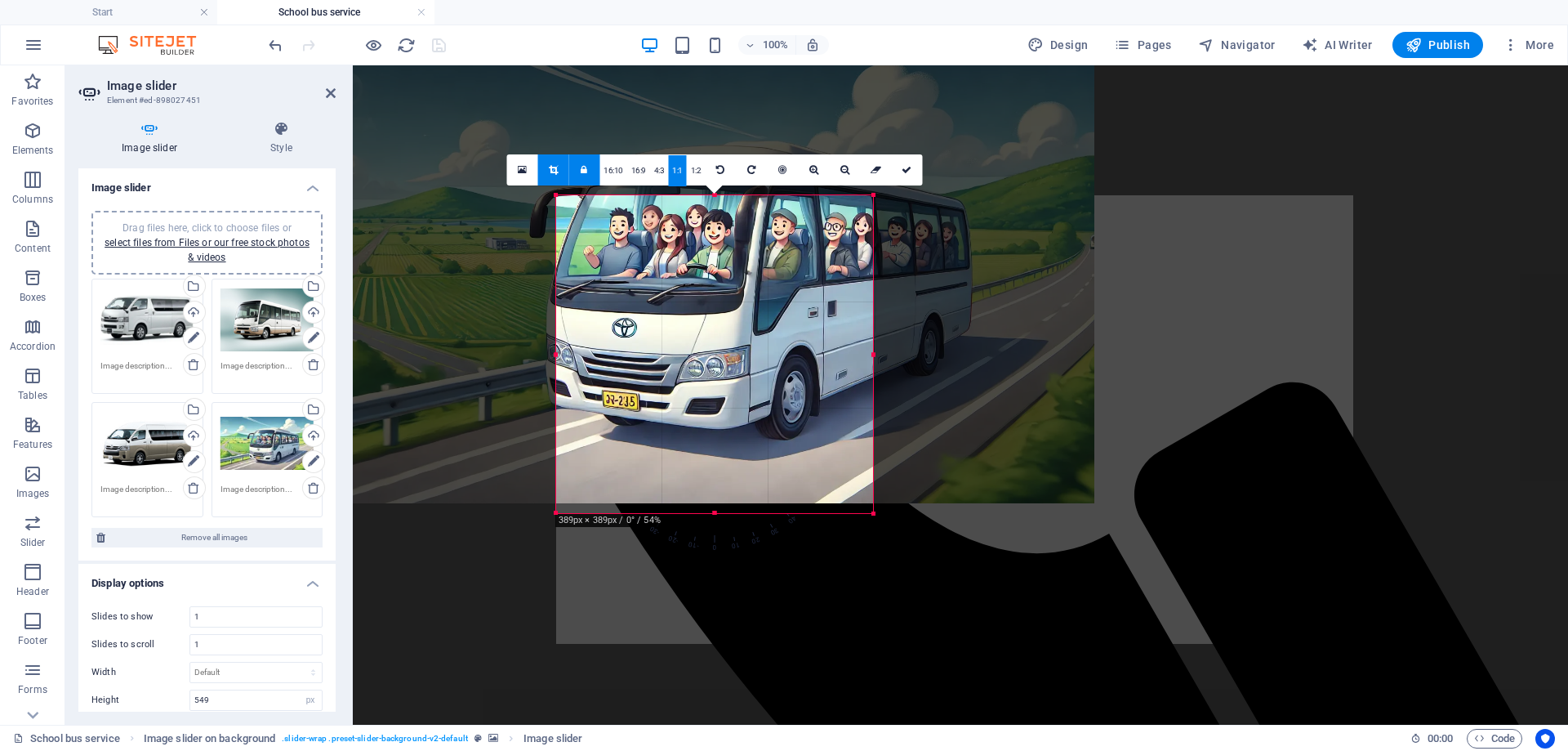
drag, startPoint x: 775, startPoint y: 416, endPoint x: 853, endPoint y: 448, distance: 84.3
click at [872, 463] on div "180 170 160 150 140 130 120 110 100 90 80 70 60 50 40 30 20 10 0 -10 -20 -30 -4…" at bounding box center [715, 354] width 318 height 318
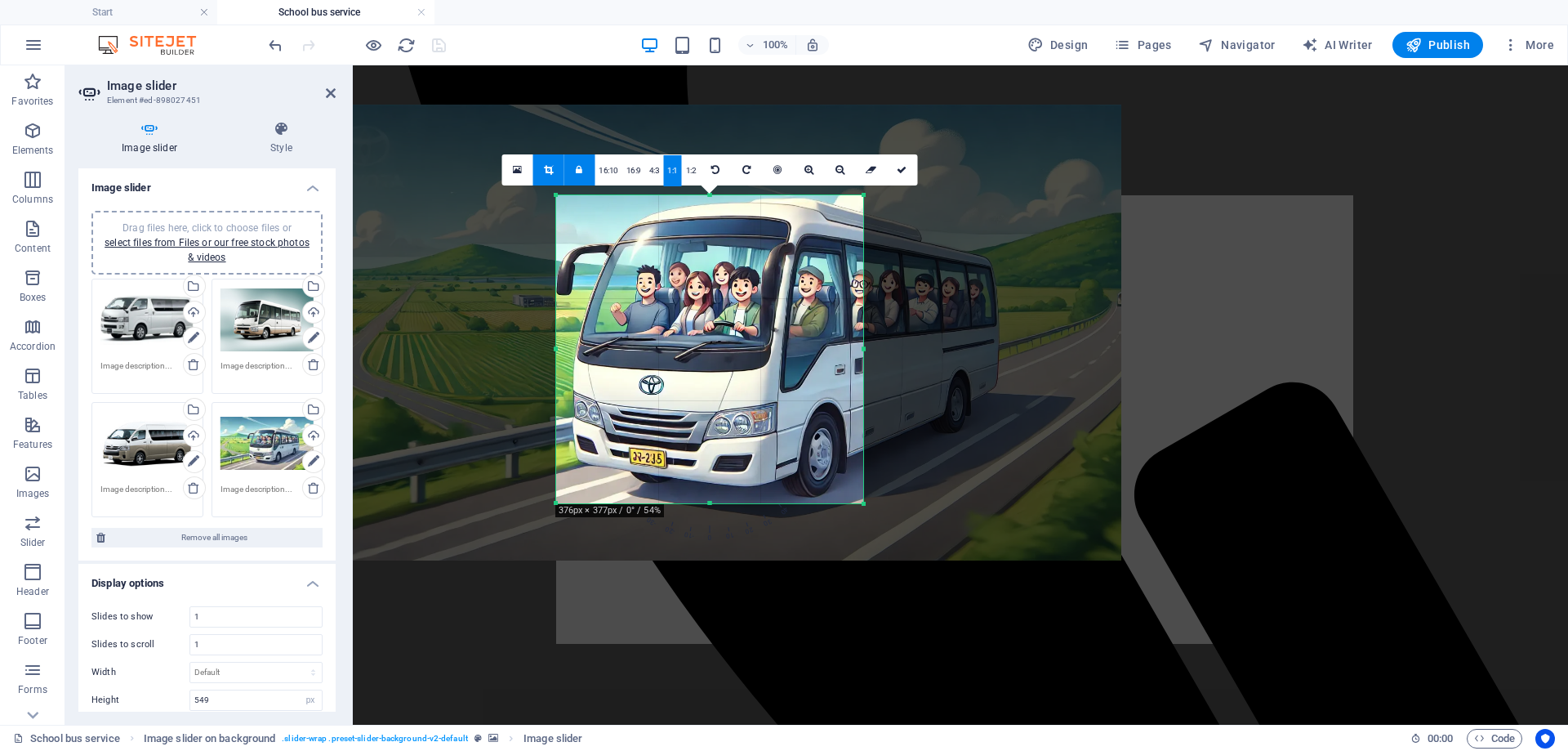
drag, startPoint x: 815, startPoint y: 390, endPoint x: 842, endPoint y: 447, distance: 63.1
click at [842, 447] on div at bounding box center [723, 332] width 796 height 455
click at [887, 168] on link at bounding box center [902, 170] width 31 height 31
type input "377"
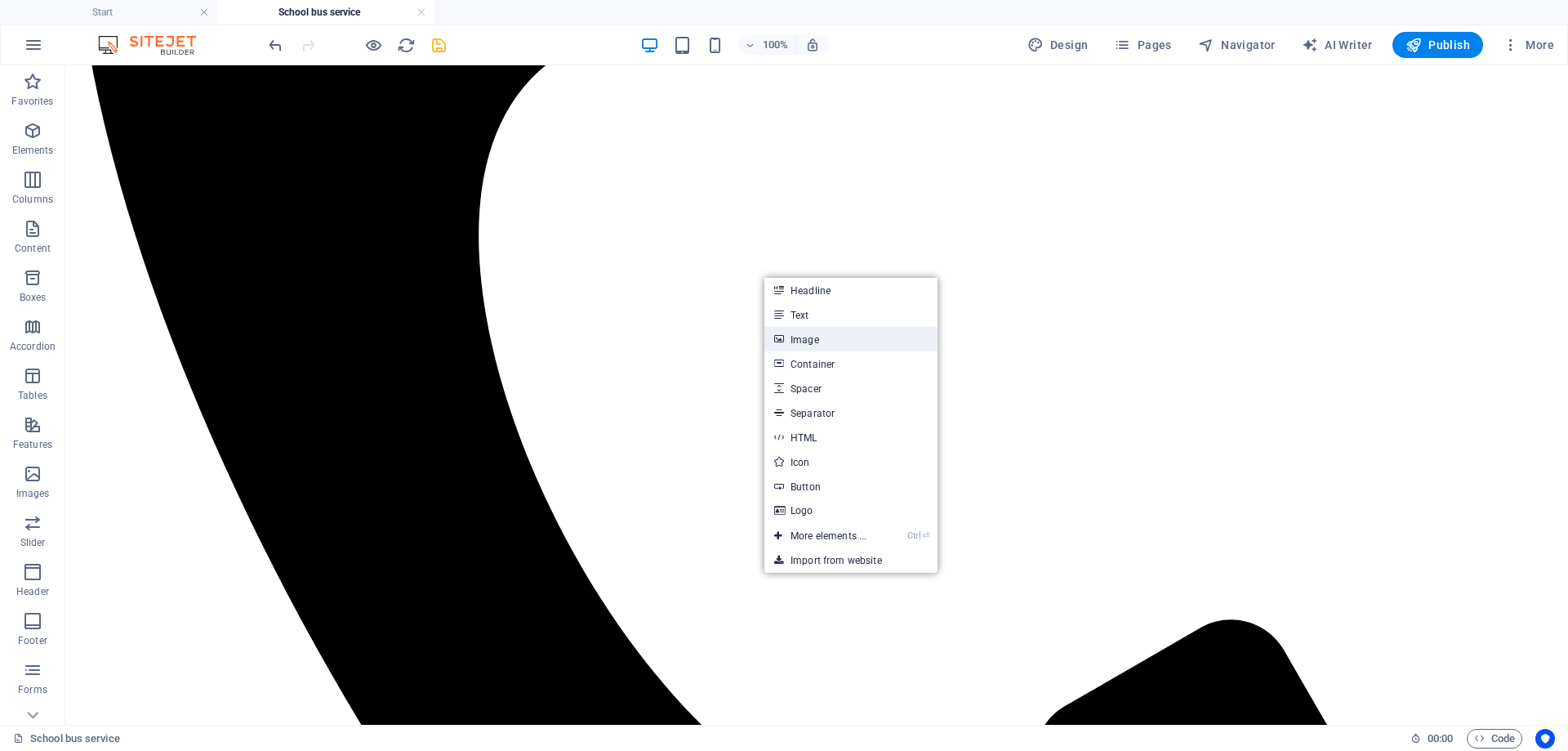
click at [806, 346] on link "Image" at bounding box center [851, 339] width 173 height 25
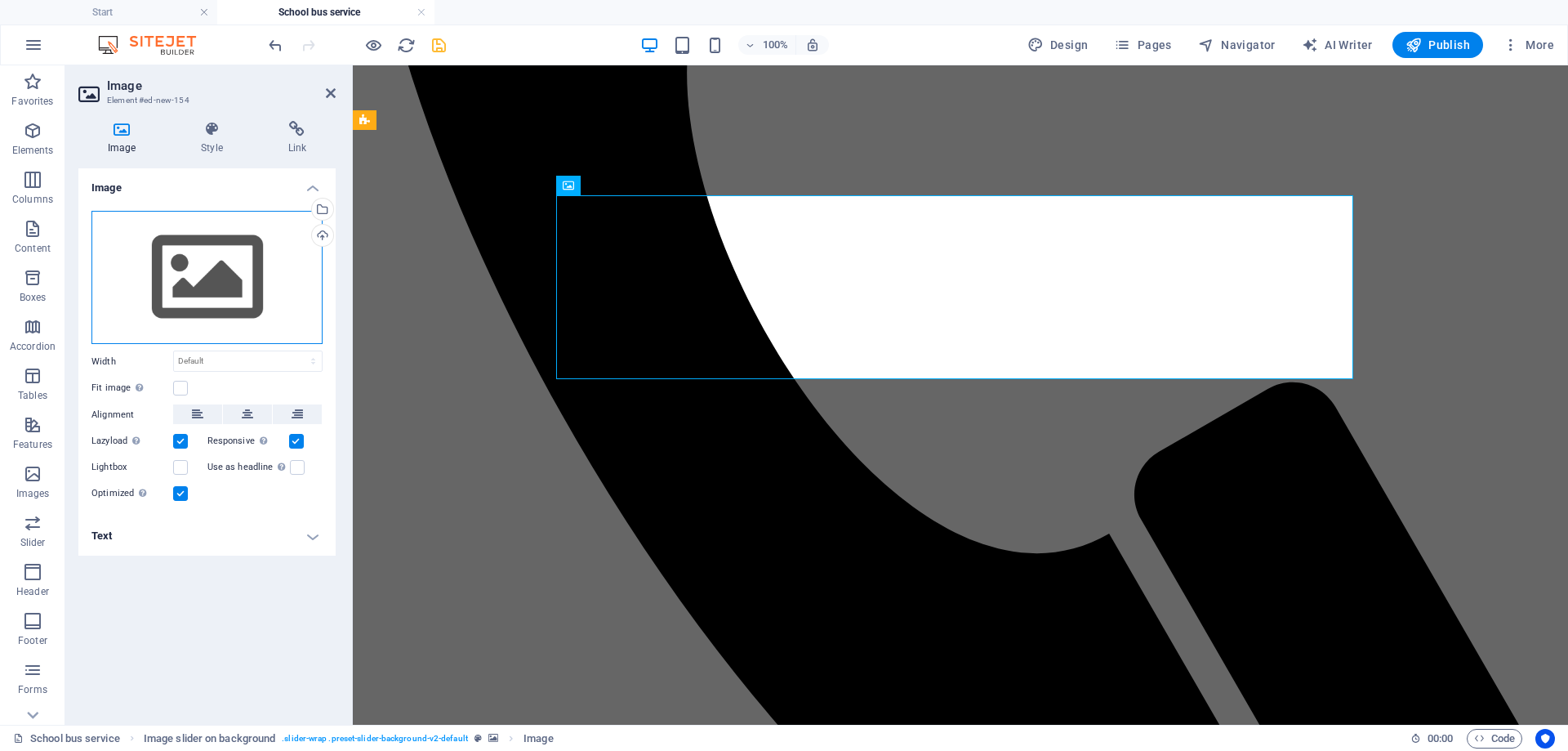
click at [211, 239] on div "Drag files here, click to choose files or select files from Files or our free s…" at bounding box center [207, 278] width 231 height 134
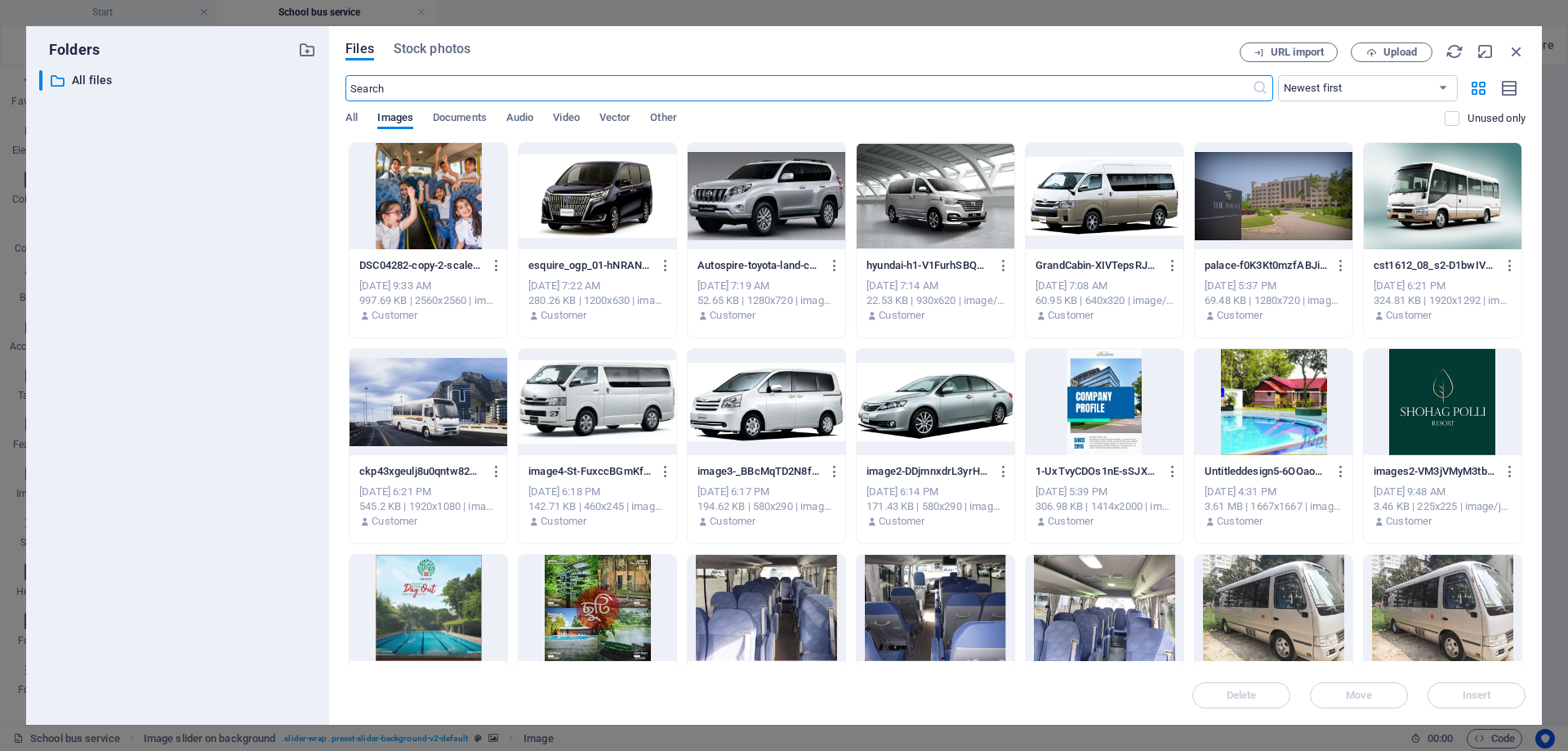
click at [1417, 221] on div at bounding box center [1443, 197] width 158 height 106
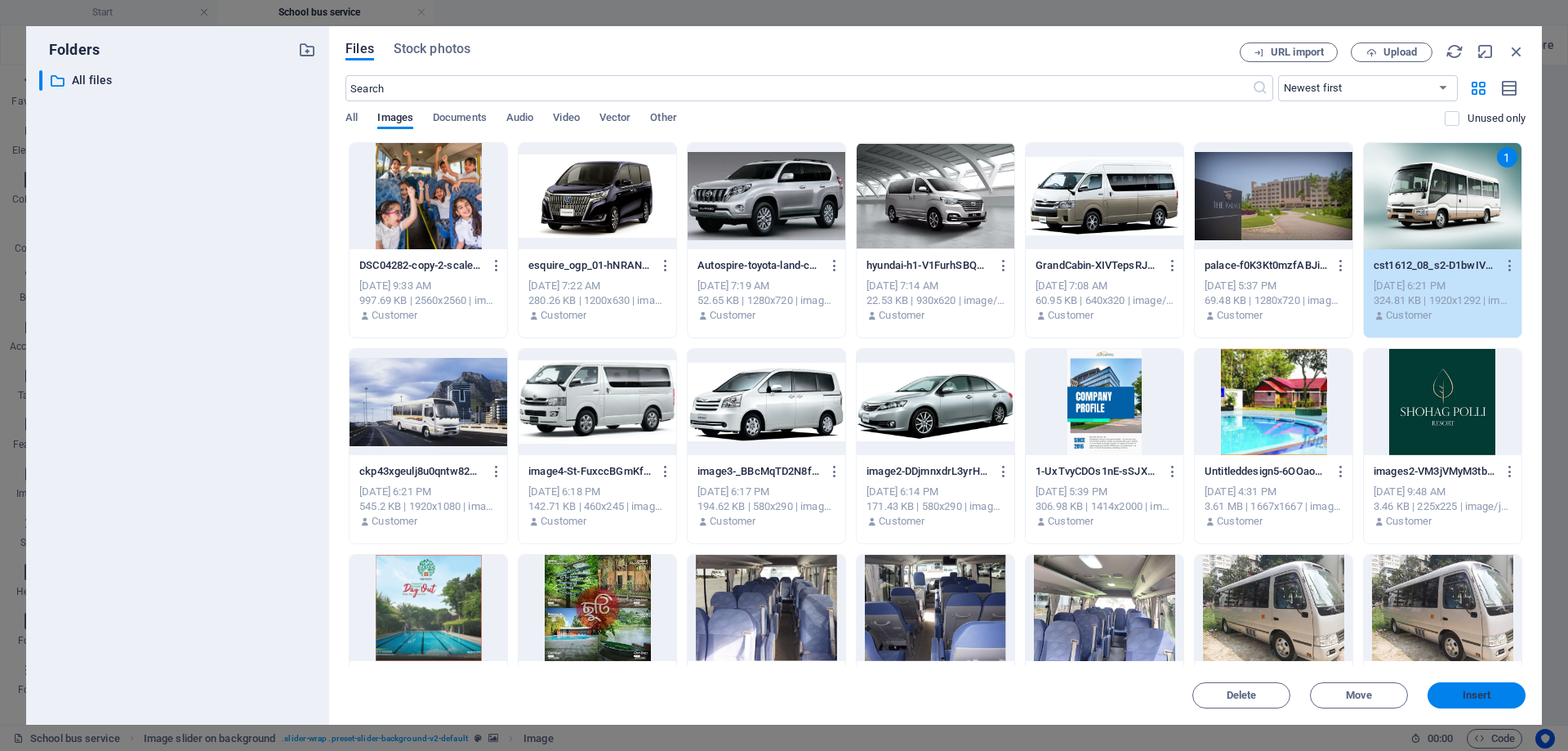
click at [1493, 693] on span "Insert" at bounding box center [1476, 694] width 85 height 9
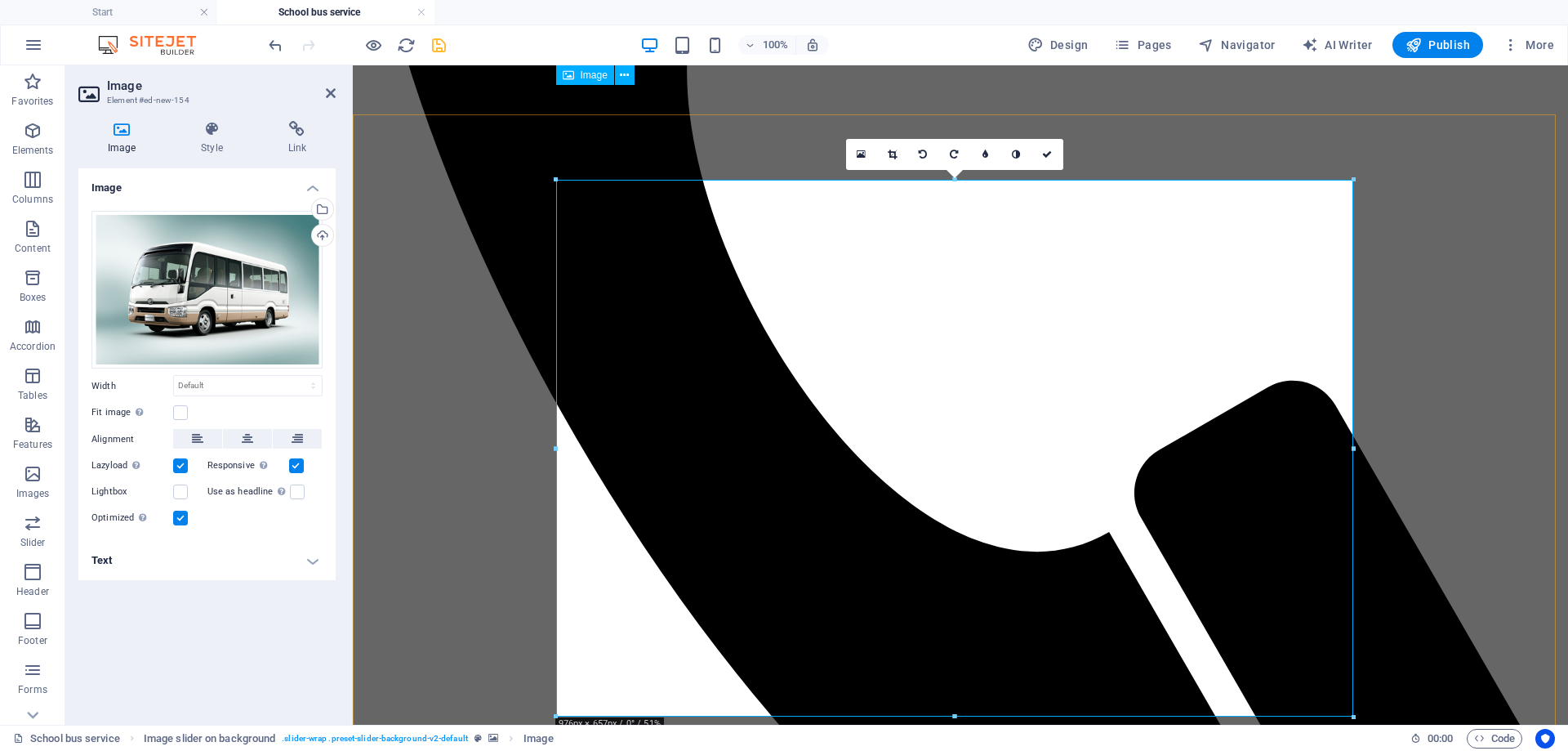
scroll to position [763, 0]
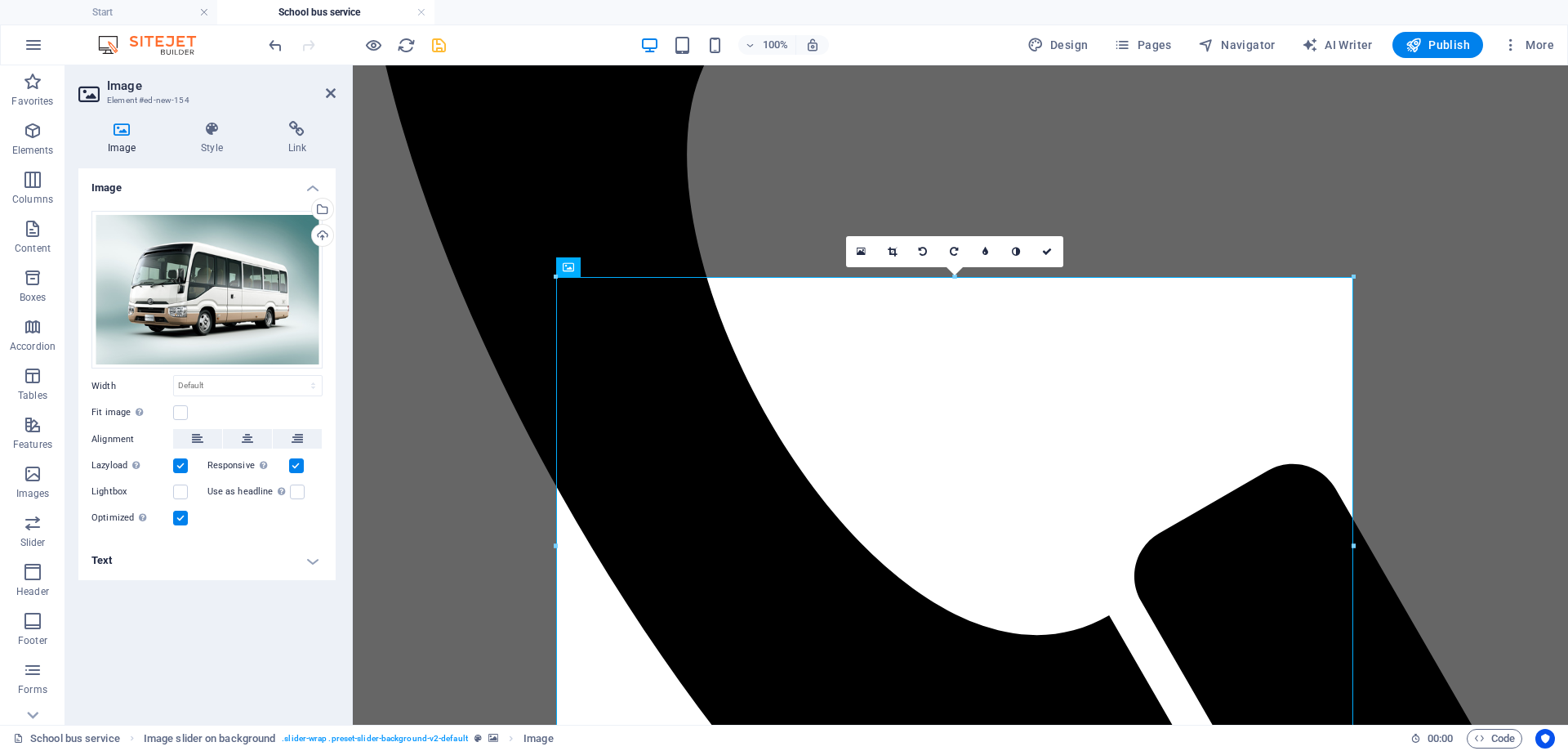
click at [731, 40] on div "100%" at bounding box center [735, 45] width 189 height 26
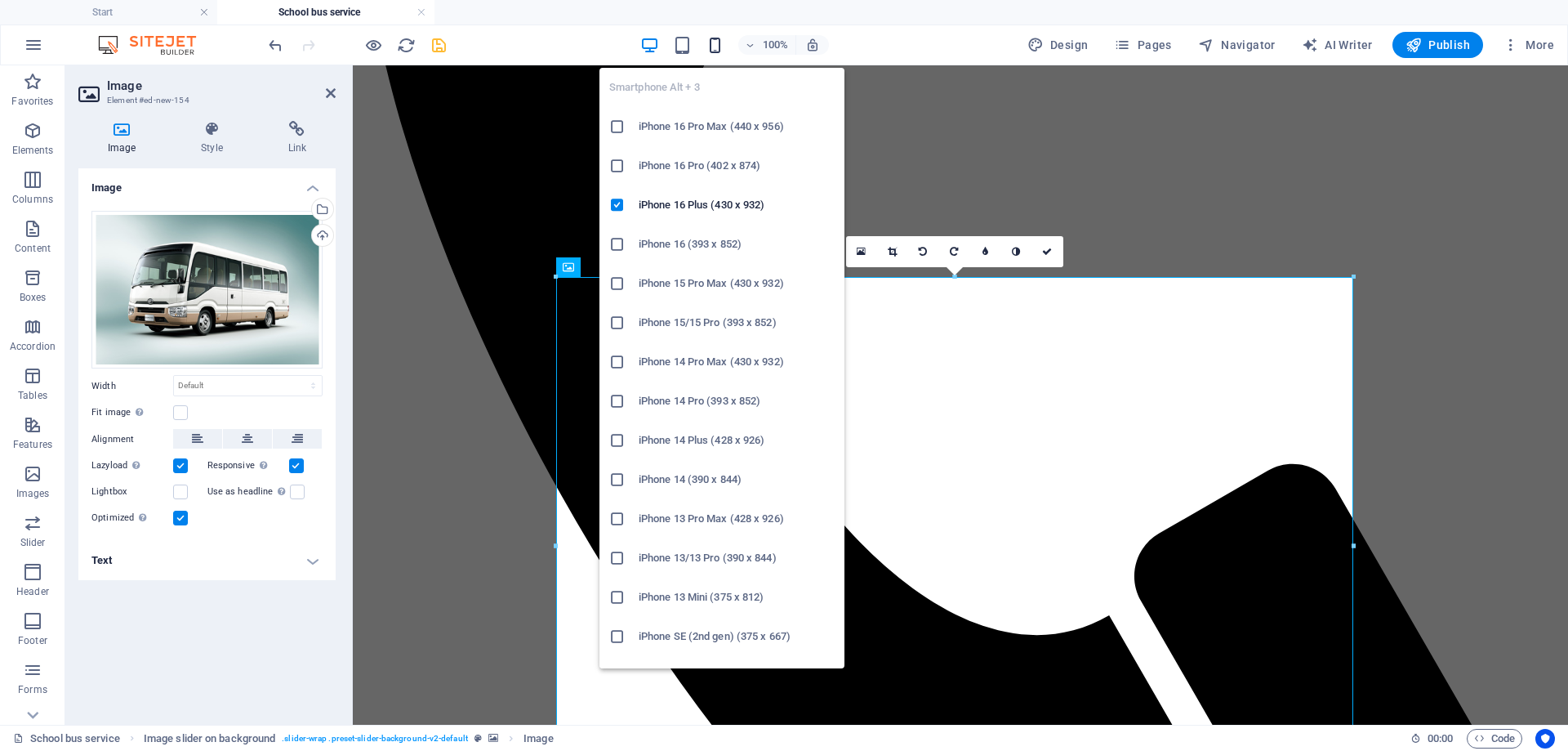
click at [717, 39] on icon "button" at bounding box center [715, 45] width 19 height 19
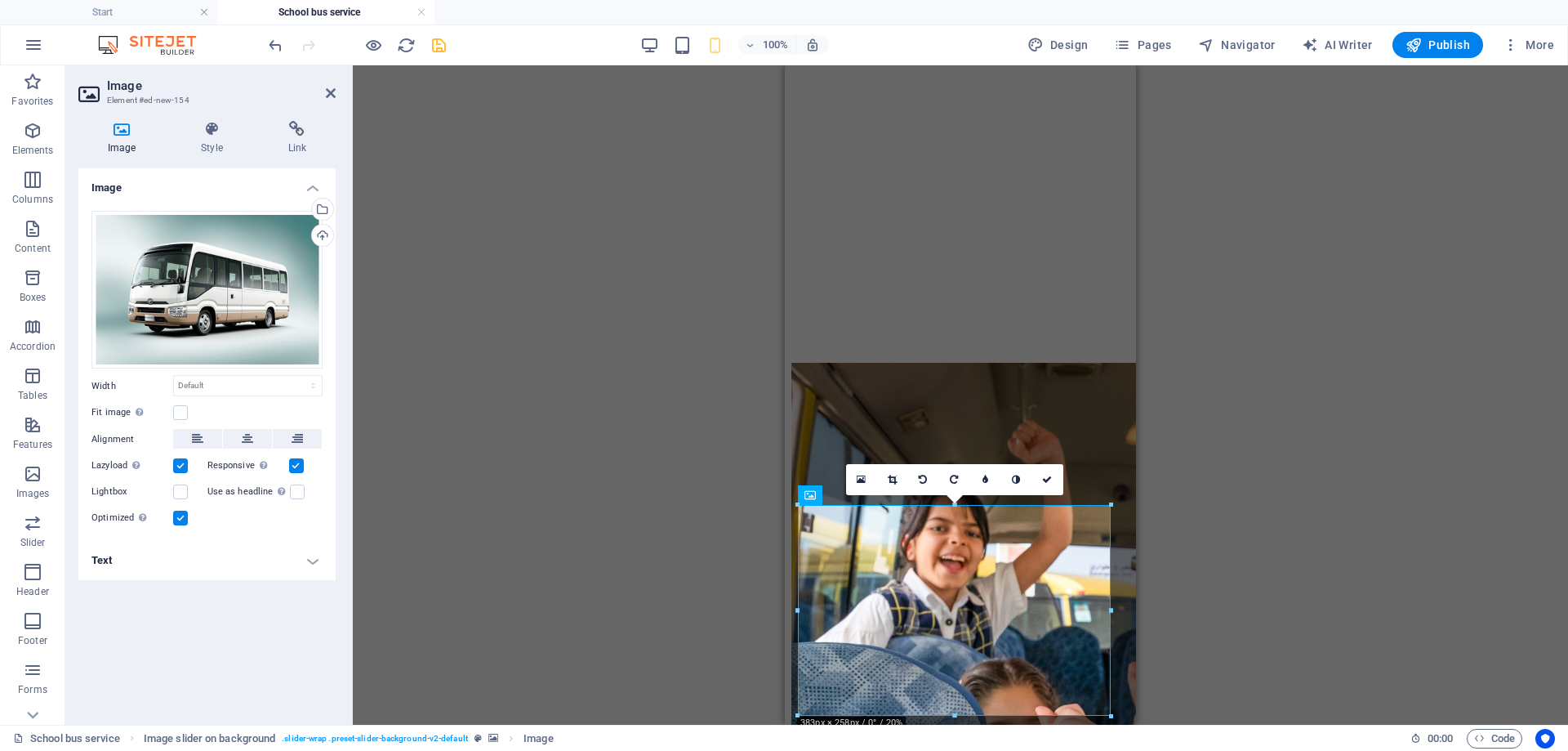
scroll to position [821, 0]
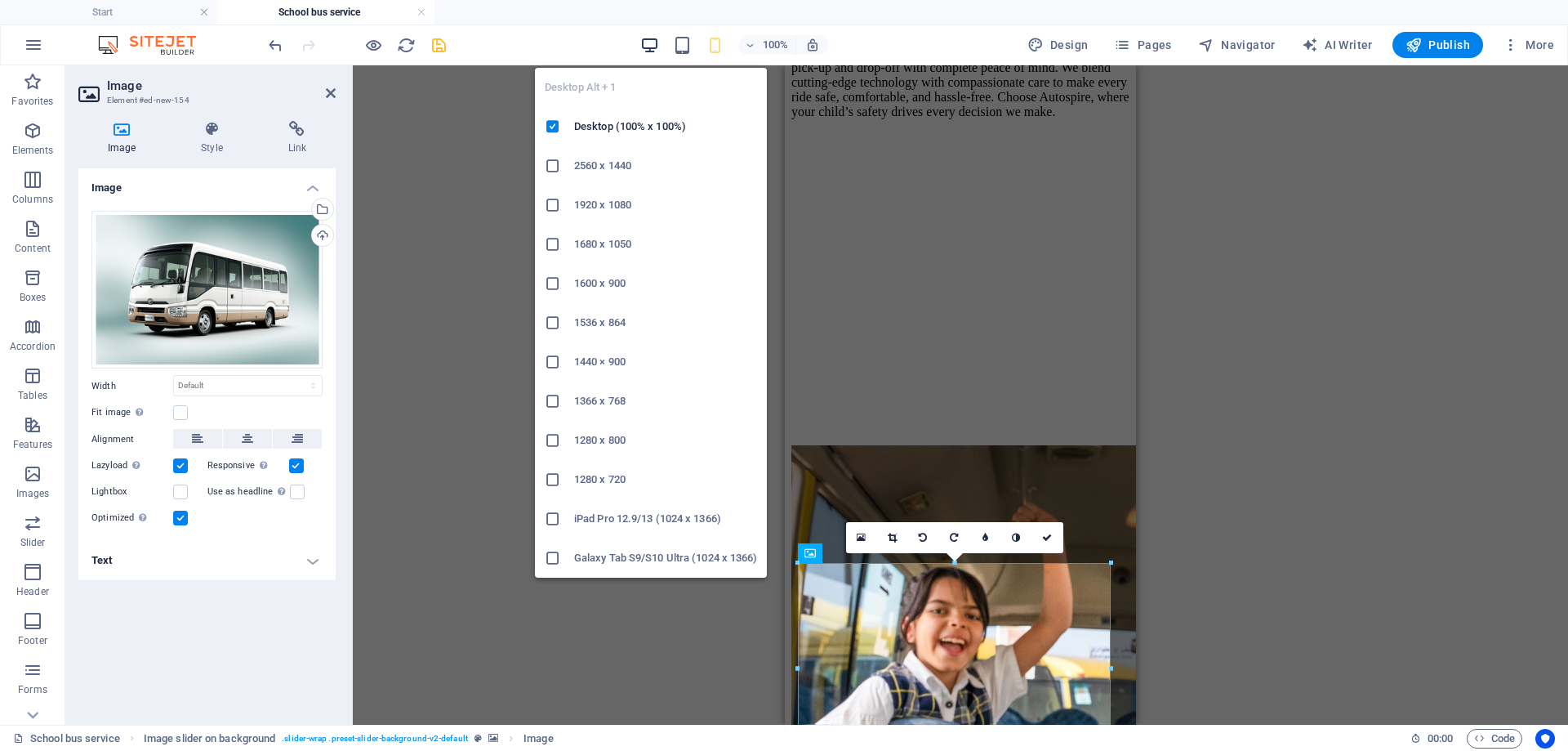
click at [657, 44] on icon "button" at bounding box center [650, 45] width 19 height 19
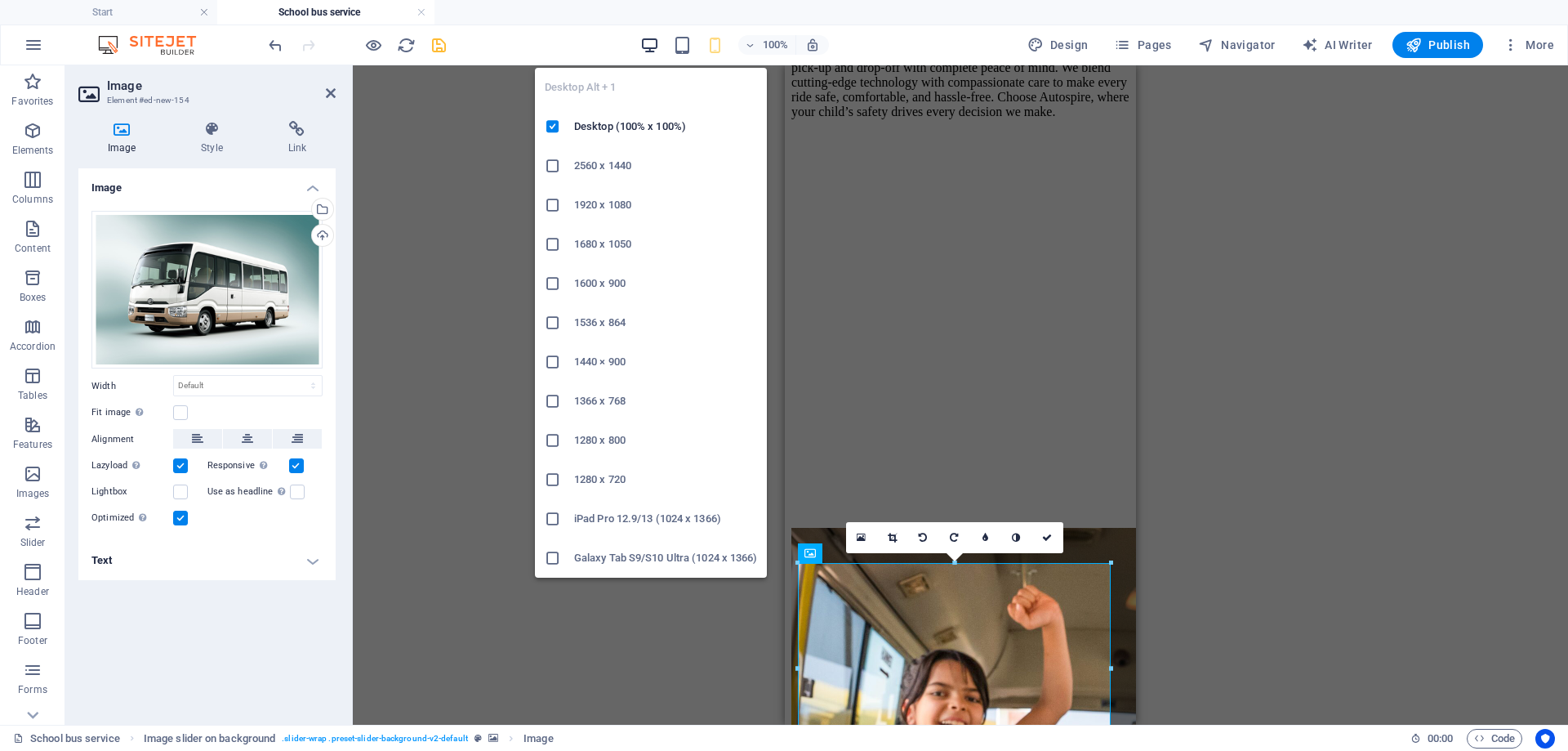
scroll to position [845, 0]
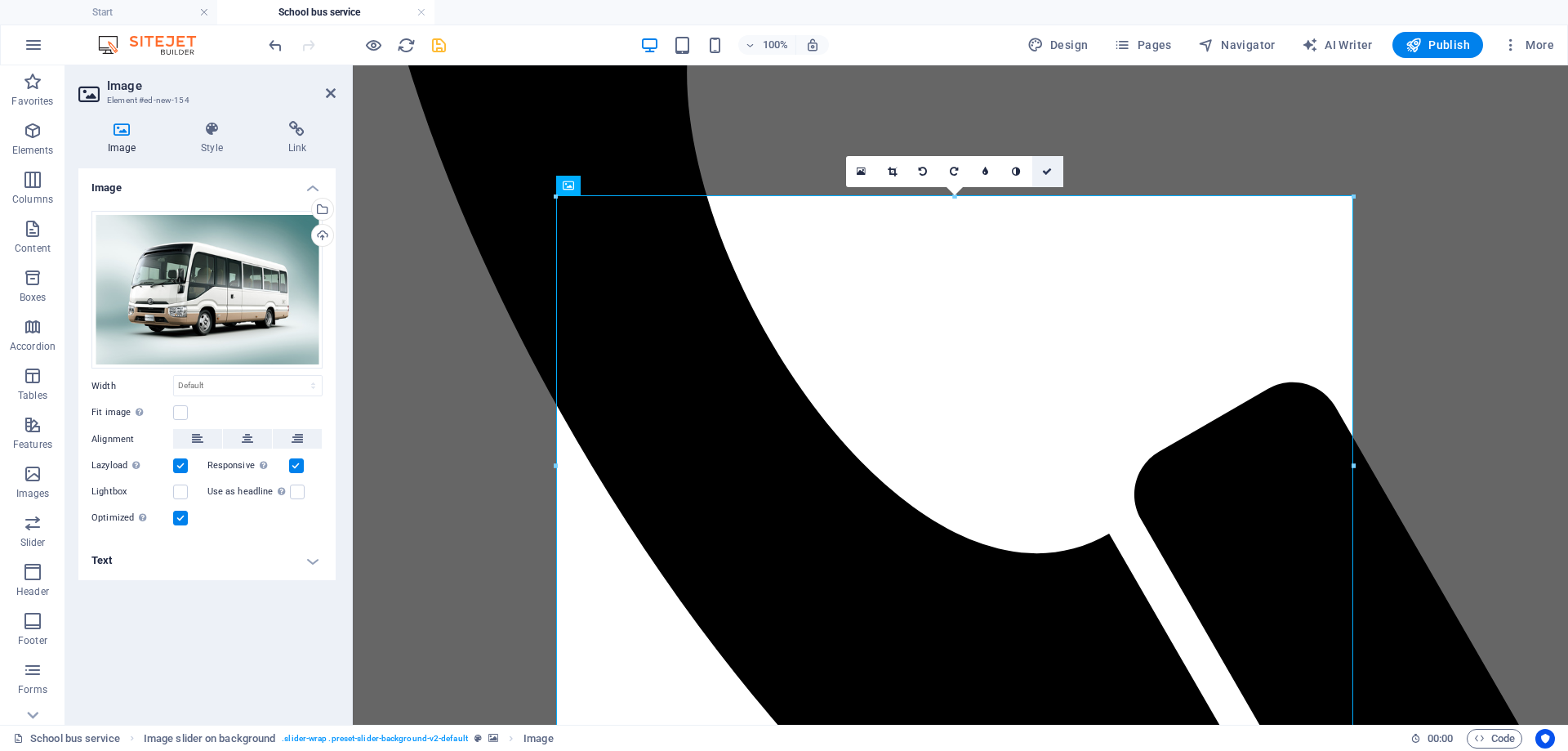
click at [1051, 170] on icon at bounding box center [1046, 171] width 9 height 9
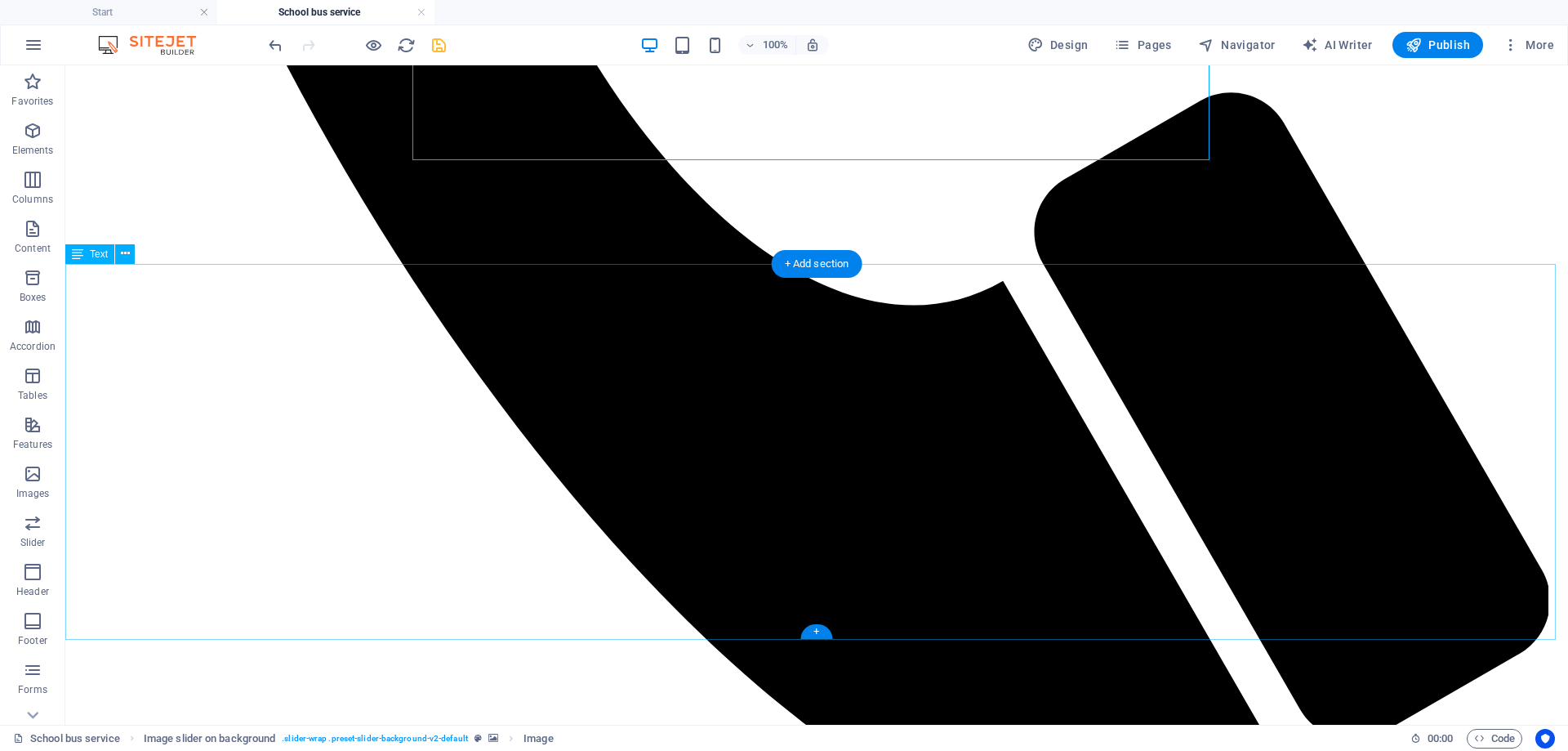
scroll to position [1335, 0]
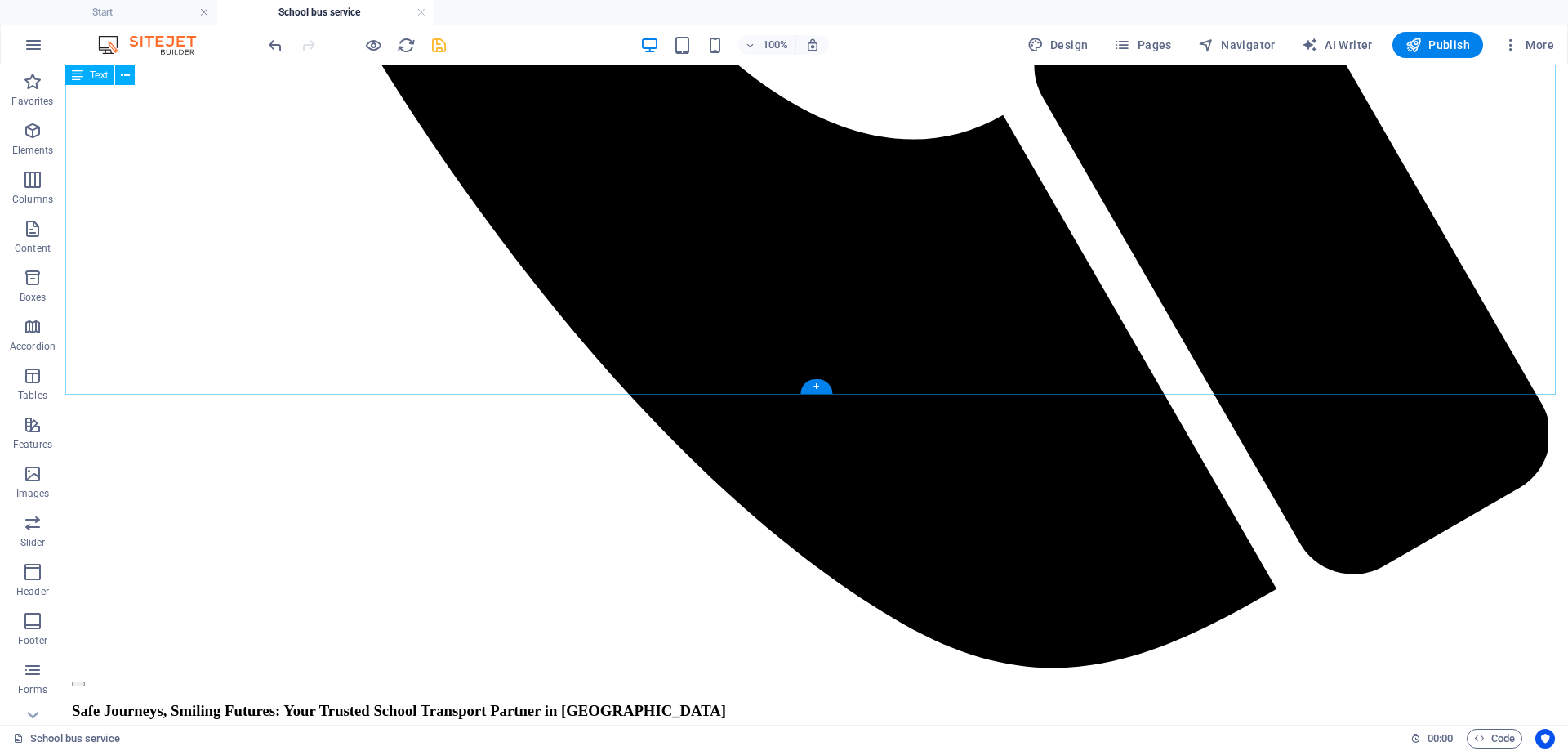
scroll to position [1416, 0]
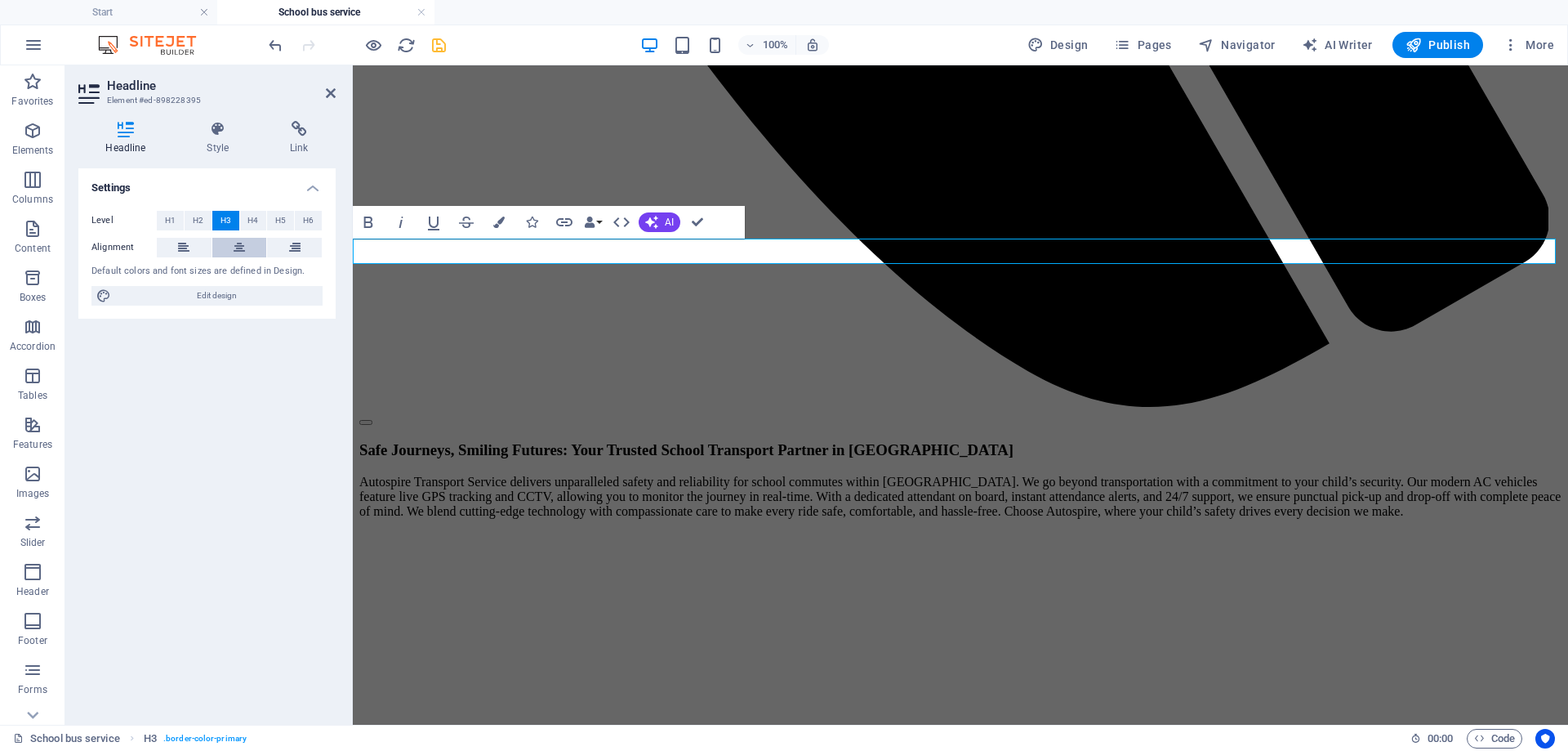
click at [246, 247] on button at bounding box center [239, 247] width 55 height 20
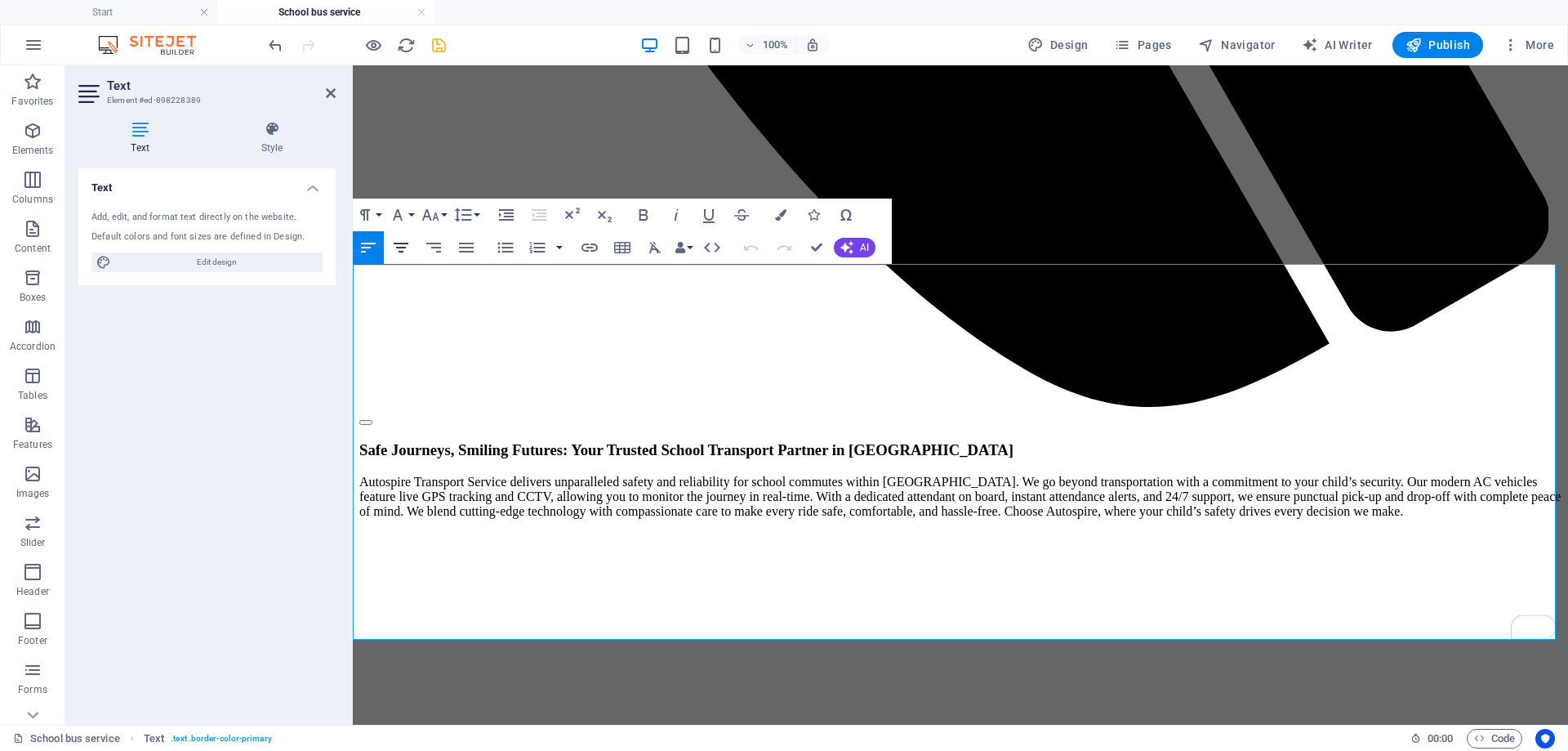
click at [406, 248] on icon "button" at bounding box center [401, 247] width 20 height 20
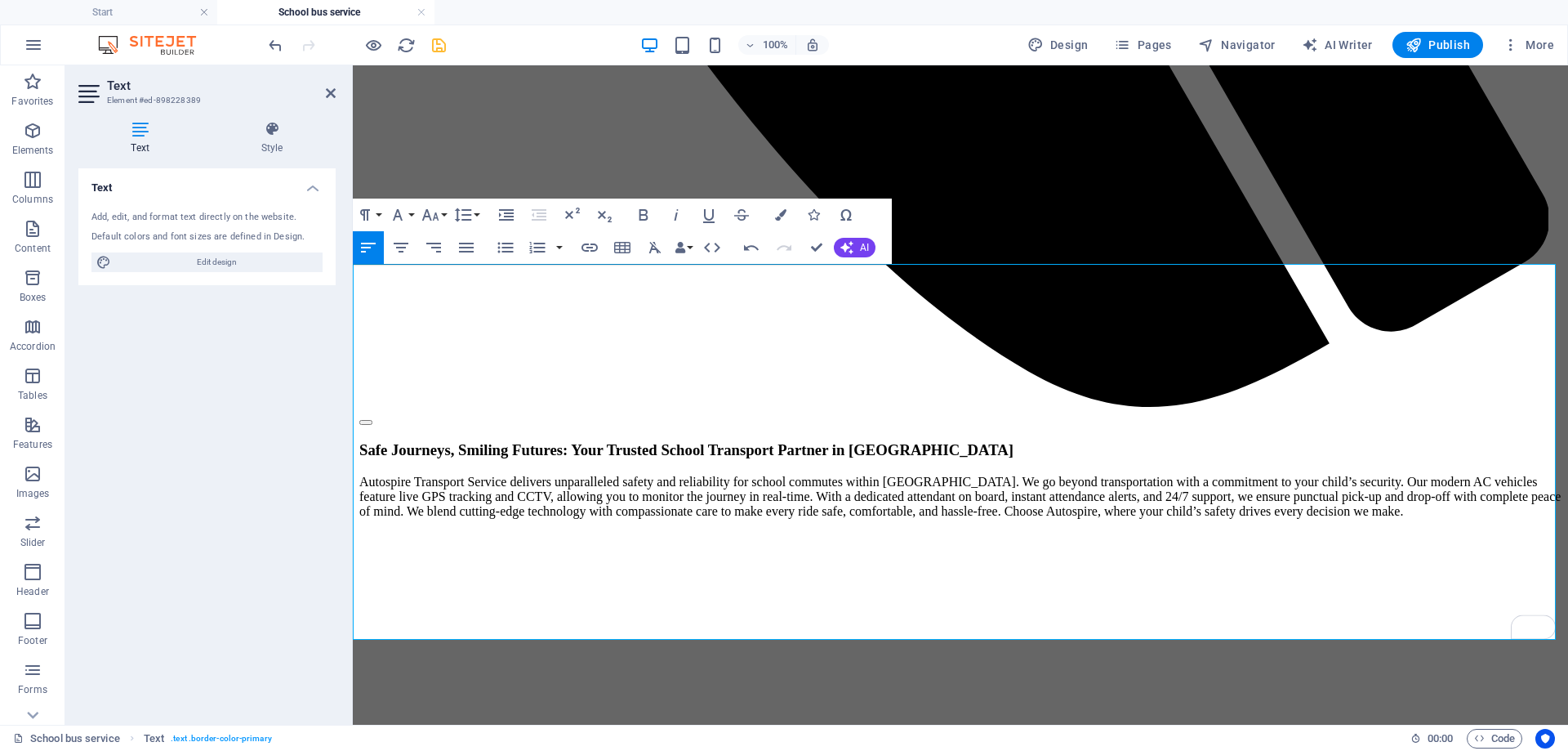
drag, startPoint x: 362, startPoint y: 281, endPoint x: 430, endPoint y: 617, distance: 342.8
click at [404, 246] on icon "button" at bounding box center [401, 247] width 15 height 9
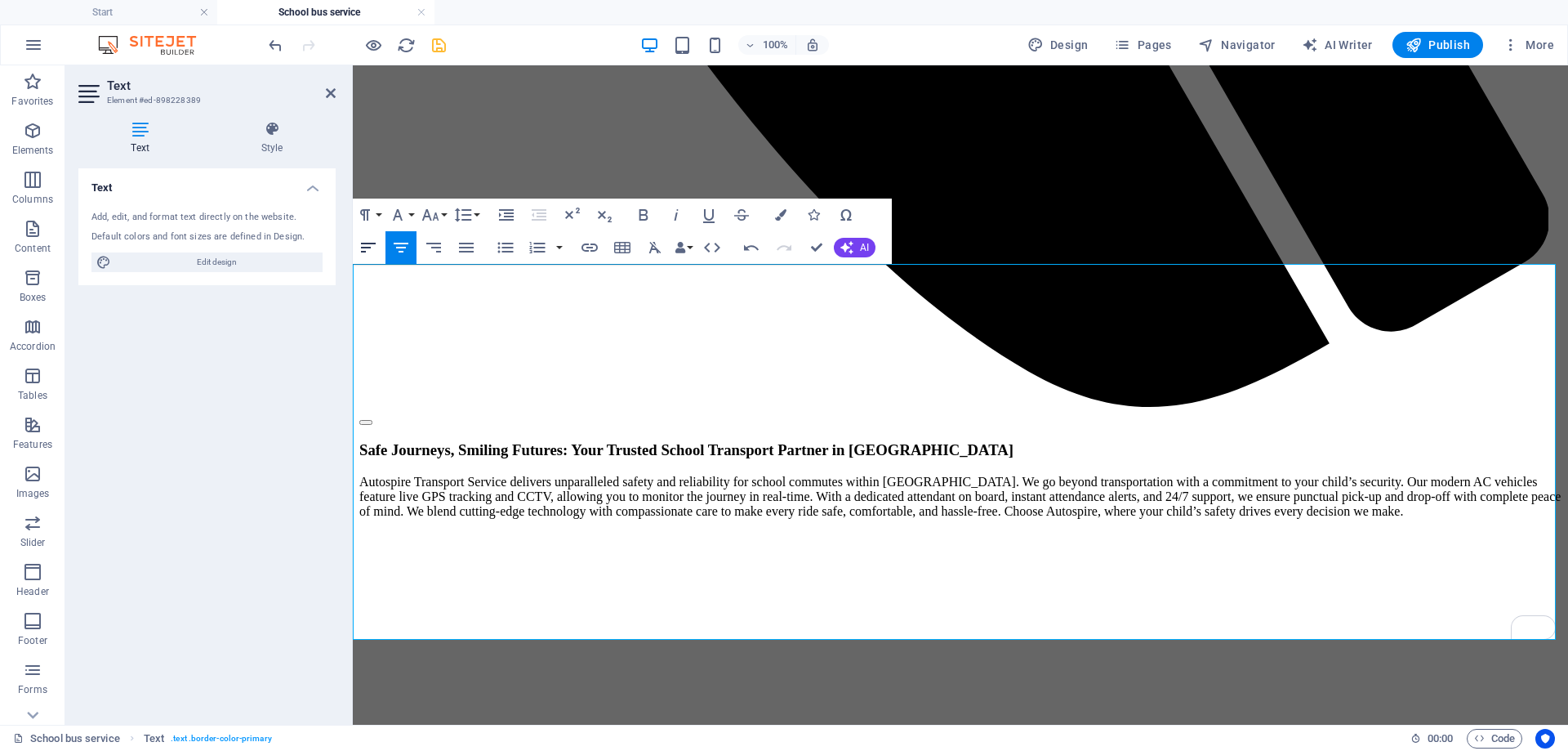
click at [367, 247] on icon "button" at bounding box center [368, 247] width 15 height 9
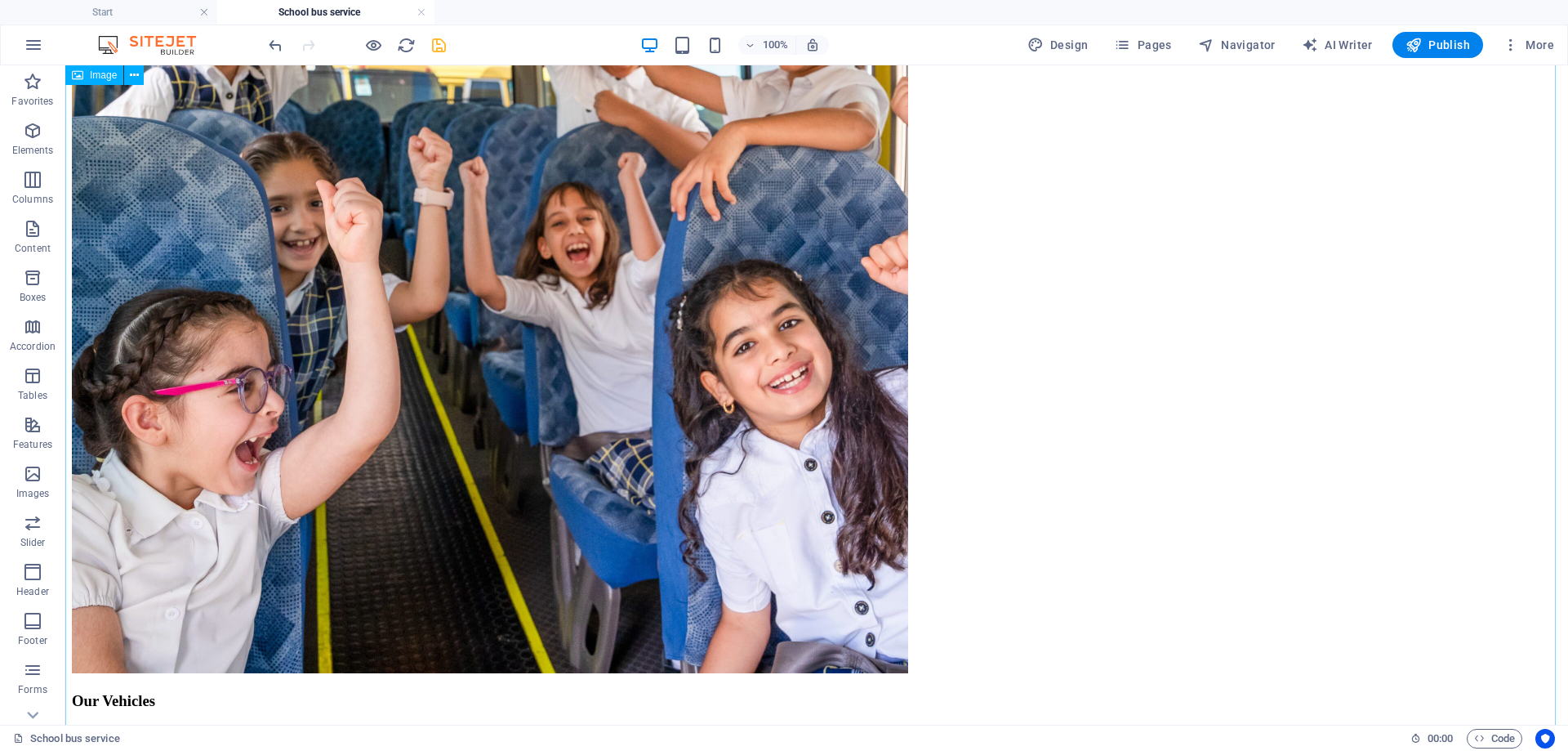
scroll to position [2886, 0]
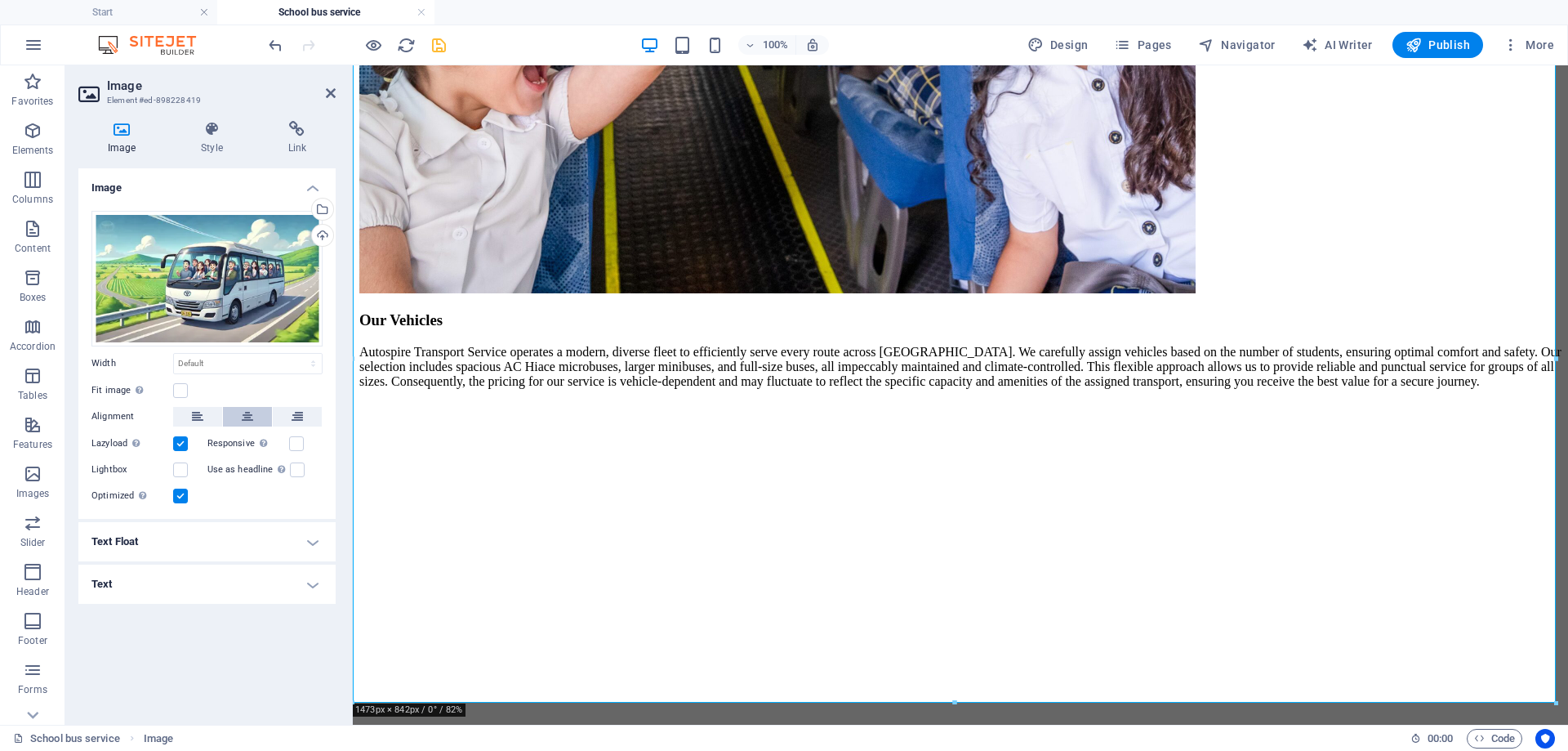
click at [252, 415] on icon at bounding box center [247, 416] width 11 height 20
click at [277, 370] on select "Default auto px rem % em vh vw" at bounding box center [248, 363] width 148 height 20
click at [174, 354] on select "Default auto px rem % em vh vw" at bounding box center [248, 363] width 148 height 20
select select "DISABLED_OPTION_VALUE"
click at [317, 185] on h4 "Image" at bounding box center [207, 183] width 257 height 29
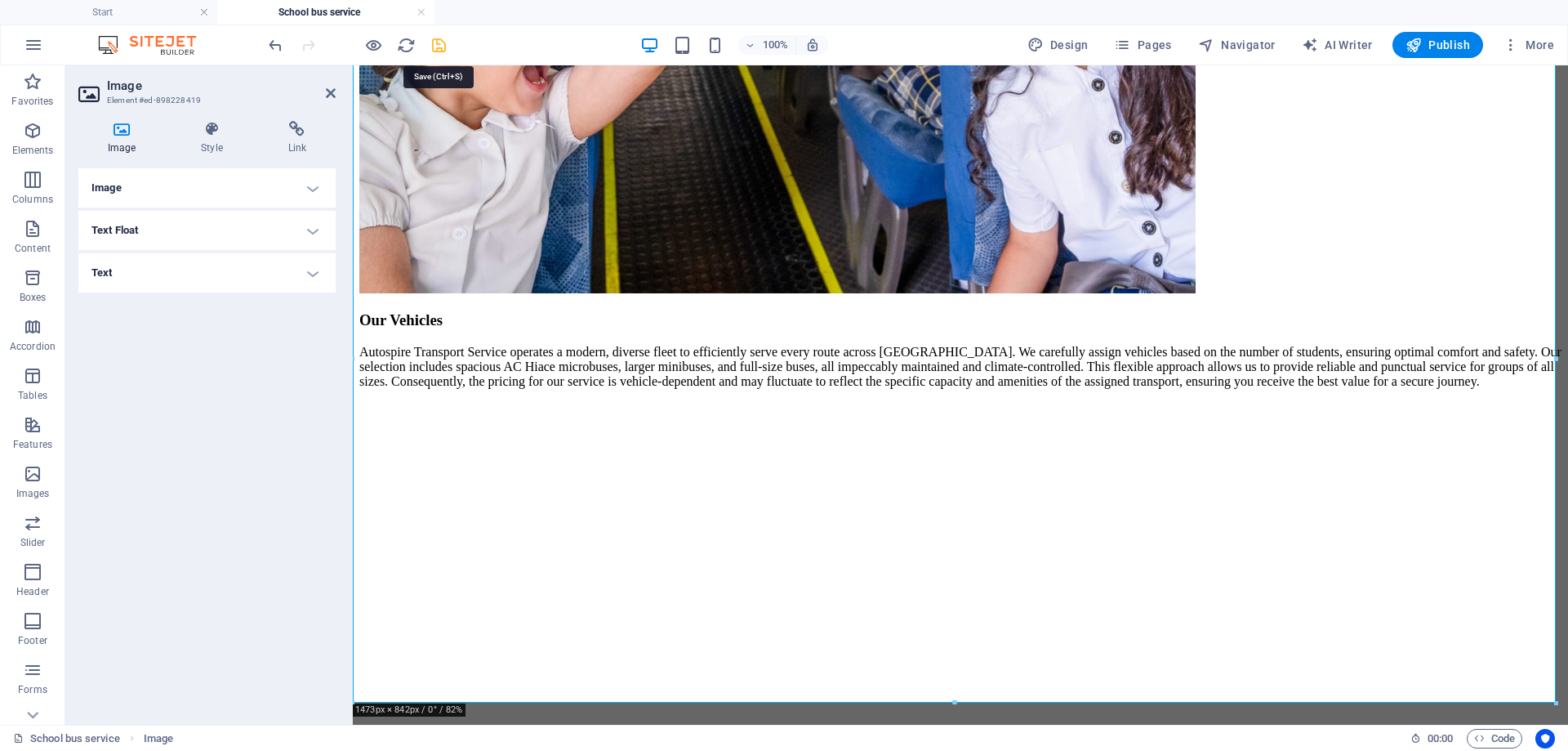
click at [435, 46] on icon "save" at bounding box center [439, 45] width 19 height 19
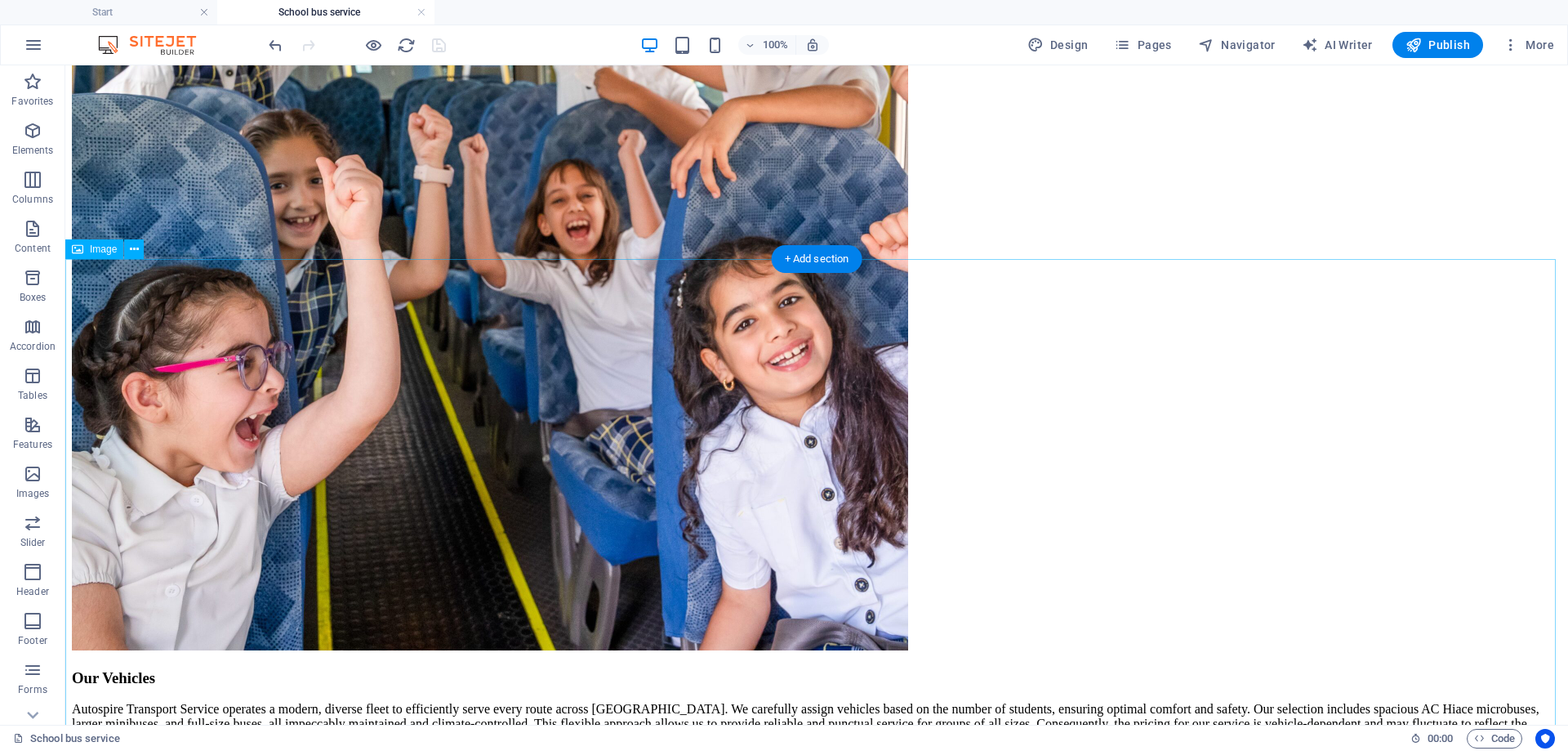
scroll to position [2945, 0]
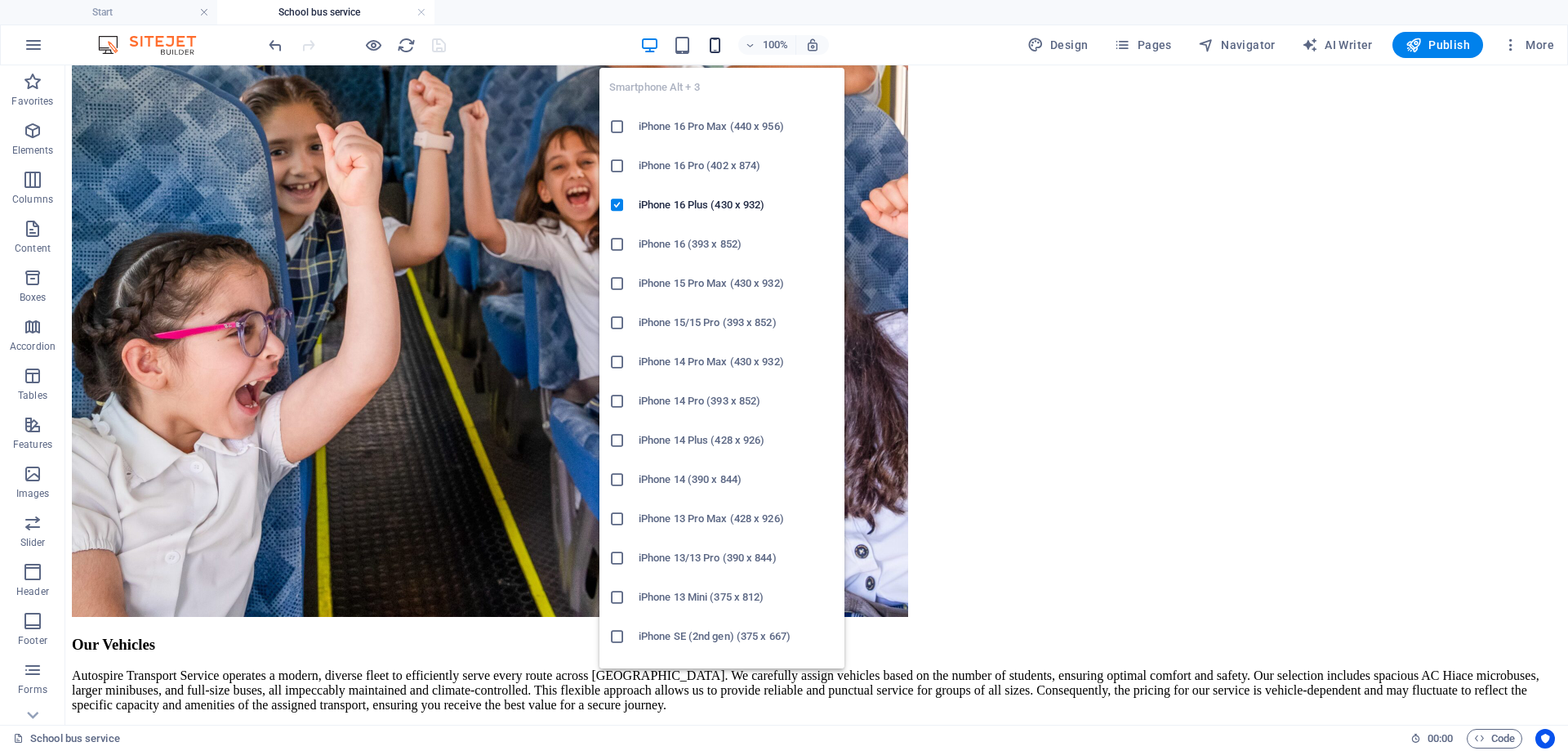
click at [712, 46] on icon "button" at bounding box center [715, 45] width 19 height 19
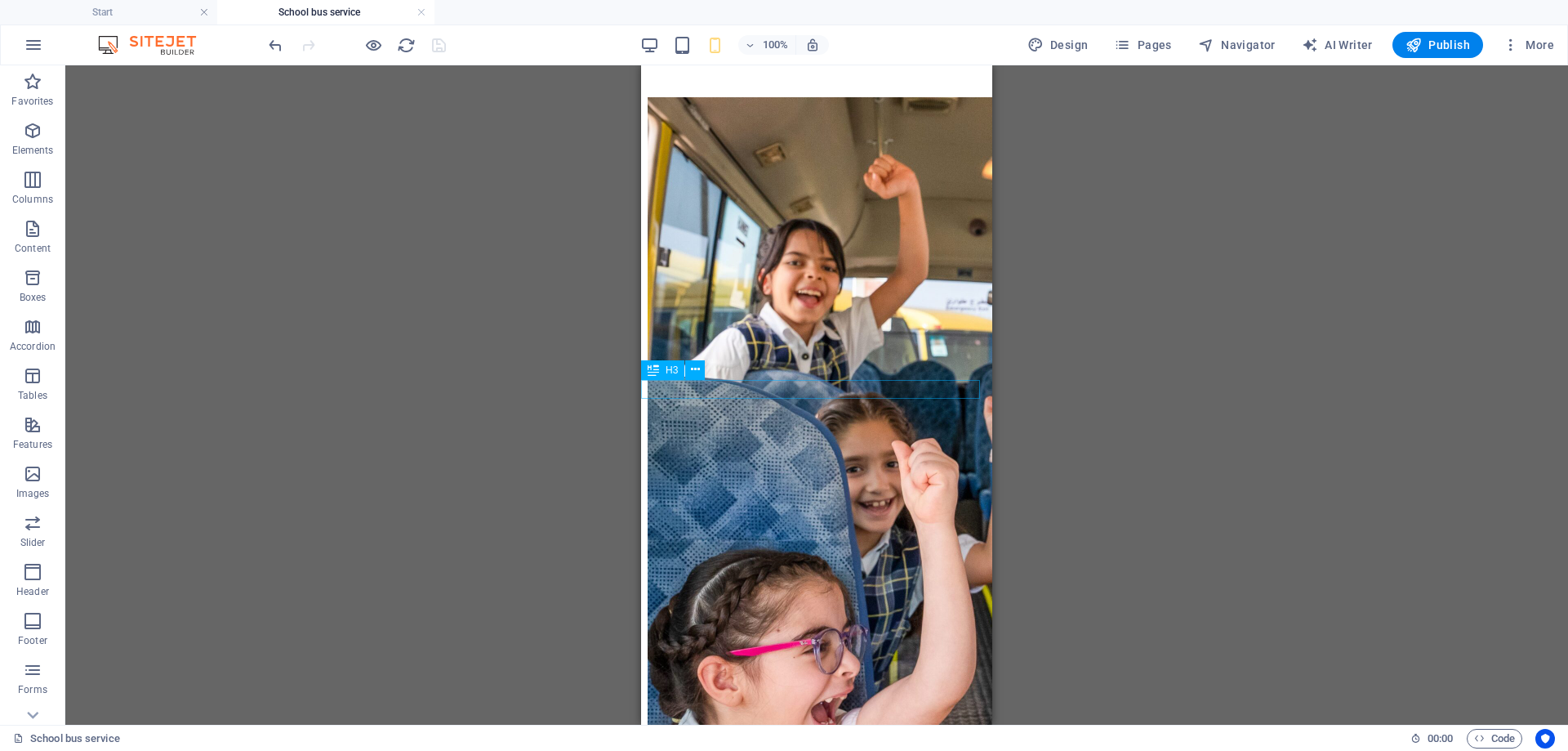
scroll to position [1160, 0]
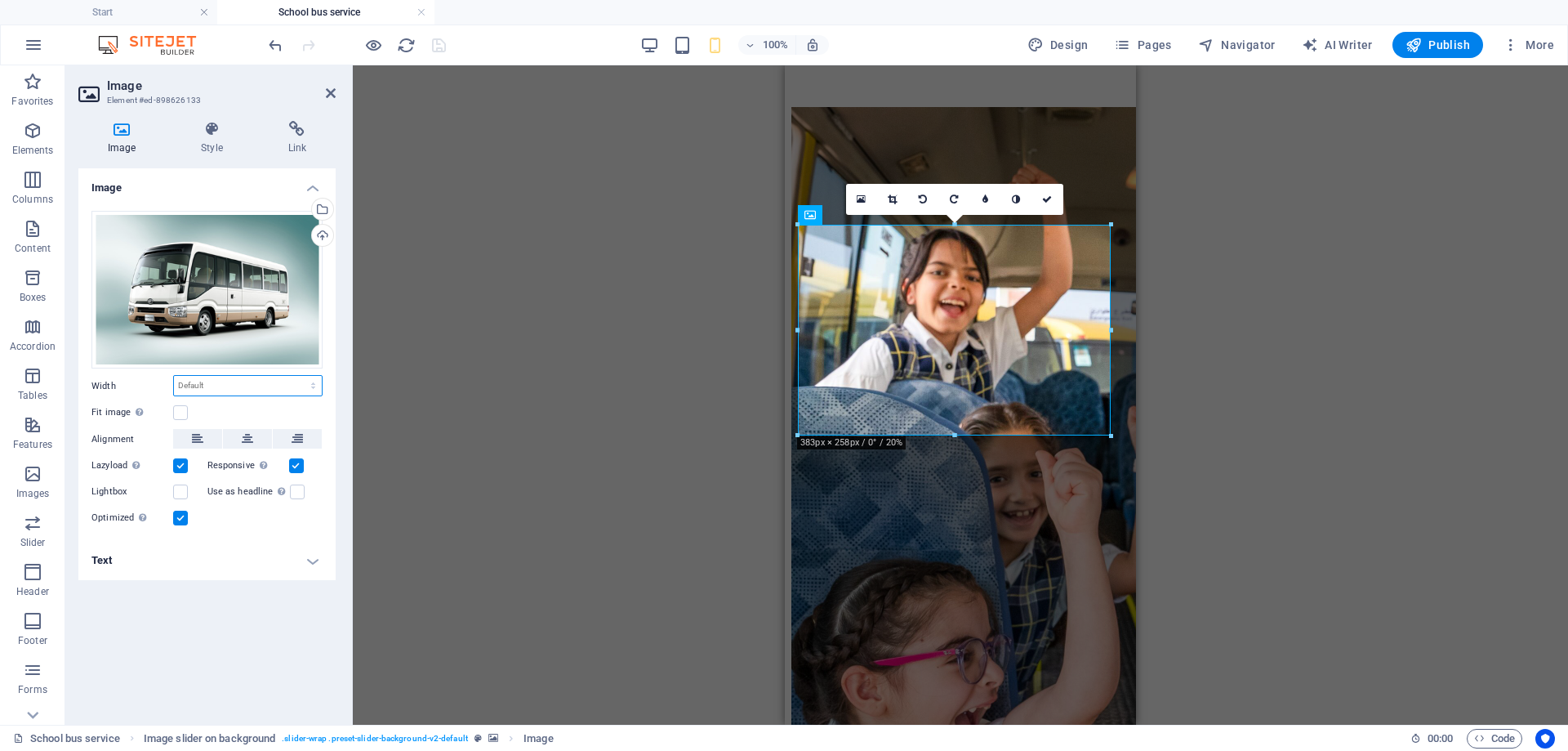
click at [231, 388] on select "Default auto px rem % em vh vw" at bounding box center [248, 385] width 148 height 20
click at [174, 376] on select "Default auto px rem % em vh vw" at bounding box center [248, 385] width 148 height 20
select select "DISABLED_OPTION_VALUE"
click at [245, 432] on icon at bounding box center [247, 439] width 11 height 20
click at [295, 563] on h4 "Text" at bounding box center [207, 560] width 257 height 39
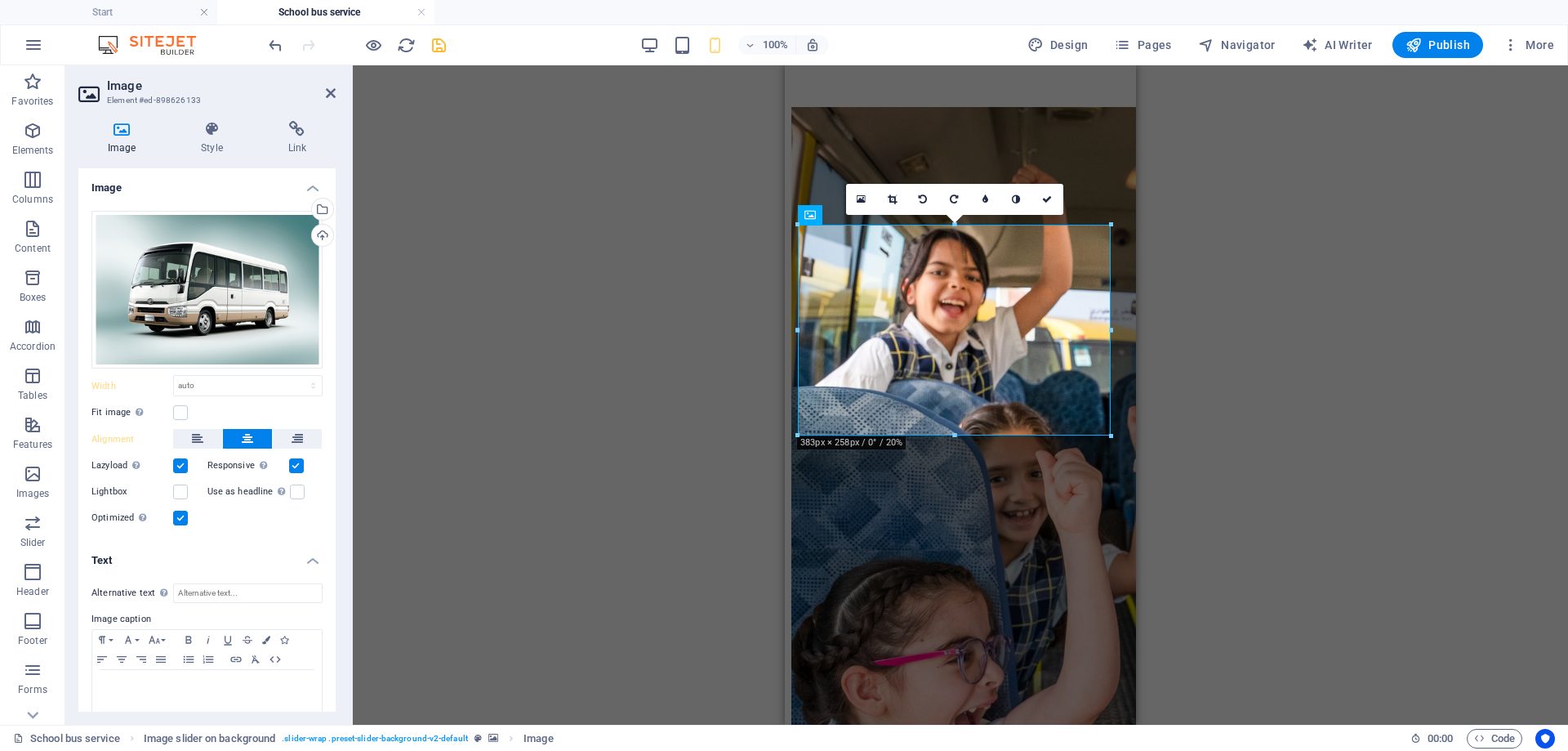
click at [300, 560] on h4 "Text" at bounding box center [207, 555] width 257 height 29
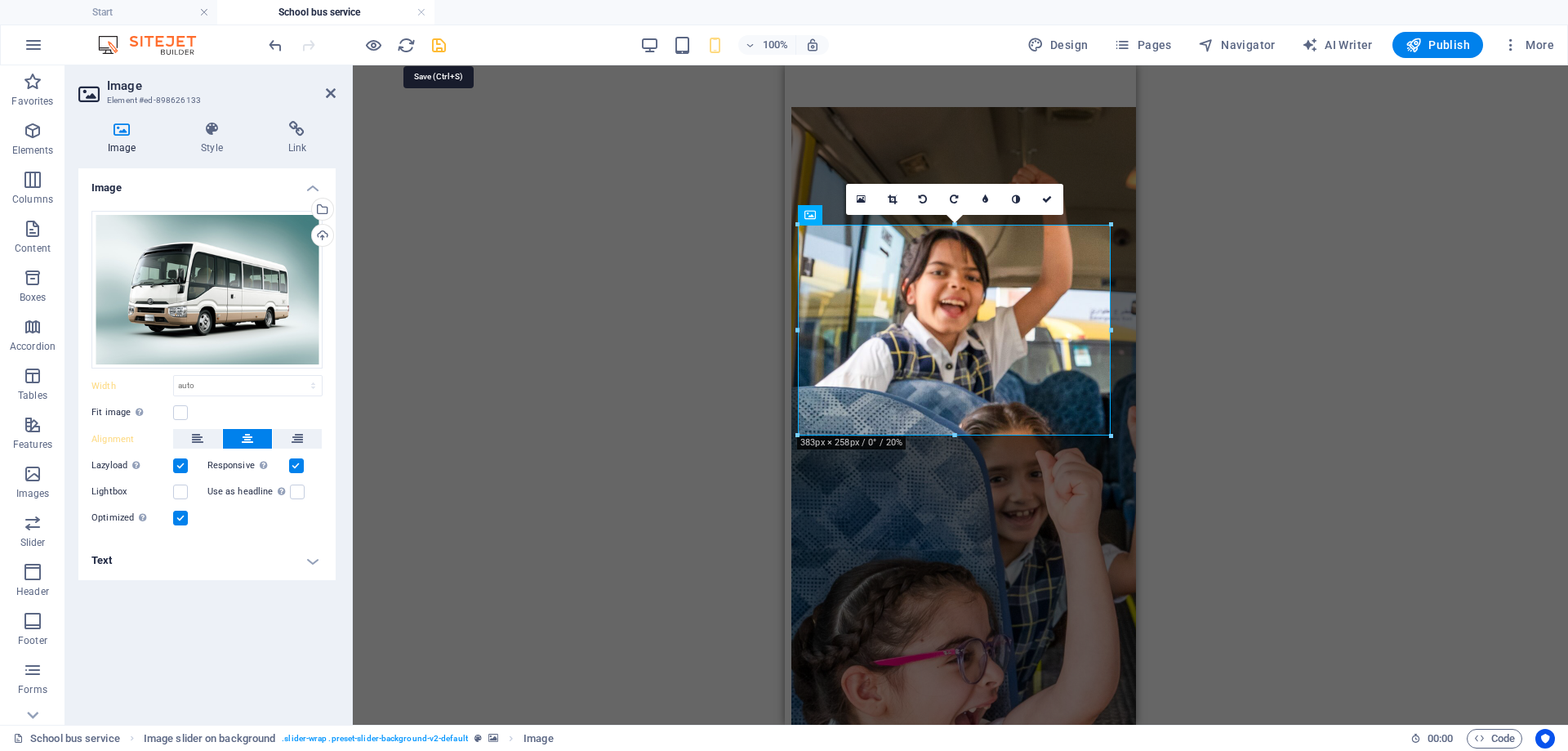
click at [447, 45] on icon "save" at bounding box center [439, 45] width 19 height 19
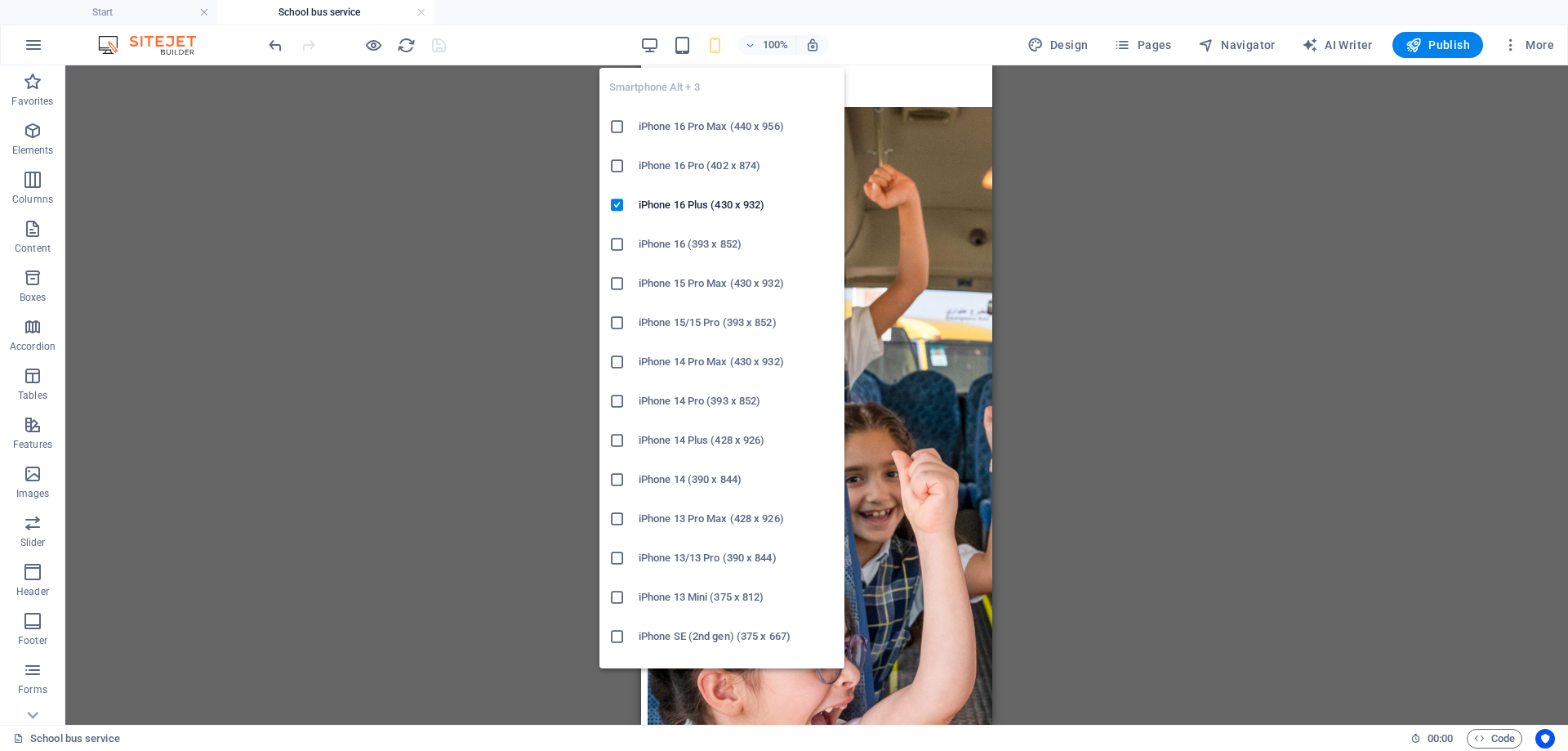
click at [715, 49] on icon "button" at bounding box center [715, 45] width 19 height 19
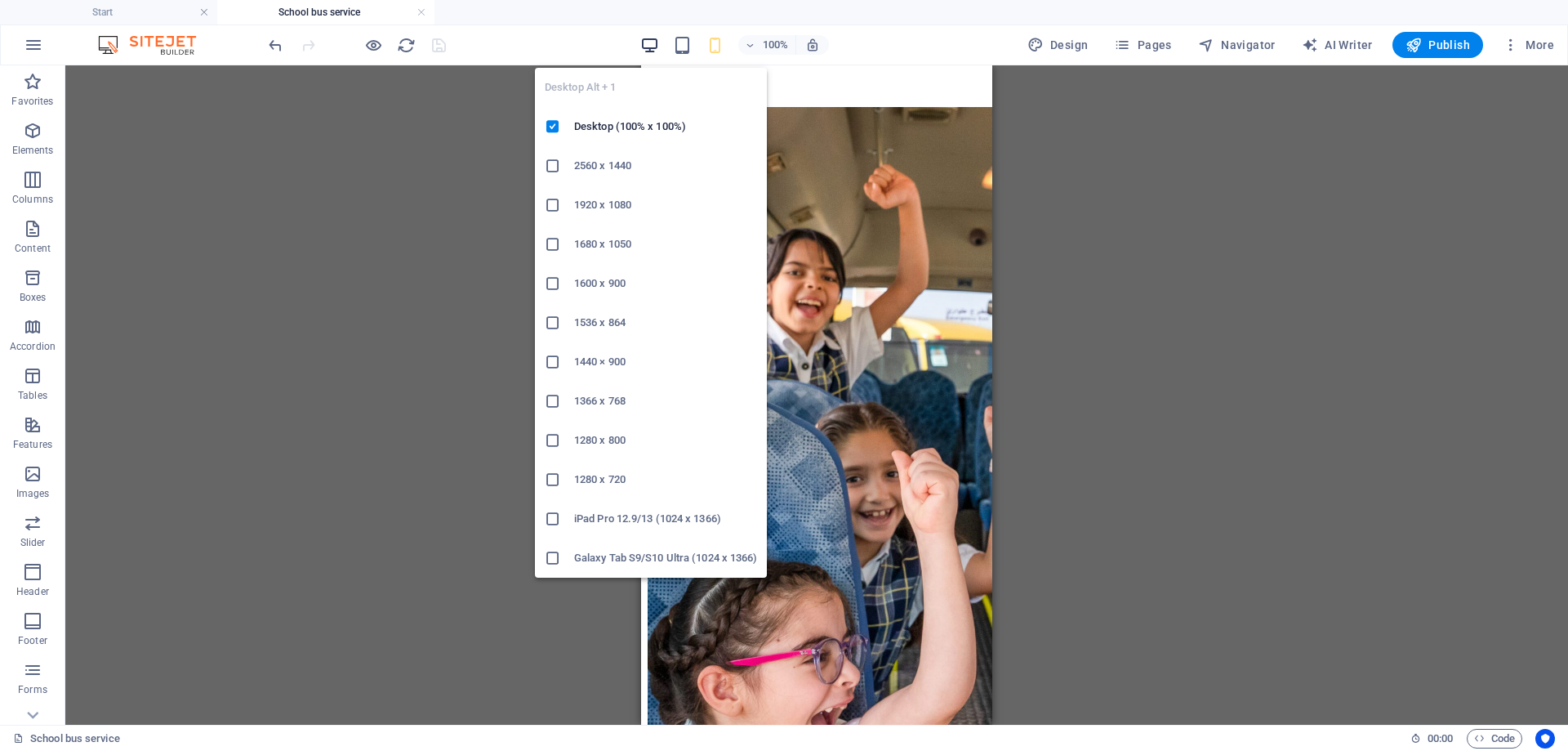
click at [655, 37] on icon "button" at bounding box center [650, 45] width 19 height 19
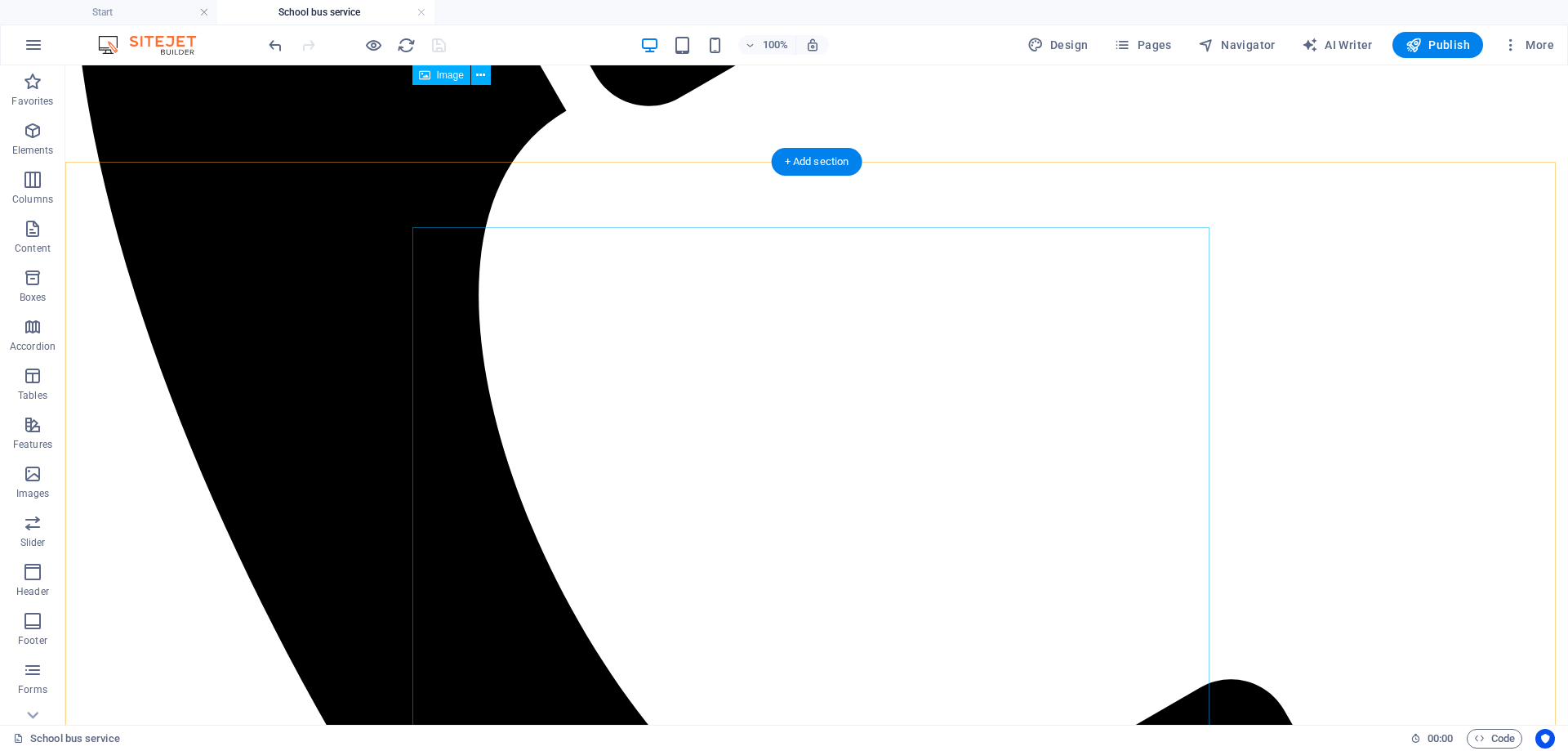
scroll to position [779, 0]
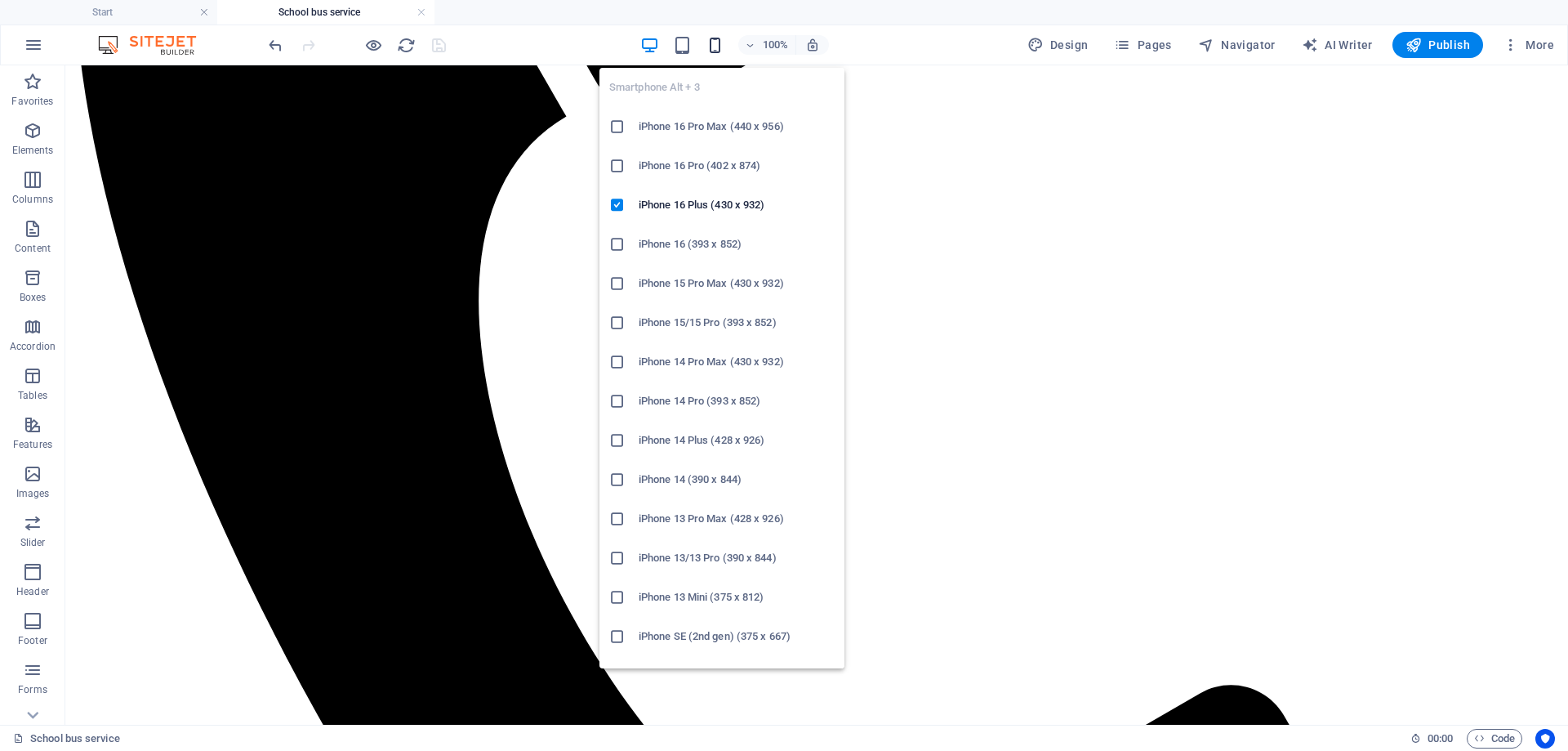
click at [723, 45] on icon "button" at bounding box center [715, 45] width 19 height 19
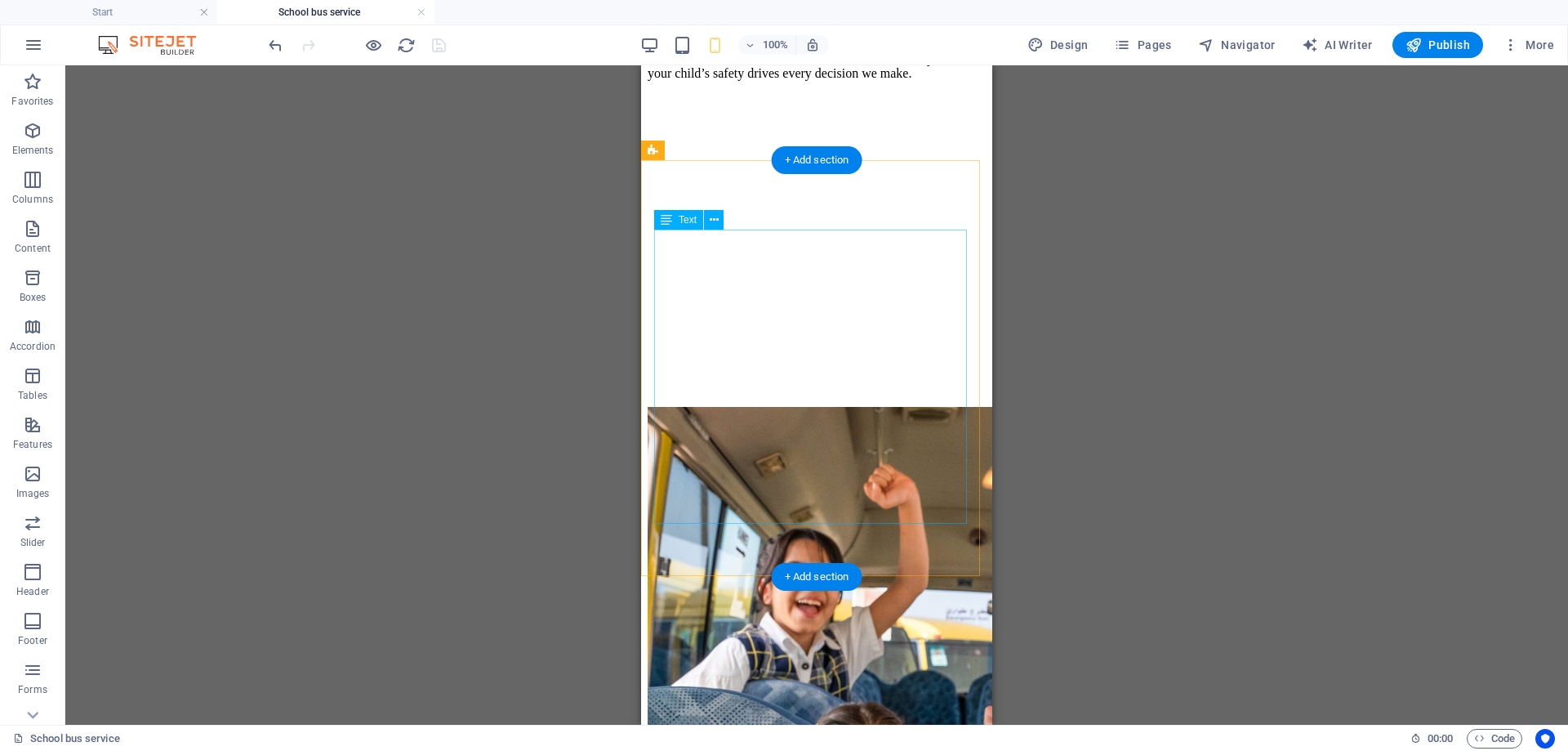
scroll to position [1002, 0]
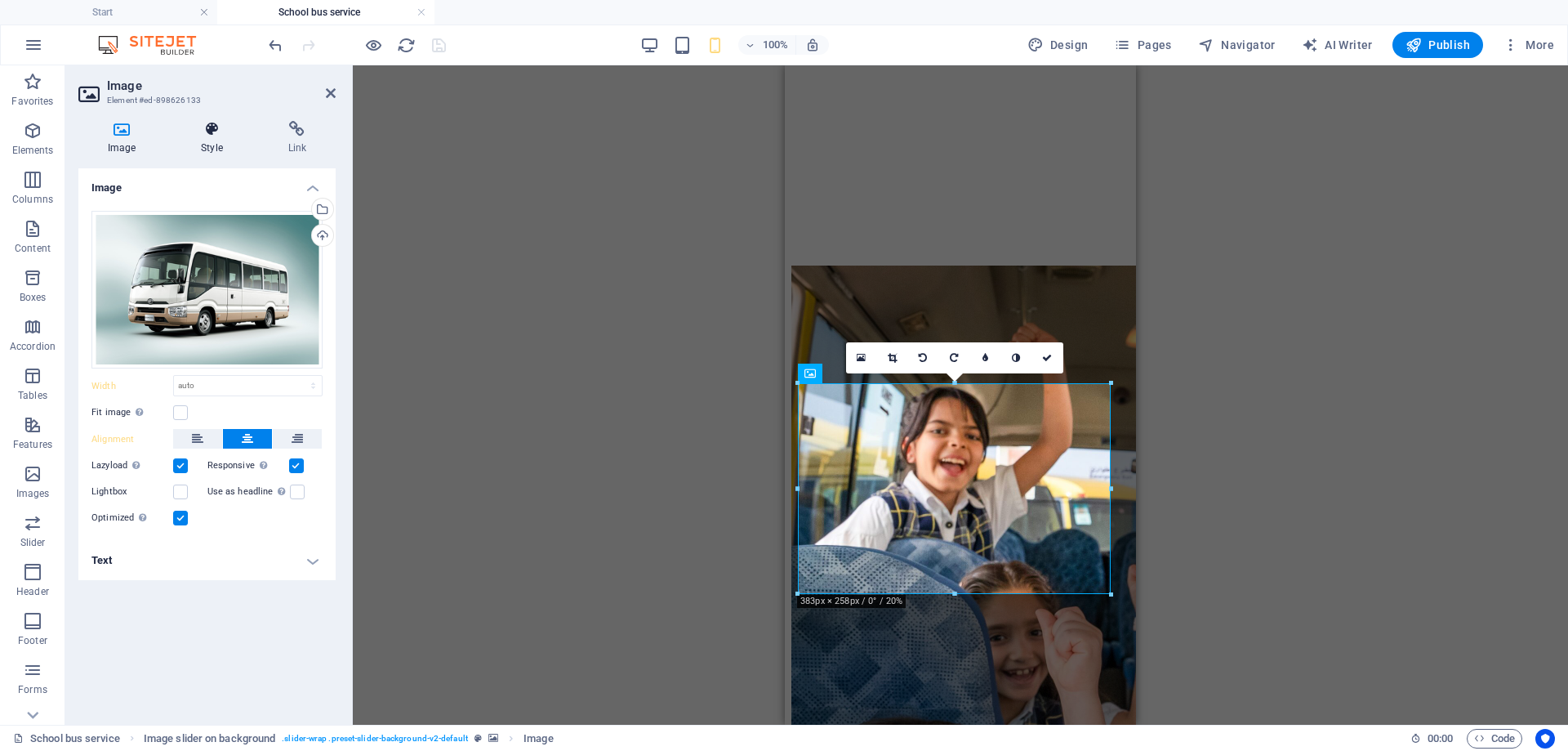
click at [197, 148] on h4 "Style" at bounding box center [215, 138] width 87 height 34
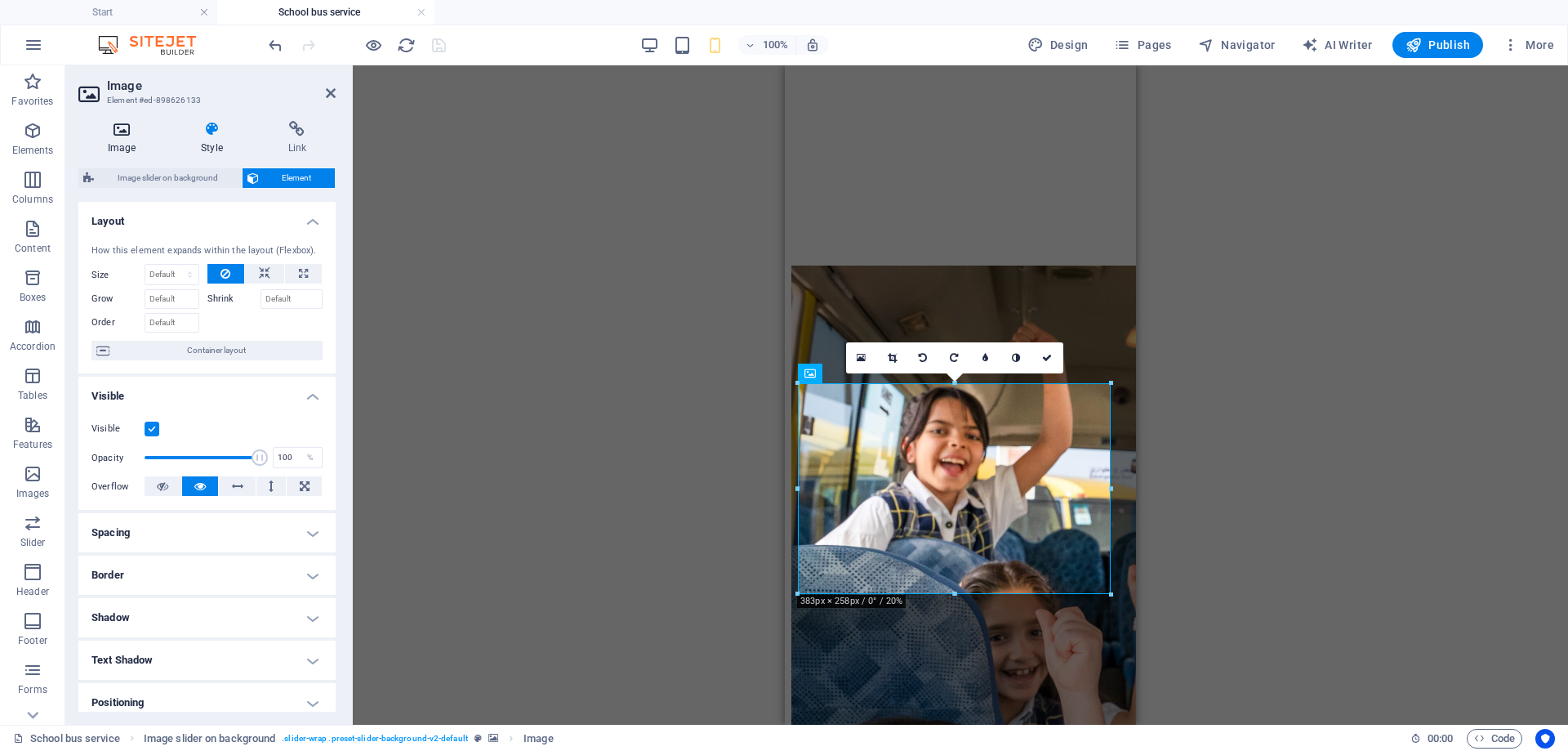
click at [114, 124] on icon at bounding box center [121, 129] width 87 height 16
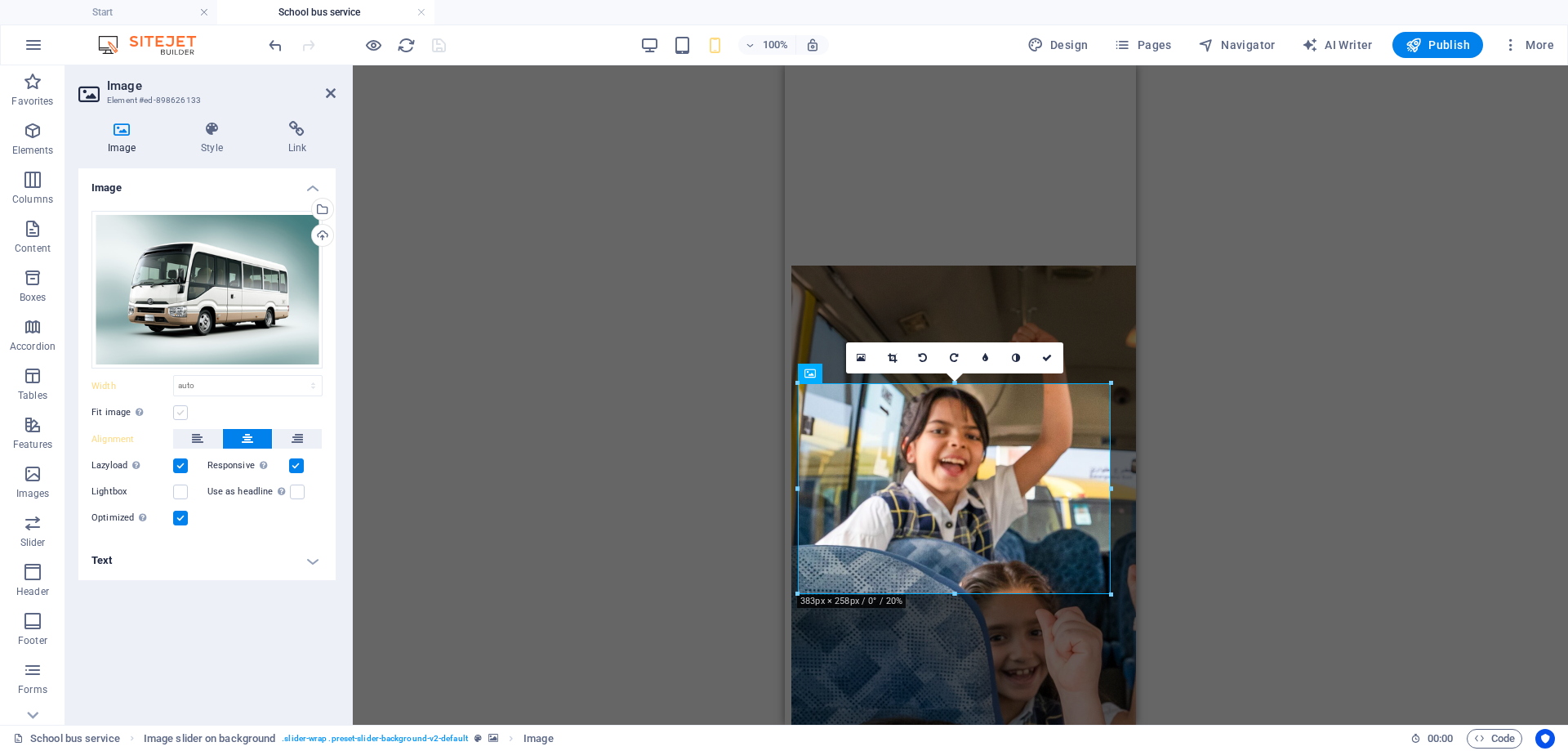
click at [181, 412] on label at bounding box center [180, 412] width 15 height 15
click at [0, 0] on input "Fit image Automatically fit image to a fixed width and height" at bounding box center [0, 0] width 0 height 0
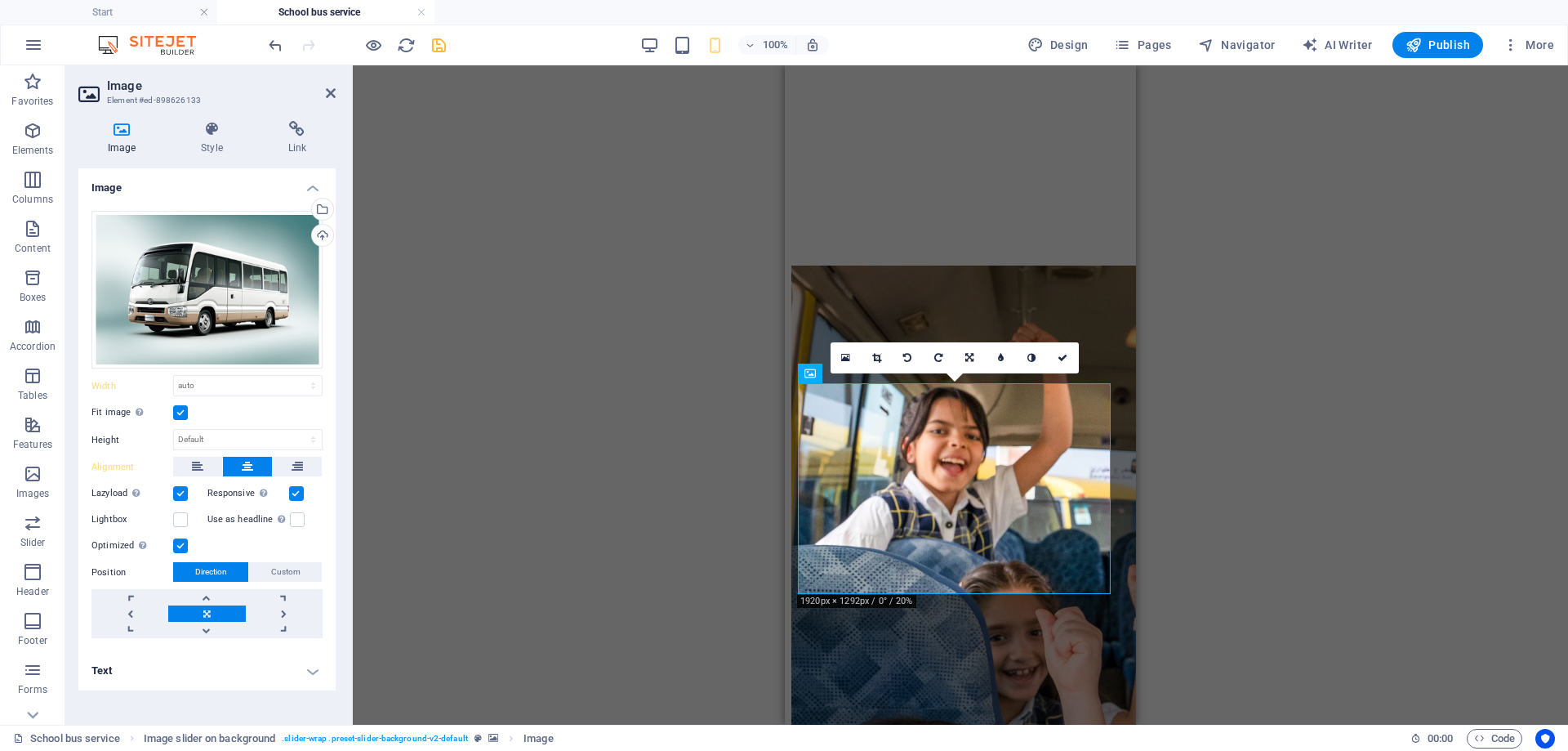
click at [181, 412] on label at bounding box center [180, 412] width 15 height 15
click at [0, 0] on input "Fit image Automatically fit image to a fixed width and height" at bounding box center [0, 0] width 0 height 0
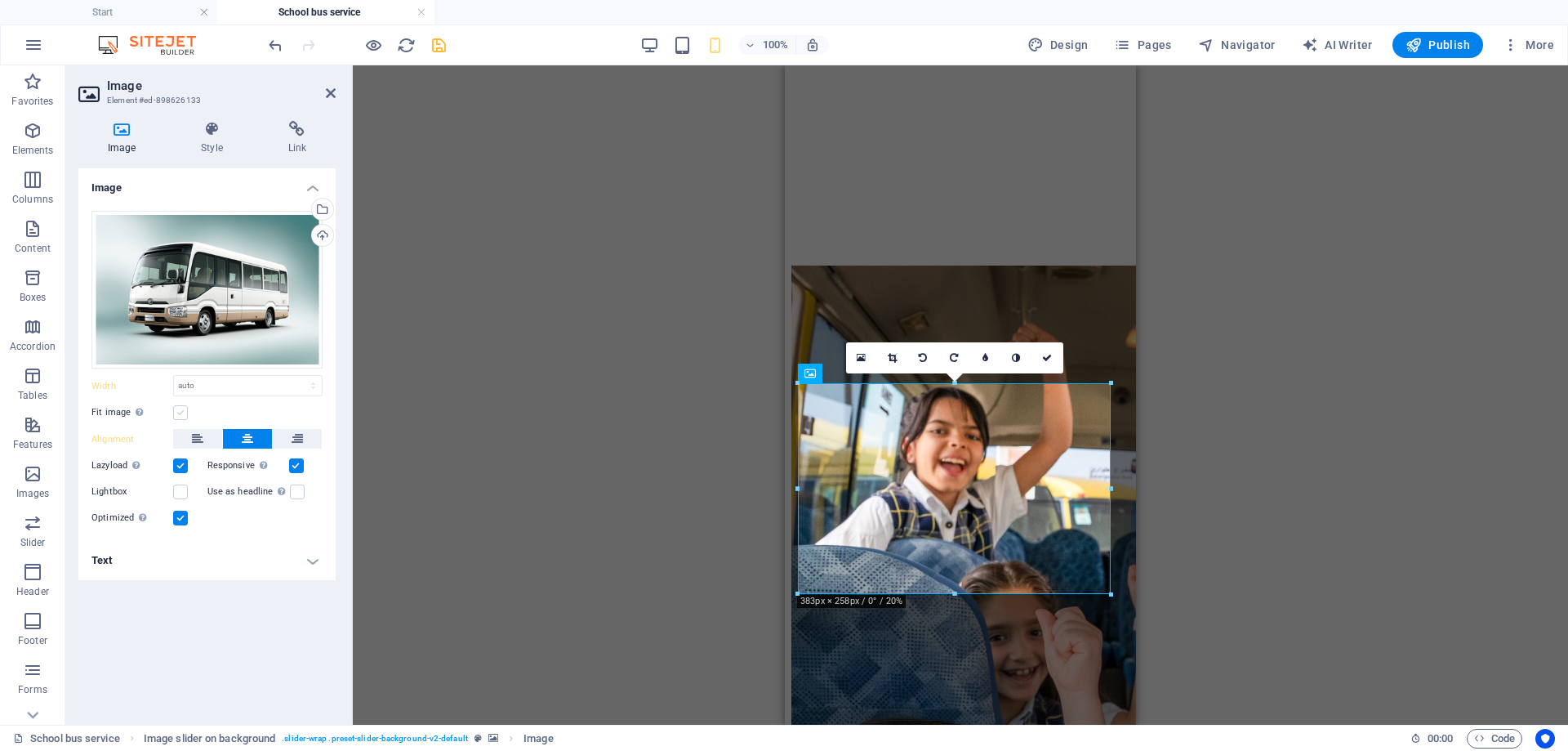
click at [181, 412] on label at bounding box center [180, 412] width 15 height 15
click at [0, 0] on input "Fit image Automatically fit image to a fixed width and height" at bounding box center [0, 0] width 0 height 0
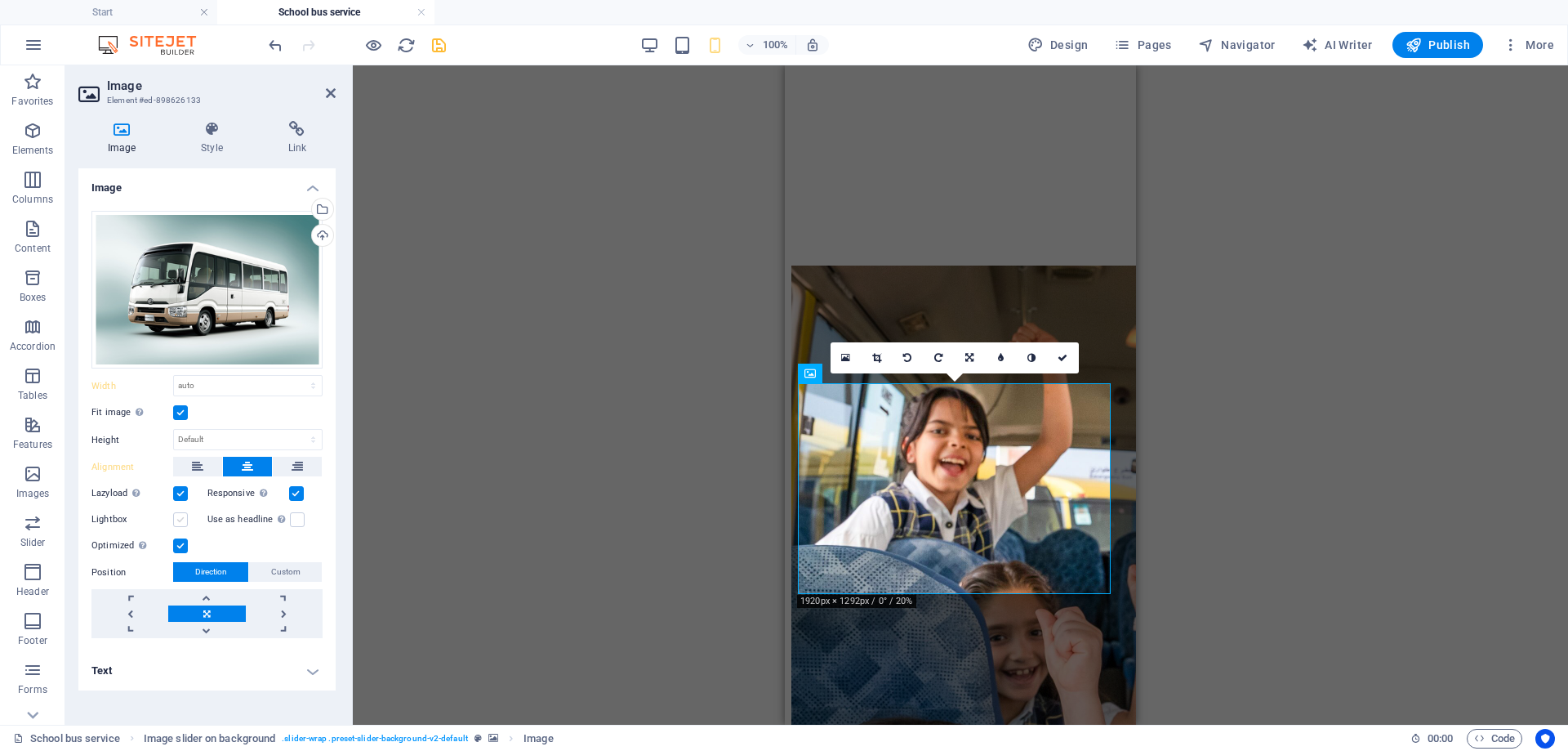
click at [183, 520] on label at bounding box center [180, 519] width 15 height 15
click at [0, 0] on input "Lightbox" at bounding box center [0, 0] width 0 height 0
click at [183, 520] on label at bounding box center [180, 519] width 15 height 15
click at [0, 0] on input "Lightbox" at bounding box center [0, 0] width 0 height 0
click at [292, 517] on label at bounding box center [297, 519] width 15 height 15
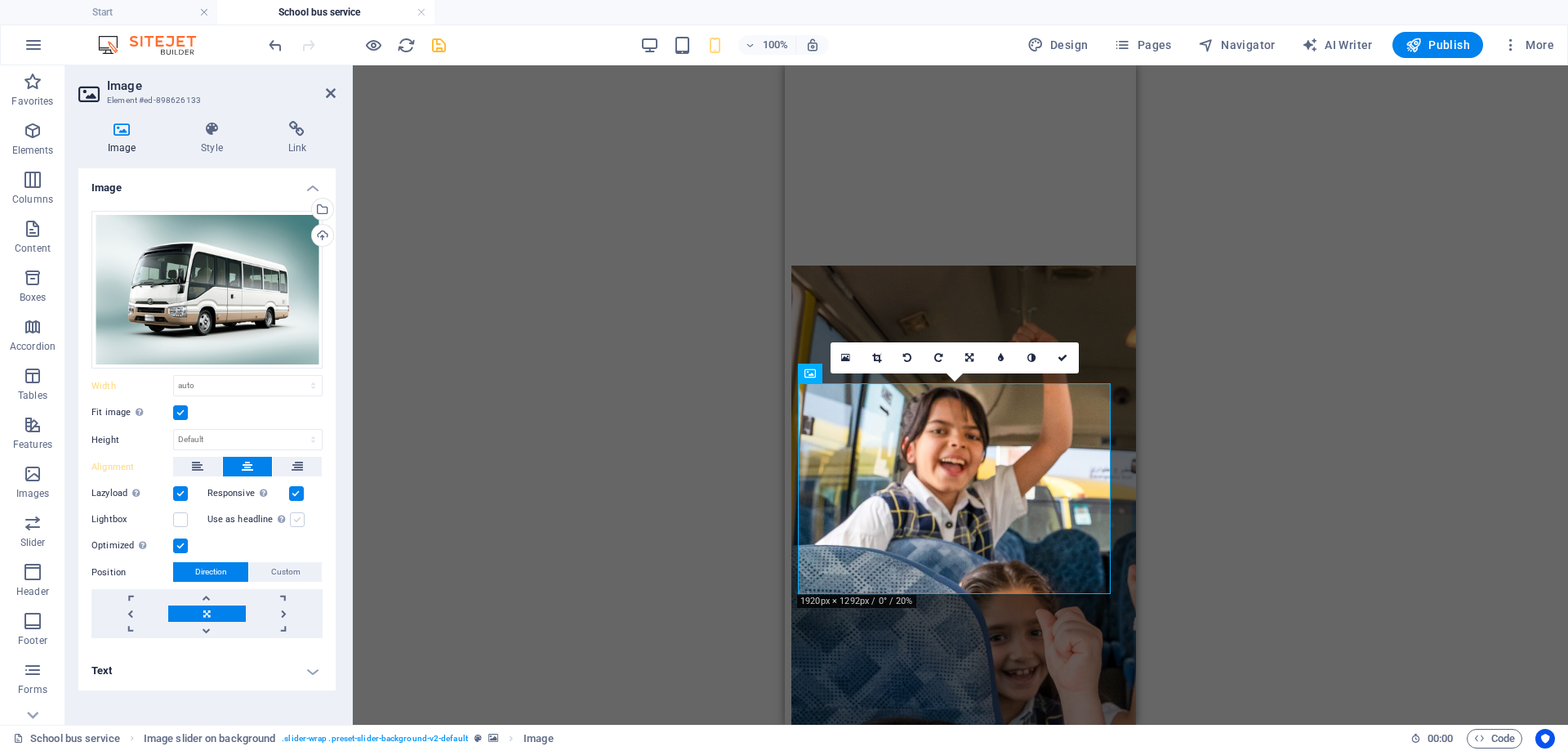
click at [0, 0] on input "Use as headline The image will be wrapped in an H1 headline tag. Useful for giv…" at bounding box center [0, 0] width 0 height 0
click at [290, 518] on label at bounding box center [297, 519] width 15 height 15
click at [0, 0] on input "Use as headline The image will be wrapped in an H1 headline tag. Useful for giv…" at bounding box center [0, 0] width 0 height 0
click at [1056, 358] on link at bounding box center [1063, 358] width 31 height 31
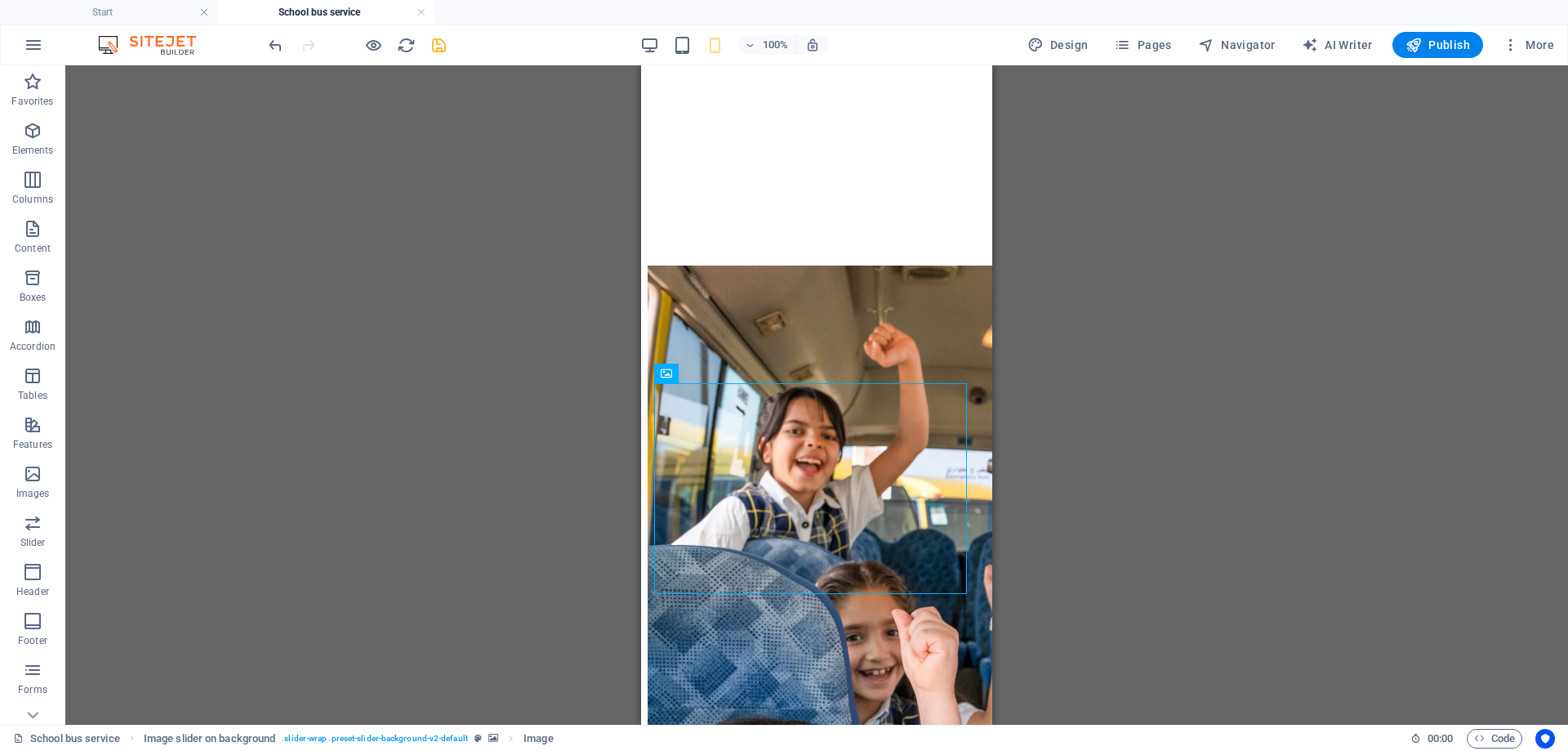
click at [1098, 374] on div "Drag here to replace the existing content. Press “Ctrl” if you want to create a…" at bounding box center [816, 395] width 1503 height 659
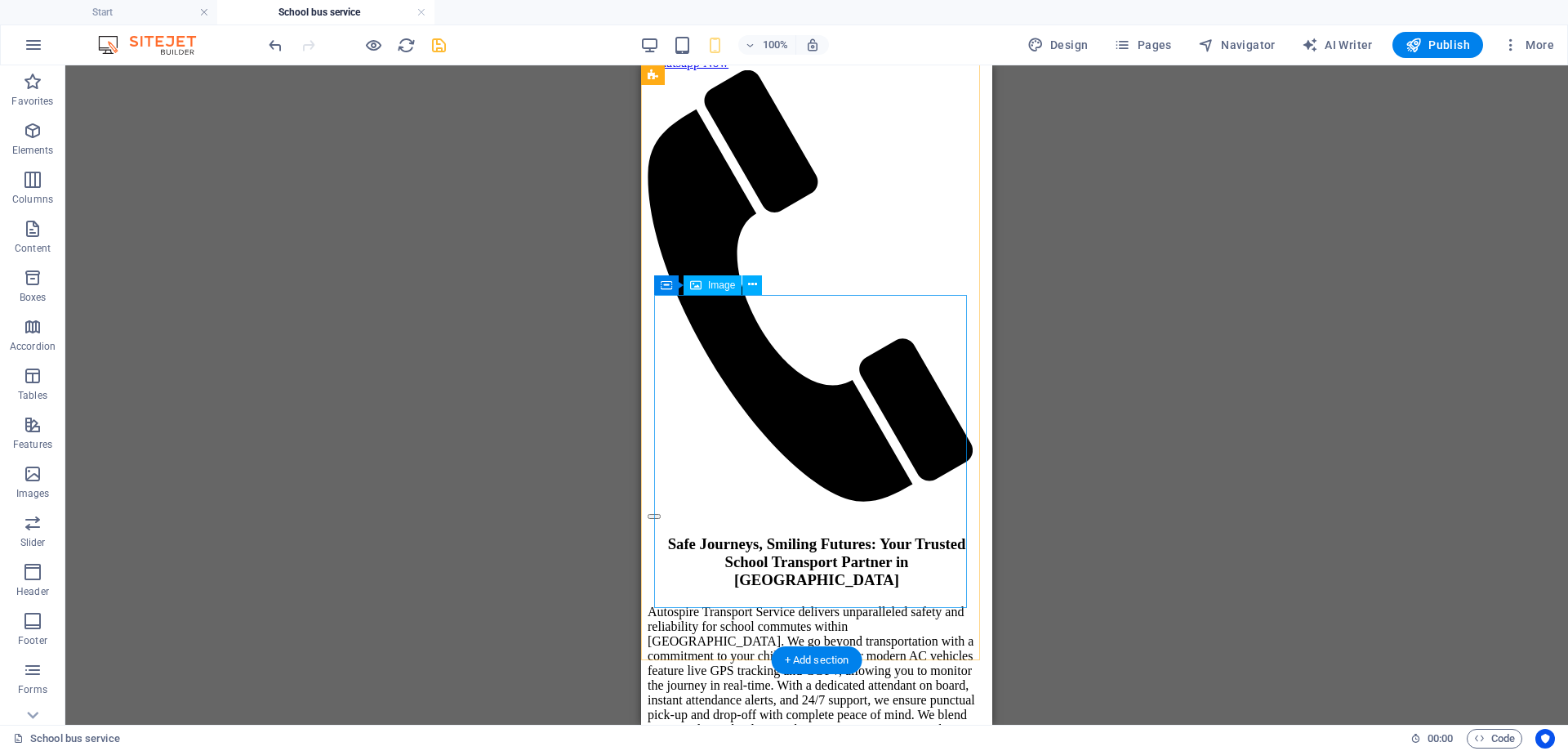
scroll to position [0, 0]
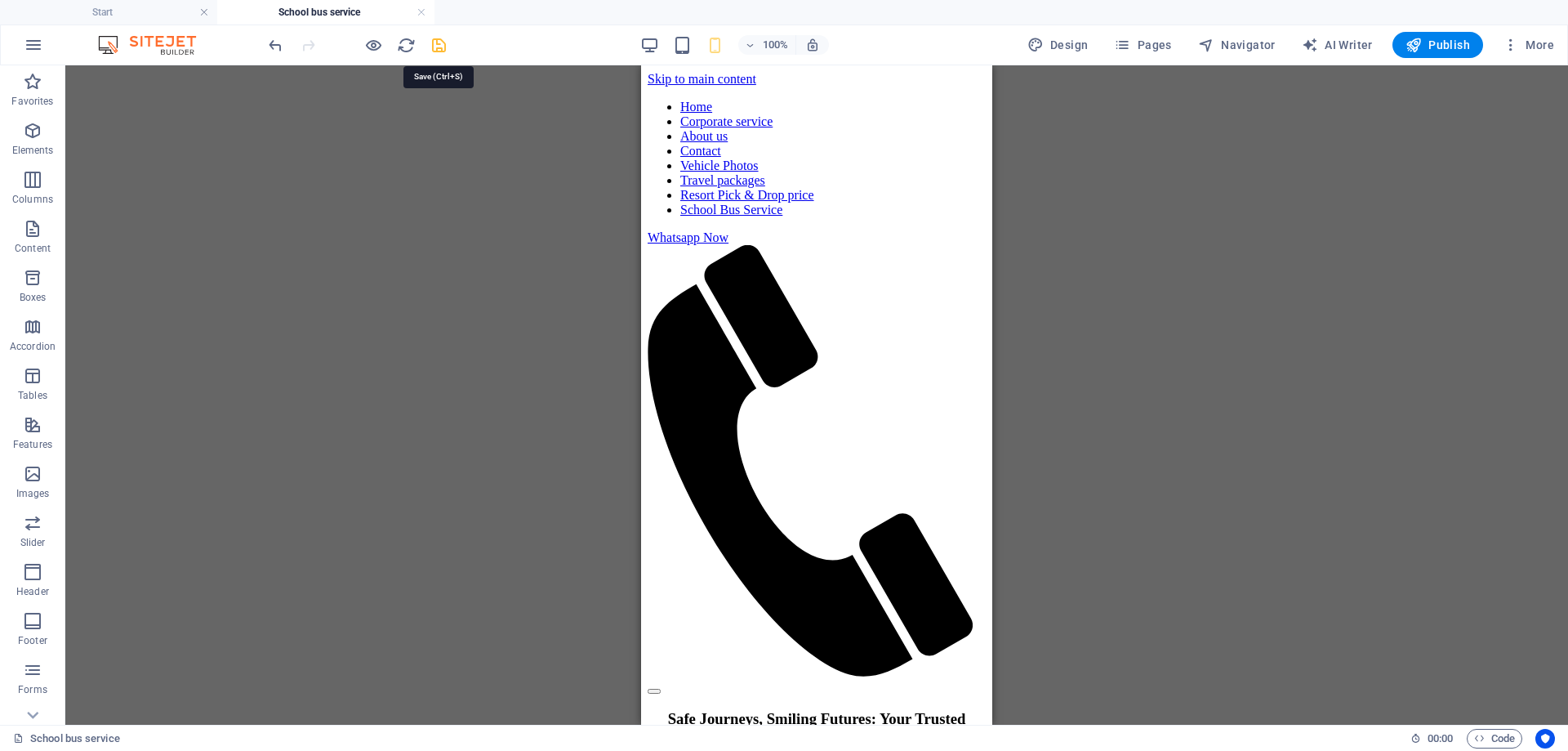
click at [437, 40] on icon "save" at bounding box center [439, 45] width 19 height 19
click at [44, 93] on span "Favorites" at bounding box center [33, 92] width 65 height 39
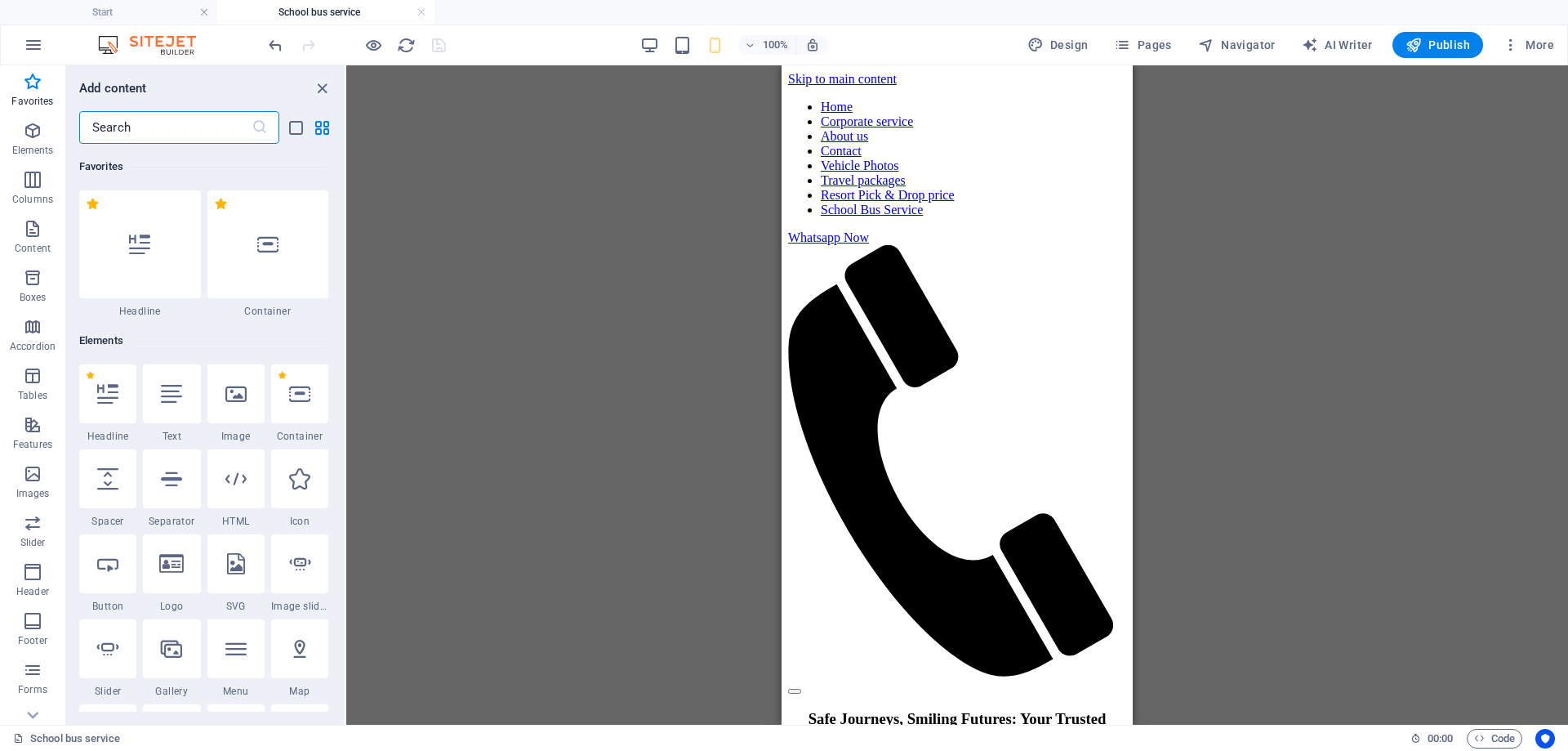
click at [149, 120] on input "text" at bounding box center [165, 127] width 173 height 33
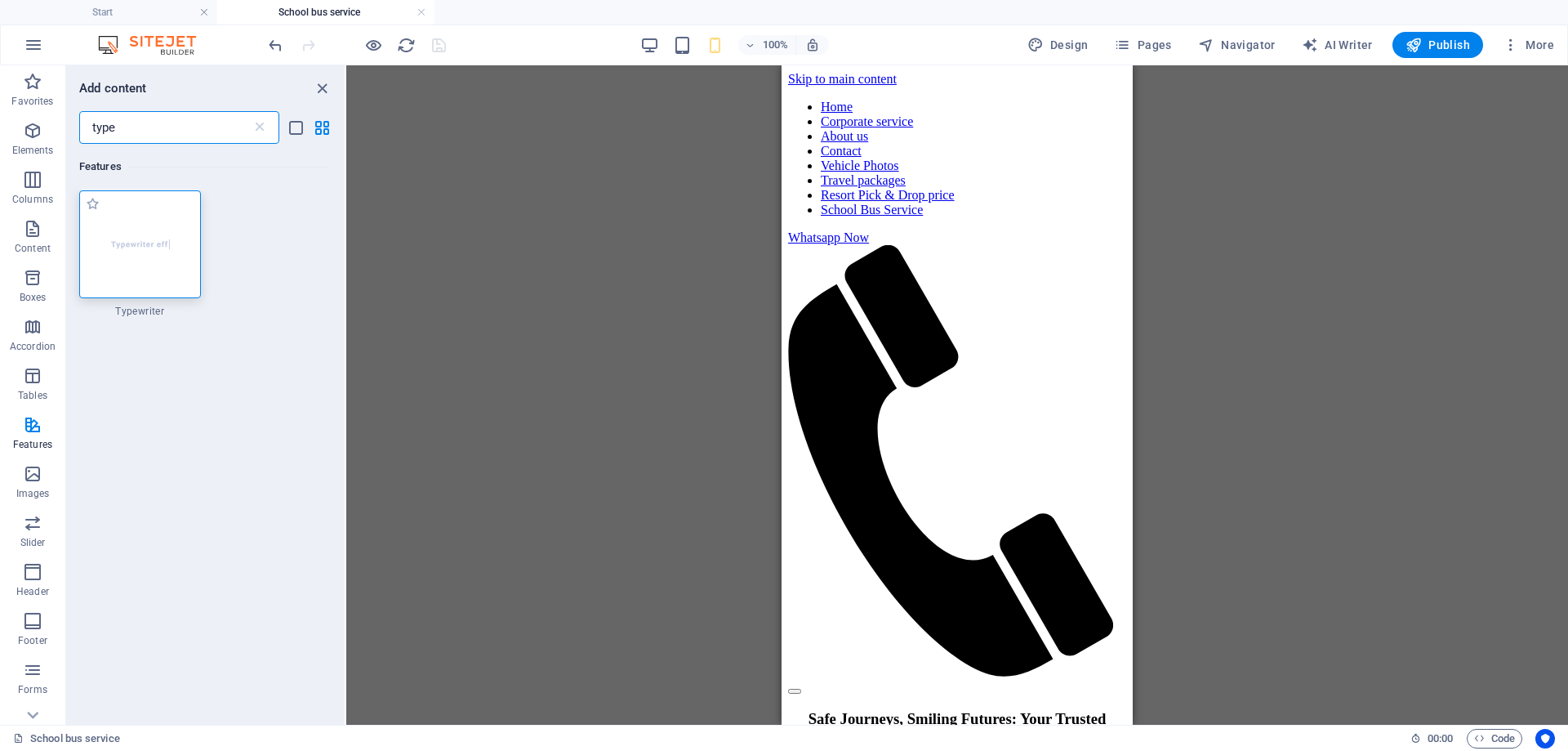
type input "type"
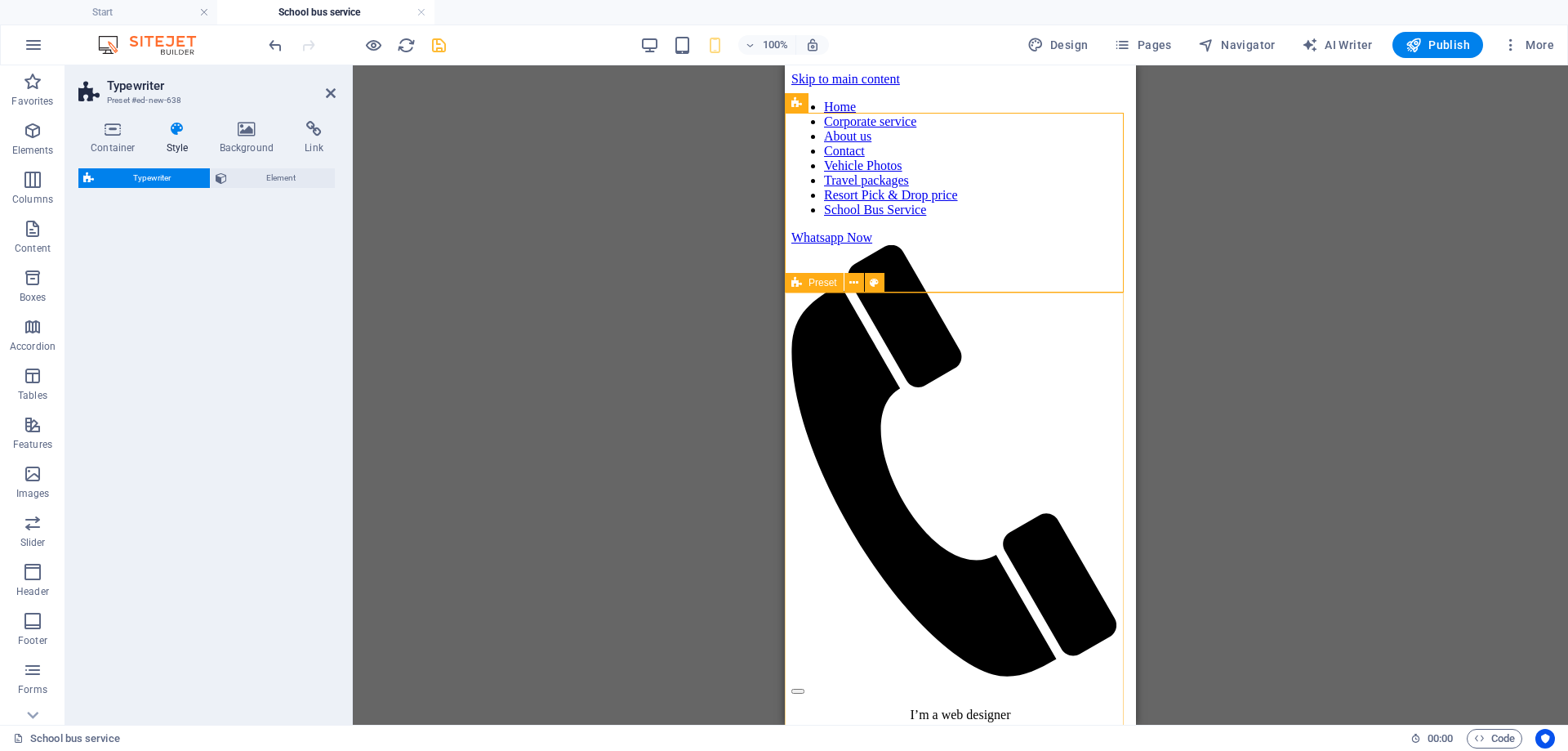
select select "ms"
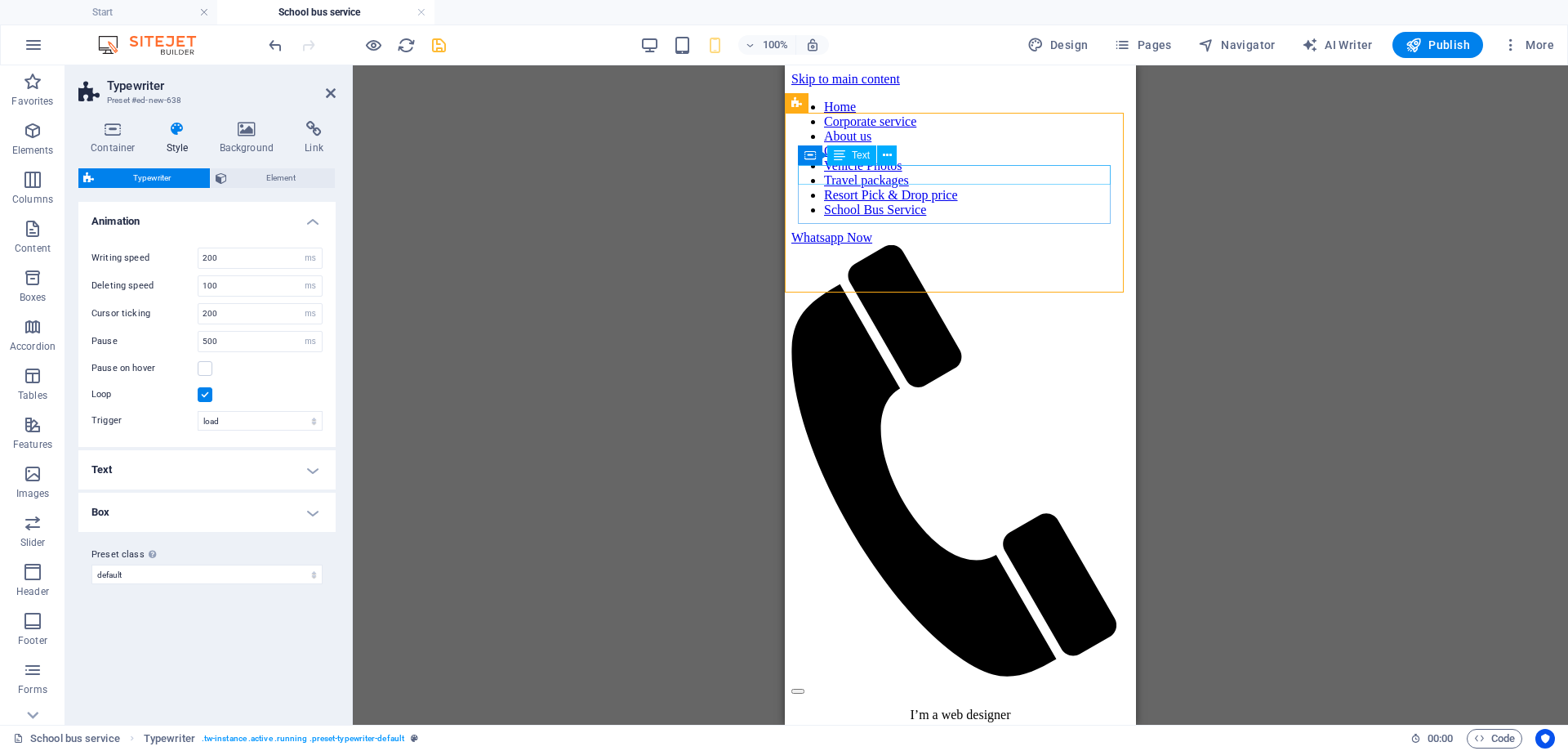
click at [971, 707] on div "I’m a web designer" at bounding box center [960, 714] width 338 height 15
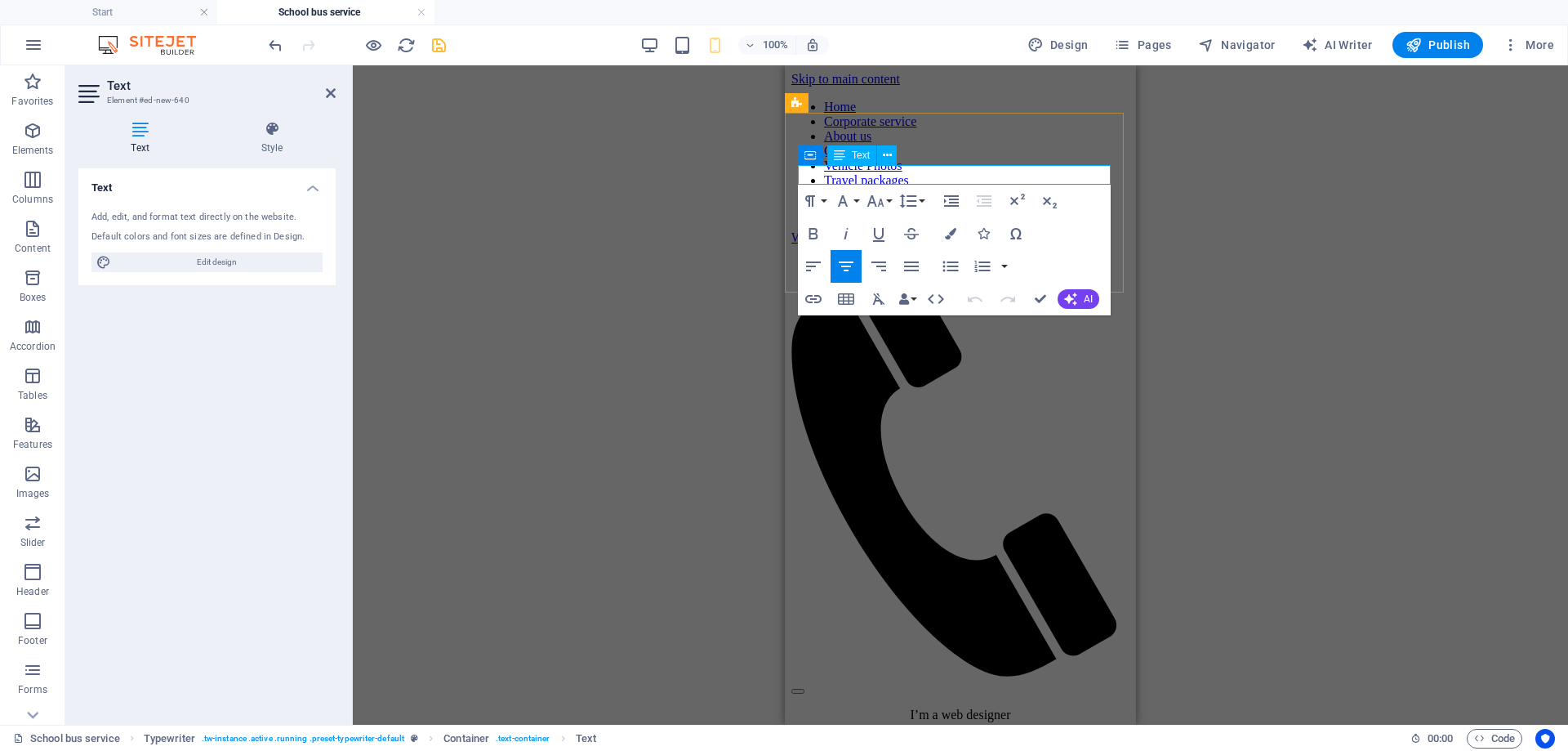
click at [971, 707] on p "I’m a web designer" at bounding box center [960, 714] width 338 height 15
click at [972, 707] on p "I’m a web designer" at bounding box center [960, 714] width 338 height 15
click at [972, 707] on p "I’m a web designer" at bounding box center [960, 714] width 338 height 15
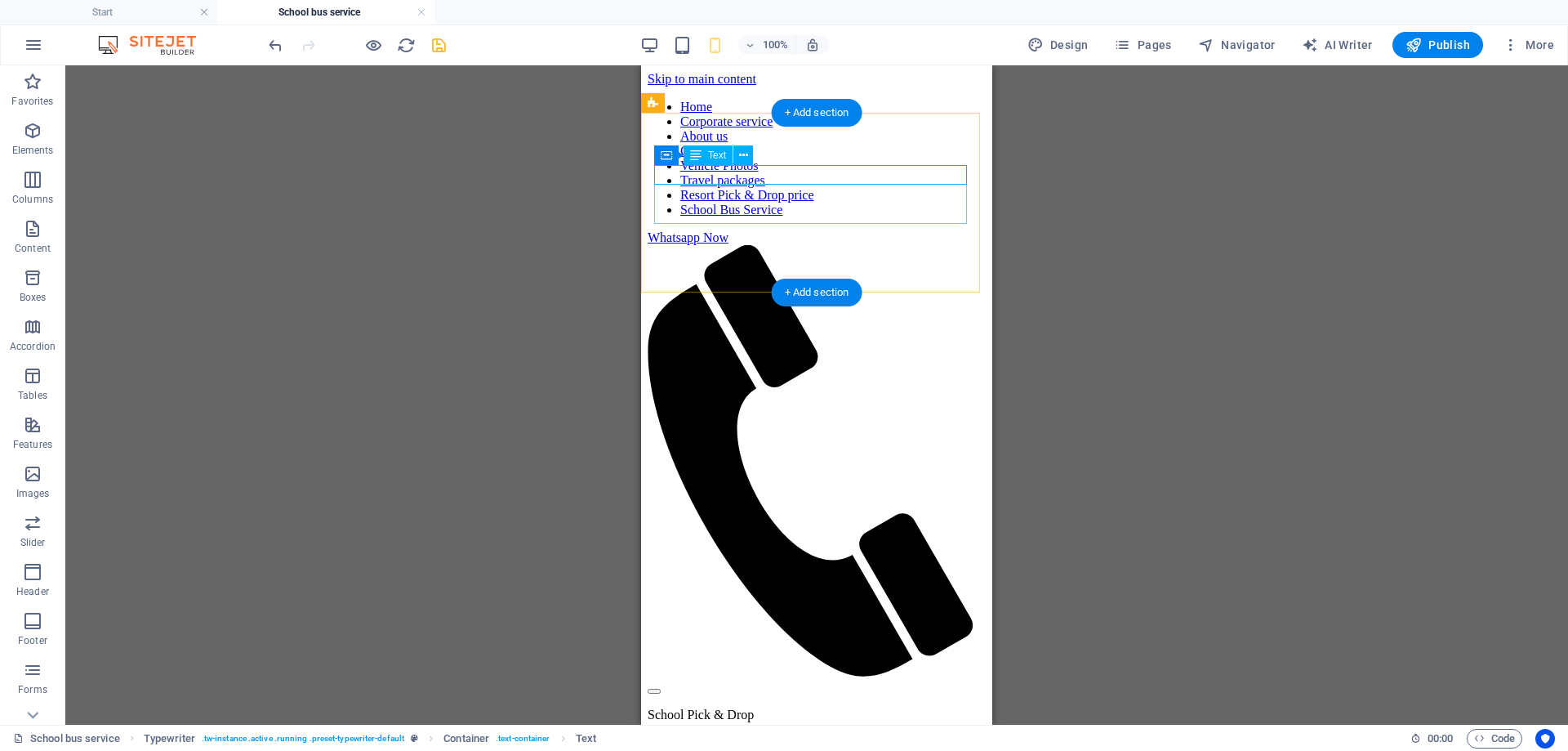
click at [851, 707] on div "School Pick & Drop" at bounding box center [817, 714] width 338 height 15
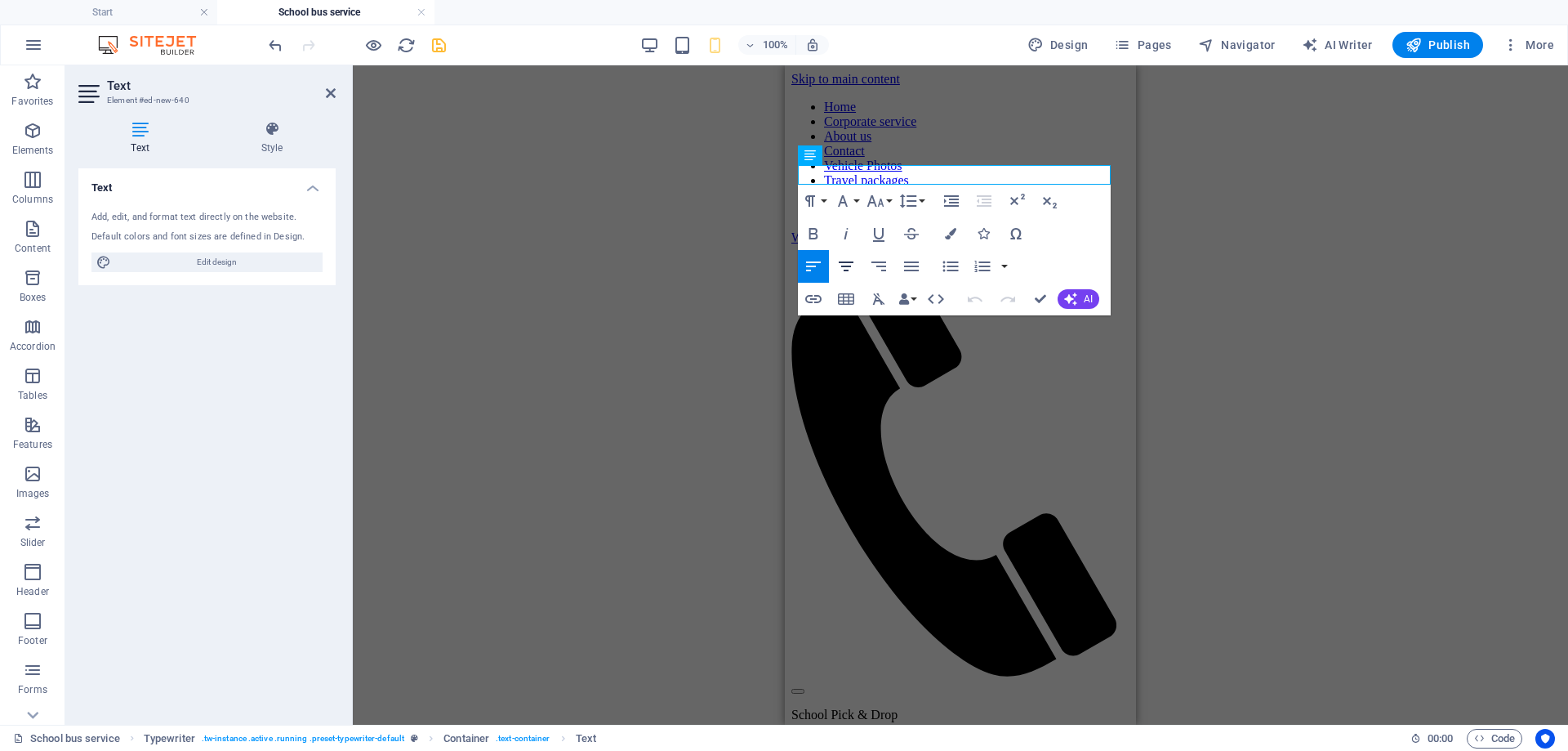
click at [846, 266] on icon "button" at bounding box center [845, 266] width 15 height 9
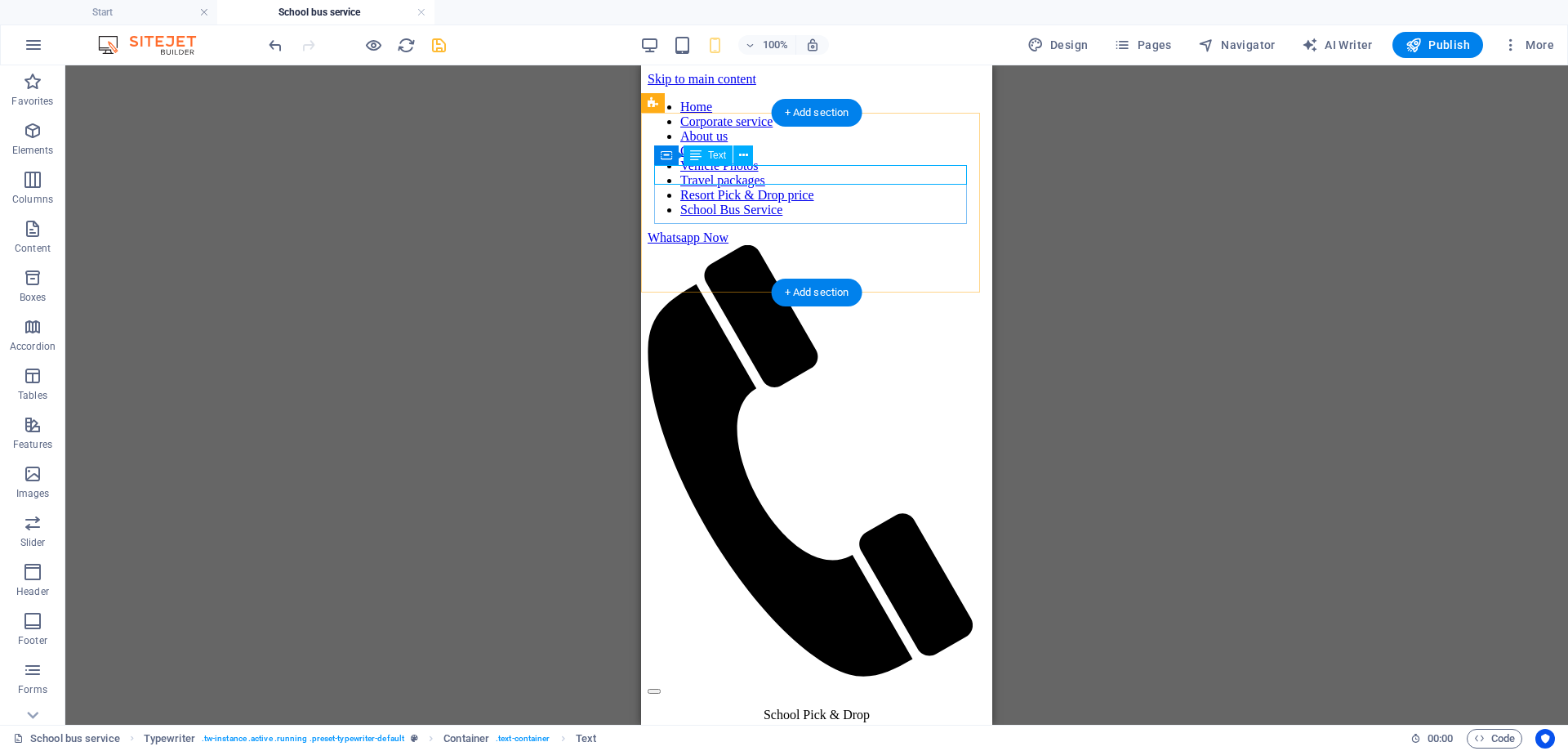
click at [831, 707] on div "School Pick & Drop" at bounding box center [817, 714] width 338 height 15
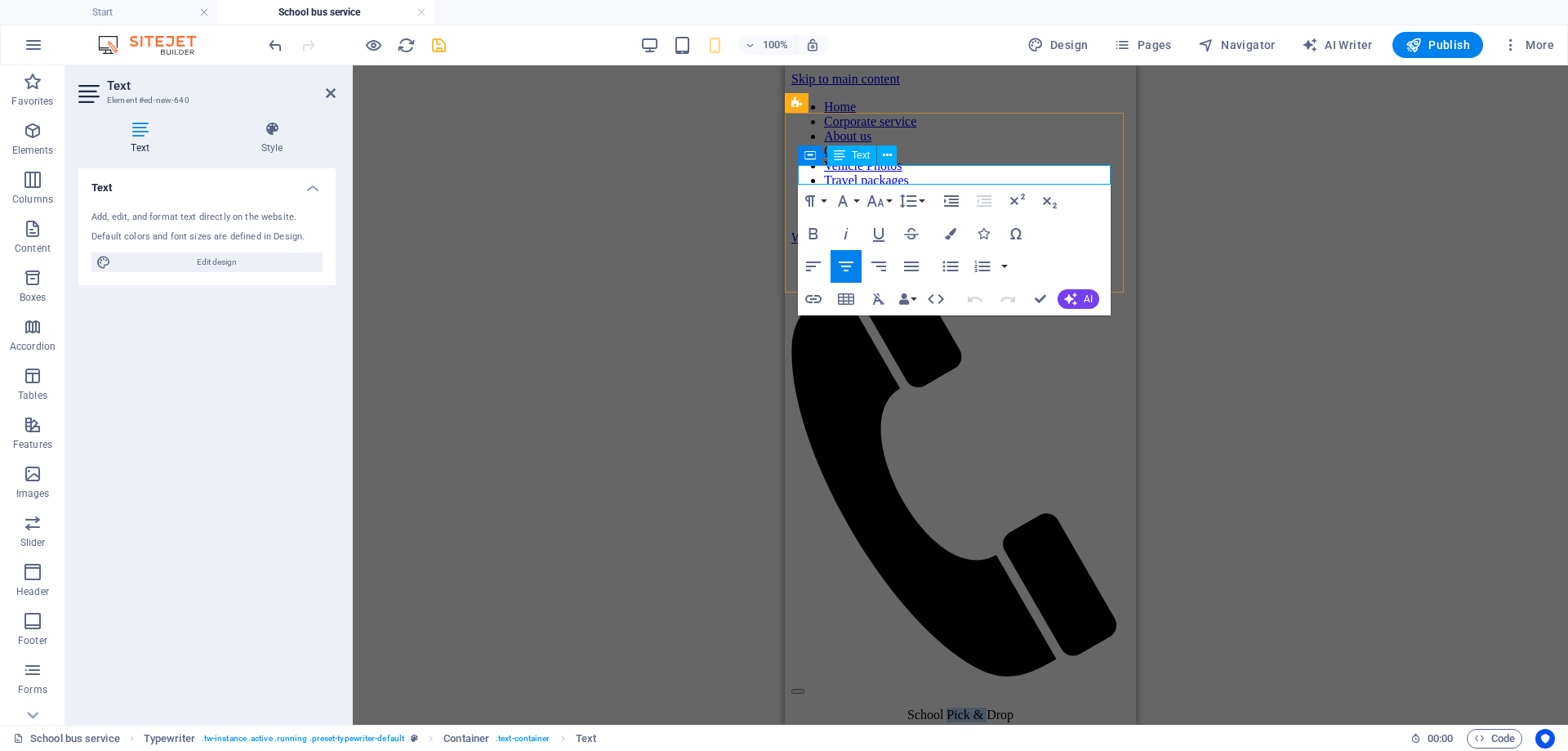
drag, startPoint x: 942, startPoint y: 170, endPoint x: 980, endPoint y: 172, distance: 38.1
click at [980, 707] on p "School Pick & Drop" at bounding box center [960, 714] width 338 height 15
click at [959, 707] on p "School Pick & Drop" at bounding box center [960, 714] width 338 height 15
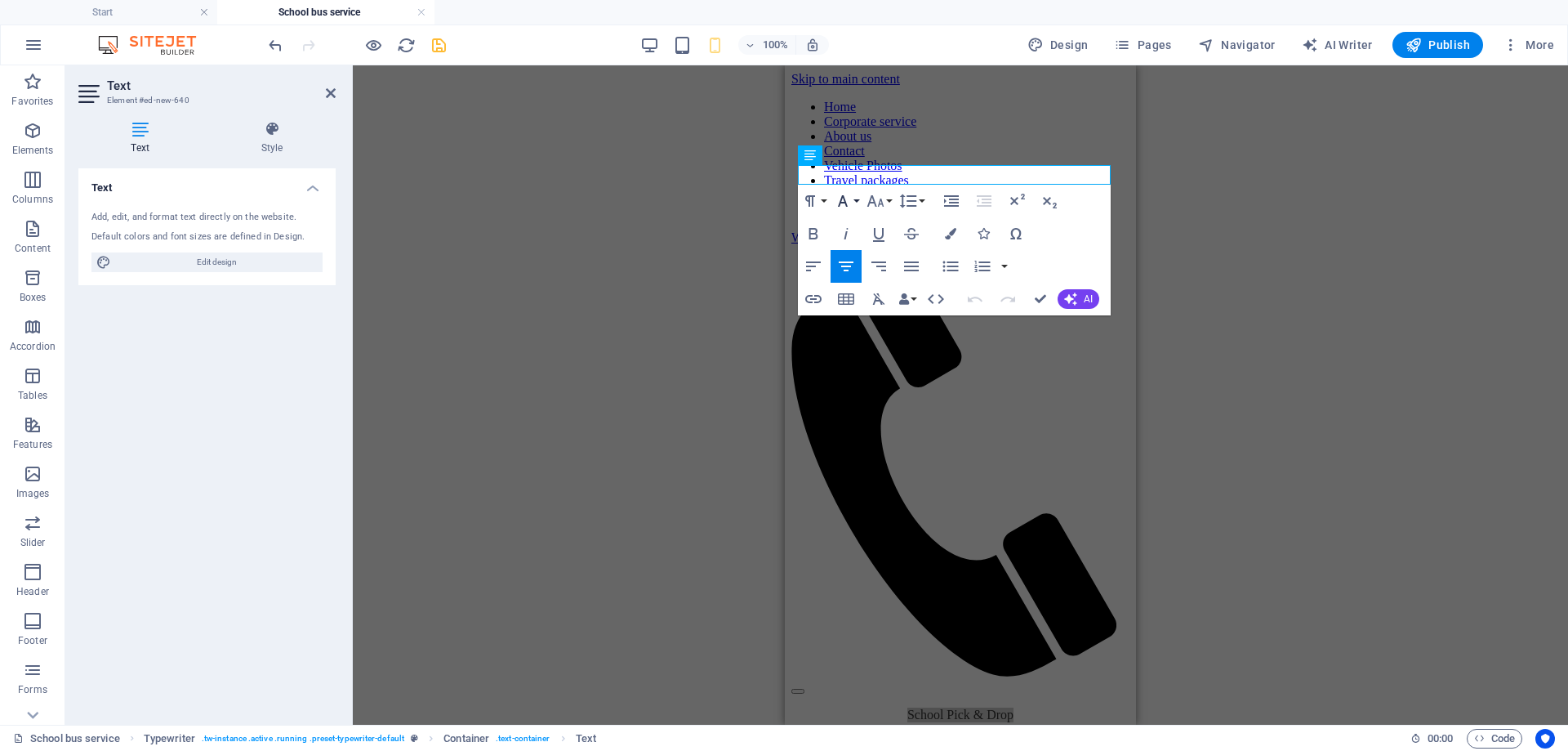
click at [841, 204] on icon "button" at bounding box center [843, 201] width 20 height 20
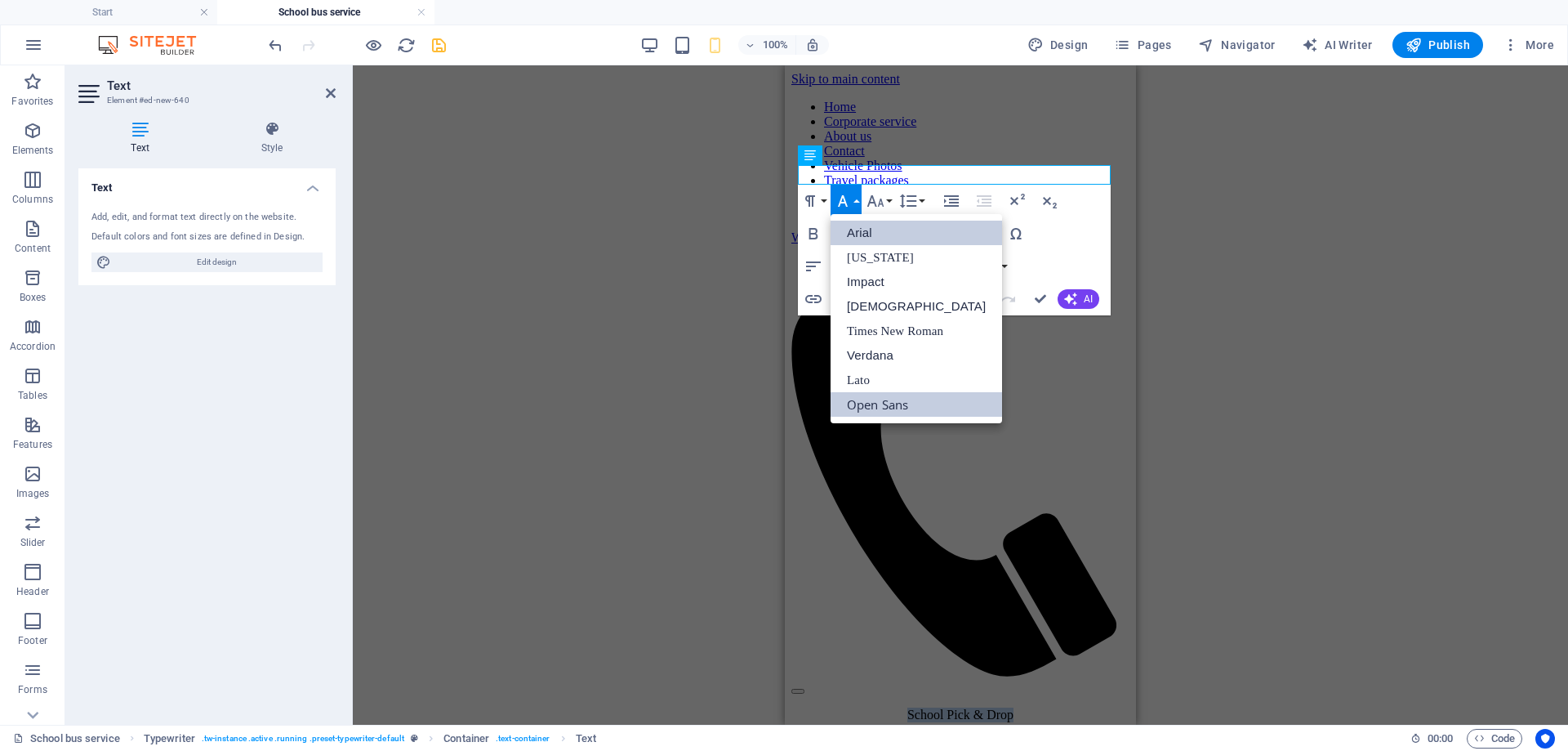
click at [875, 230] on link "Arial" at bounding box center [917, 233] width 172 height 25
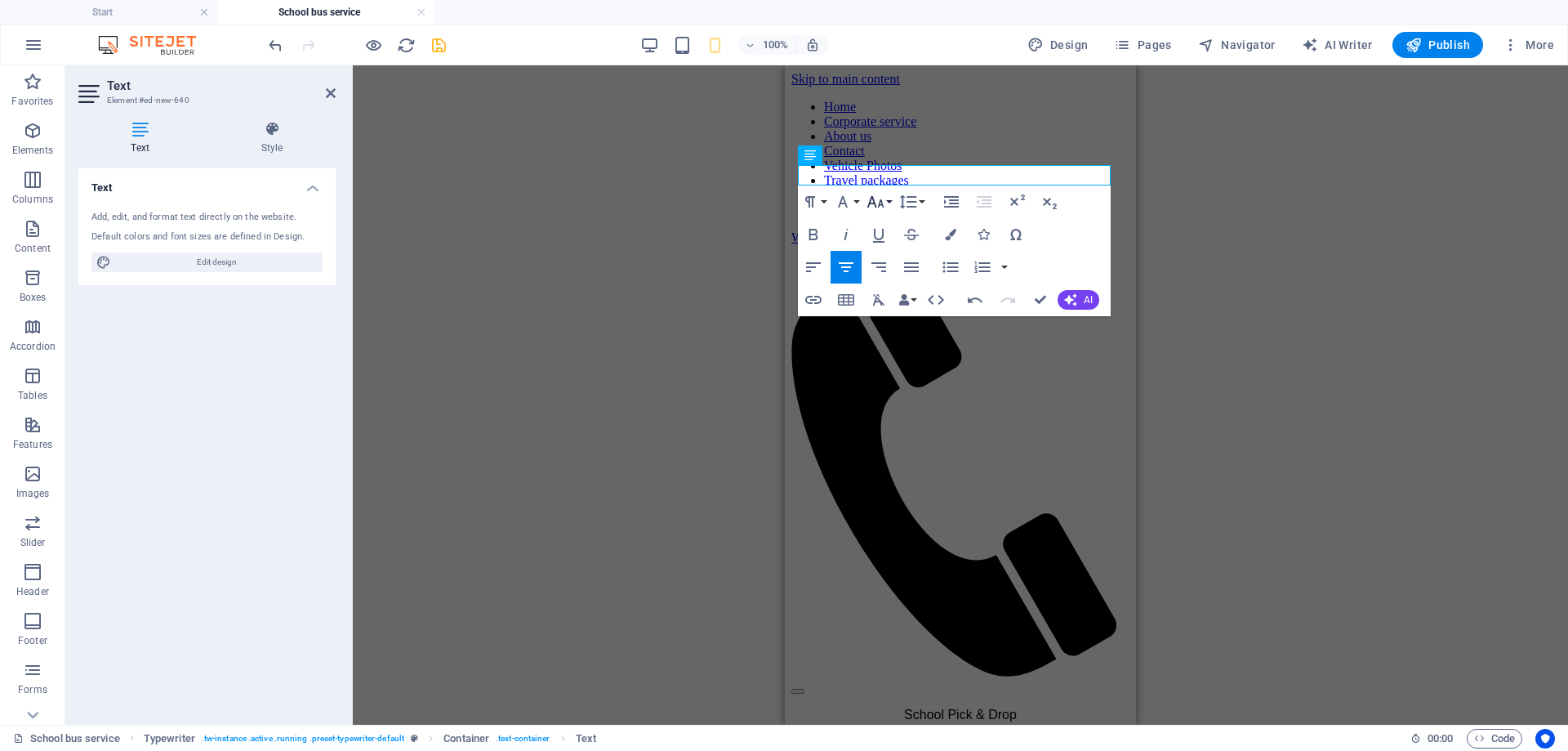
click at [885, 201] on icon "button" at bounding box center [875, 202] width 20 height 20
click at [896, 337] on link "12" at bounding box center [893, 331] width 59 height 25
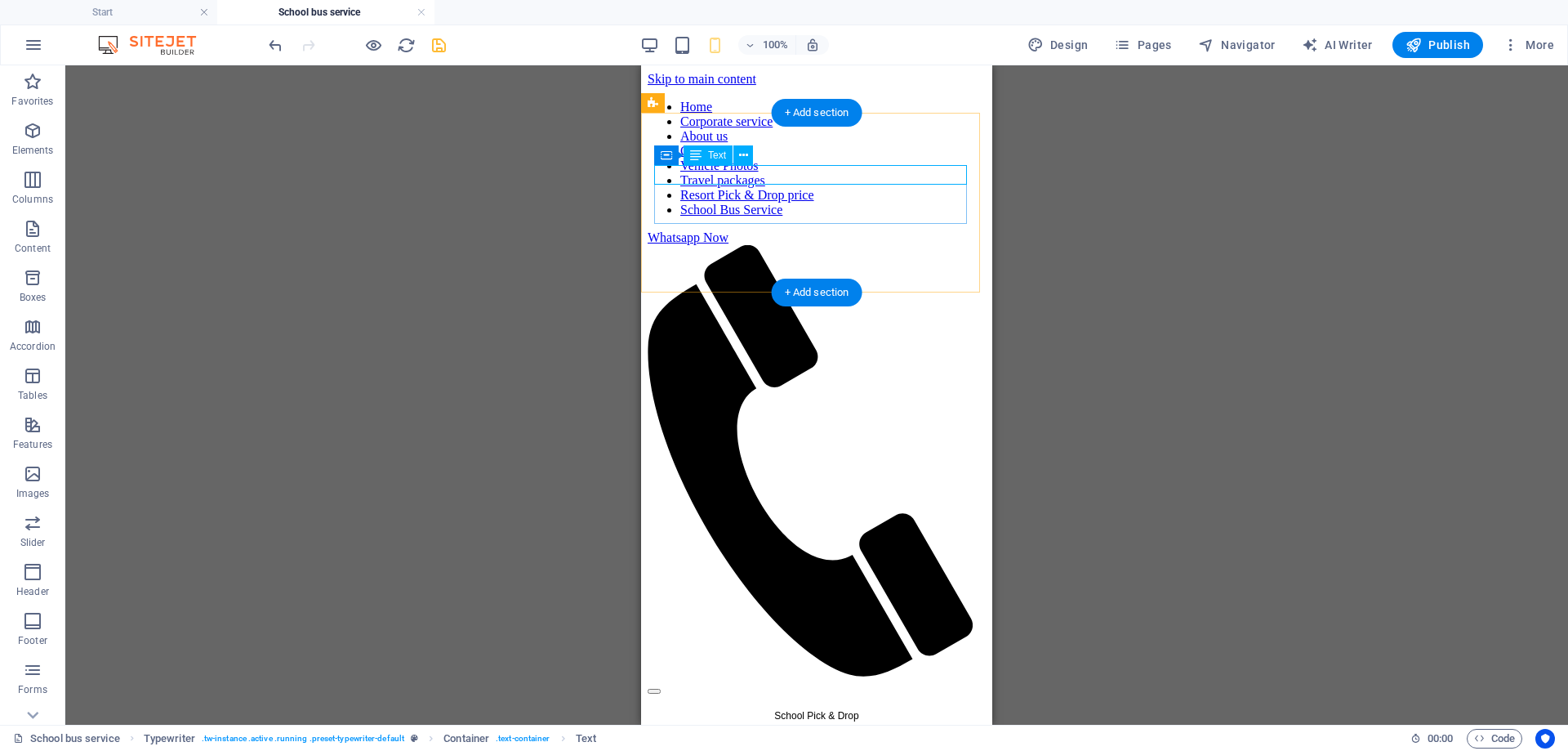
click at [806, 707] on div "School Pick & Drop" at bounding box center [817, 714] width 338 height 15
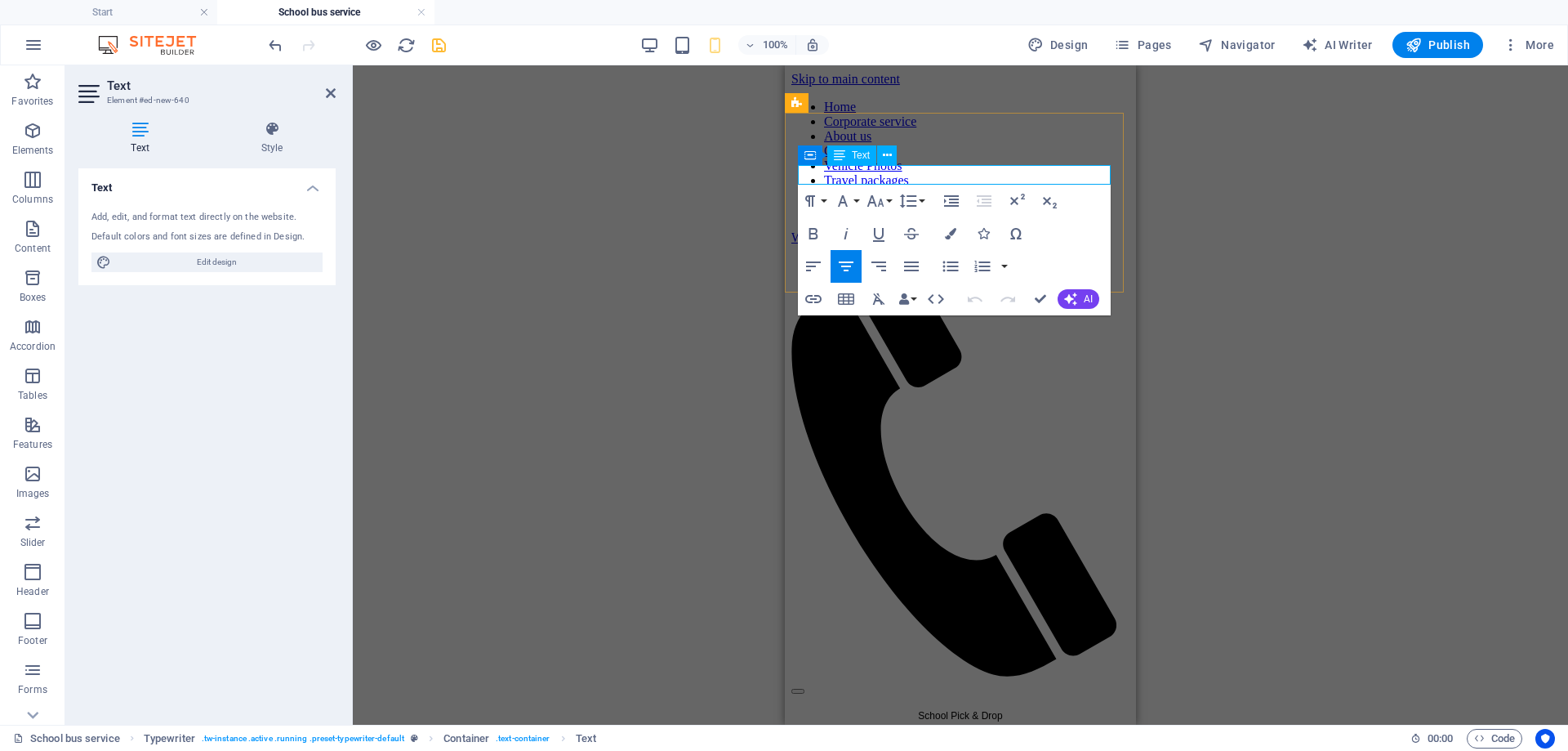
click at [959, 710] on span "School Pick & Drop" at bounding box center [960, 715] width 84 height 11
click at [961, 710] on span "School Pick & Drop" at bounding box center [960, 715] width 84 height 11
drag, startPoint x: 947, startPoint y: 173, endPoint x: 1002, endPoint y: 178, distance: 55.2
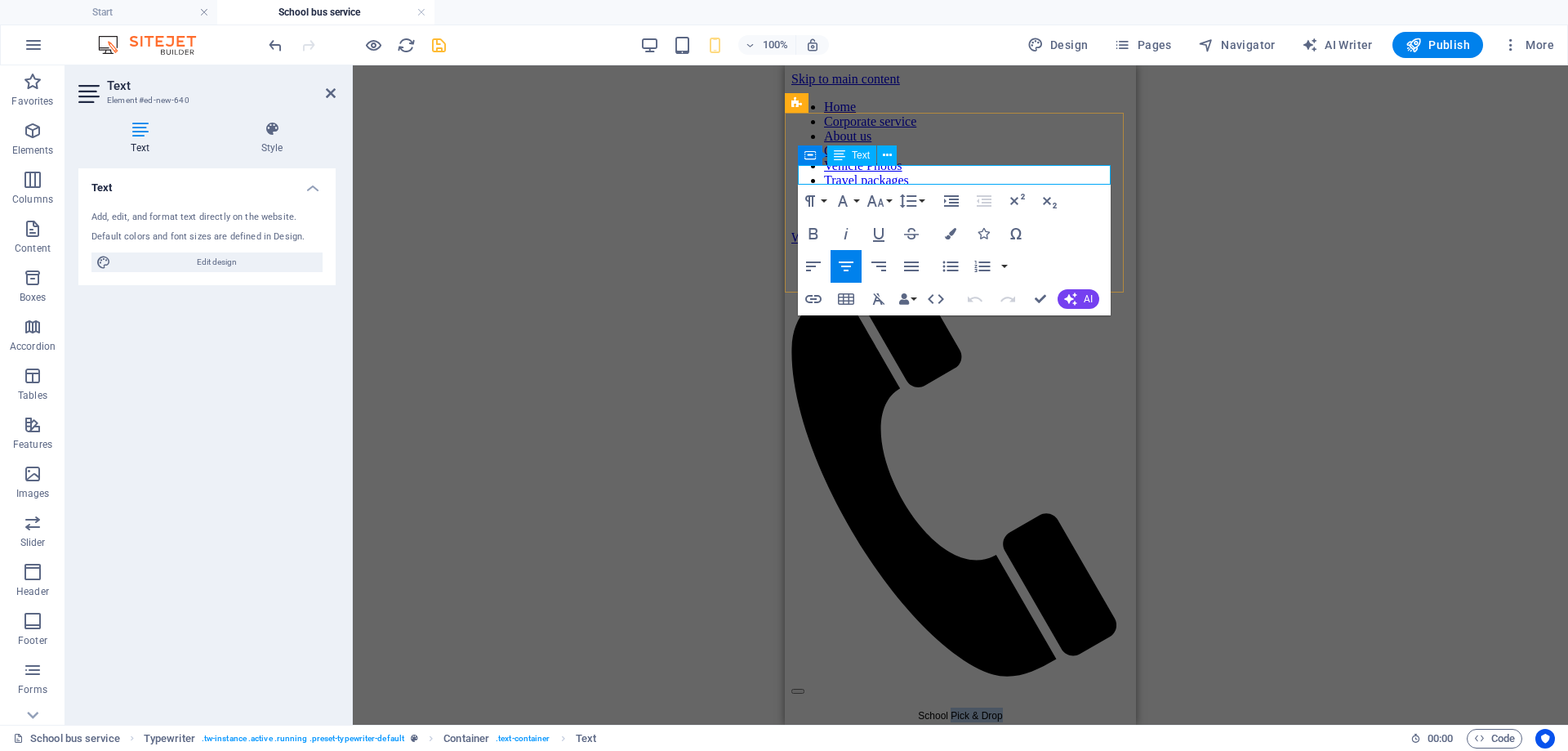
click at [1002, 707] on p "School Pick & Drop" at bounding box center [960, 714] width 338 height 15
click at [950, 710] on span "SchoolTransport" at bounding box center [960, 715] width 72 height 11
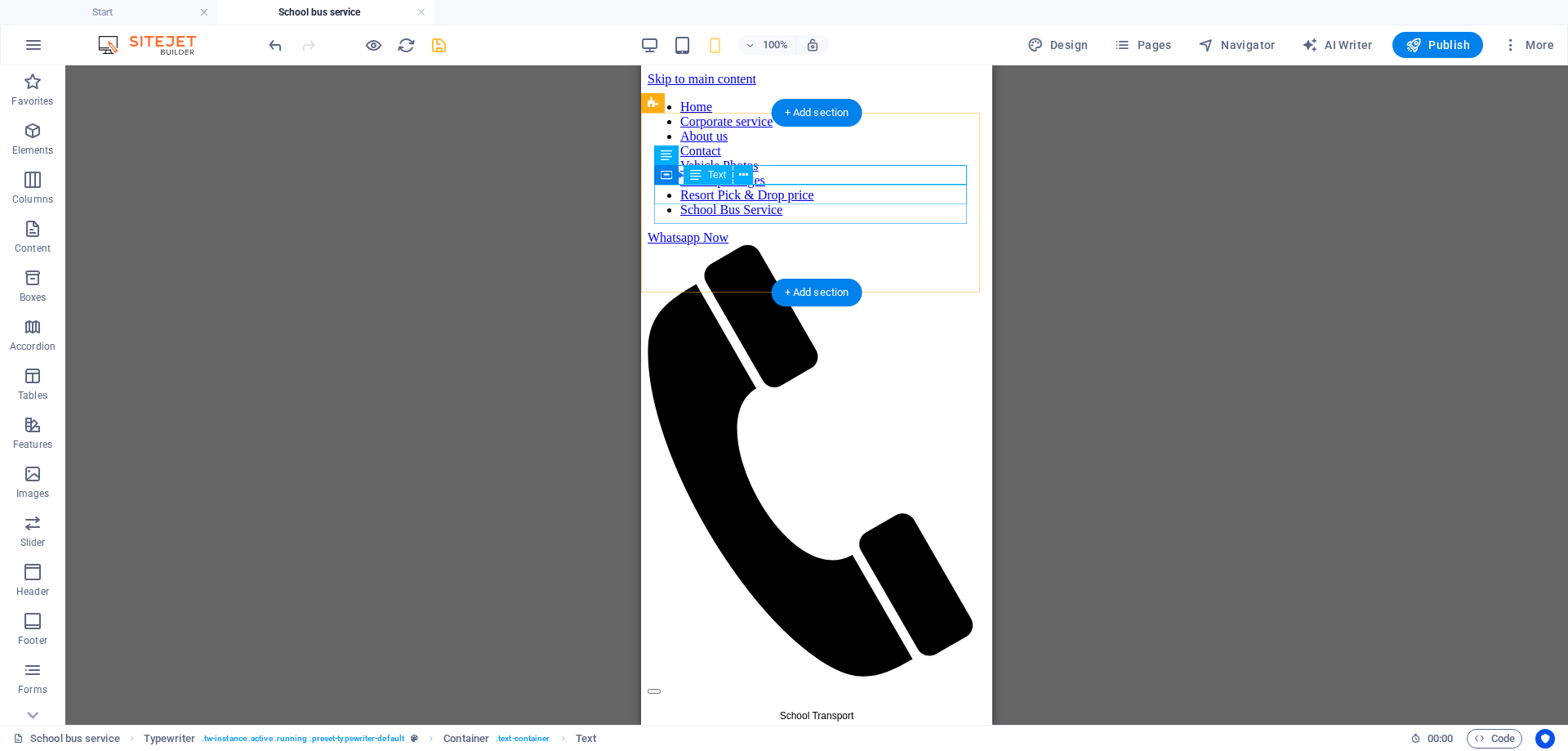
click at [837, 736] on div "I’m a developer" at bounding box center [817, 742] width 338 height 15
drag, startPoint x: 837, startPoint y: 197, endPoint x: 693, endPoint y: 196, distance: 144.0
click at [837, 736] on div "I’m a developer" at bounding box center [817, 742] width 338 height 15
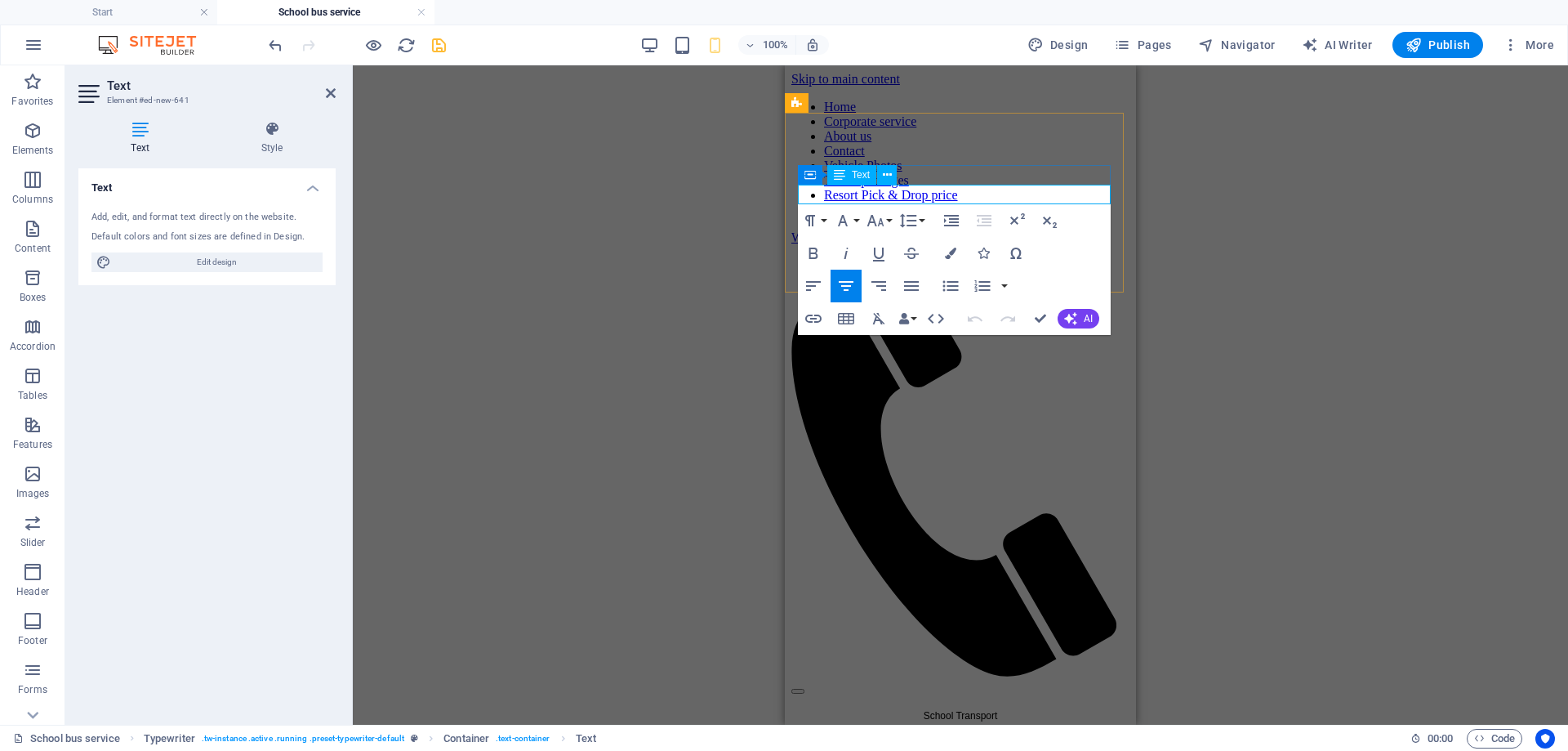
click at [947, 736] on p "I’m a developer" at bounding box center [960, 742] width 338 height 15
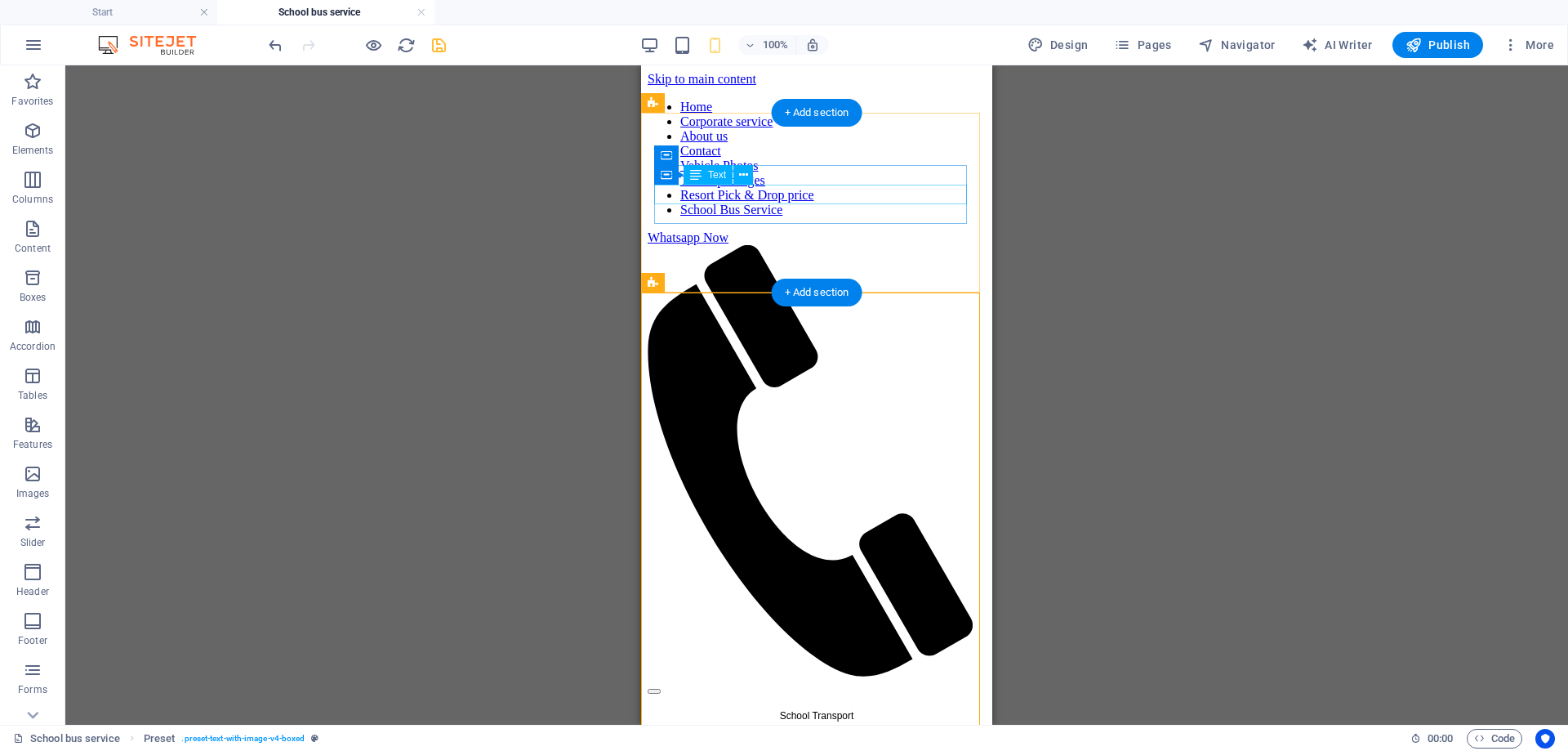
click at [842, 736] on div "More Easier" at bounding box center [817, 742] width 338 height 15
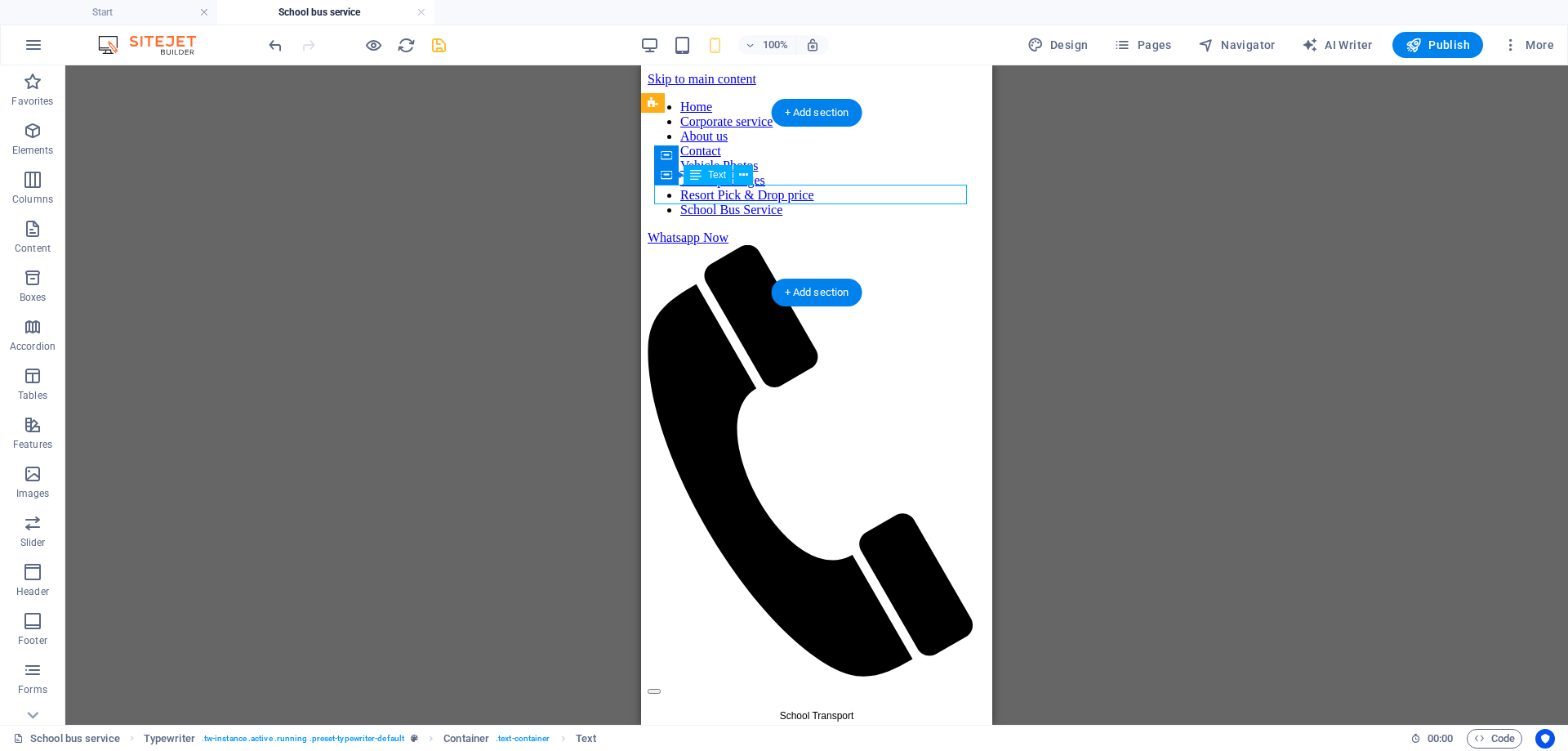
click at [842, 736] on div "More Easier" at bounding box center [817, 742] width 338 height 15
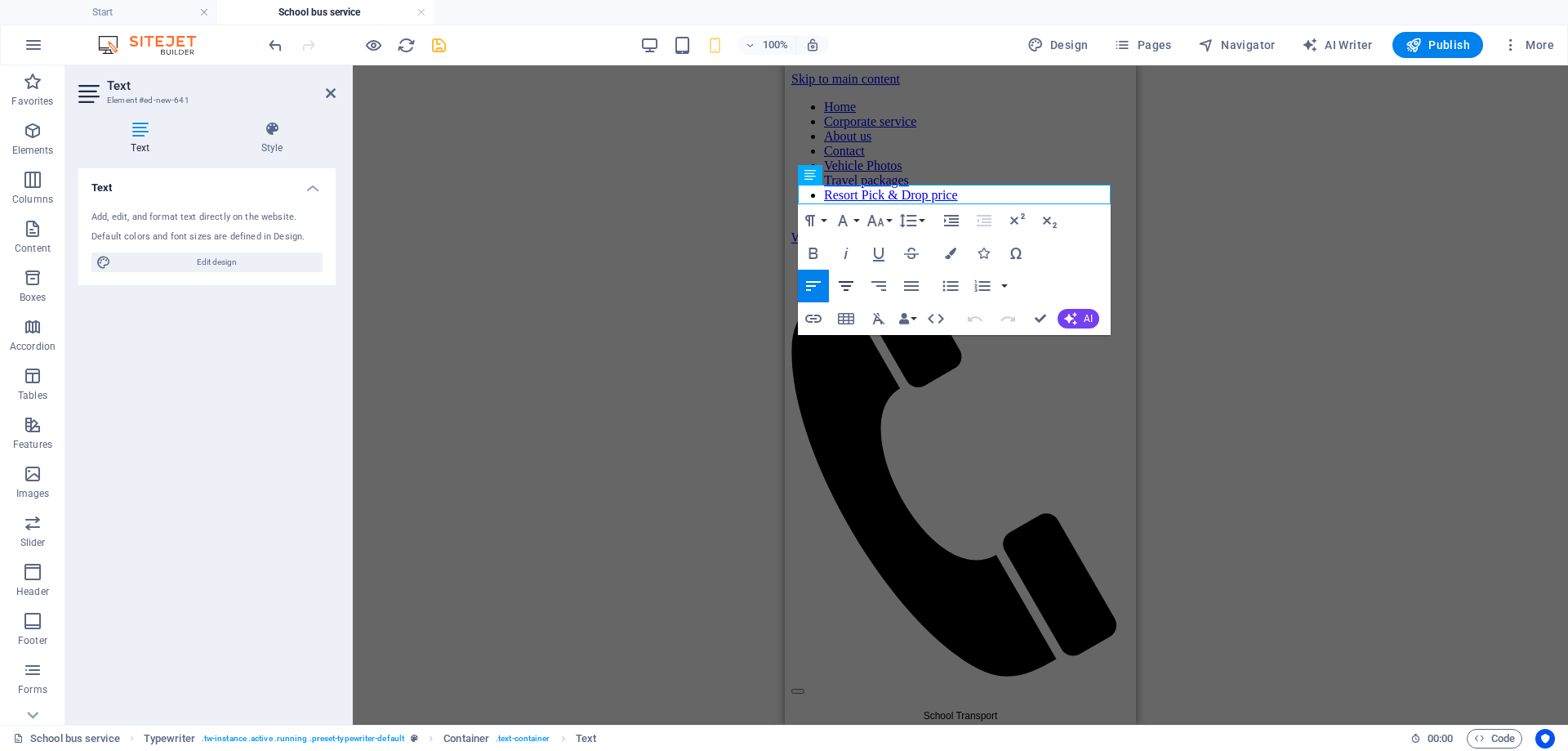
click at [850, 287] on icon "button" at bounding box center [845, 285] width 15 height 9
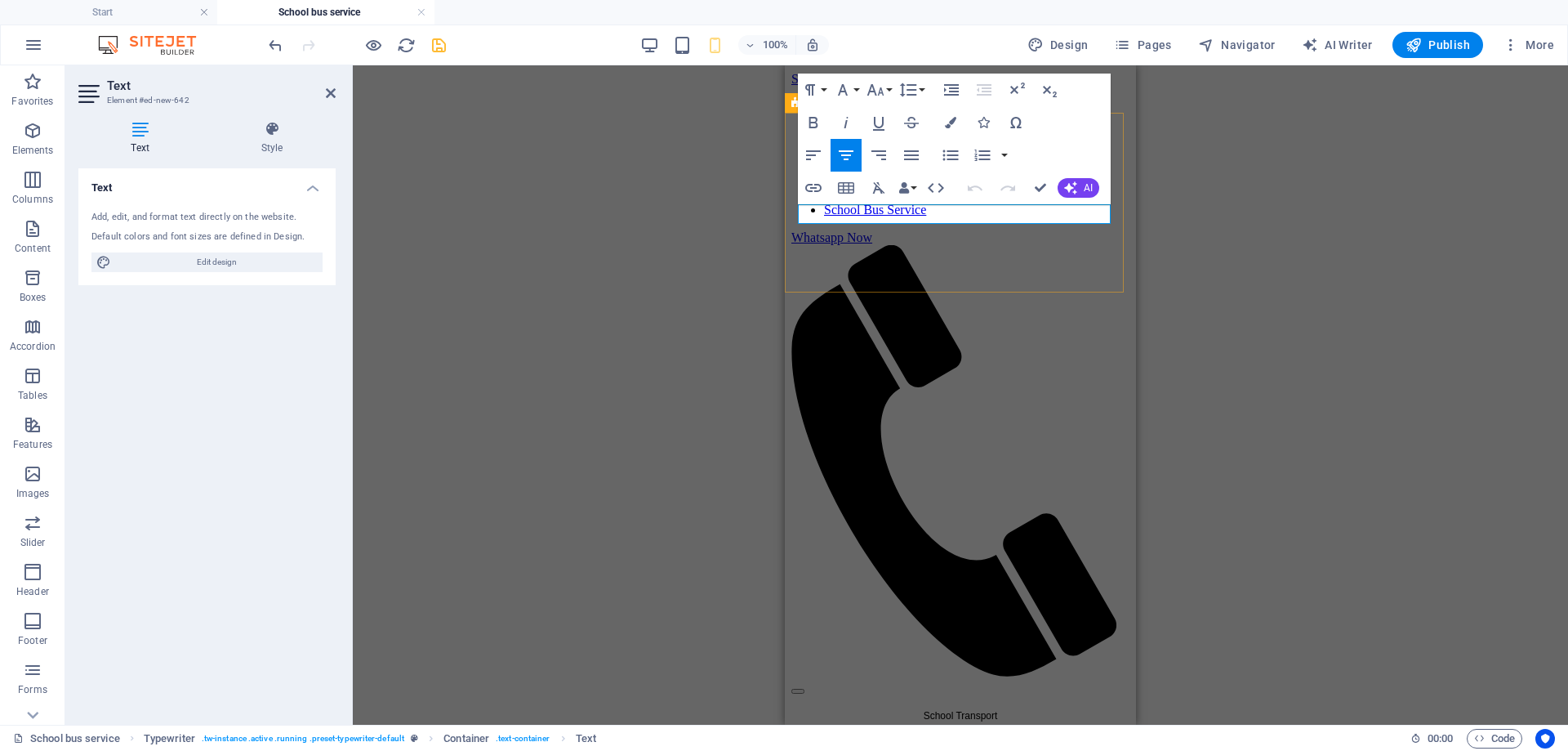
click at [851, 157] on icon "button" at bounding box center [846, 154] width 20 height 20
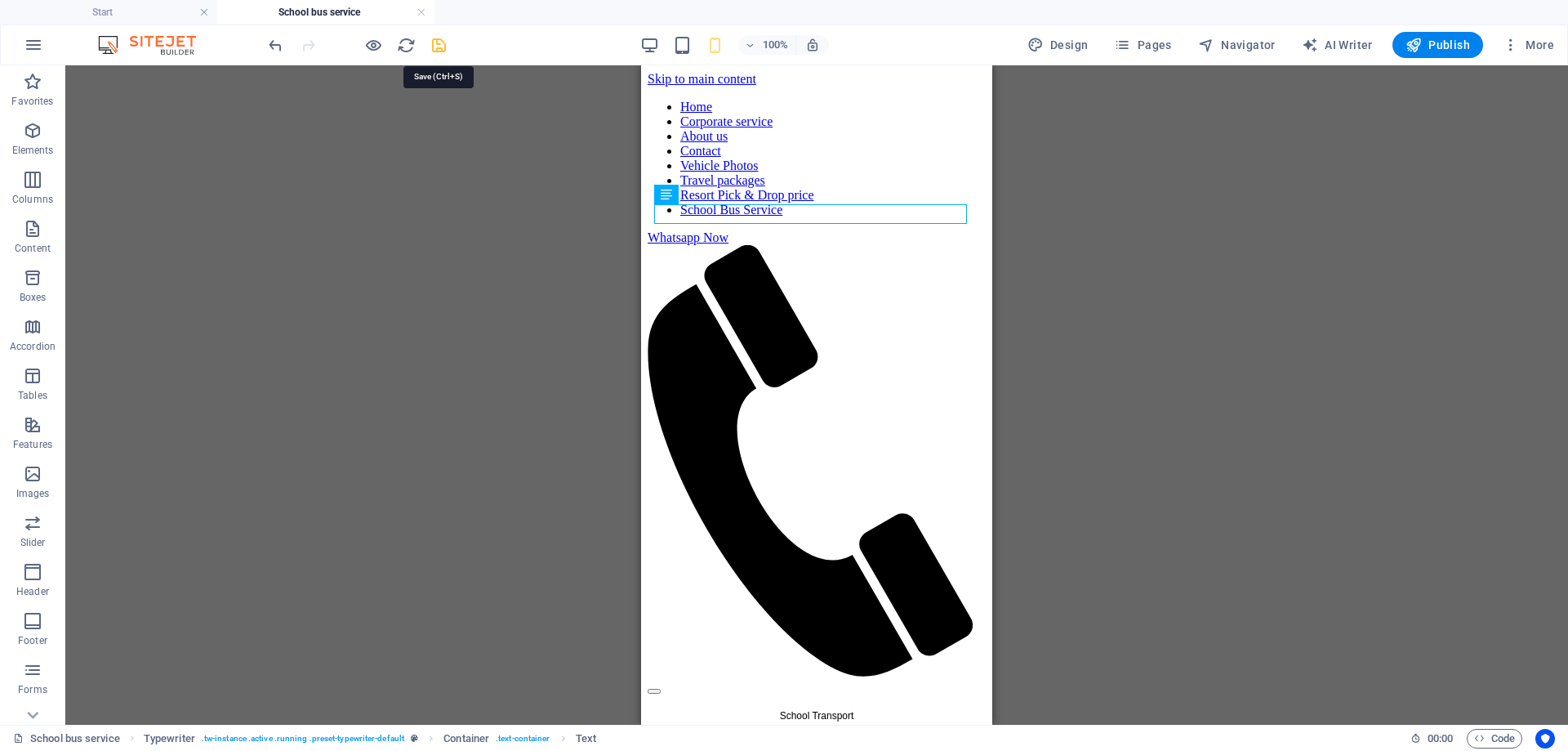
click at [440, 47] on icon "save" at bounding box center [439, 45] width 19 height 19
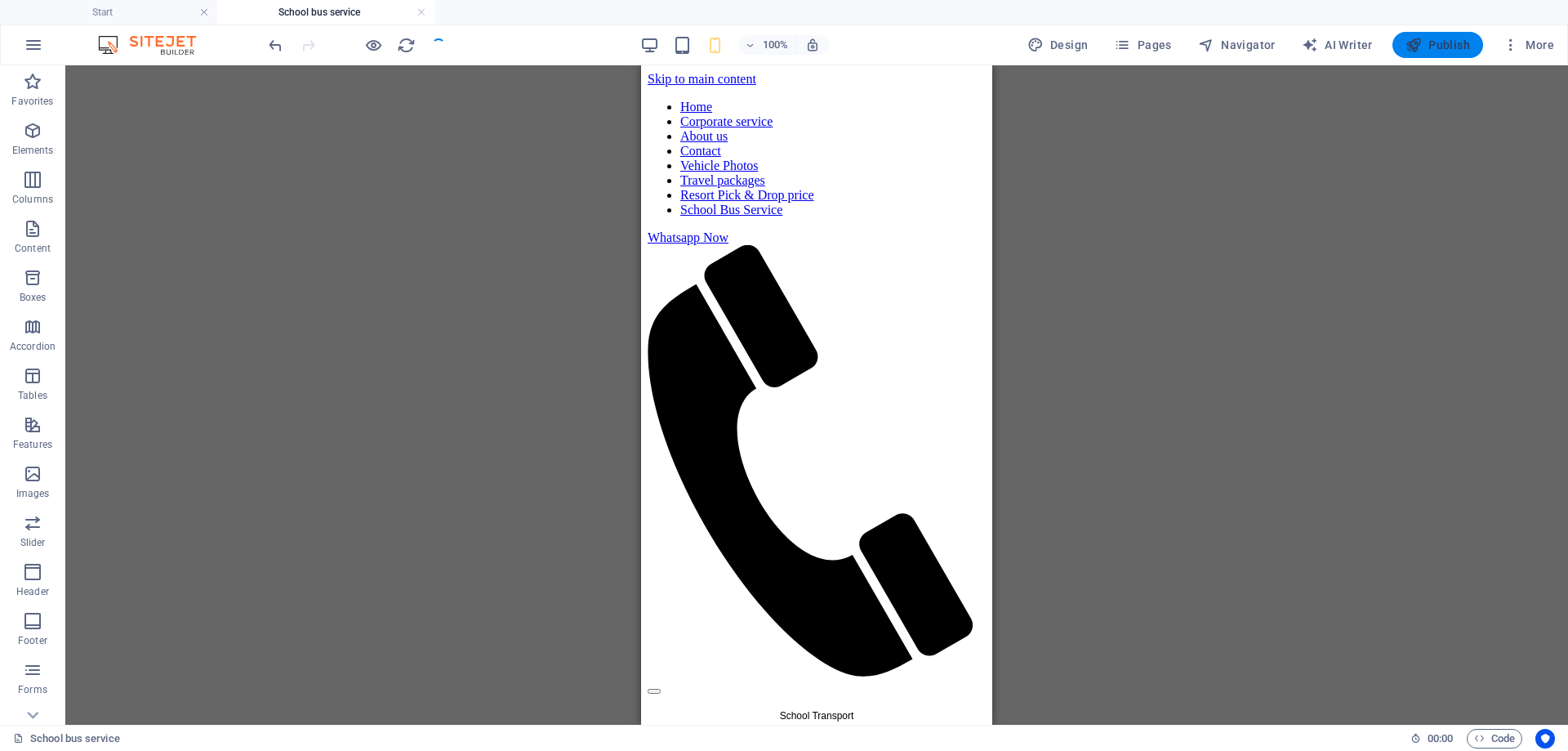
click at [1442, 41] on span "Publish" at bounding box center [1438, 45] width 64 height 16
click at [1439, 44] on span "Publish" at bounding box center [1438, 45] width 64 height 16
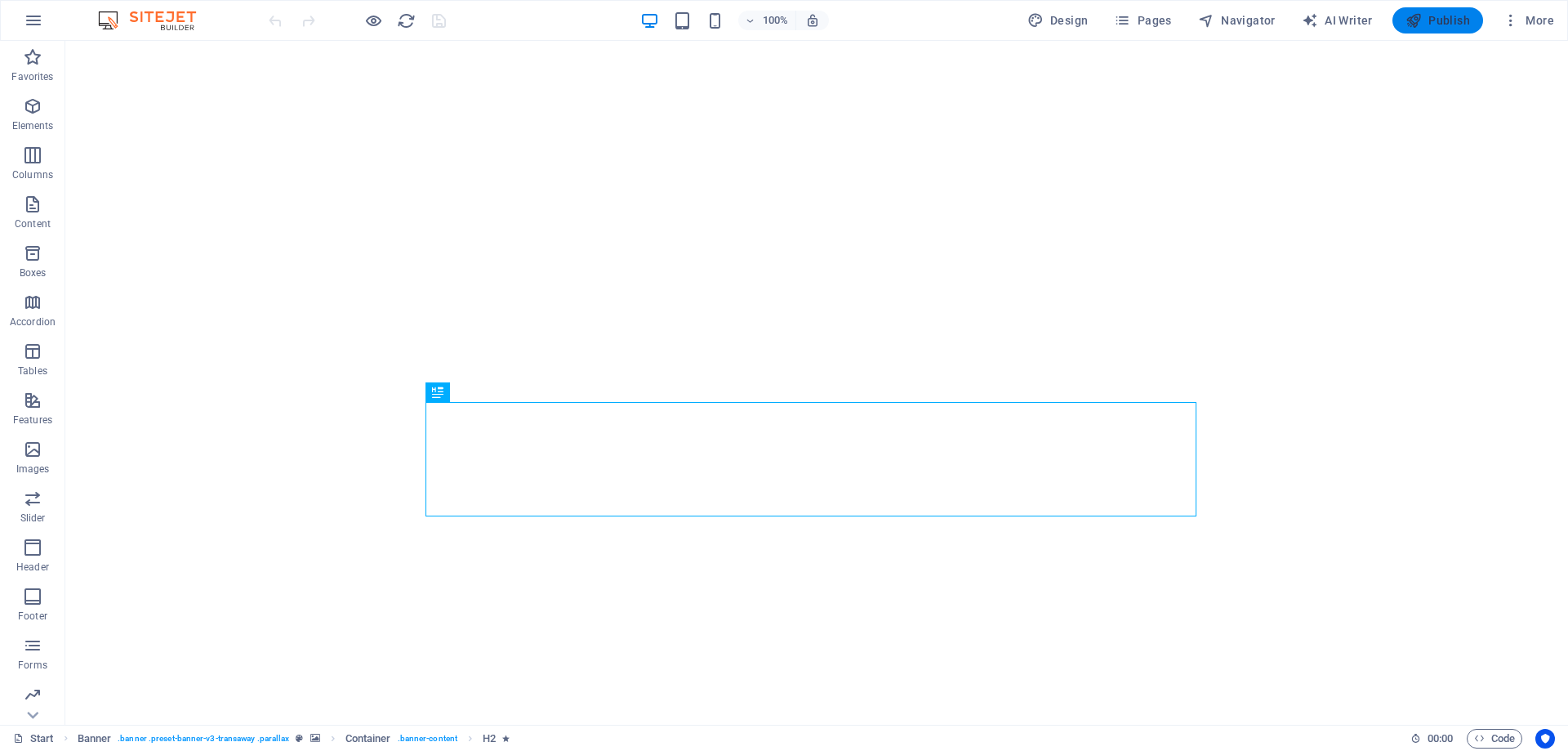
click at [1436, 25] on span "Publish" at bounding box center [1438, 20] width 64 height 16
click at [1249, 15] on span "Navigator" at bounding box center [1237, 20] width 77 height 16
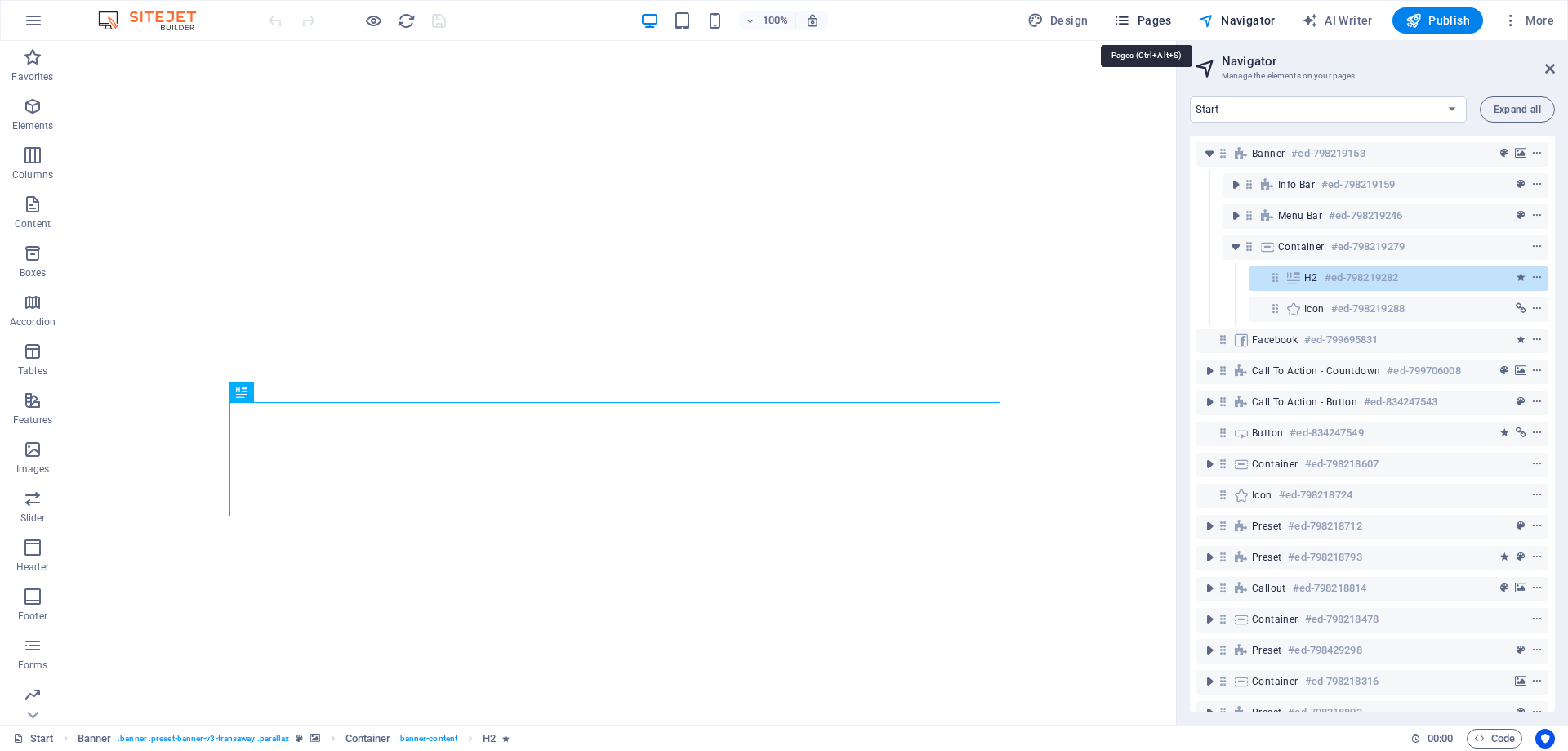
click at [1153, 20] on span "Pages" at bounding box center [1142, 20] width 58 height 16
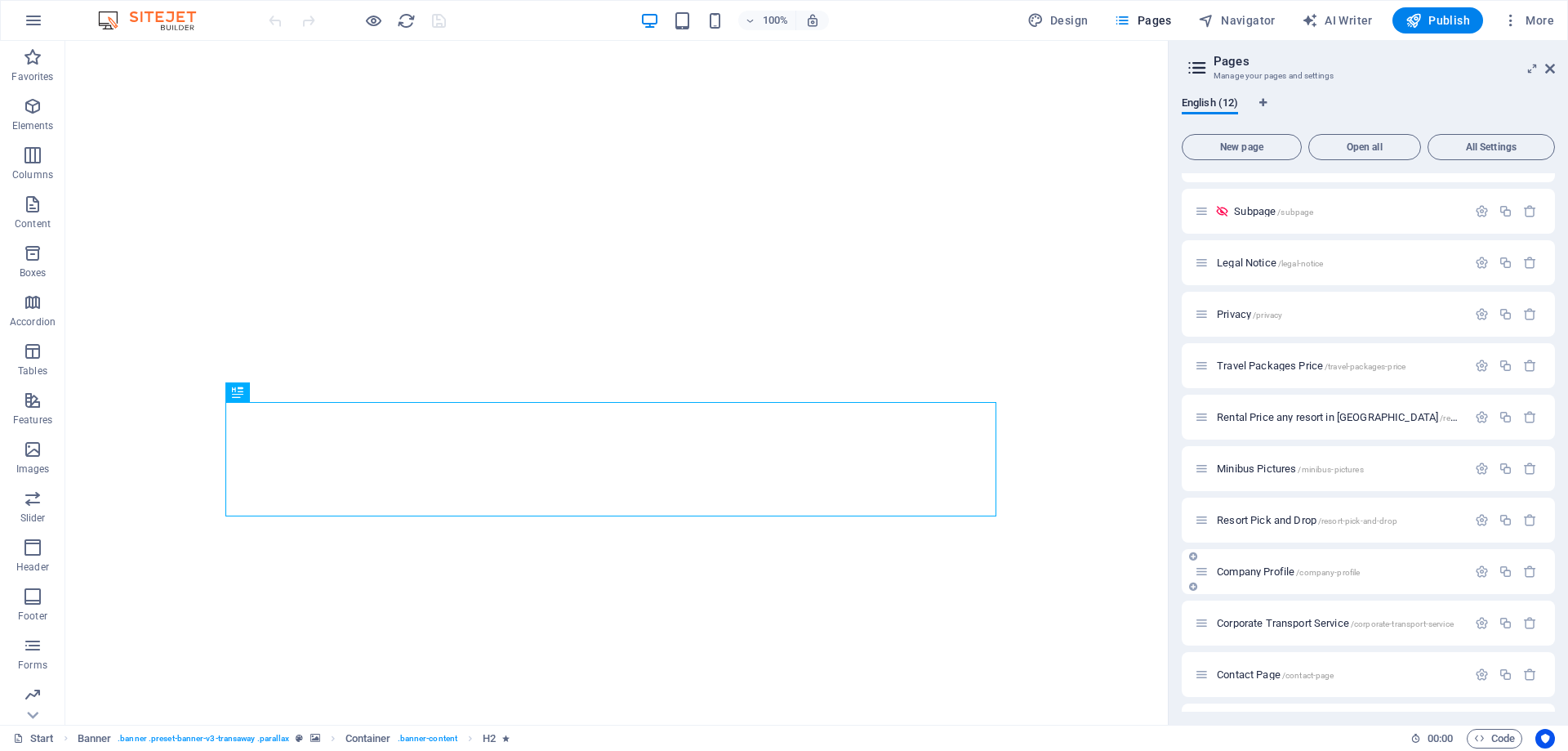
scroll to position [79, 0]
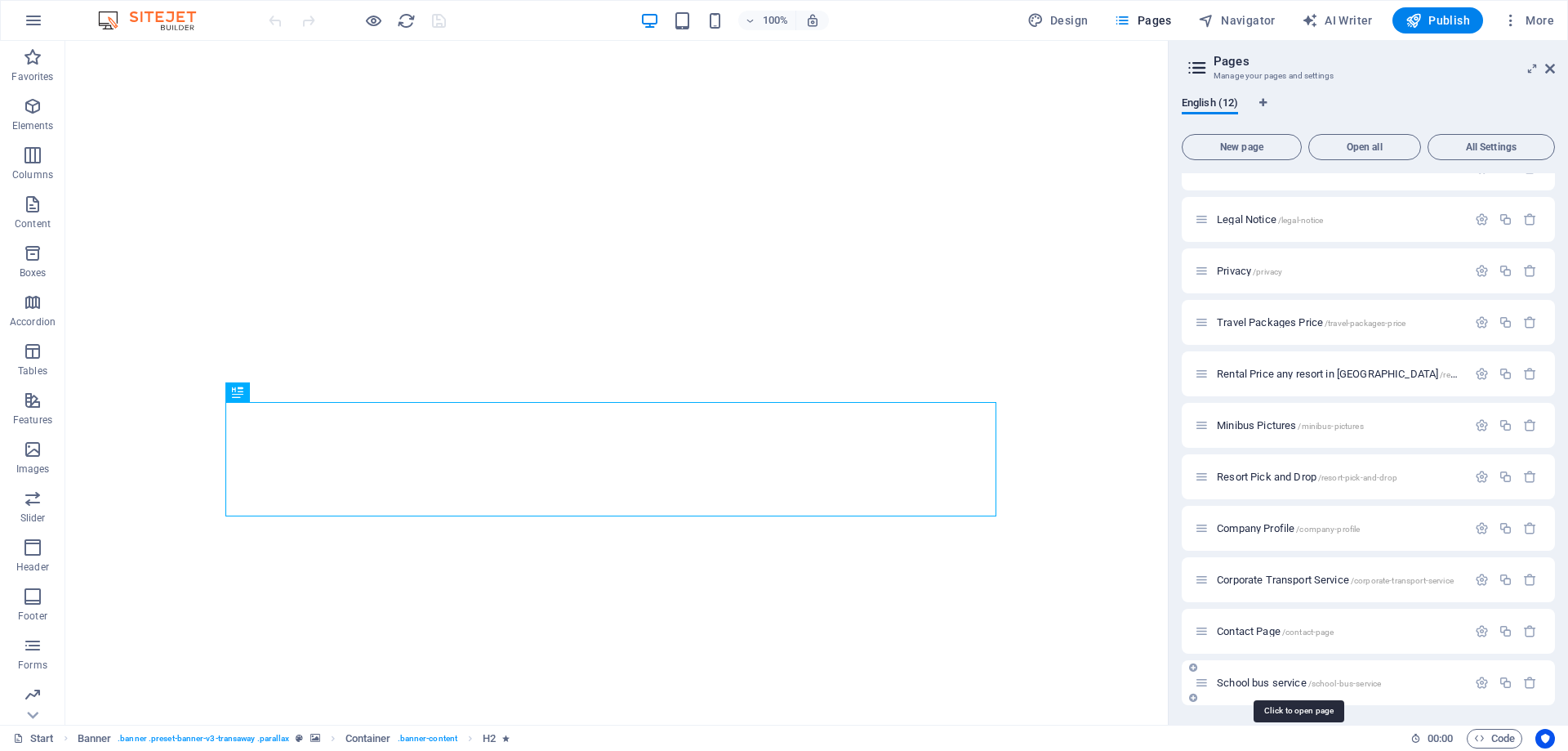
click at [1296, 679] on span "School bus service /school-bus-service" at bounding box center [1299, 682] width 164 height 12
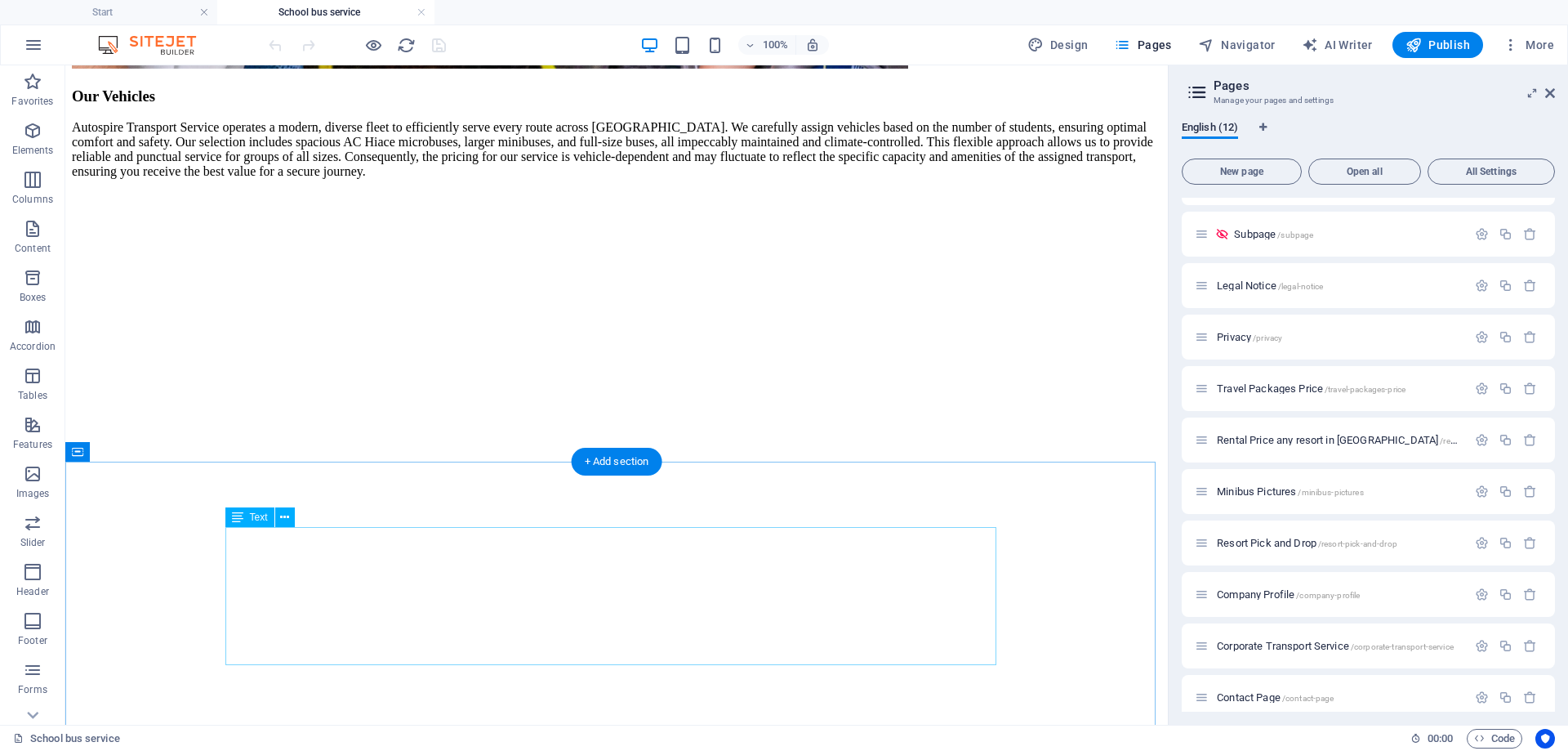
scroll to position [3019, 0]
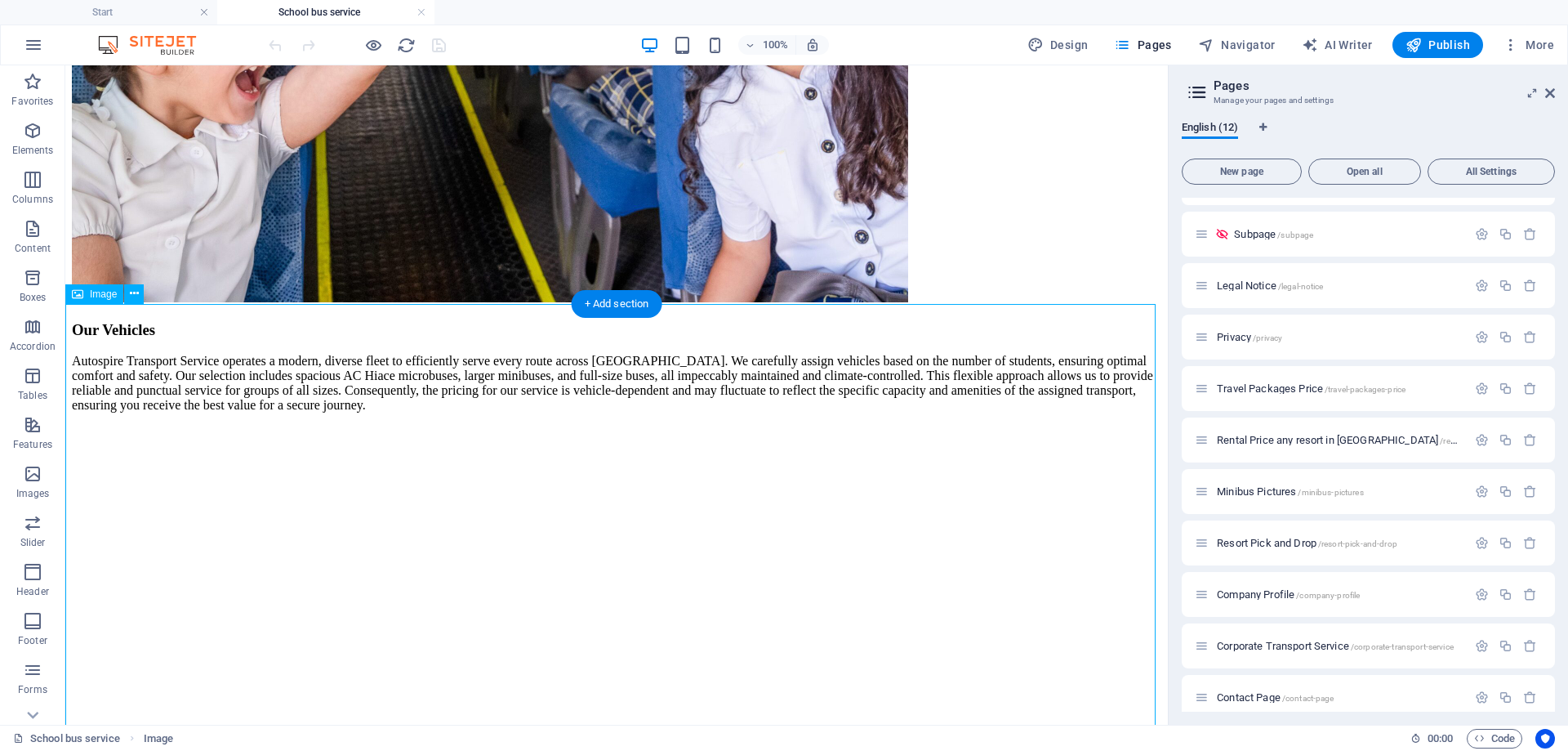
scroll to position [2774, 0]
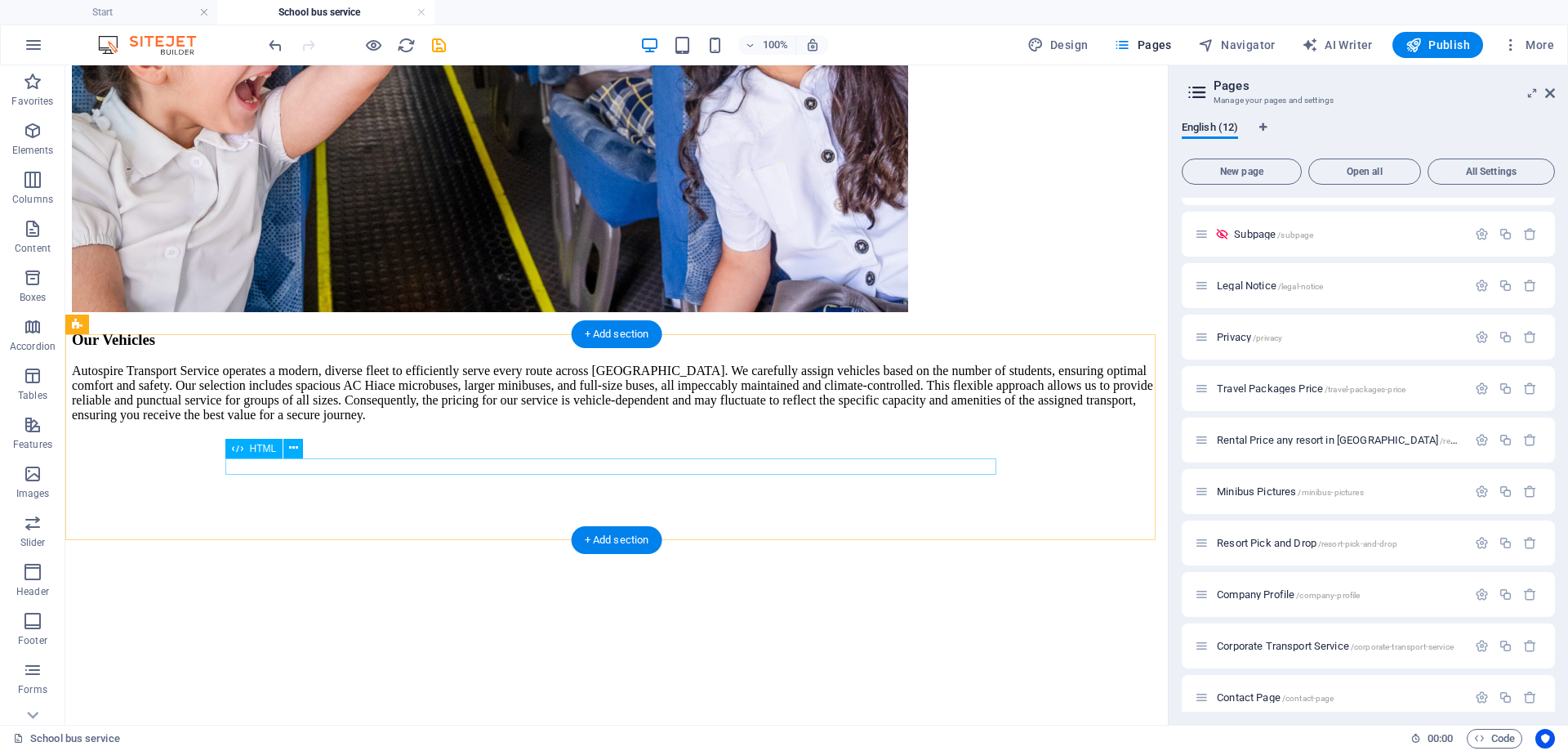
scroll to position [2886, 0]
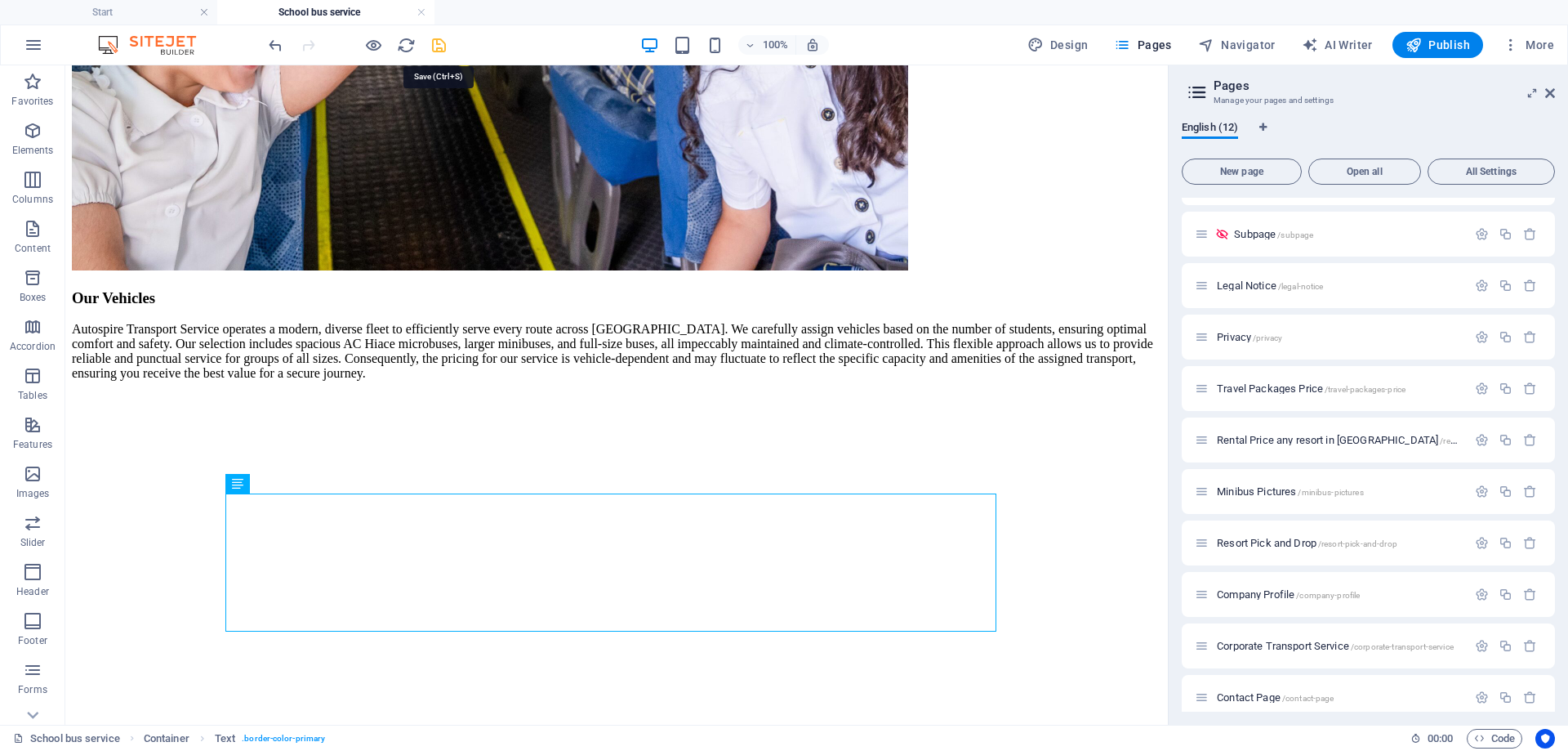
click at [434, 47] on icon "save" at bounding box center [439, 45] width 19 height 19
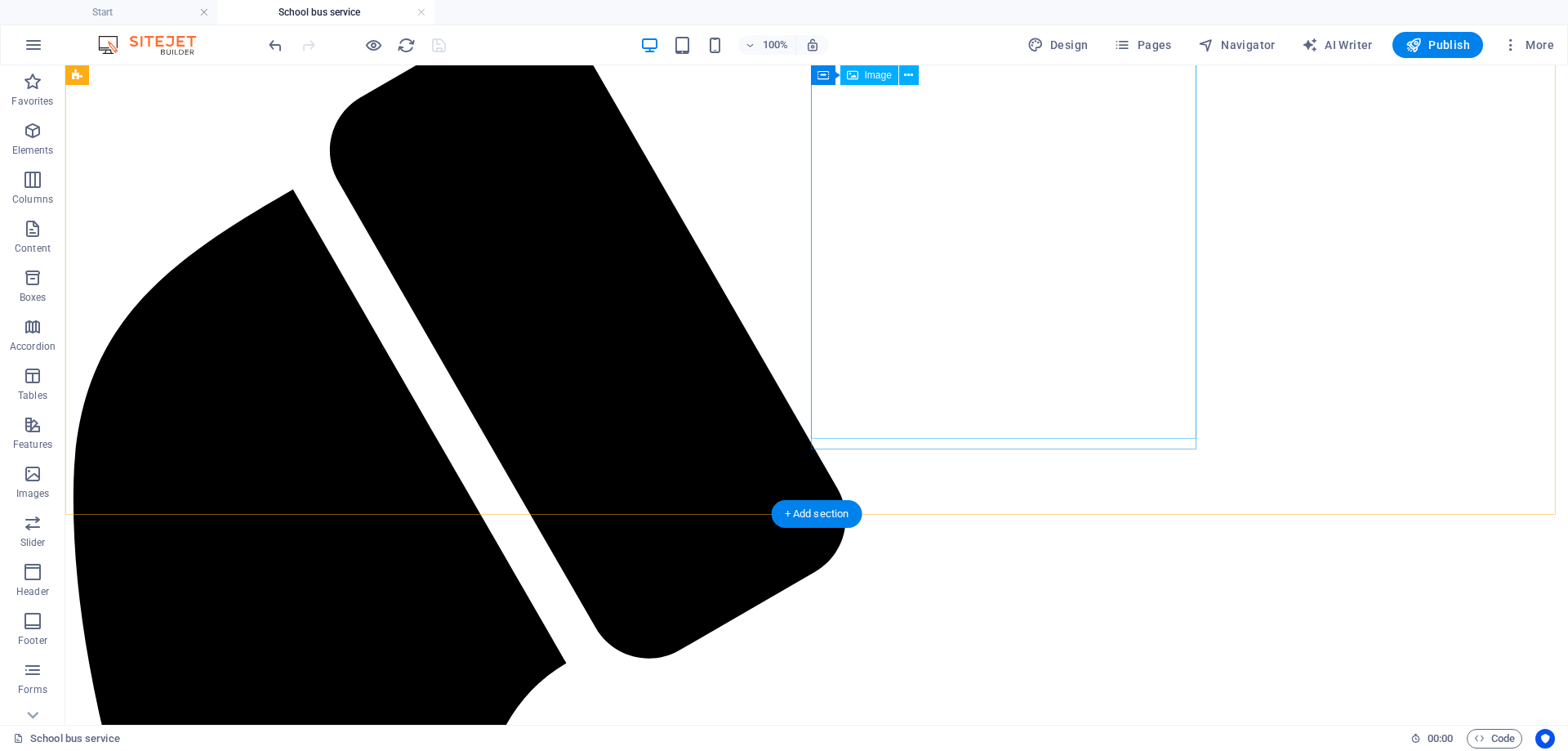
scroll to position [0, 0]
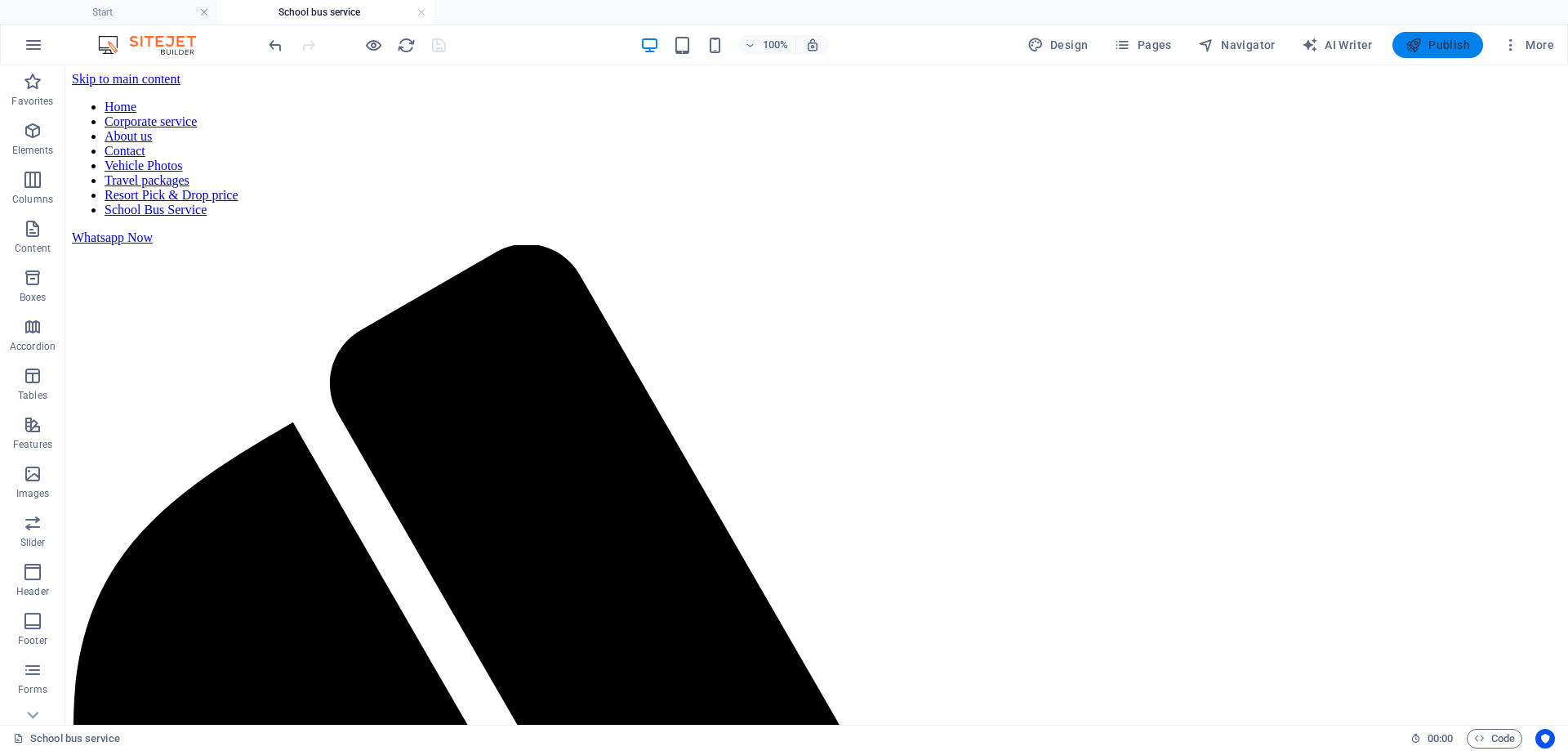
click at [1445, 46] on span "Publish" at bounding box center [1438, 45] width 64 height 16
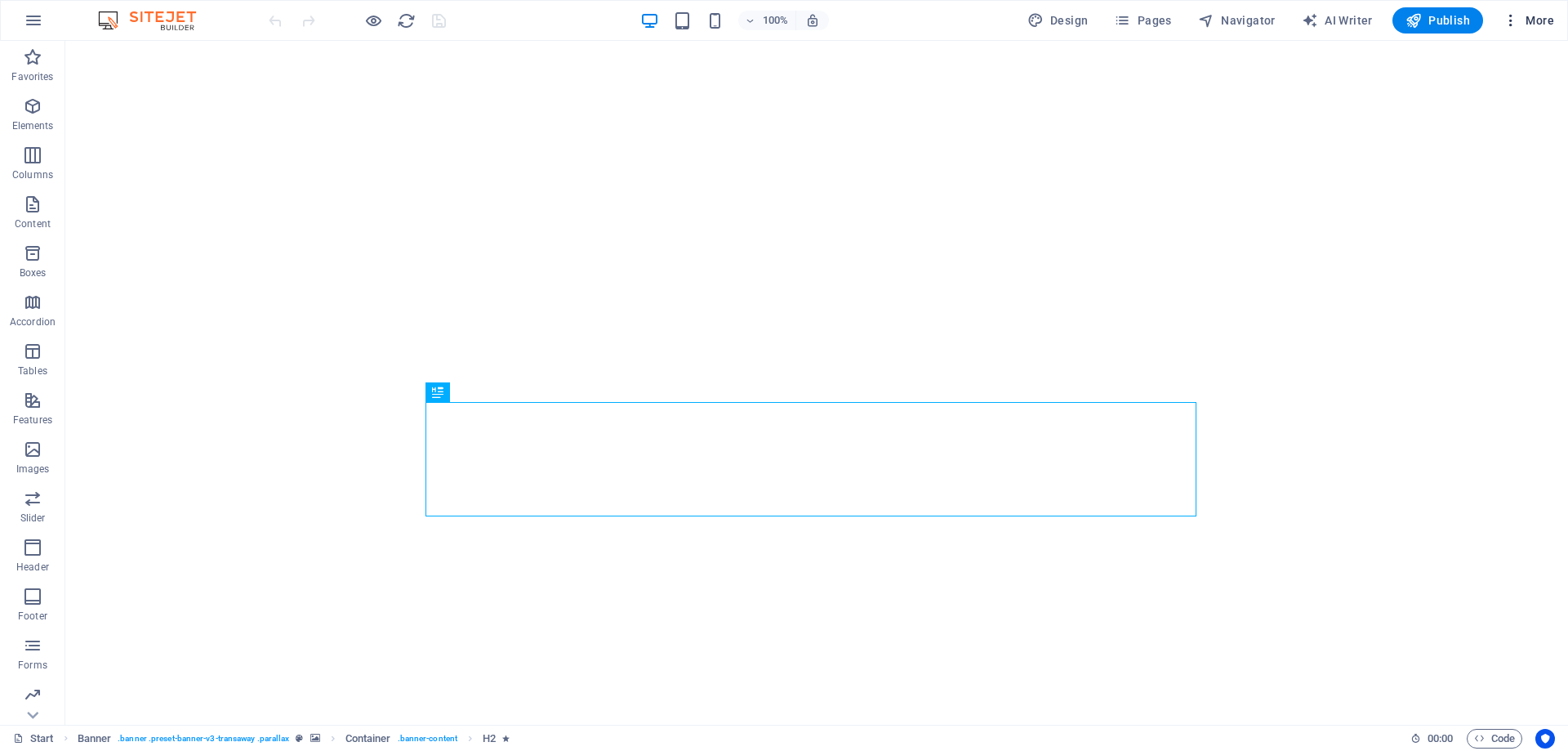
click at [1534, 21] on span "More" at bounding box center [1529, 20] width 51 height 16
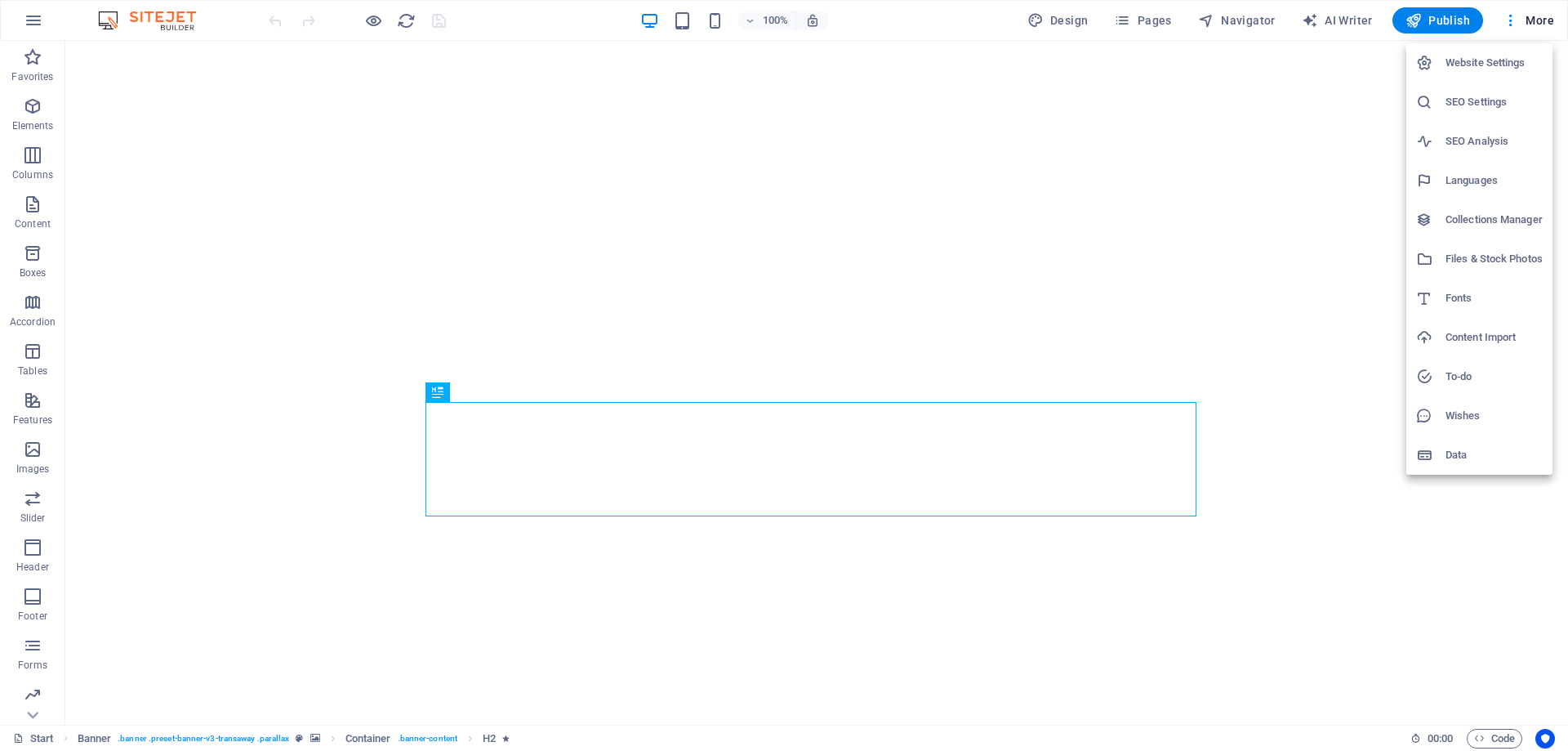
click at [1504, 180] on h6 "Languages" at bounding box center [1493, 180] width 97 height 20
select select "41"
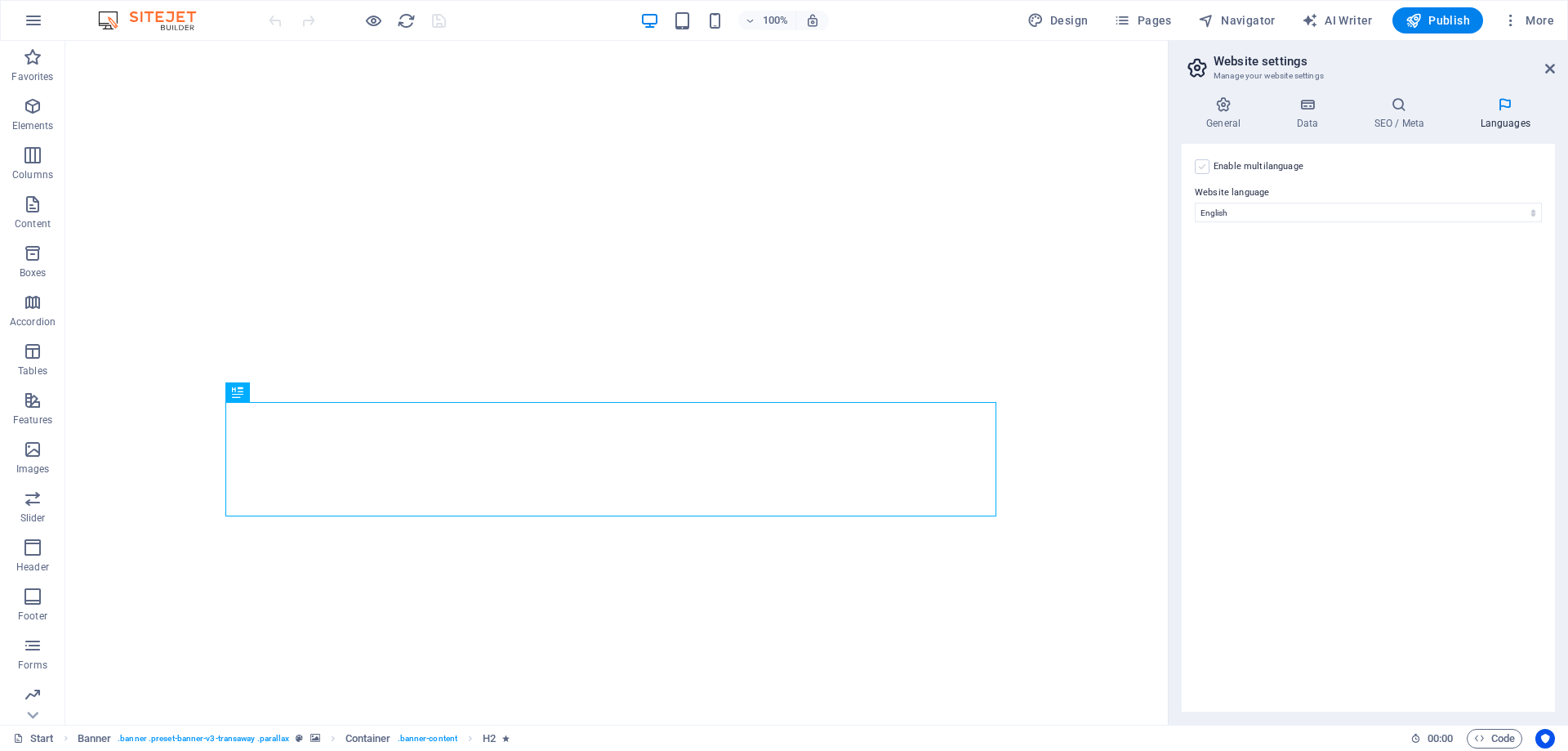
click at [1201, 171] on label at bounding box center [1202, 167] width 15 height 15
click at [0, 0] on input "Enable multilanguage To disable multilanguage delete all languages until only o…" at bounding box center [0, 0] width 0 height 0
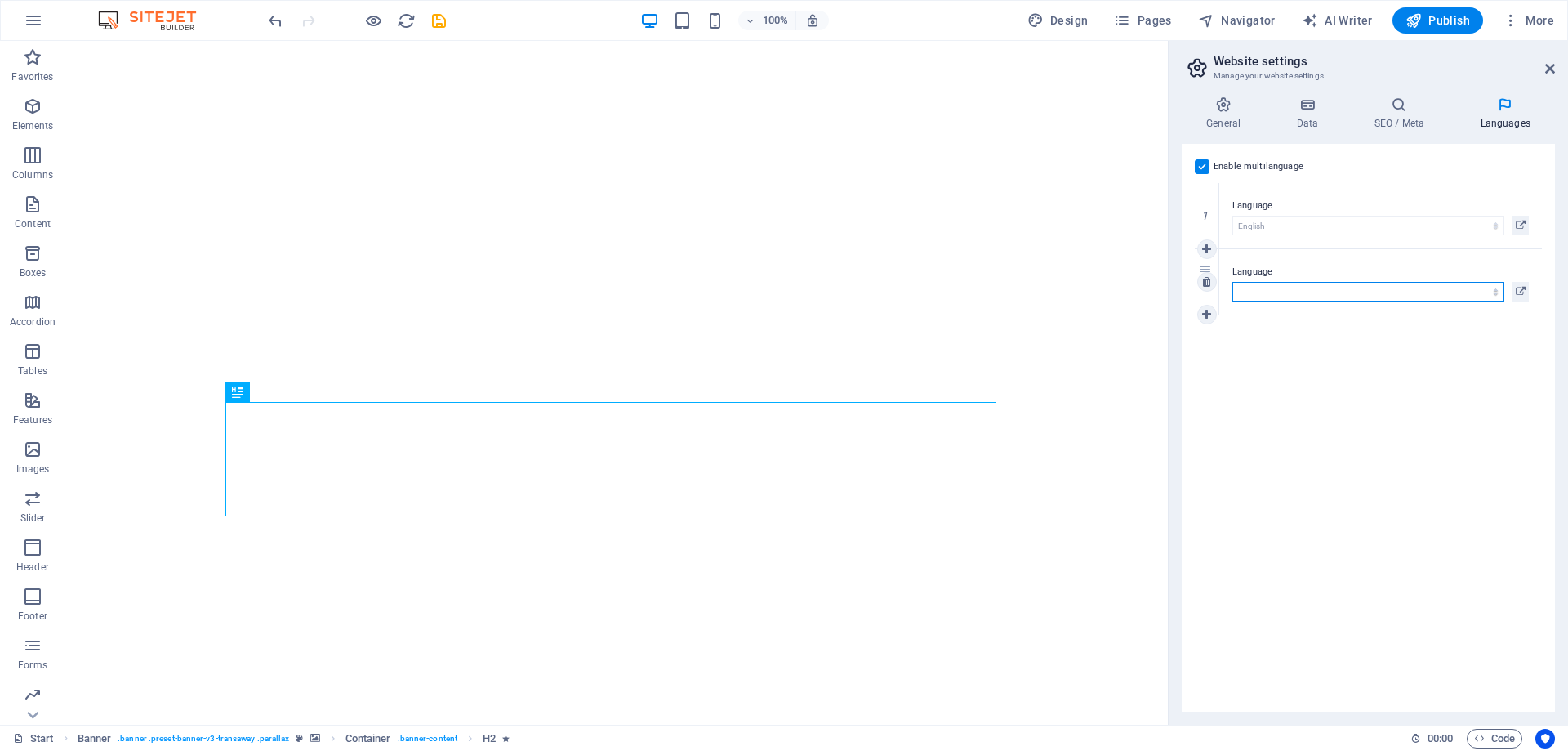
click at [1347, 290] on select "Abkhazian Afar Afrikaans Akan Albanian Amharic Arabic Aragonese Armenian Assame…" at bounding box center [1368, 291] width 272 height 20
select select "18"
click at [1232, 282] on select "Abkhazian Afar Afrikaans Akan Albanian Amharic Arabic Aragonese Armenian Assame…" at bounding box center [1368, 291] width 272 height 20
click at [1310, 118] on h4 "Data" at bounding box center [1311, 113] width 77 height 34
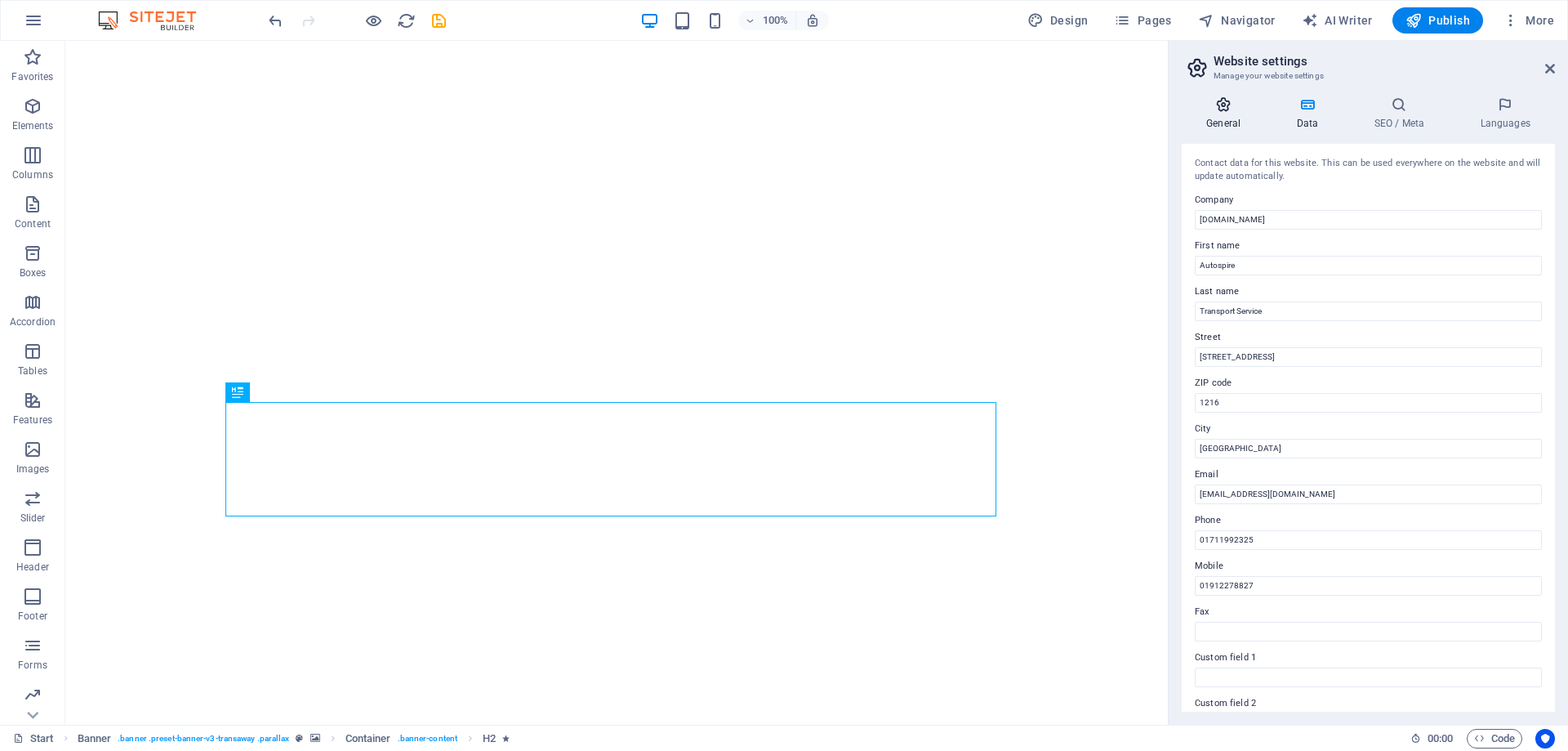
click at [1243, 119] on h4 "General" at bounding box center [1226, 113] width 90 height 34
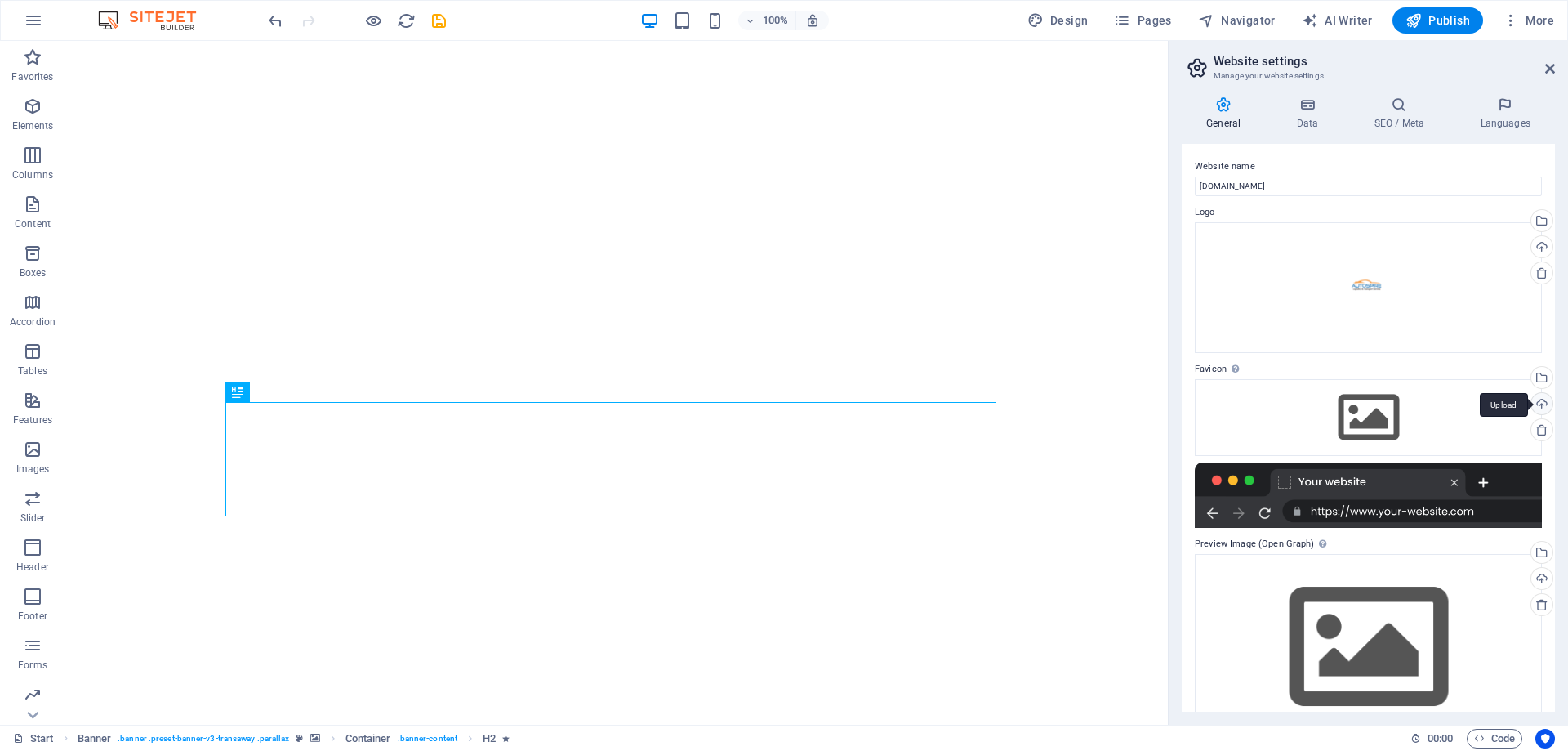
click at [1539, 406] on div "Upload" at bounding box center [1541, 405] width 25 height 25
click at [1538, 402] on div "Upload" at bounding box center [1541, 405] width 25 height 25
click at [1545, 403] on div "Upload" at bounding box center [1541, 405] width 25 height 25
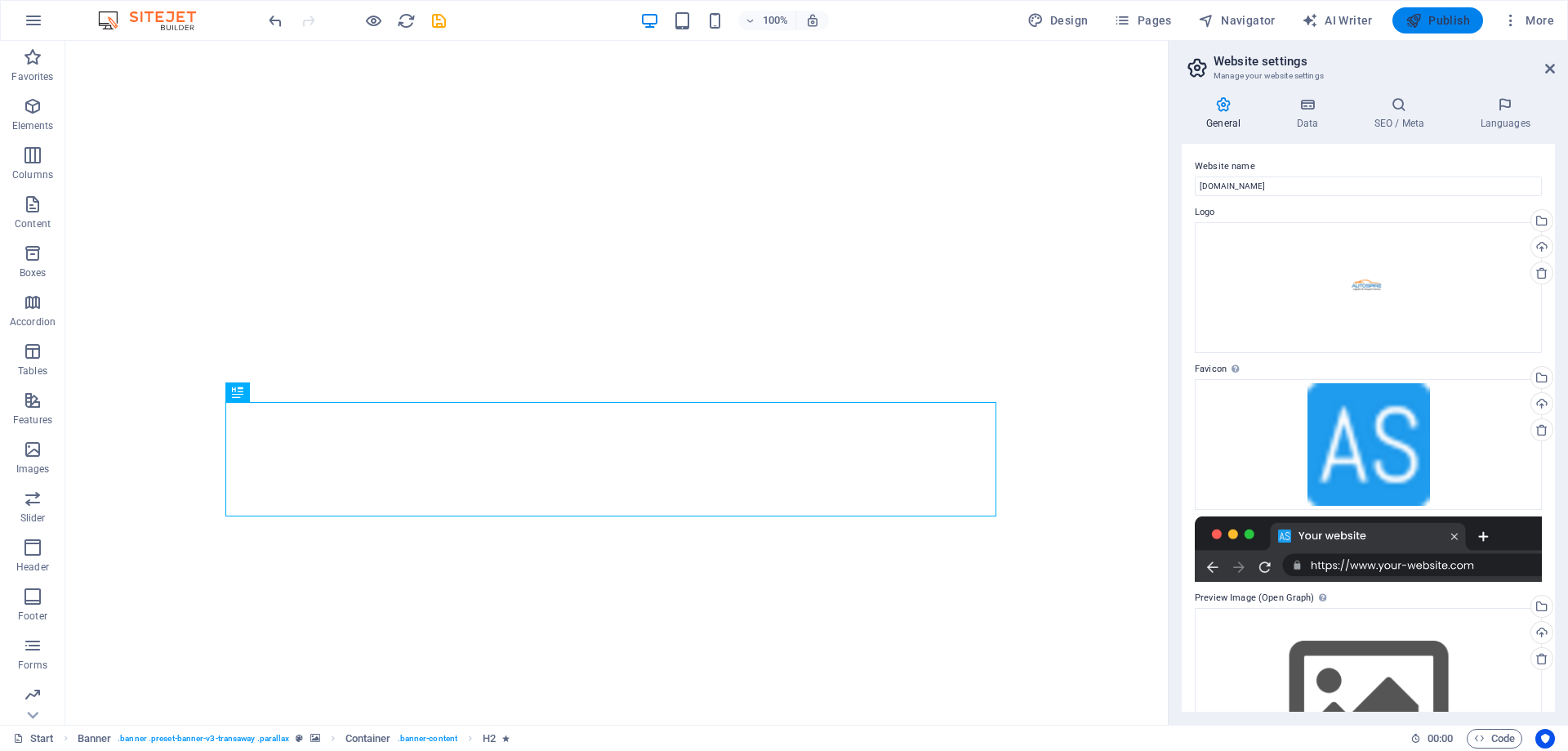
click at [1414, 20] on icon "button" at bounding box center [1414, 20] width 16 height 16
